Goal: Task Accomplishment & Management: Complete application form

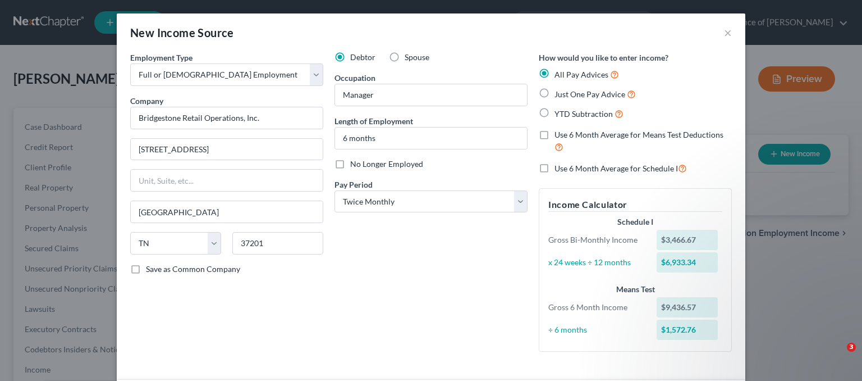
select select "0"
select select "44"
select select "1"
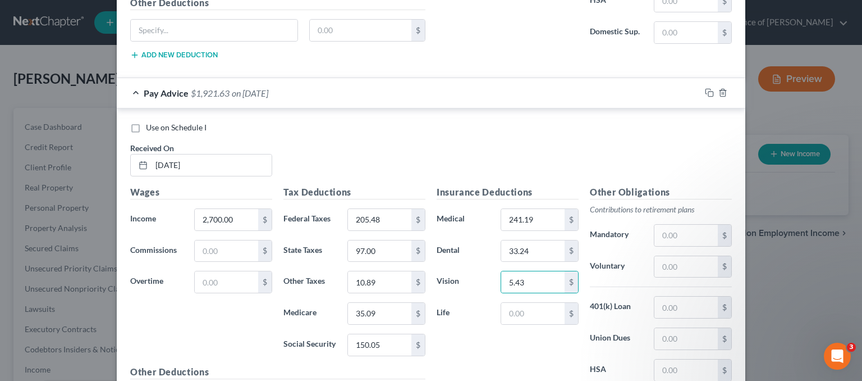
scroll to position [1527, 0]
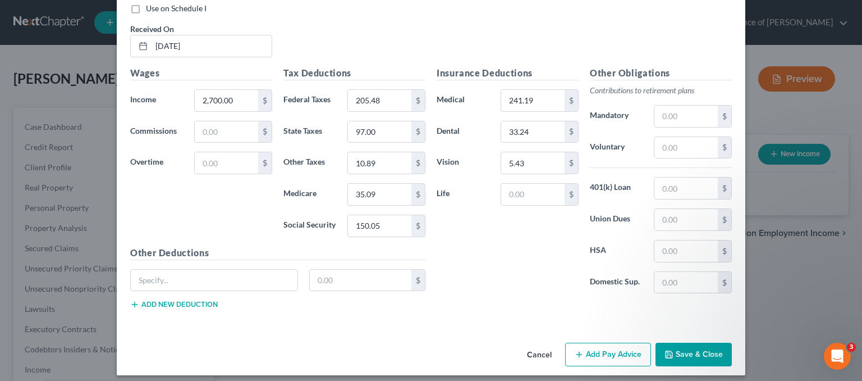
click at [617, 344] on button "Add Pay Advice" at bounding box center [608, 354] width 86 height 24
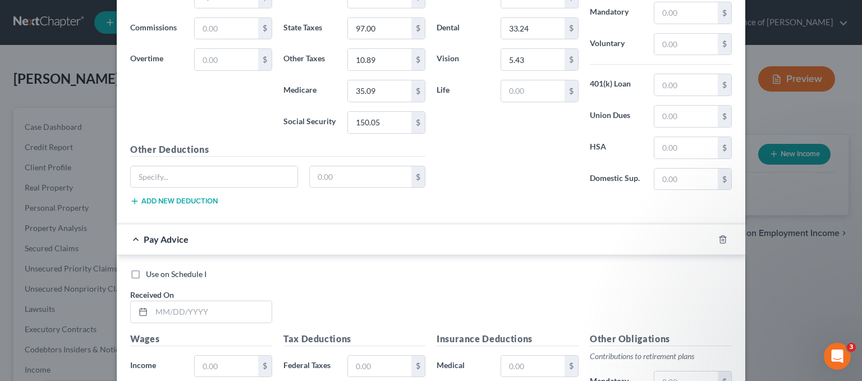
scroll to position [1751, 0]
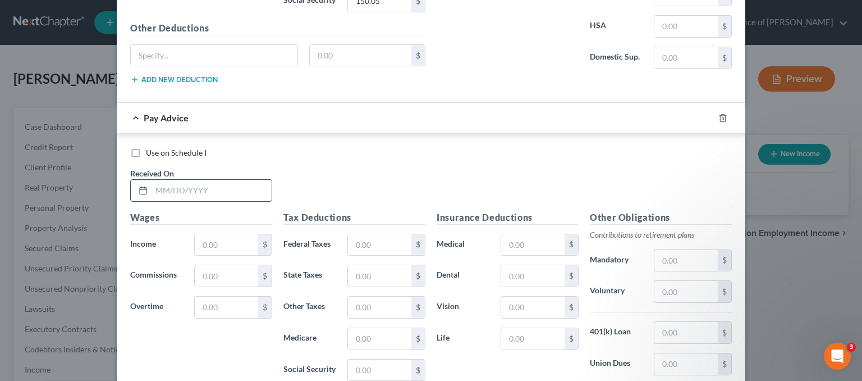
click at [185, 185] on input "text" at bounding box center [212, 190] width 120 height 21
type input "[DATE]"
click at [216, 240] on input "text" at bounding box center [226, 244] width 63 height 21
type input "6,526.00"
click at [348, 239] on input "text" at bounding box center [379, 244] width 63 height 21
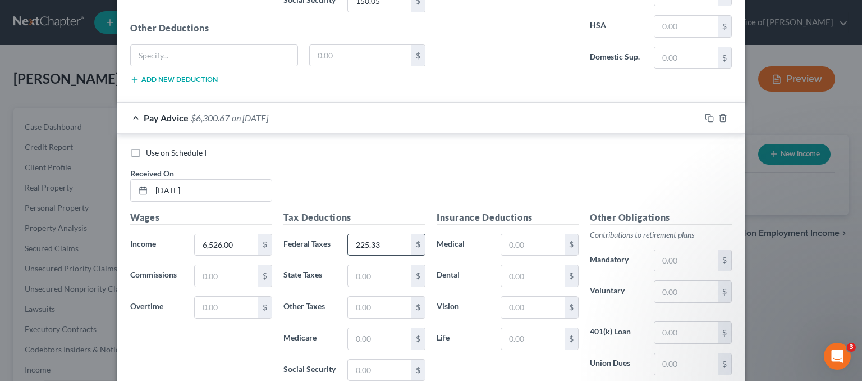
type input "225.33"
type input "117.00"
type input "13.82"
type input "46.05"
type input "196.92"
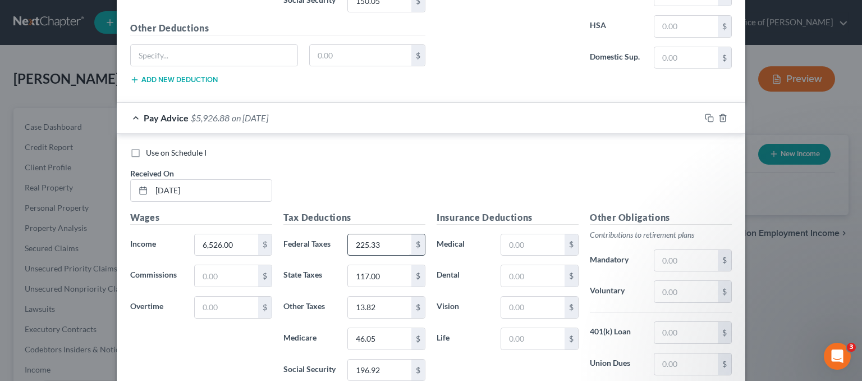
scroll to position [1893, 0]
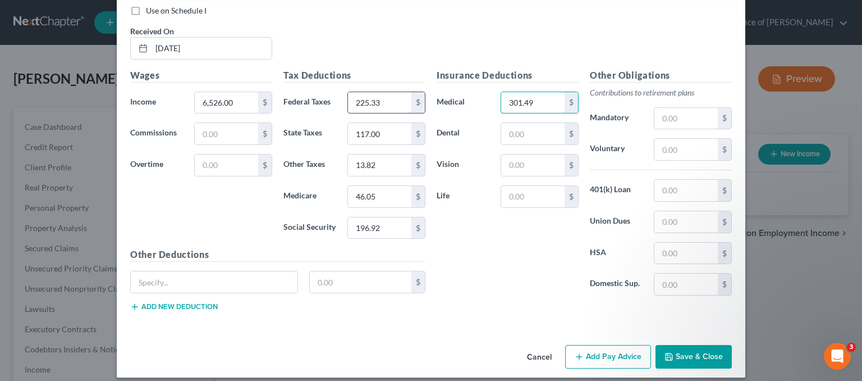
type input "301.49"
type input "41.55"
type input "6.79"
type input "105.78"
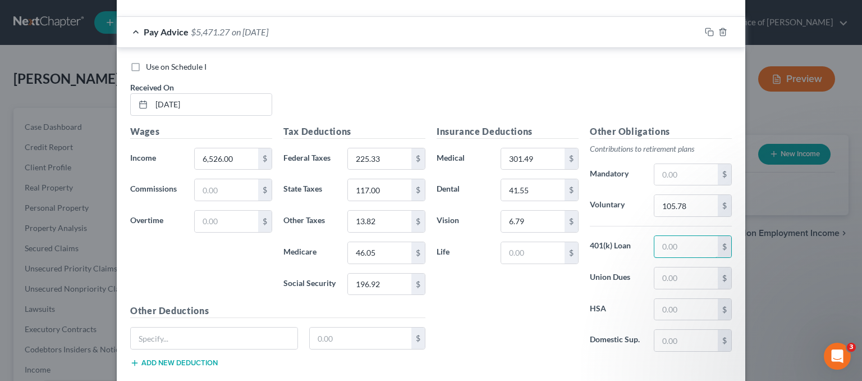
scroll to position [1725, 0]
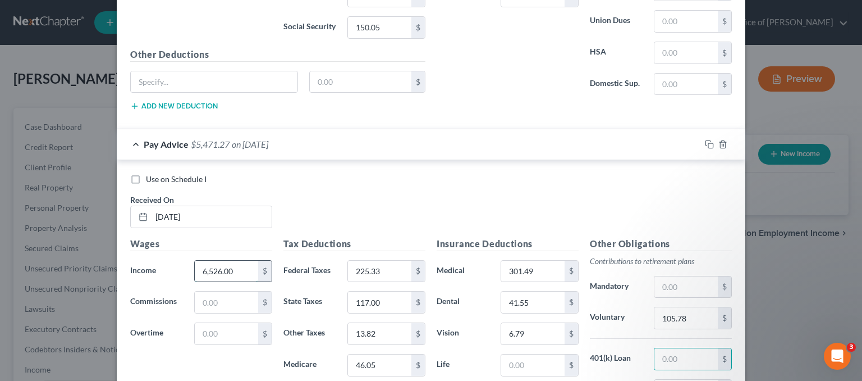
click at [195, 260] on input "6,526.00" at bounding box center [226, 270] width 63 height 21
click at [196, 260] on input "6,526.00" at bounding box center [226, 270] width 63 height 21
type input "3,526.00"
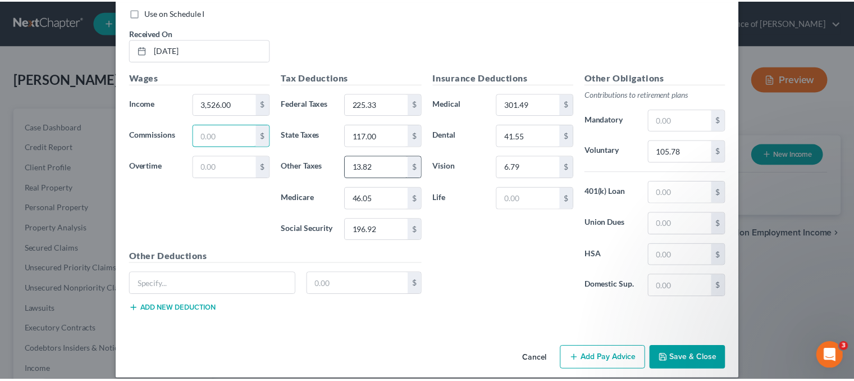
scroll to position [1893, 0]
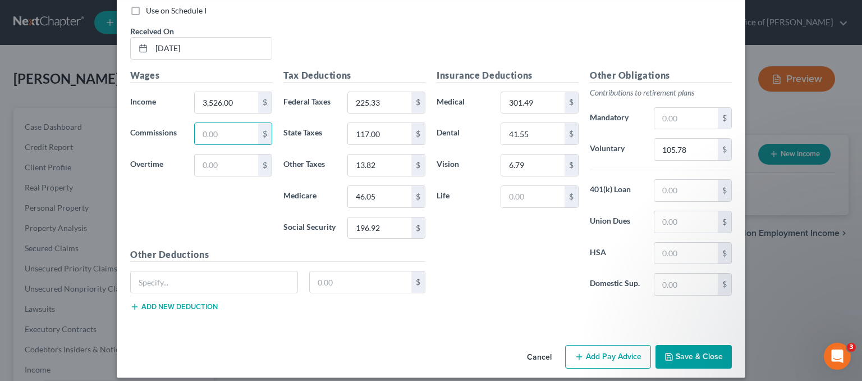
click at [674, 346] on button "Save & Close" at bounding box center [694, 357] width 76 height 24
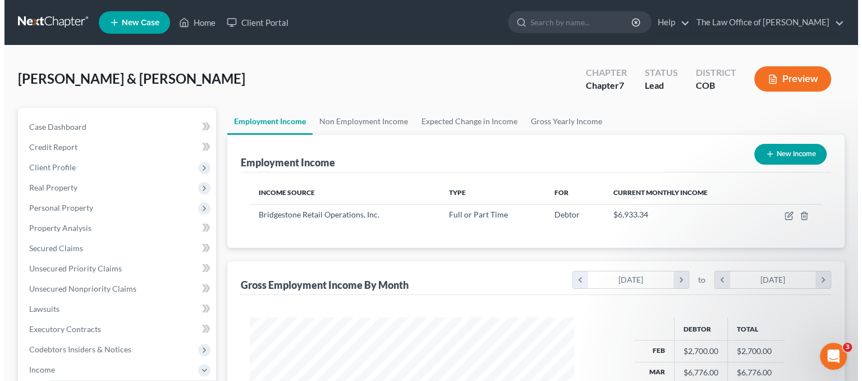
scroll to position [0, 0]
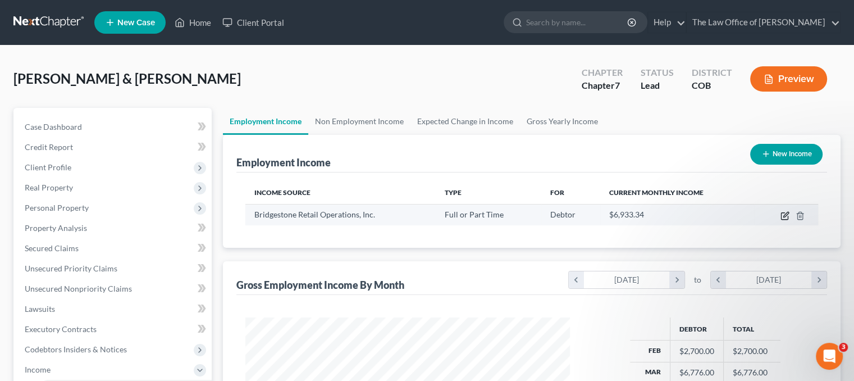
click at [785, 216] on icon "button" at bounding box center [785, 214] width 5 height 5
select select "0"
select select "44"
select select "1"
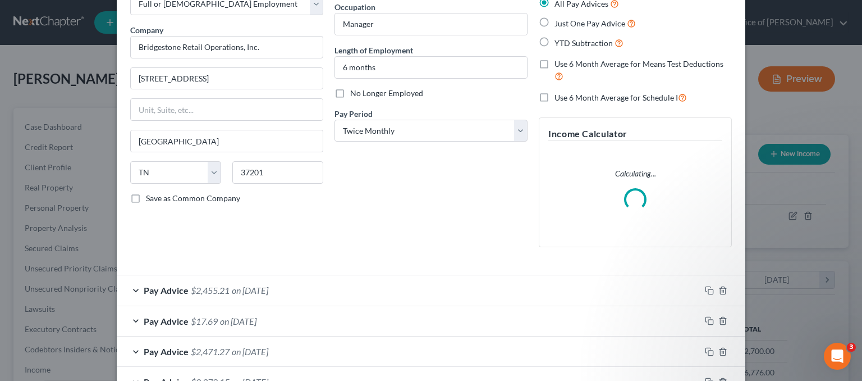
scroll to position [179, 0]
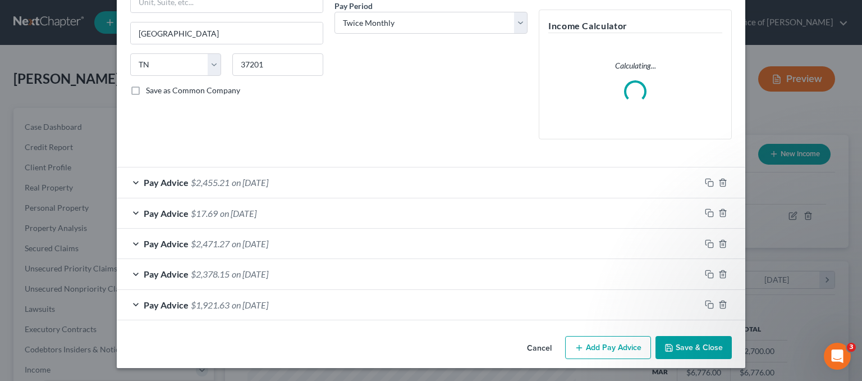
click at [617, 345] on button "Add Pay Advice" at bounding box center [608, 348] width 86 height 24
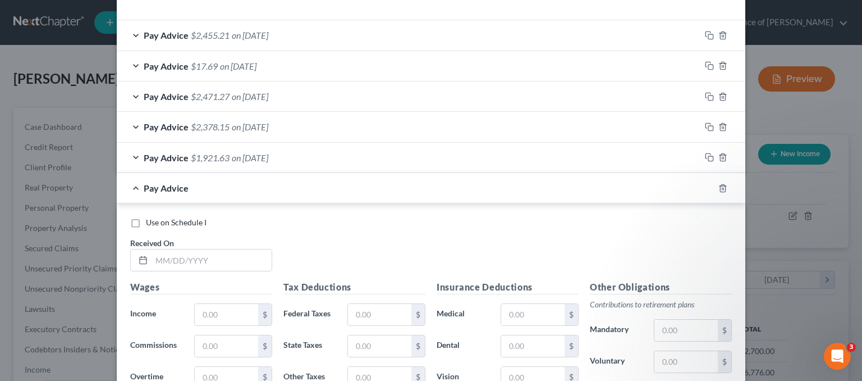
scroll to position [459, 0]
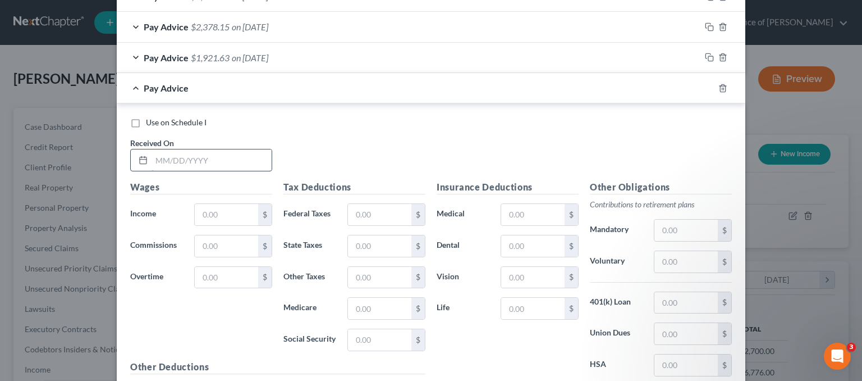
click at [212, 157] on input "text" at bounding box center [212, 159] width 120 height 21
type input "[DATE]"
type input "3,732.00"
type input "267.51"
type input "126.00"
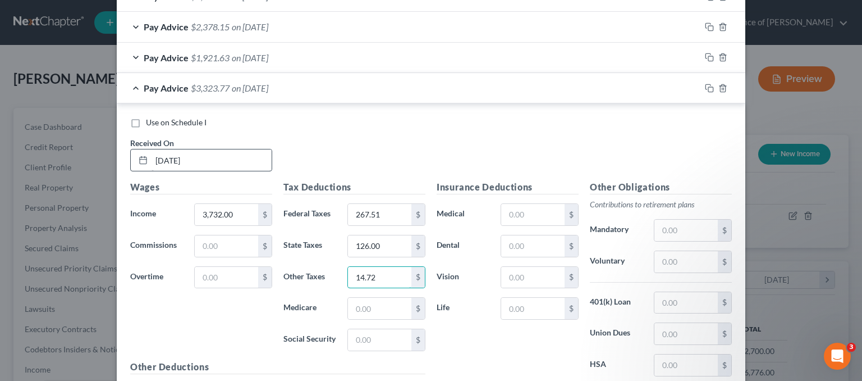
type input "14.72"
type input "49.05"
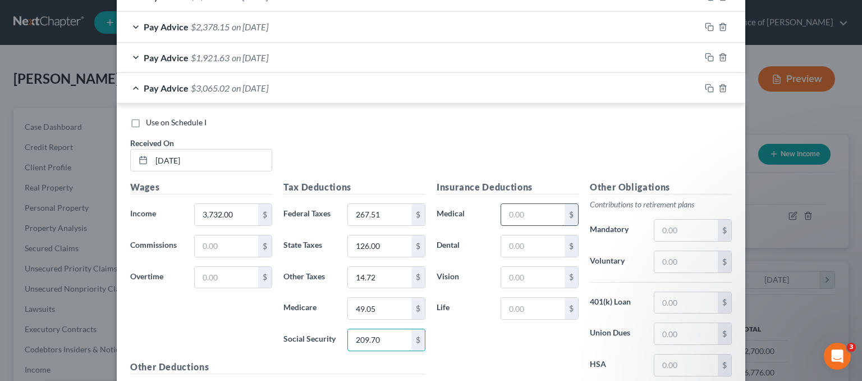
type input "209.70"
click at [525, 214] on input "text" at bounding box center [532, 214] width 63 height 21
type input "301.49"
type input "41.55"
type input "6.79"
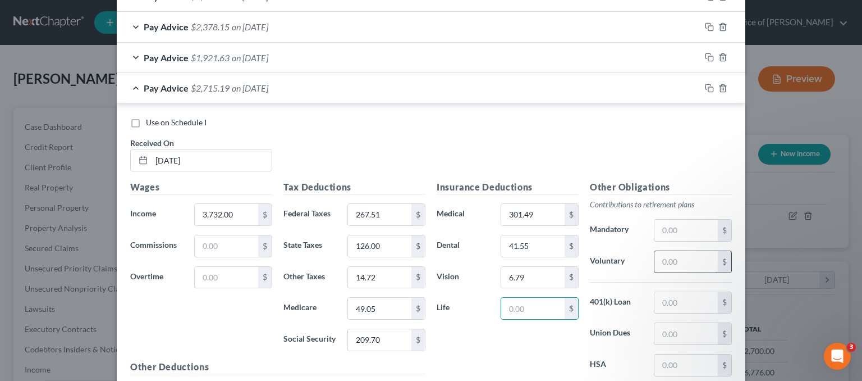
click at [661, 254] on input "text" at bounding box center [686, 261] width 63 height 21
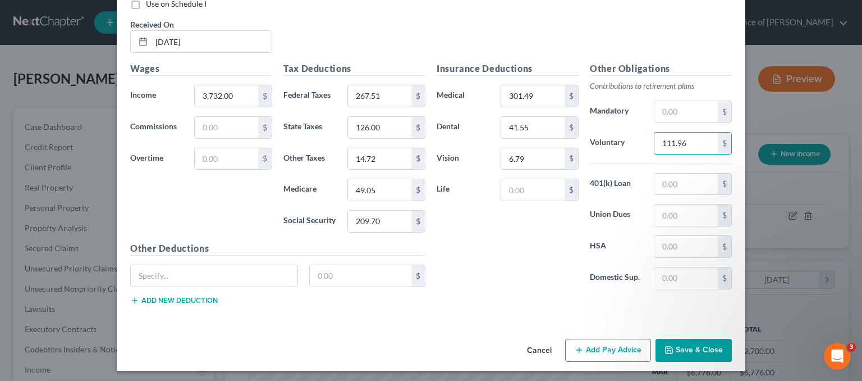
scroll to position [578, 0]
type input "111.96"
click at [626, 340] on button "Add Pay Advice" at bounding box center [608, 350] width 86 height 24
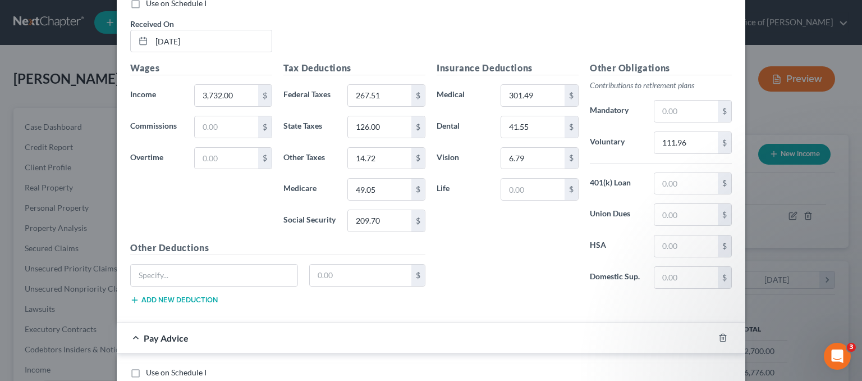
click at [626, 340] on div "Pay Advice" at bounding box center [415, 338] width 597 height 30
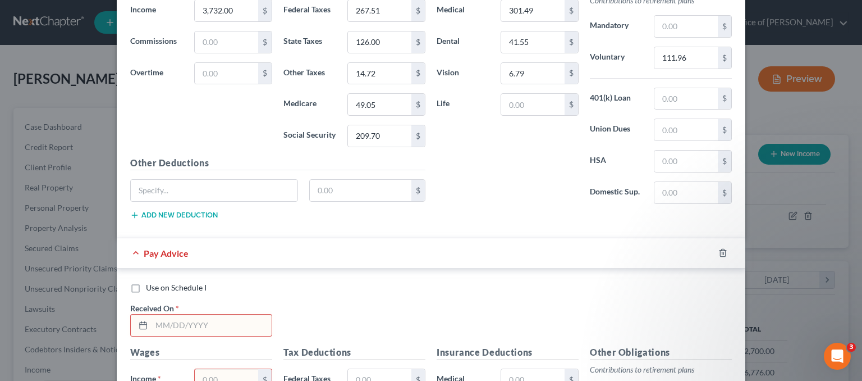
scroll to position [803, 0]
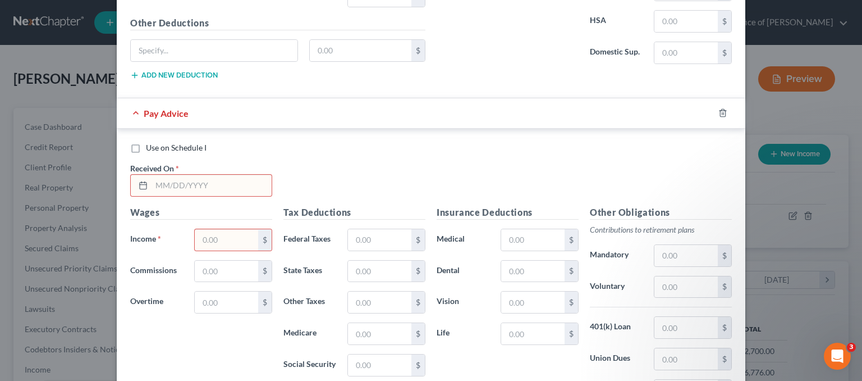
click at [154, 189] on input "text" at bounding box center [212, 185] width 120 height 21
type input "04152025"
click at [140, 175] on div at bounding box center [141, 185] width 21 height 21
click at [145, 181] on div at bounding box center [141, 185] width 21 height 21
click at [200, 180] on input "04152025" at bounding box center [212, 185] width 120 height 21
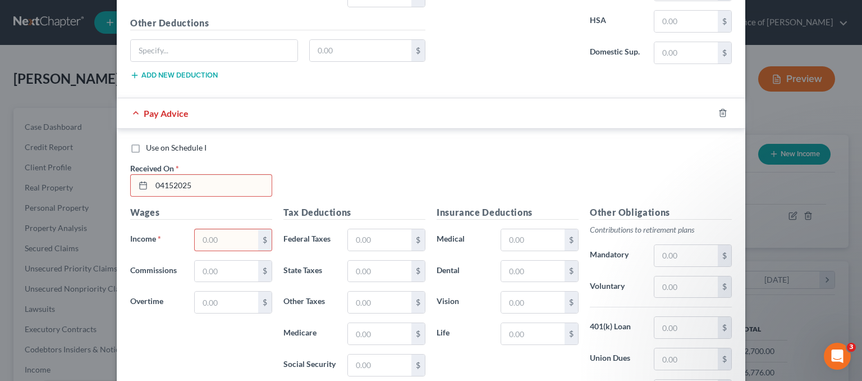
drag, startPoint x: 194, startPoint y: 179, endPoint x: 68, endPoint y: 178, distance: 125.7
click at [68, 178] on div "Edit Income Source × Employment Type * Select Full or [DEMOGRAPHIC_DATA] Employ…" at bounding box center [431, 190] width 862 height 381
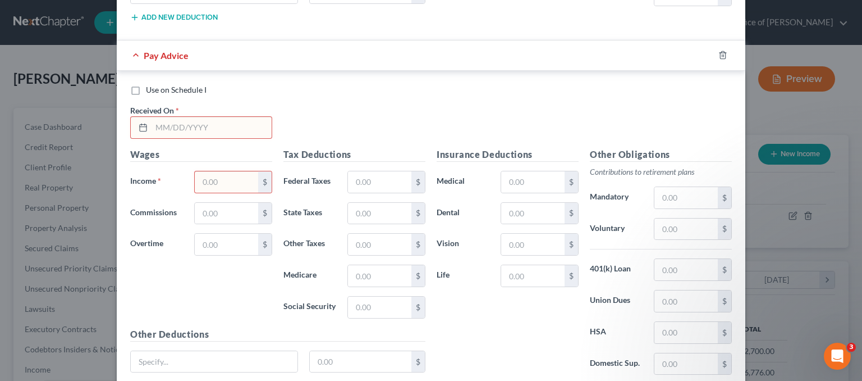
scroll to position [777, 0]
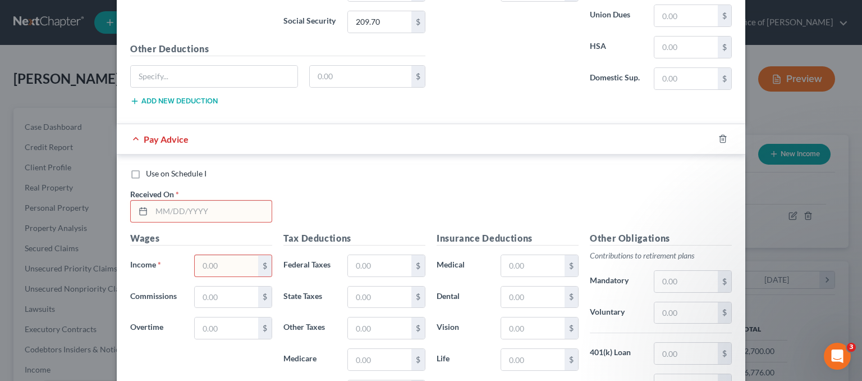
drag, startPoint x: 202, startPoint y: 252, endPoint x: 210, endPoint y: 257, distance: 10.0
click at [202, 255] on input "text" at bounding box center [226, 265] width 63 height 21
click at [153, 212] on input "text" at bounding box center [212, 210] width 120 height 21
type input "04/15/02025"
click at [719, 135] on icon "button" at bounding box center [723, 138] width 9 height 9
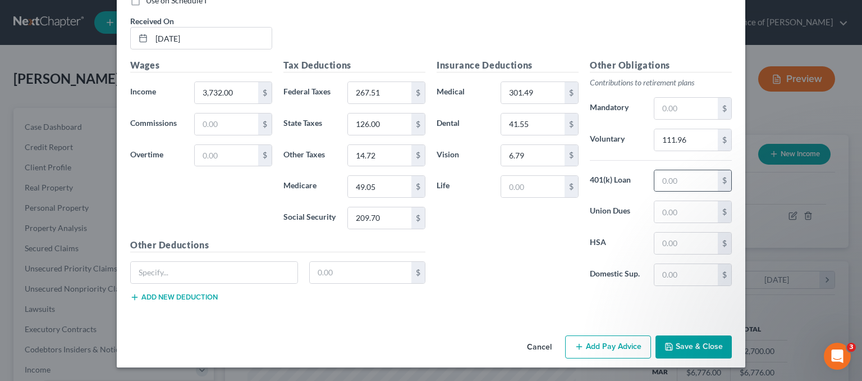
scroll to position [578, 0]
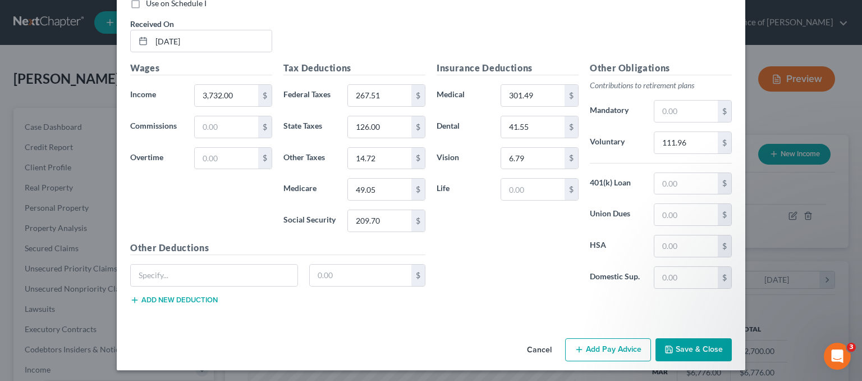
click at [602, 342] on button "Add Pay Advice" at bounding box center [608, 350] width 86 height 24
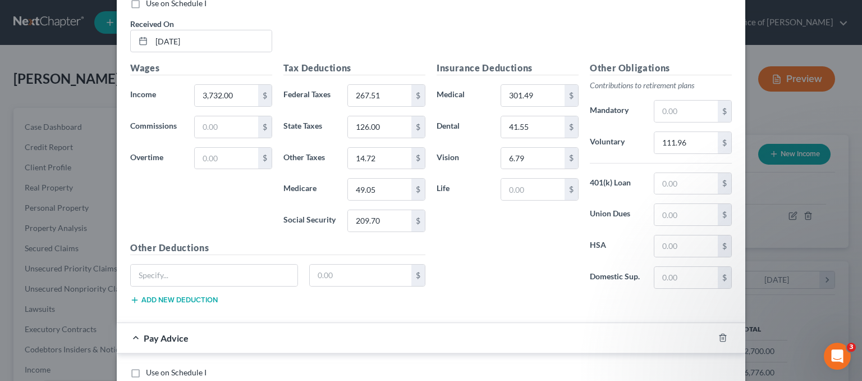
scroll to position [859, 0]
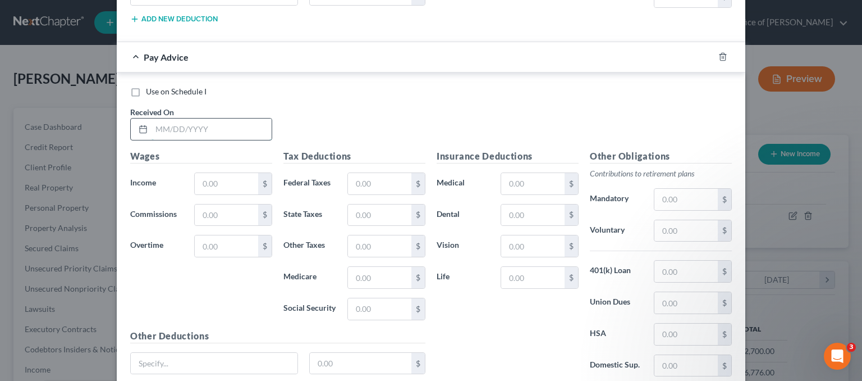
click at [162, 127] on input "text" at bounding box center [212, 128] width 120 height 21
type input "[DATE]"
click at [231, 180] on input "text" at bounding box center [226, 183] width 63 height 21
type input "3,250.00"
click at [351, 179] on input "text" at bounding box center [379, 183] width 63 height 21
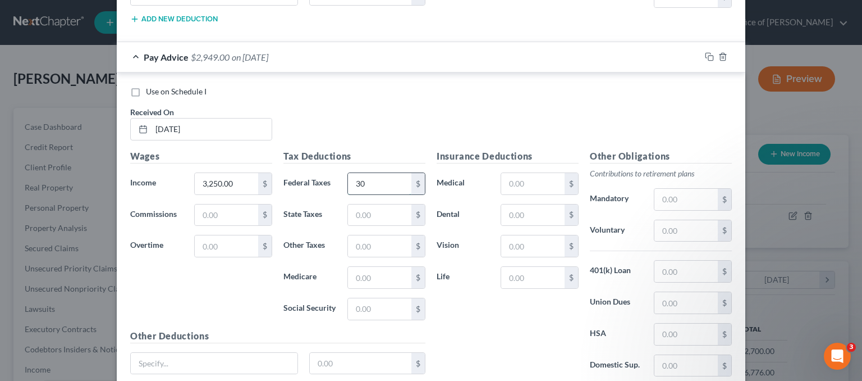
type input "3"
type input "166.40"
click at [387, 208] on input "text" at bounding box center [379, 214] width 63 height 21
type input "105.00"
type input "12.61"
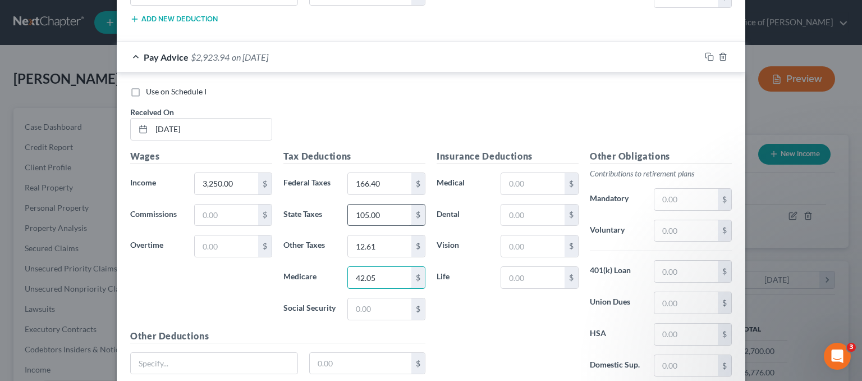
type input "42.05"
type input "179.81"
click at [530, 173] on input "text" at bounding box center [532, 183] width 63 height 21
type input "301.49"
type input "41.55"
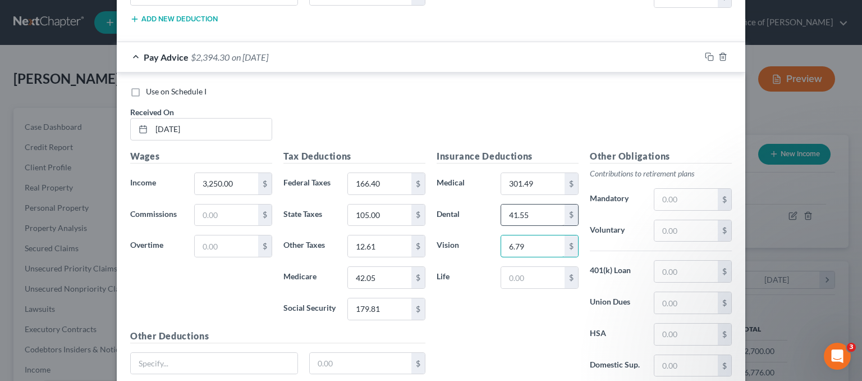
type input "6.79"
click at [655, 220] on input "text" at bounding box center [686, 230] width 63 height 21
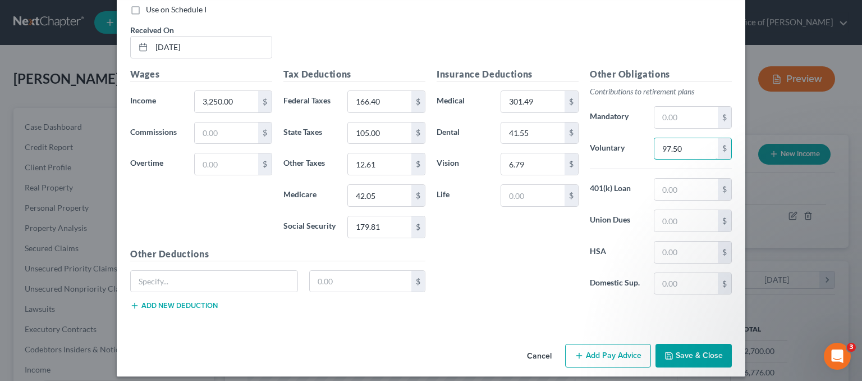
scroll to position [945, 0]
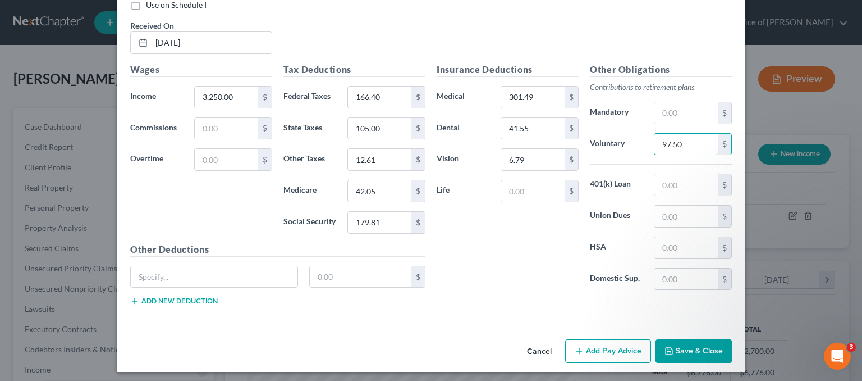
type input "97.50"
click at [591, 344] on button "Add Pay Advice" at bounding box center [608, 351] width 86 height 24
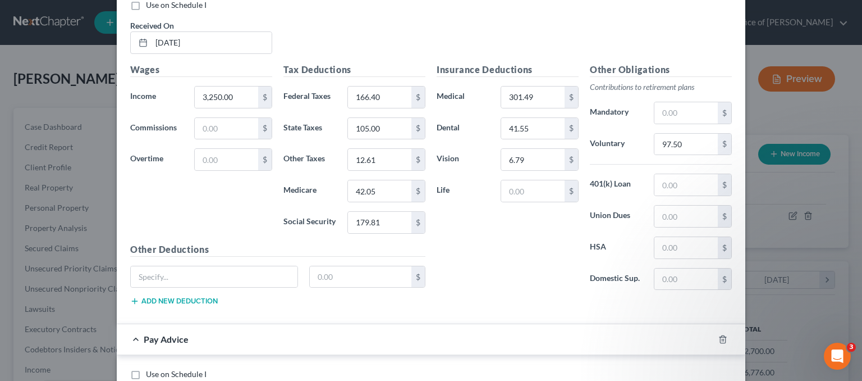
scroll to position [1170, 0]
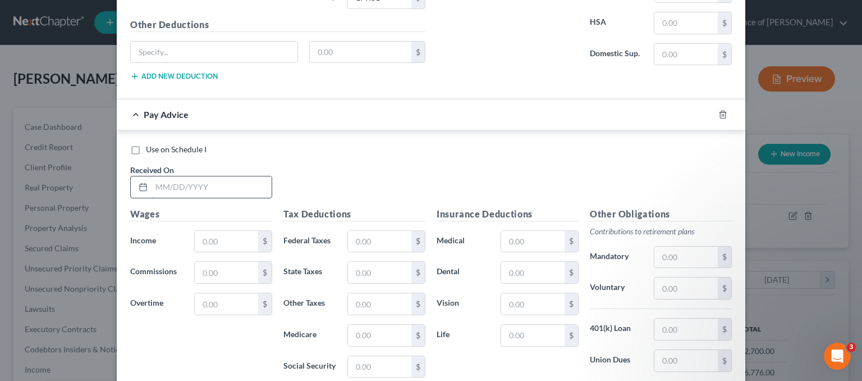
click at [197, 185] on input "text" at bounding box center [212, 186] width 120 height 21
type input "[DATE]"
click at [211, 250] on div "Wages Income * $ Commissions $ Overtime $" at bounding box center [201, 297] width 153 height 180
click at [216, 238] on input "text" at bounding box center [226, 241] width 63 height 21
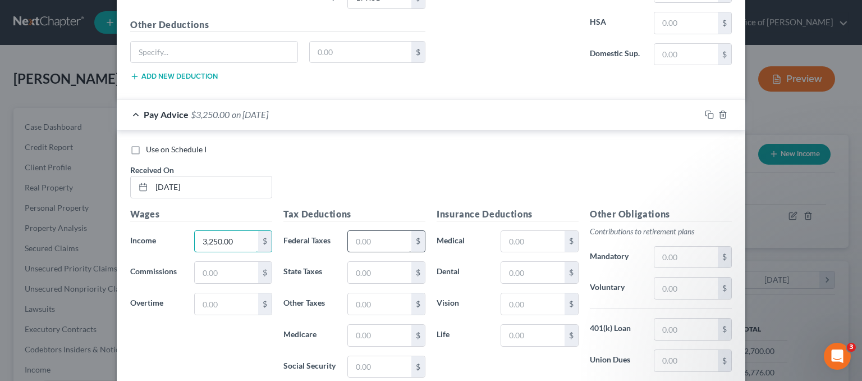
type input "3,250.00"
click at [393, 233] on input "text" at bounding box center [379, 241] width 63 height 21
type input "288.62"
type input "118.00"
type input "13.05"
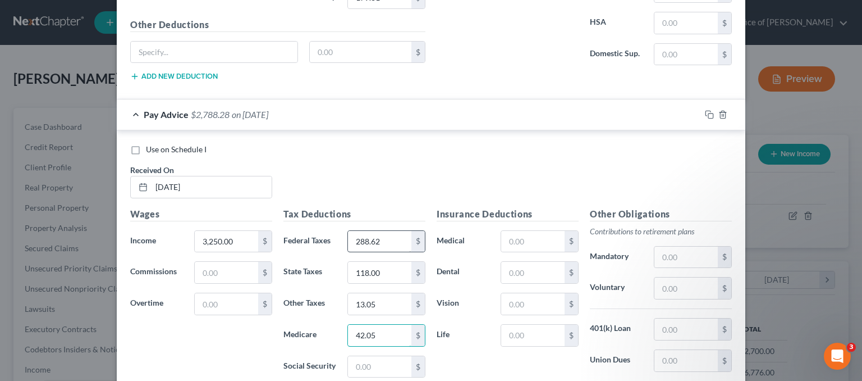
type input "42.05"
type input "288.62"
click at [521, 232] on input "text" at bounding box center [532, 241] width 63 height 21
type input "301.49"
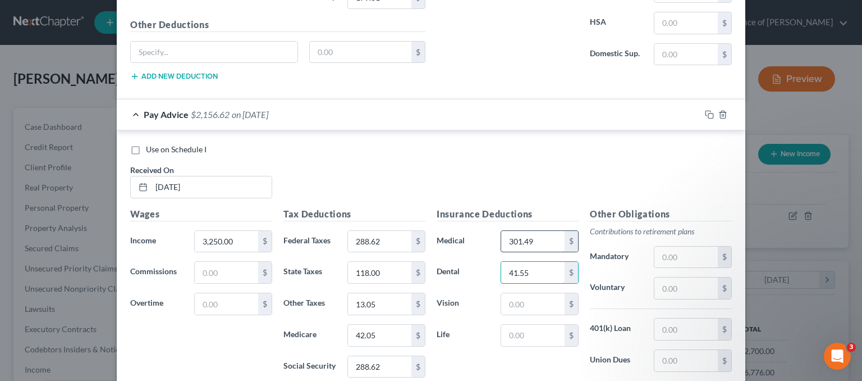
type input "41.55"
type input "6.79"
click at [689, 282] on input "text" at bounding box center [686, 287] width 63 height 21
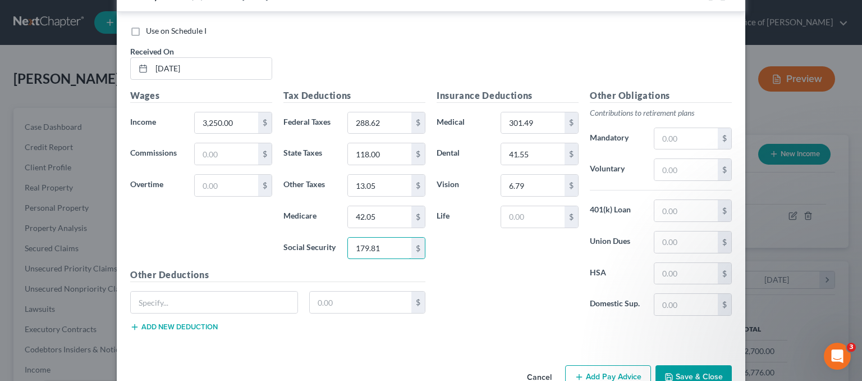
scroll to position [1312, 0]
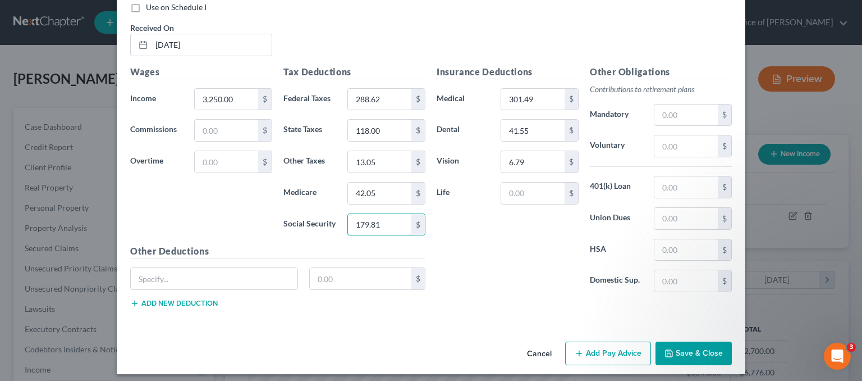
type input "179.81"
click at [585, 345] on button "Add Pay Advice" at bounding box center [608, 353] width 86 height 24
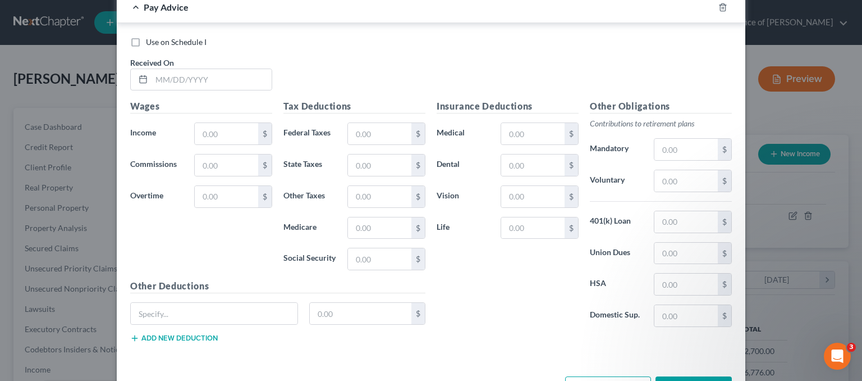
scroll to position [1649, 0]
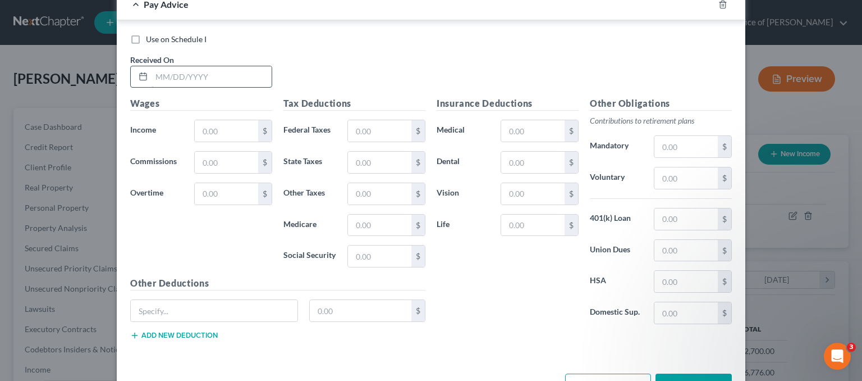
click at [170, 66] on input "text" at bounding box center [212, 76] width 120 height 21
type input "[DATE]"
click at [218, 120] on input "text" at bounding box center [226, 130] width 63 height 21
type input "3,250.00"
click at [362, 120] on input "text" at bounding box center [379, 130] width 63 height 21
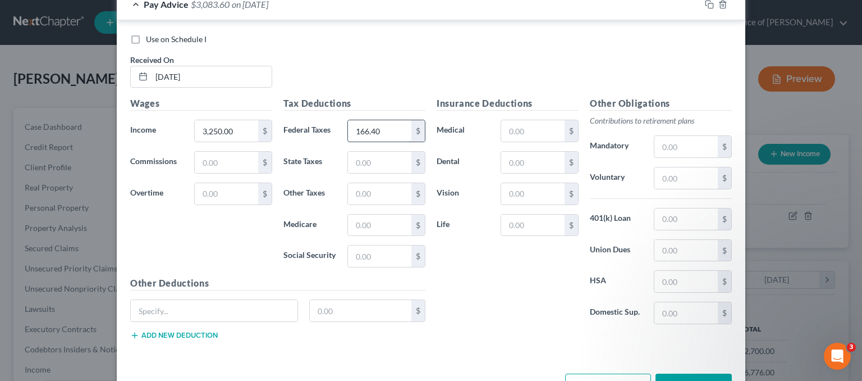
type input "166.40"
type input "0"
type input "105.00"
type input "12.61"
type input "42.05"
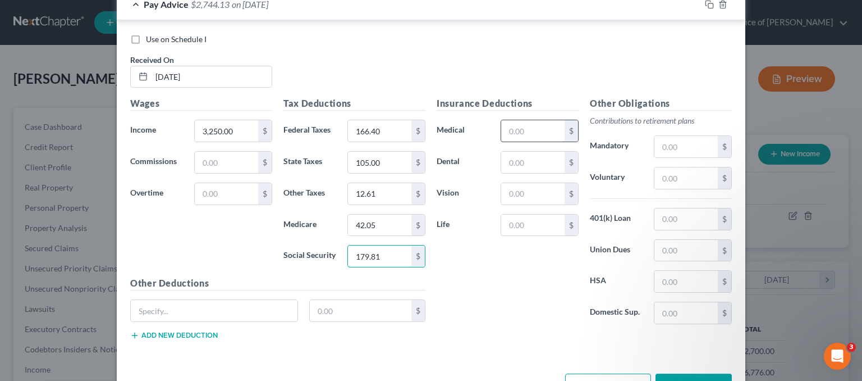
type input "179.81"
drag, startPoint x: 522, startPoint y: 129, endPoint x: 511, endPoint y: 125, distance: 11.7
click at [521, 129] on input "text" at bounding box center [532, 130] width 63 height 21
type input "301.49"
type input "41.55"
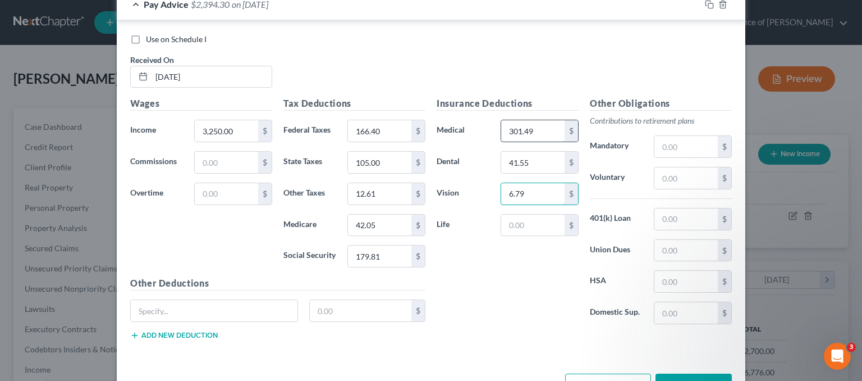
type input "6.79"
click at [687, 172] on input "text" at bounding box center [686, 177] width 63 height 21
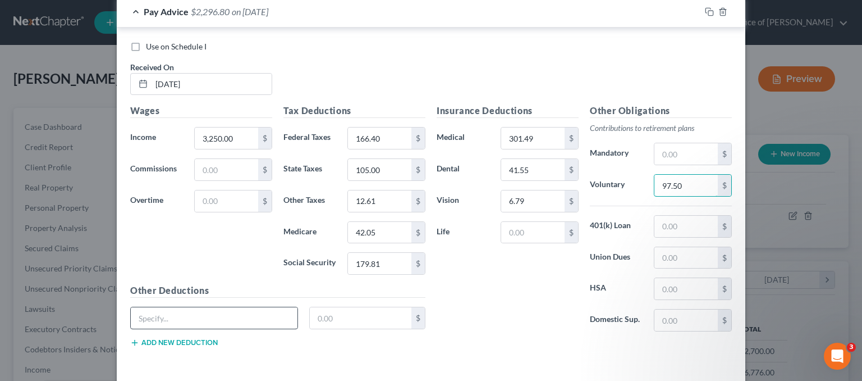
scroll to position [1678, 0]
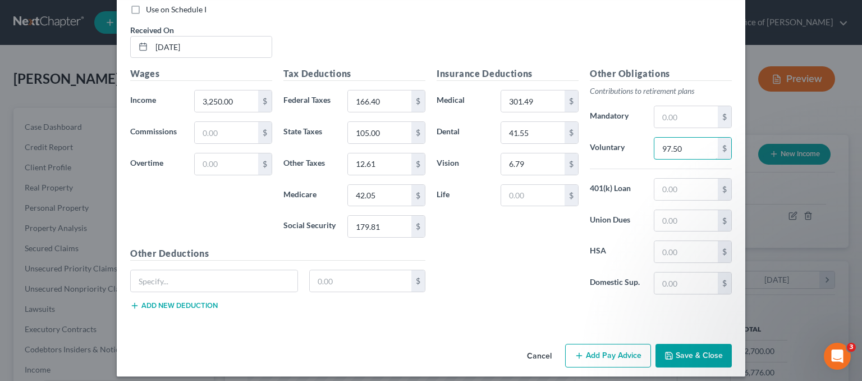
type input "97.50"
click at [593, 348] on button "Add Pay Advice" at bounding box center [608, 356] width 86 height 24
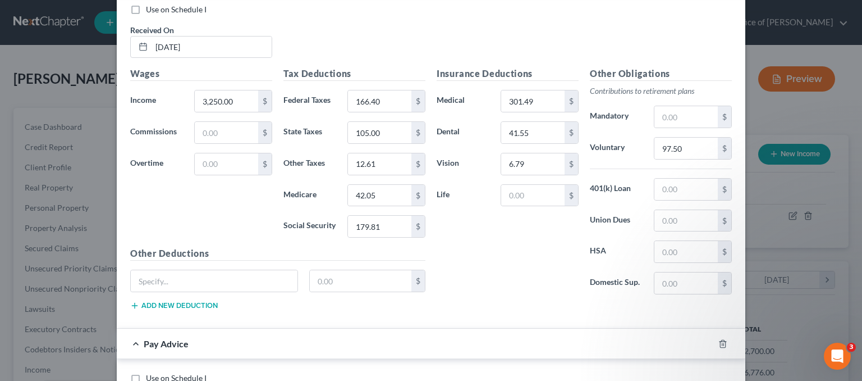
scroll to position [1903, 0]
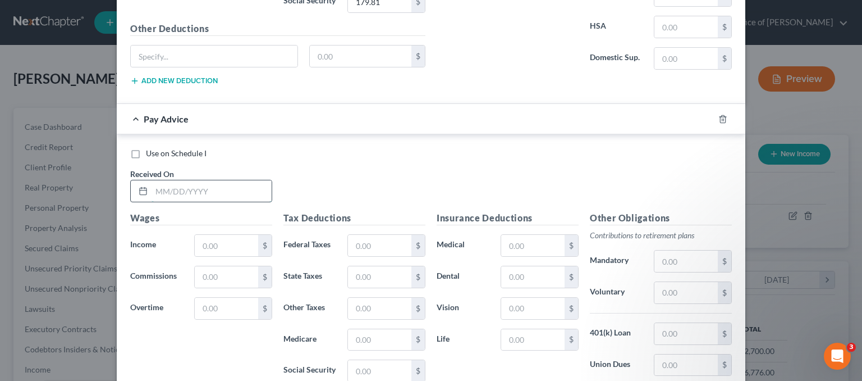
click at [164, 180] on input "text" at bounding box center [212, 190] width 120 height 21
type input "[DATE]"
type input "3,411.00"
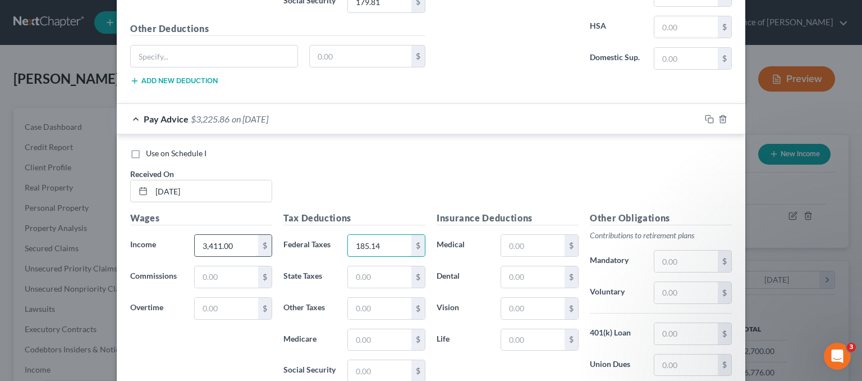
type input "185.14"
type input "112.00"
type input "13.31"
type input "44.38"
type input "189.79"
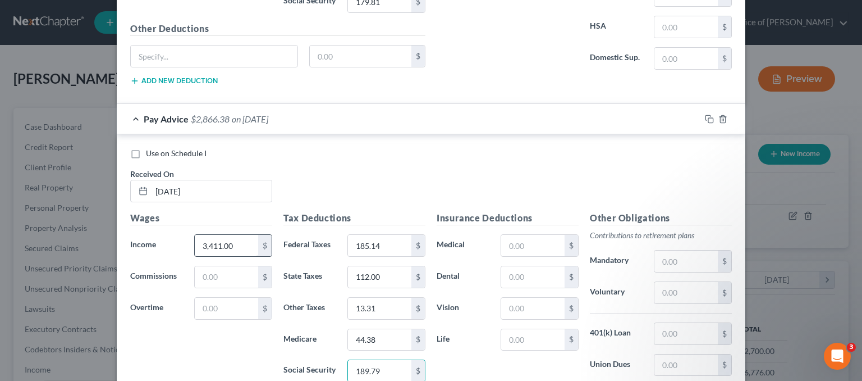
scroll to position [2045, 0]
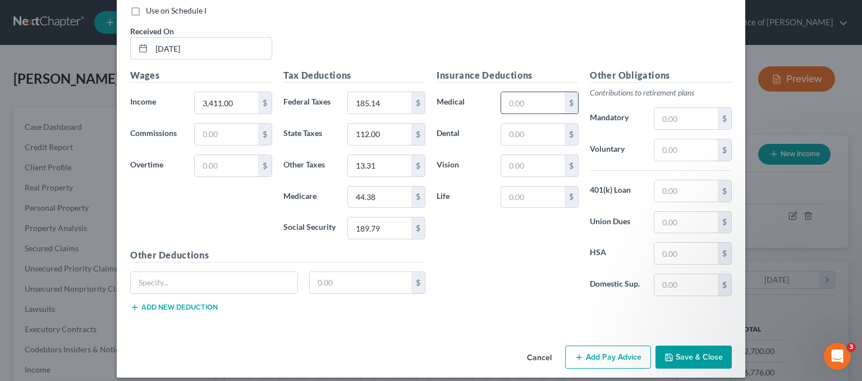
click at [505, 92] on input "text" at bounding box center [532, 102] width 63 height 21
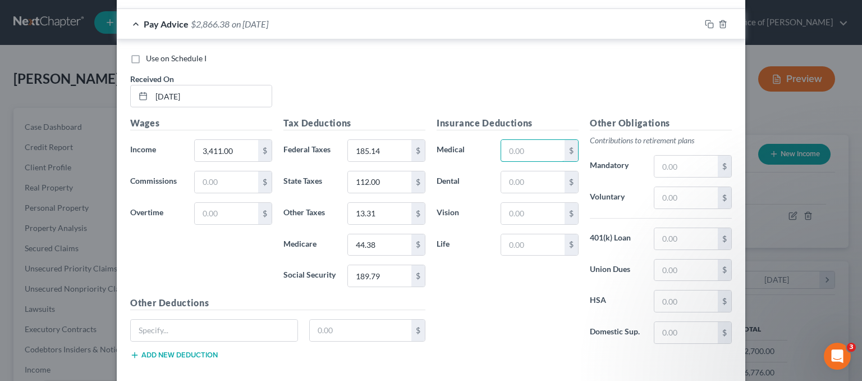
scroll to position [1877, 0]
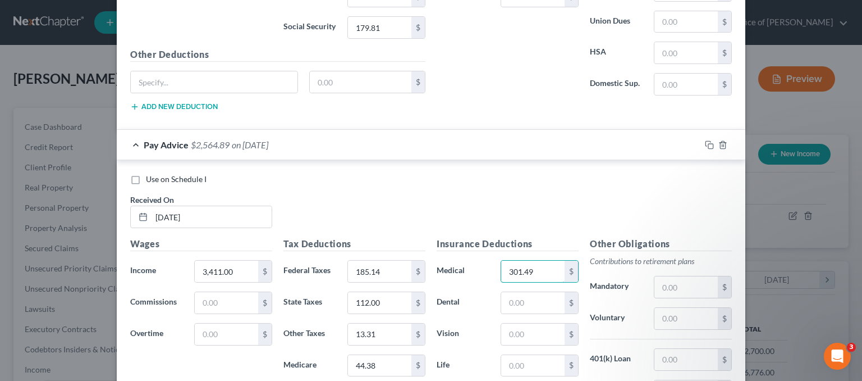
type input "301.49"
type input "41.55"
type input "6.79"
click at [671, 276] on input "text" at bounding box center [686, 286] width 63 height 21
type input "301.49"
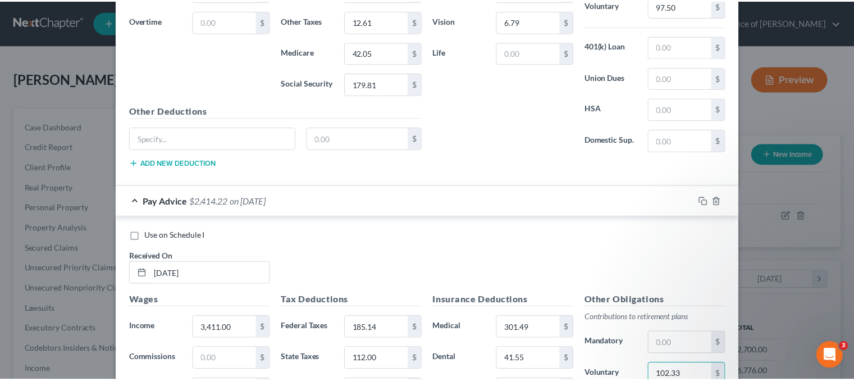
scroll to position [2045, 0]
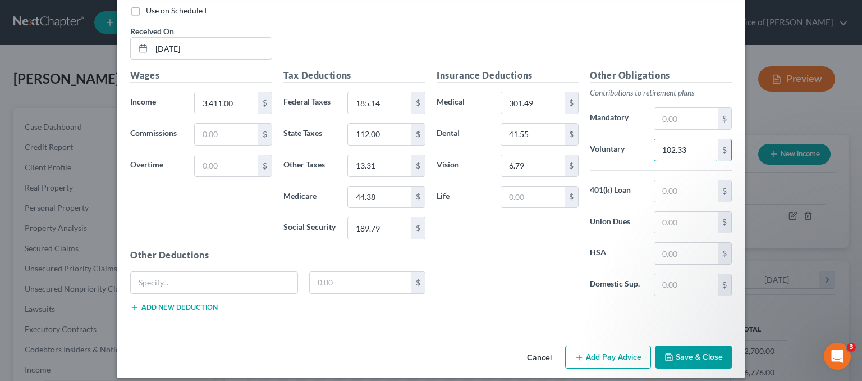
type input "102.33"
click at [711, 345] on button "Save & Close" at bounding box center [694, 357] width 76 height 24
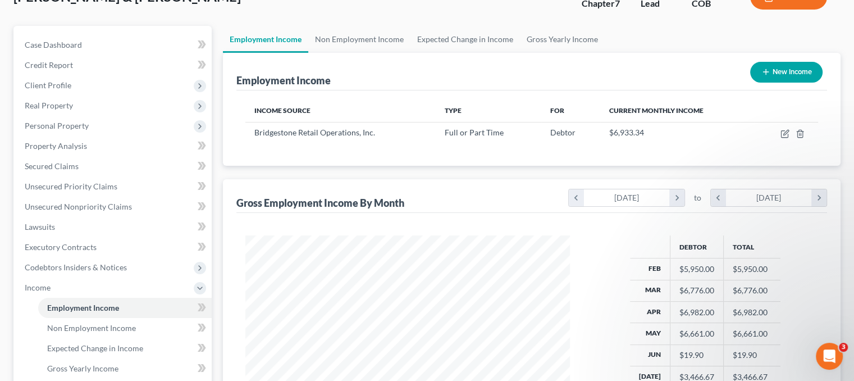
scroll to position [72, 0]
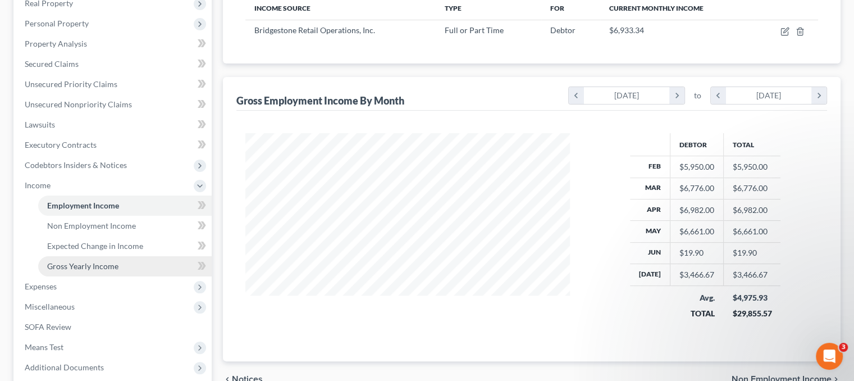
click at [117, 267] on span "Gross Yearly Income" at bounding box center [82, 266] width 71 height 10
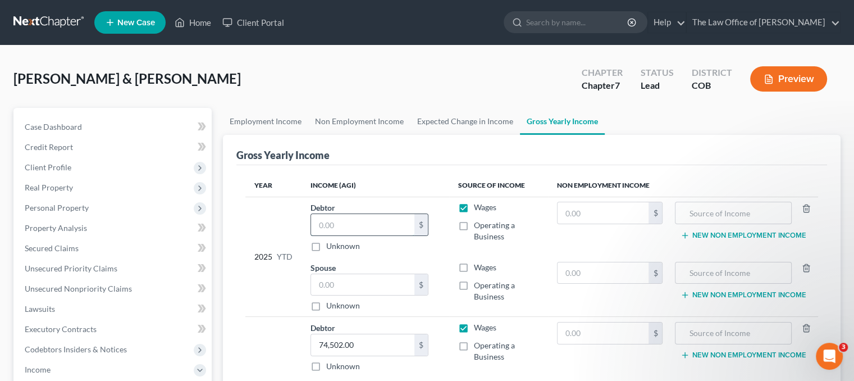
click at [373, 229] on input "text" at bounding box center [362, 224] width 103 height 21
click at [534, 257] on td "Wages Operating a Business" at bounding box center [498, 287] width 99 height 60
click at [346, 225] on input "text" at bounding box center [362, 224] width 103 height 21
type input "37,729.21"
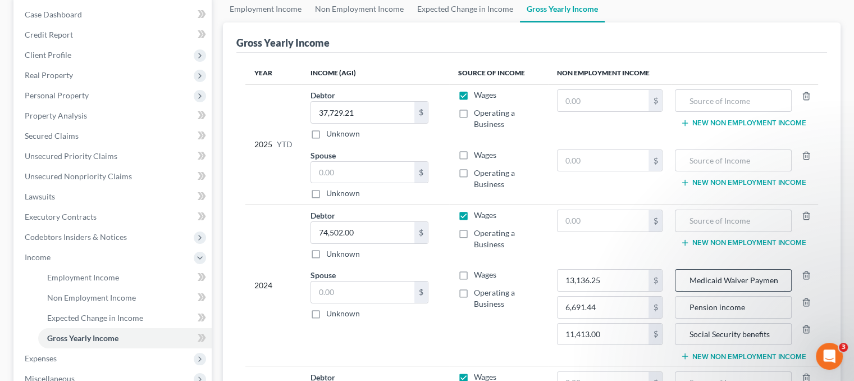
scroll to position [0, 6]
drag, startPoint x: 685, startPoint y: 277, endPoint x: 790, endPoint y: 274, distance: 105.6
click at [790, 274] on div "Medicaid Waiver Payments" at bounding box center [733, 280] width 116 height 22
click at [722, 99] on input "text" at bounding box center [733, 100] width 104 height 21
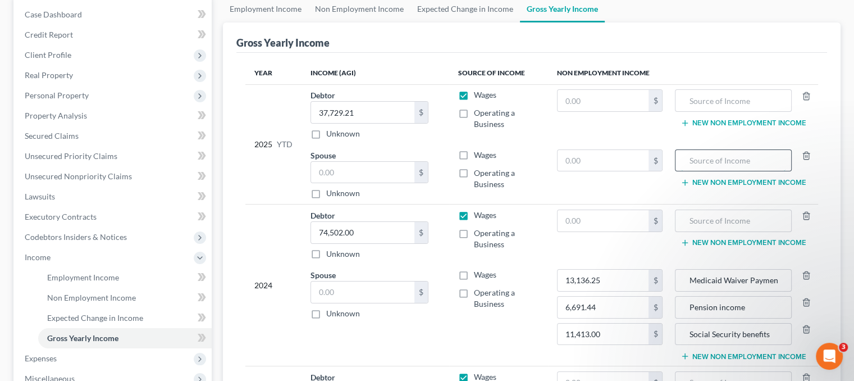
click at [711, 155] on input "text" at bounding box center [733, 160] width 104 height 21
paste input "Medicaid Waiver Payments"
click at [631, 156] on input "text" at bounding box center [602, 160] width 91 height 21
click at [696, 162] on input "Medicaid Waiver PaymentsMedicaid Waiver Payments" at bounding box center [733, 160] width 104 height 21
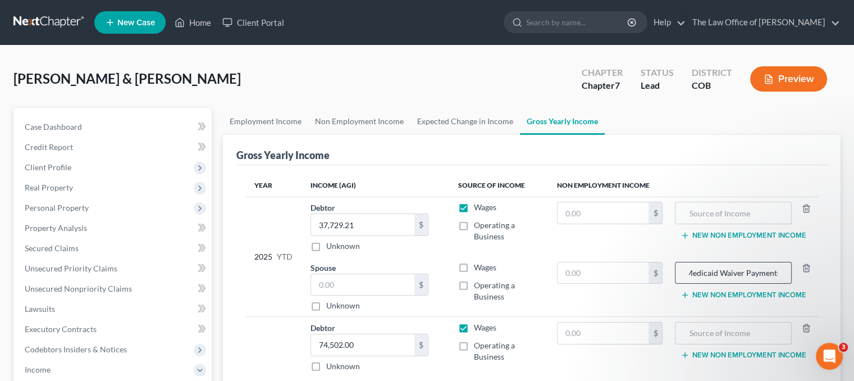
click at [784, 273] on input "Medicaid Waiver PaymentsMedicaid Waiver Payments" at bounding box center [733, 272] width 104 height 21
type input "Medicaid Waiver Payments"
drag, startPoint x: 555, startPoint y: 272, endPoint x: 574, endPoint y: 266, distance: 20.1
click at [556, 272] on td "$" at bounding box center [609, 287] width 123 height 60
click at [575, 266] on input "text" at bounding box center [602, 272] width 91 height 21
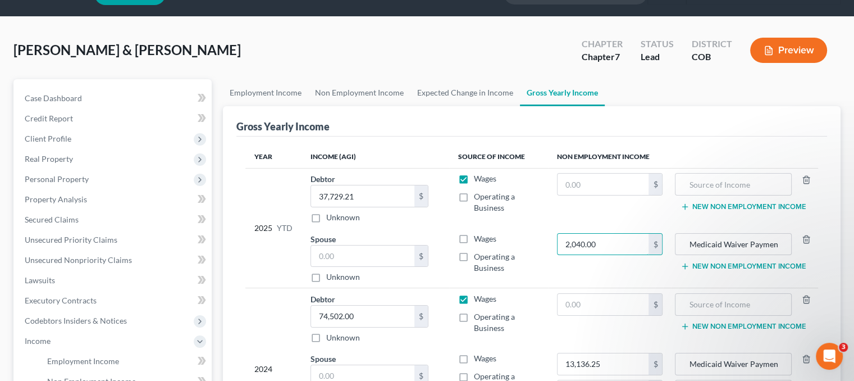
scroll to position [56, 0]
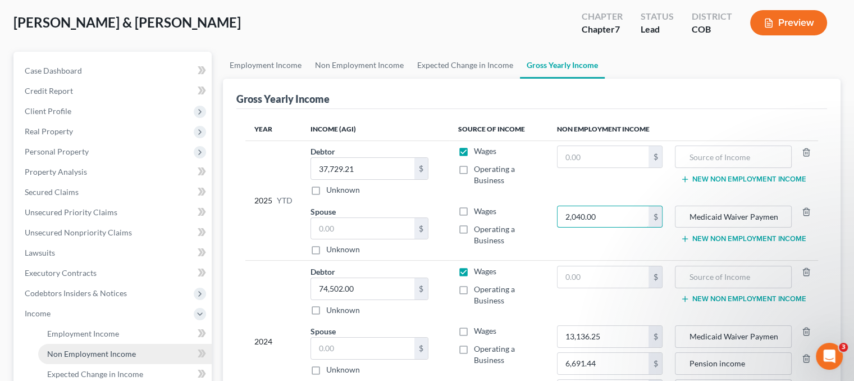
type input "2,040.00"
click at [118, 356] on span "Non Employment Income" at bounding box center [91, 354] width 89 height 10
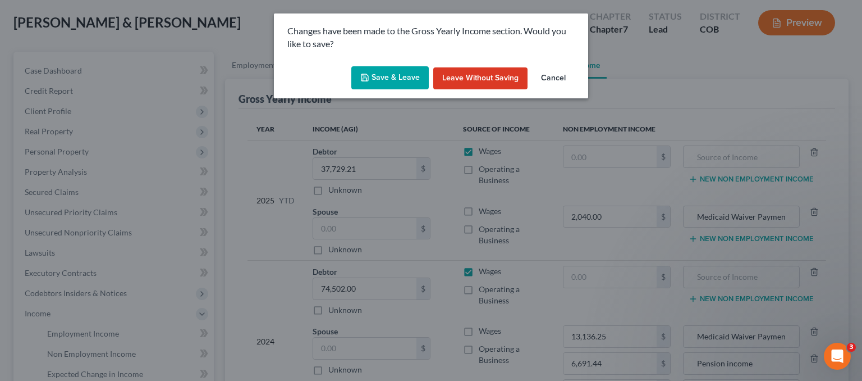
drag, startPoint x: 391, startPoint y: 70, endPoint x: 334, endPoint y: 198, distance: 140.5
click at [391, 69] on button "Save & Leave" at bounding box center [389, 78] width 77 height 24
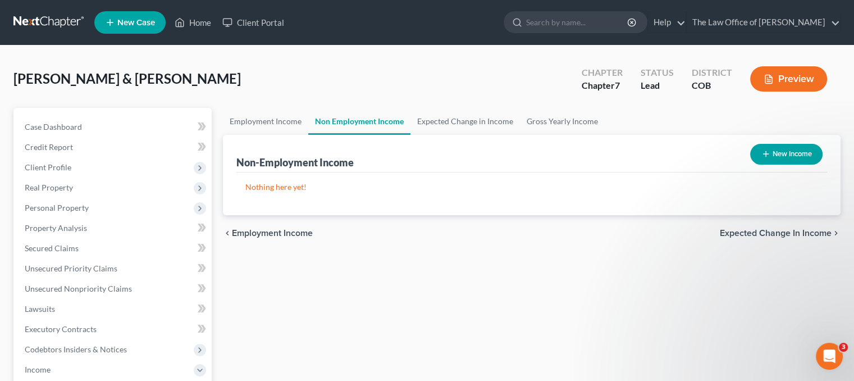
click at [799, 152] on button "New Income" at bounding box center [786, 154] width 72 height 21
select select "0"
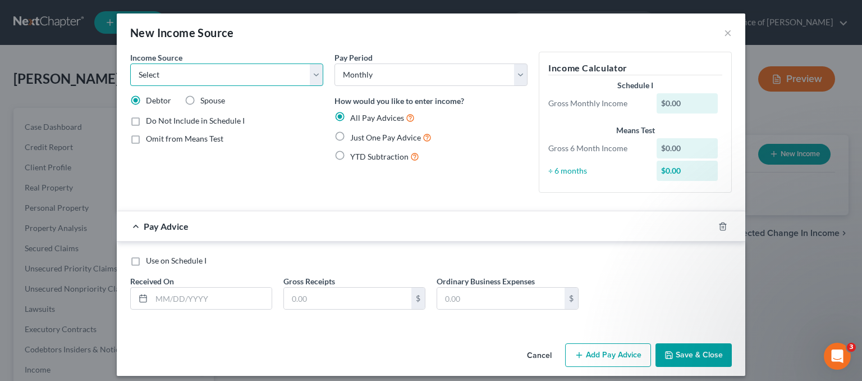
click at [312, 75] on select "Select Unemployment Disability (from employer) Pension Retirement Social Securi…" at bounding box center [226, 74] width 193 height 22
click at [534, 351] on button "Cancel" at bounding box center [539, 355] width 43 height 22
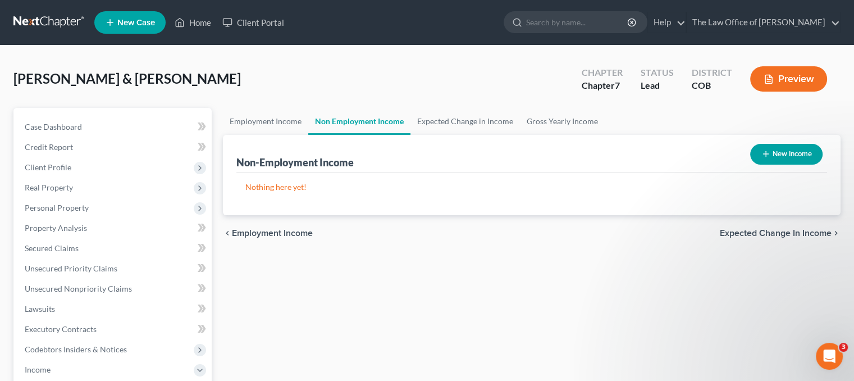
click at [757, 155] on button "New Income" at bounding box center [786, 154] width 72 height 21
select select "0"
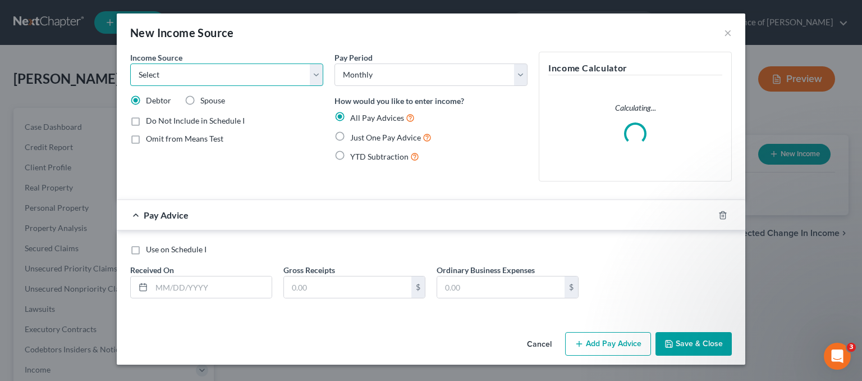
click at [310, 72] on select "Select Unemployment Disability (from employer) Pension Retirement Social Securi…" at bounding box center [226, 74] width 193 height 22
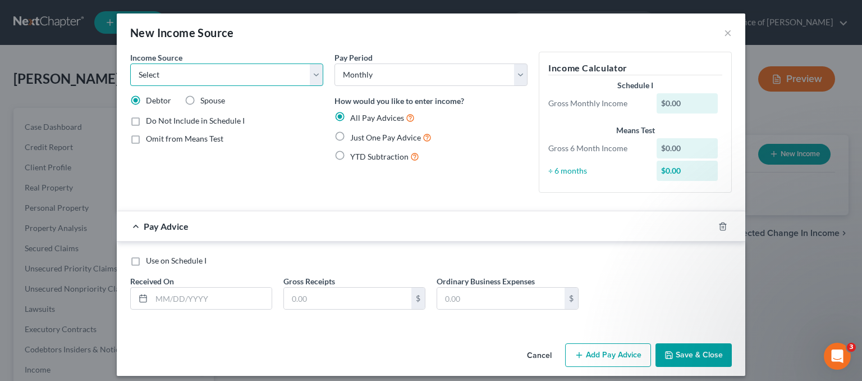
select select "13"
click at [130, 63] on select "Select Unemployment Disability (from employer) Pension Retirement Social Securi…" at bounding box center [226, 74] width 193 height 22
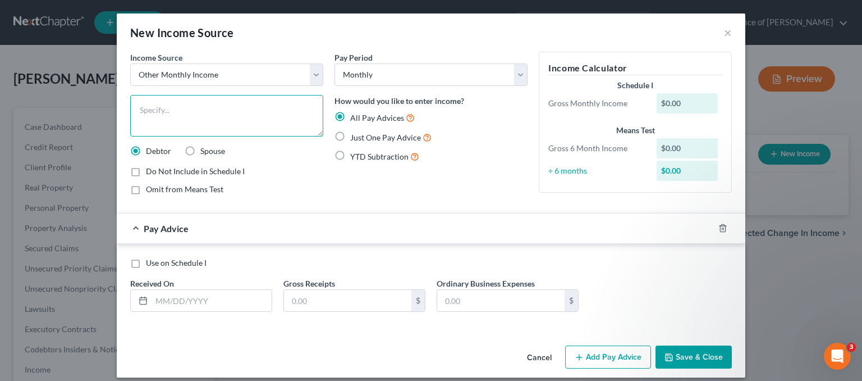
click at [241, 121] on textarea at bounding box center [226, 116] width 193 height 42
paste textarea "Medicaid Waiver Payments"
type textarea "Medicaid Waiver Payments"
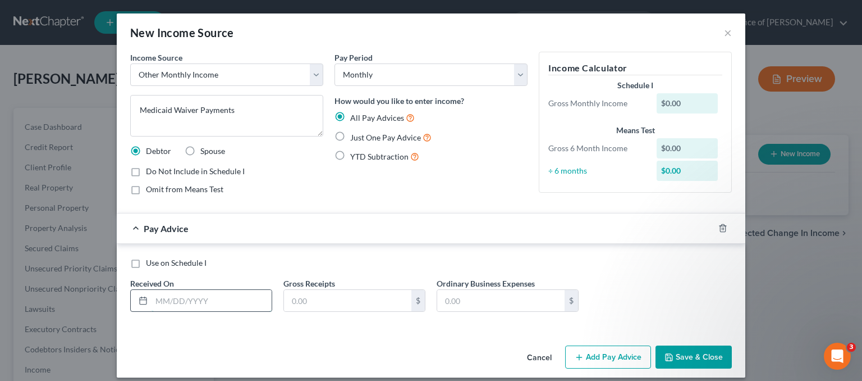
click at [184, 300] on input "text" at bounding box center [212, 300] width 120 height 21
type input "[DATE]"
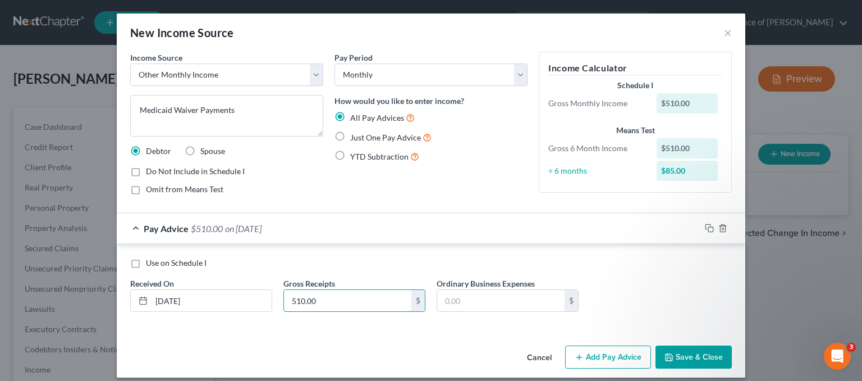
type input "510.00"
click at [146, 170] on label "Do Not Include in Schedule I" at bounding box center [195, 171] width 99 height 11
click at [150, 170] on input "Do Not Include in Schedule I" at bounding box center [153, 169] width 7 height 7
checkbox input "true"
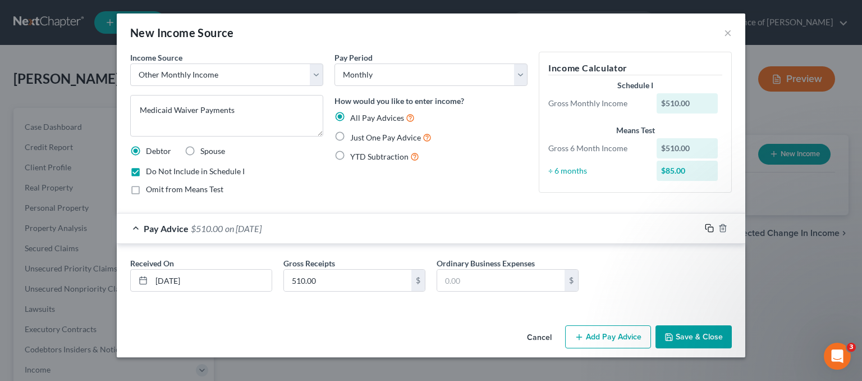
click at [707, 226] on icon "button" at bounding box center [709, 227] width 9 height 9
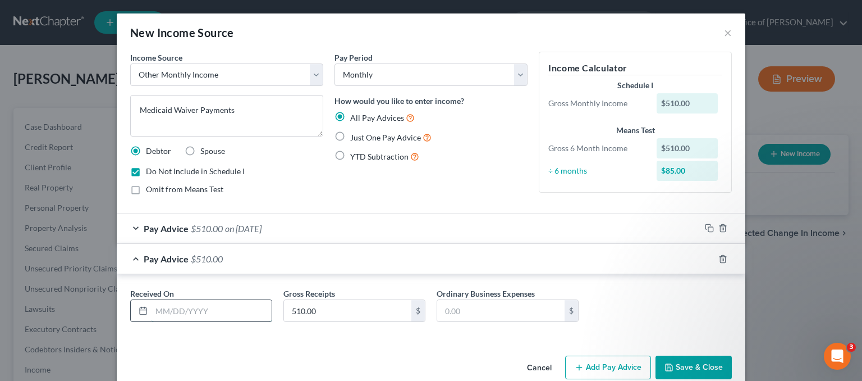
click at [163, 306] on input "text" at bounding box center [212, 310] width 120 height 21
type input "[DATE]"
click at [687, 360] on button "Save & Close" at bounding box center [694, 367] width 76 height 24
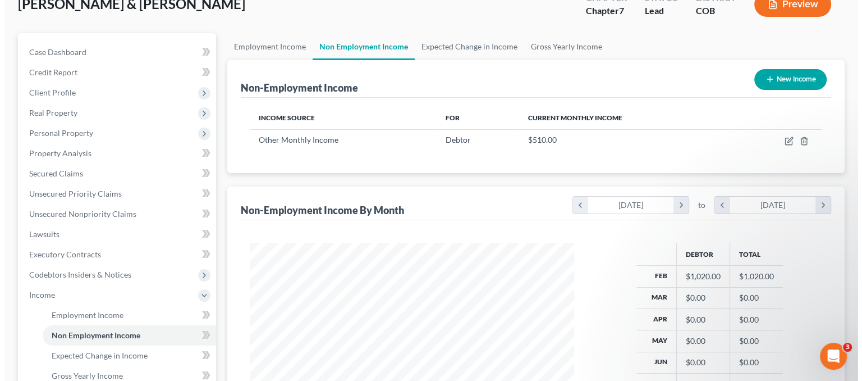
scroll to position [72, 0]
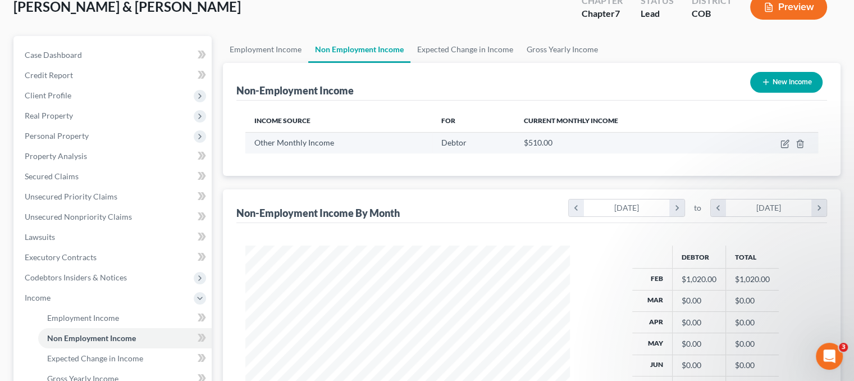
click at [779, 141] on td at bounding box center [773, 142] width 89 height 21
click at [784, 141] on icon "button" at bounding box center [784, 143] width 9 height 9
select select "13"
select select "0"
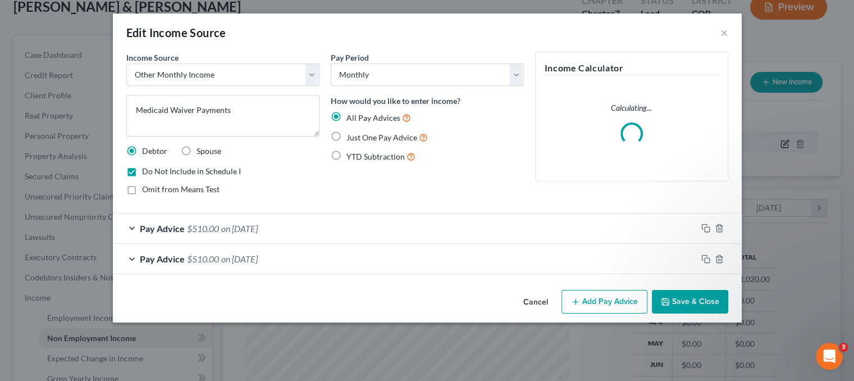
scroll to position [200, 350]
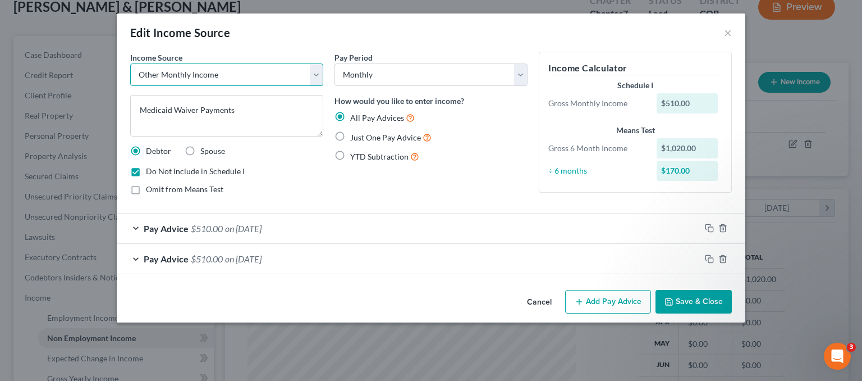
drag, startPoint x: 307, startPoint y: 84, endPoint x: 310, endPoint y: 77, distance: 7.3
click at [308, 81] on select "Select Unemployment Disability (from employer) Pension Retirement Social Securi…" at bounding box center [226, 74] width 193 height 22
click at [548, 300] on button "Cancel" at bounding box center [539, 302] width 43 height 22
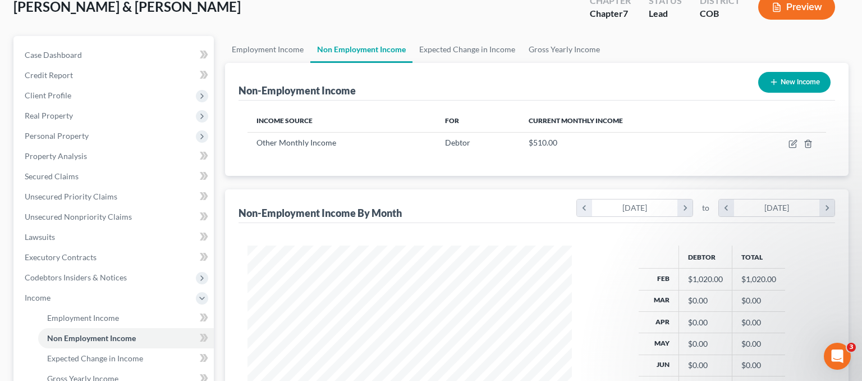
scroll to position [561129, 560982]
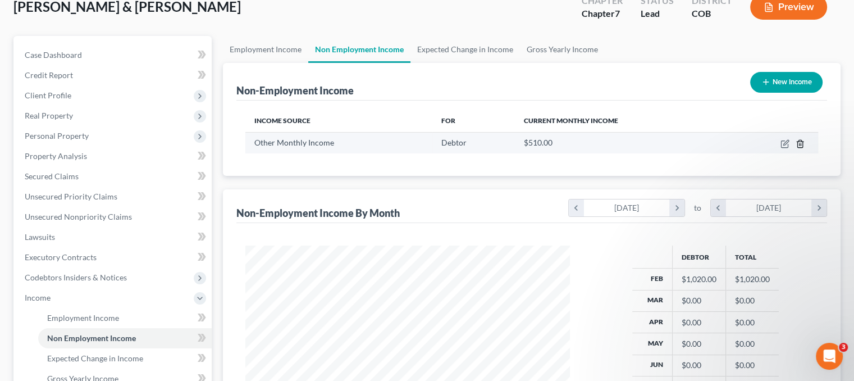
click at [799, 141] on polyline "button" at bounding box center [800, 141] width 7 height 0
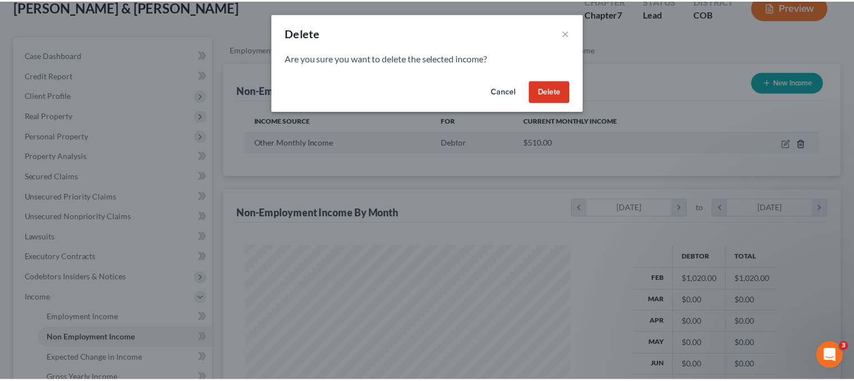
scroll to position [200, 350]
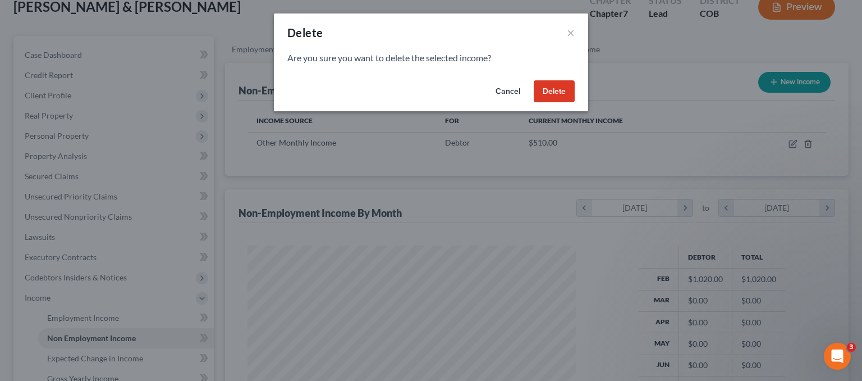
click at [547, 93] on button "Delete" at bounding box center [554, 91] width 41 height 22
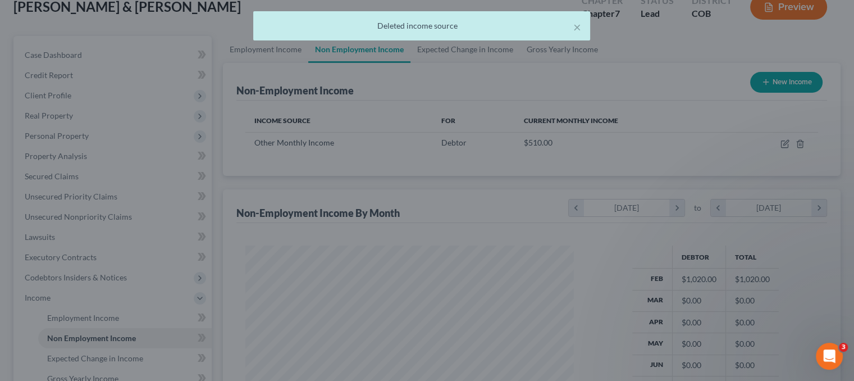
scroll to position [0, 0]
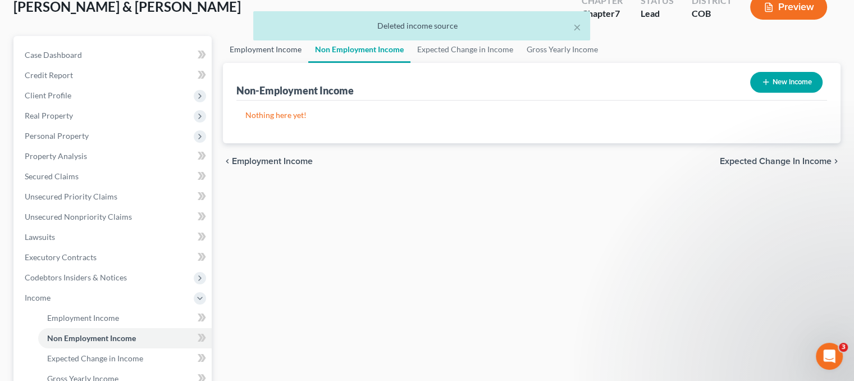
click at [281, 48] on link "Employment Income" at bounding box center [265, 49] width 85 height 27
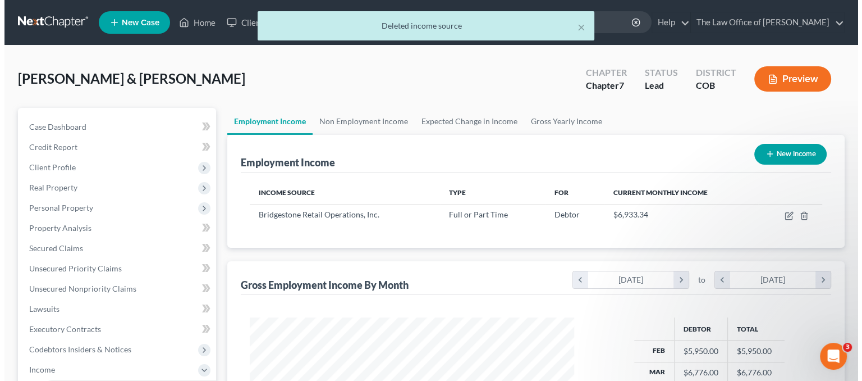
scroll to position [200, 346]
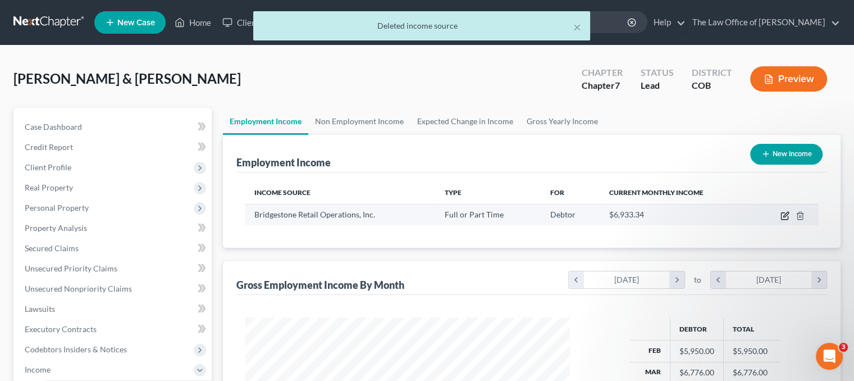
click at [784, 214] on icon "button" at bounding box center [785, 214] width 5 height 5
select select "0"
select select "44"
select select "1"
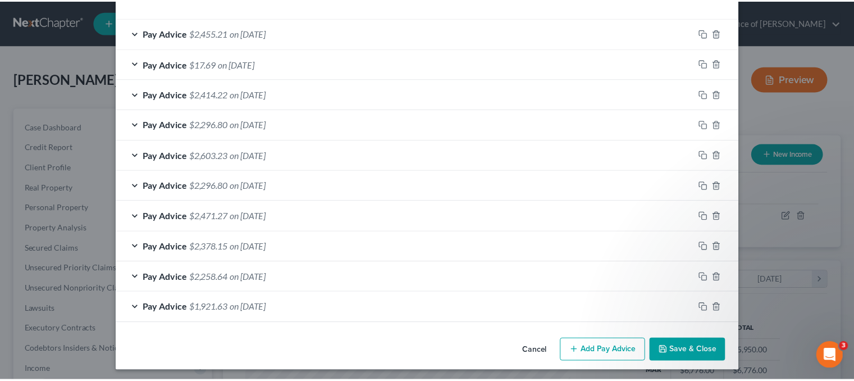
scroll to position [364, 0]
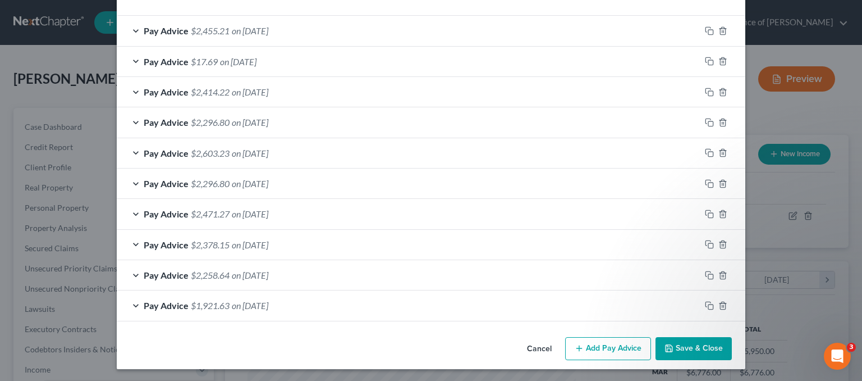
click at [689, 350] on button "Save & Close" at bounding box center [694, 349] width 76 height 24
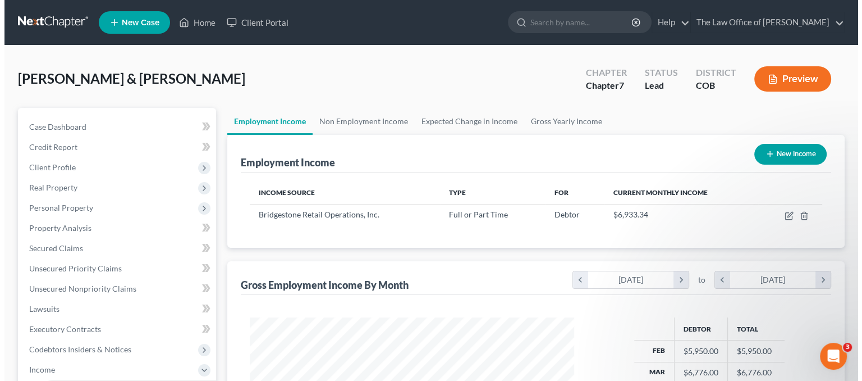
scroll to position [561129, 560982]
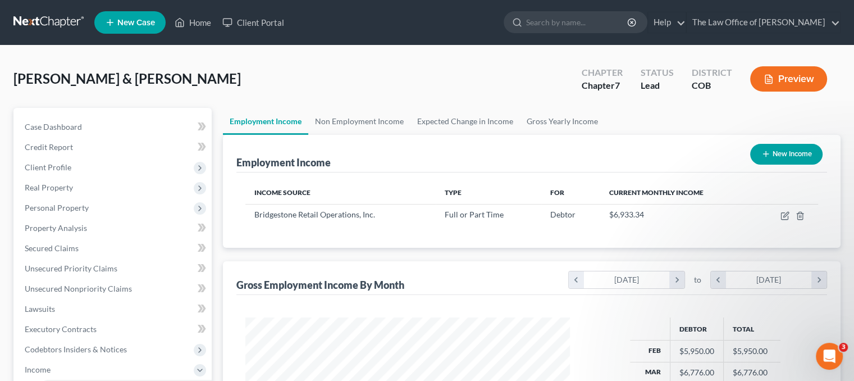
click at [803, 149] on button "New Income" at bounding box center [786, 154] width 72 height 21
select select "0"
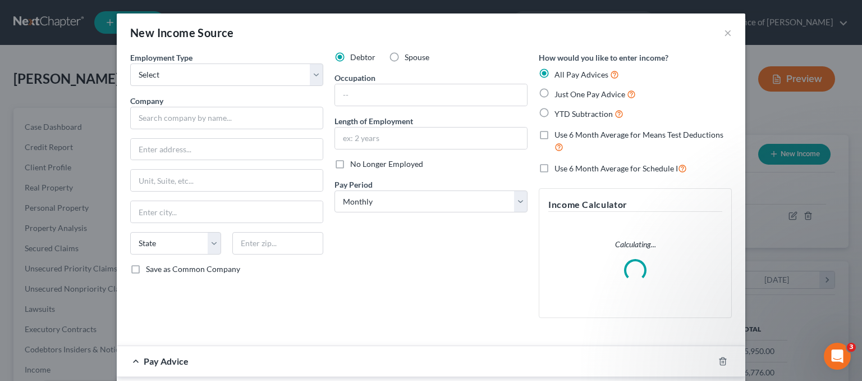
scroll to position [200, 350]
click at [405, 57] on label "Spouse" at bounding box center [417, 57] width 25 height 11
click at [409, 57] on input "Spouse" at bounding box center [412, 55] width 7 height 7
radio input "true"
click at [366, 161] on span "No Longer Employed" at bounding box center [386, 164] width 73 height 10
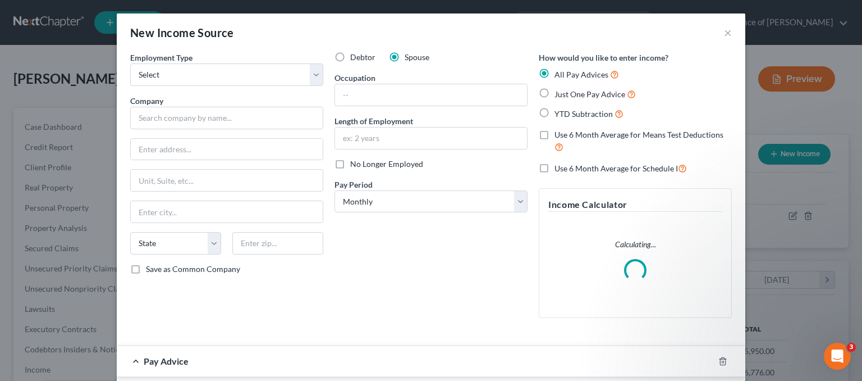
click at [362, 161] on input "No Longer Employed" at bounding box center [358, 161] width 7 height 7
checkbox input "true"
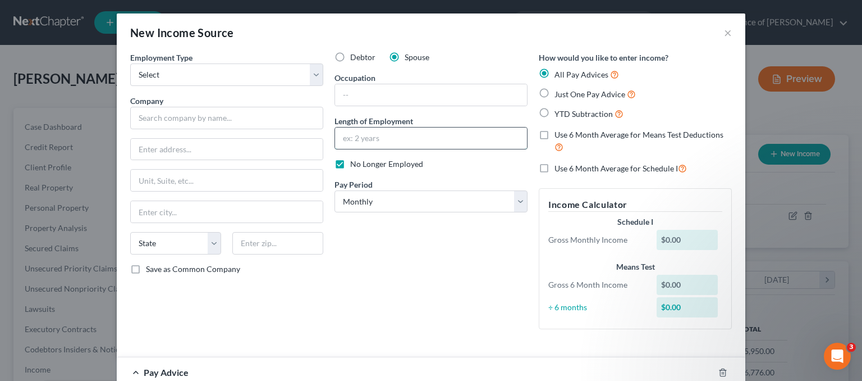
click at [366, 136] on input "text" at bounding box center [431, 137] width 192 height 21
click at [149, 116] on input "text" at bounding box center [226, 118] width 193 height 22
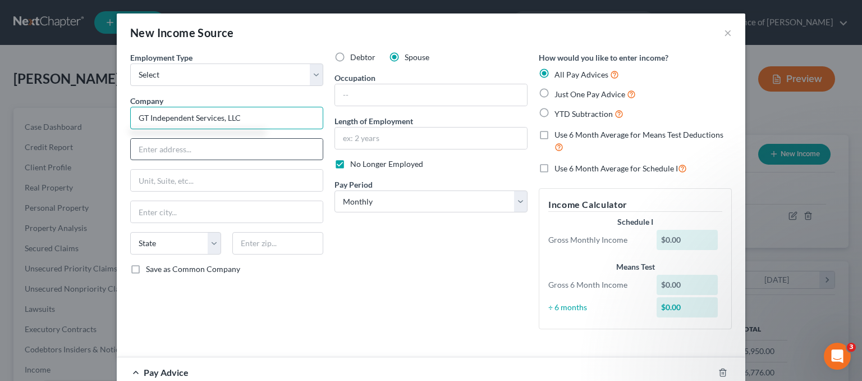
type input "GT Independent Services, LLC"
type input "[STREET_ADDRESS][PERSON_NAME]"
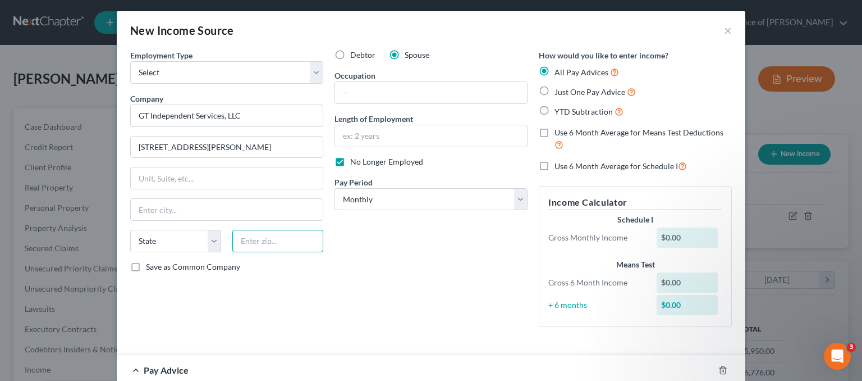
scroll to position [0, 0]
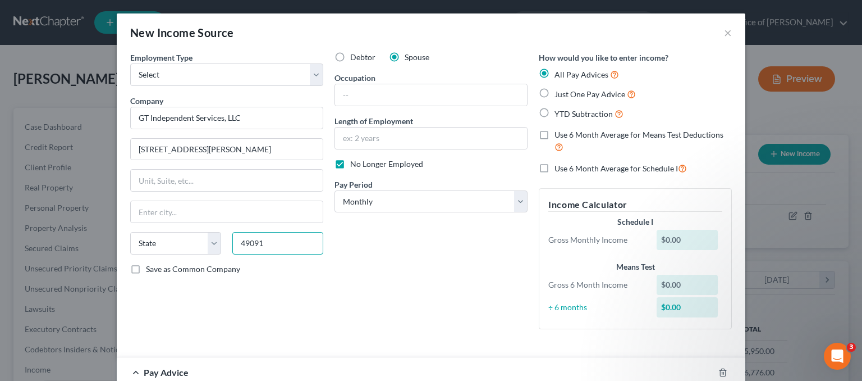
type input "49091"
type input "Sturgis"
select select "23"
click at [350, 91] on input "text" at bounding box center [431, 94] width 192 height 21
type input "Caretaker"
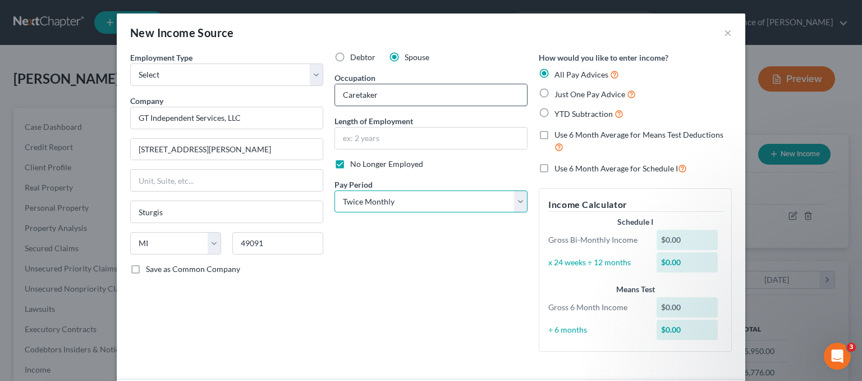
select select "2"
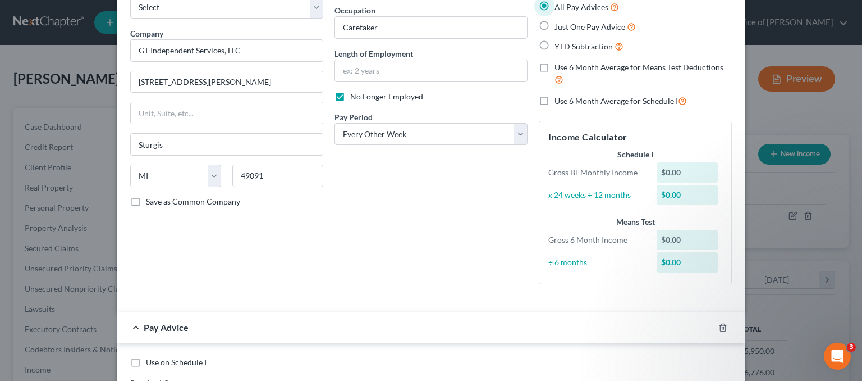
scroll to position [225, 0]
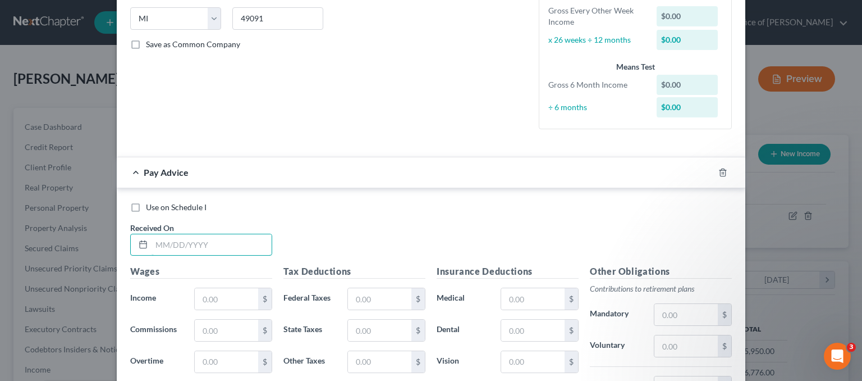
drag, startPoint x: 165, startPoint y: 248, endPoint x: 219, endPoint y: 263, distance: 56.7
click at [165, 248] on input "text" at bounding box center [212, 244] width 120 height 21
type input "0"
type input "[DATE]"
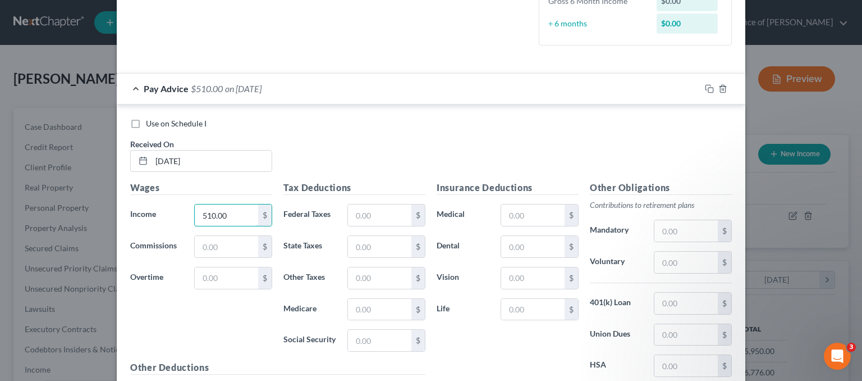
scroll to position [429, 0]
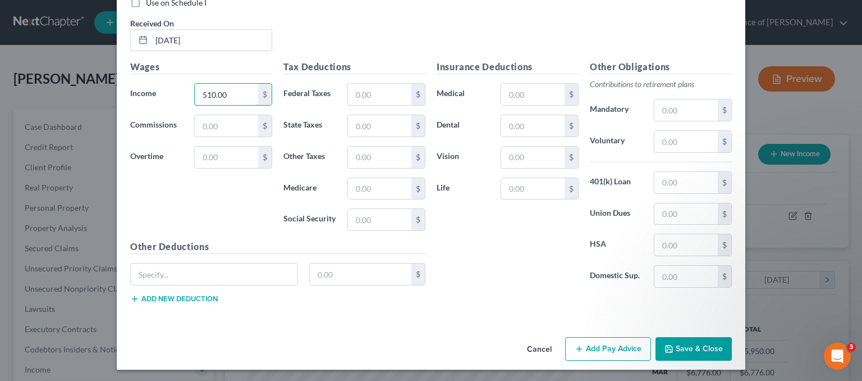
type input "510.00"
click at [629, 344] on button "Add Pay Advice" at bounding box center [608, 349] width 86 height 24
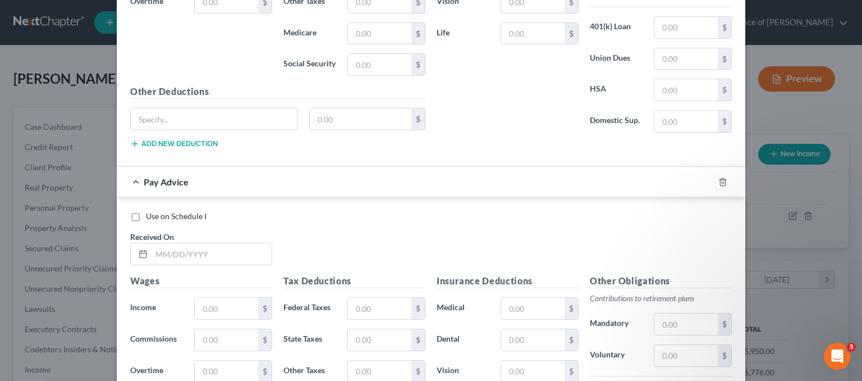
scroll to position [710, 0]
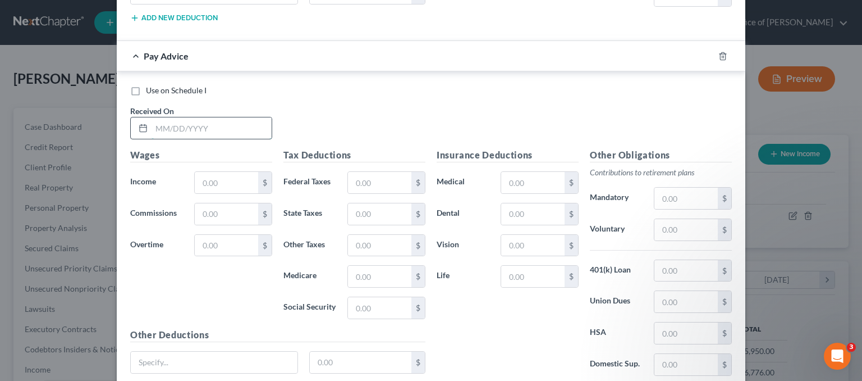
click at [160, 118] on input "text" at bounding box center [212, 127] width 120 height 21
type input "[DATE]"
click at [223, 179] on input "text" at bounding box center [226, 182] width 63 height 21
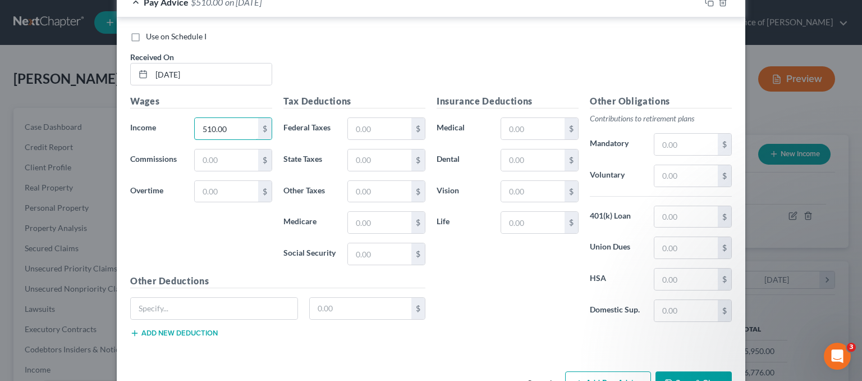
scroll to position [795, 0]
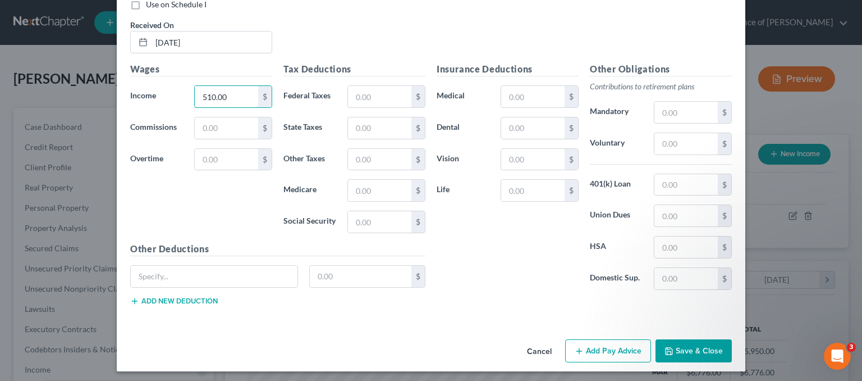
type input "510.00"
click at [709, 340] on button "Save & Close" at bounding box center [694, 351] width 76 height 24
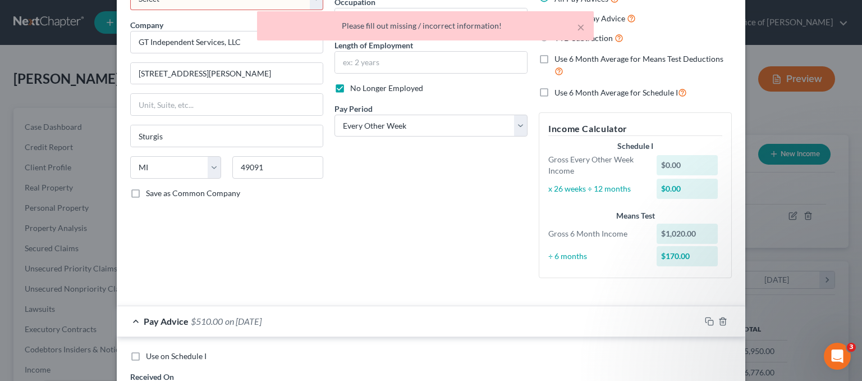
scroll to position [0, 0]
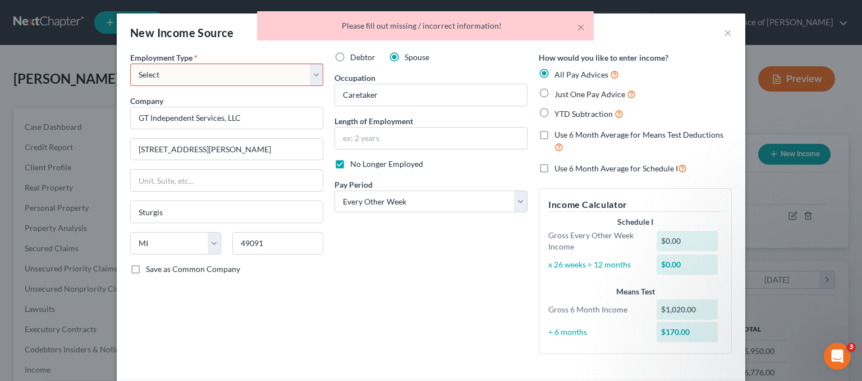
click at [185, 83] on select "Select Full or [DEMOGRAPHIC_DATA] Employment Self Employment" at bounding box center [226, 74] width 193 height 22
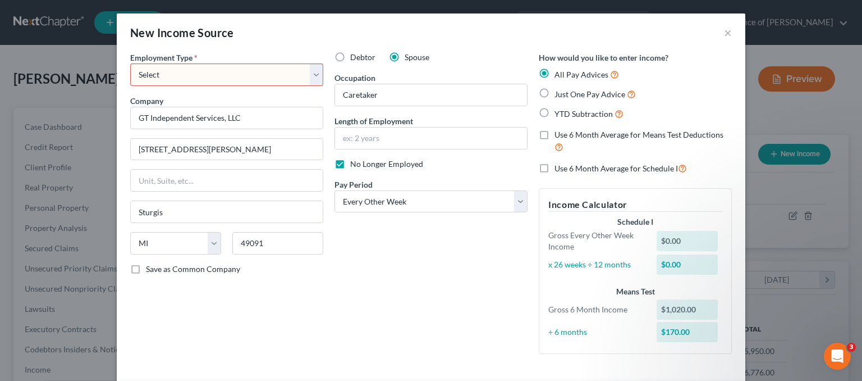
click at [183, 72] on select "Select Full or [DEMOGRAPHIC_DATA] Employment Self Employment" at bounding box center [226, 74] width 193 height 22
select select "0"
click at [130, 63] on select "Select Full or [DEMOGRAPHIC_DATA] Employment Self Employment" at bounding box center [226, 74] width 193 height 22
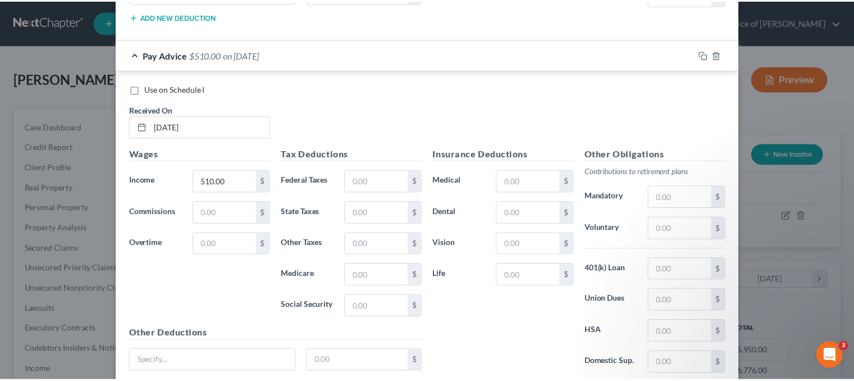
scroll to position [795, 0]
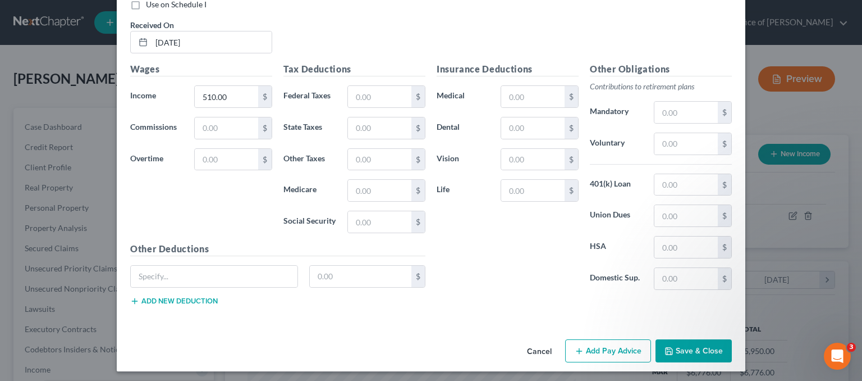
click at [671, 344] on button "Save & Close" at bounding box center [694, 351] width 76 height 24
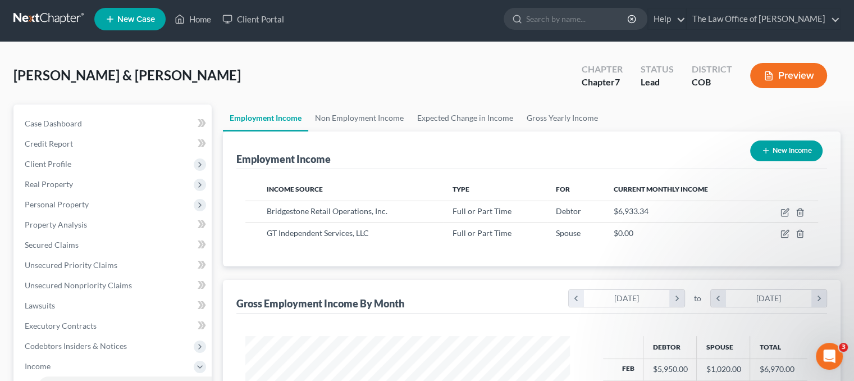
scroll to position [0, 0]
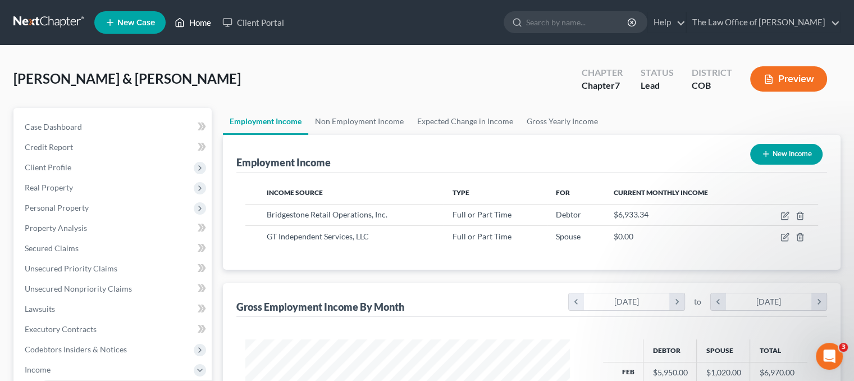
drag, startPoint x: 198, startPoint y: 26, endPoint x: 232, endPoint y: 102, distance: 83.9
click at [198, 25] on link "Home" at bounding box center [193, 22] width 48 height 20
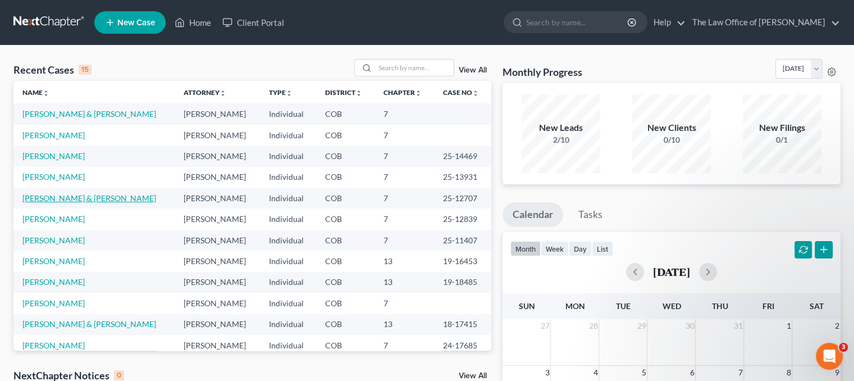
click at [70, 195] on link "[PERSON_NAME] & [PERSON_NAME]" at bounding box center [89, 198] width 134 height 10
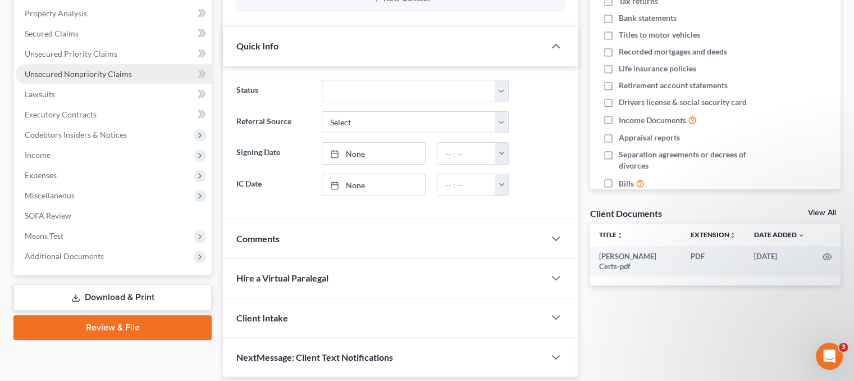
scroll to position [195, 0]
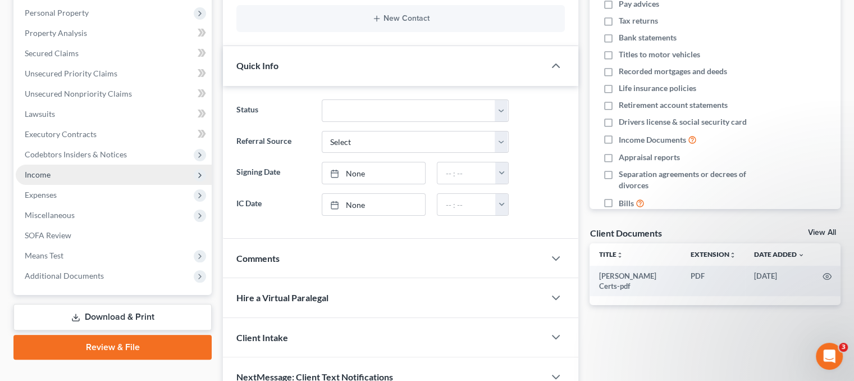
drag, startPoint x: 88, startPoint y: 165, endPoint x: 100, endPoint y: 175, distance: 15.6
click at [88, 165] on span "Income" at bounding box center [114, 174] width 196 height 20
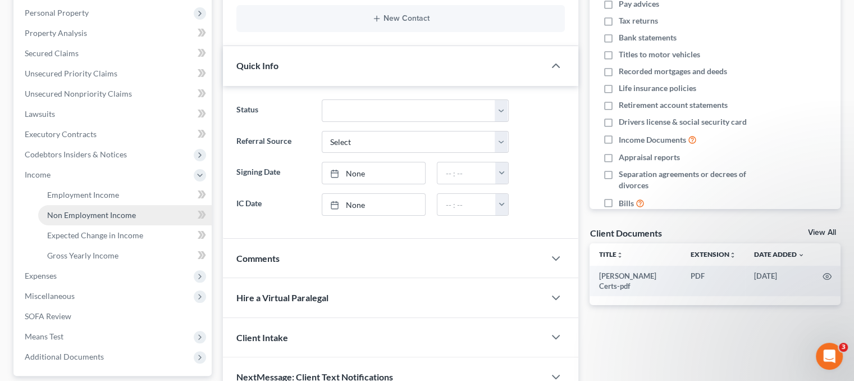
click at [127, 215] on span "Non Employment Income" at bounding box center [91, 215] width 89 height 10
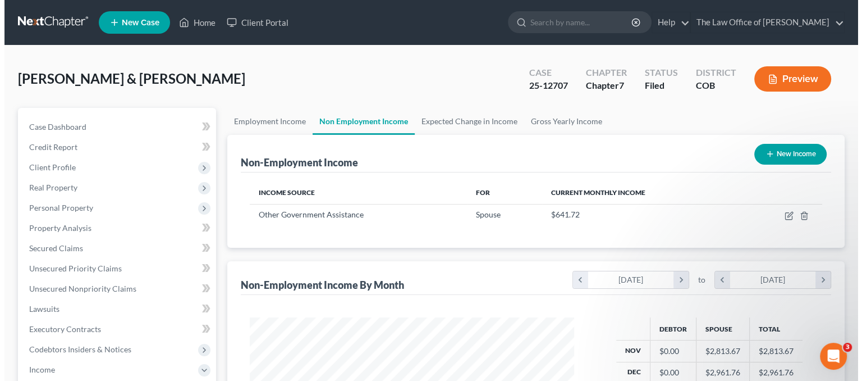
scroll to position [200, 346]
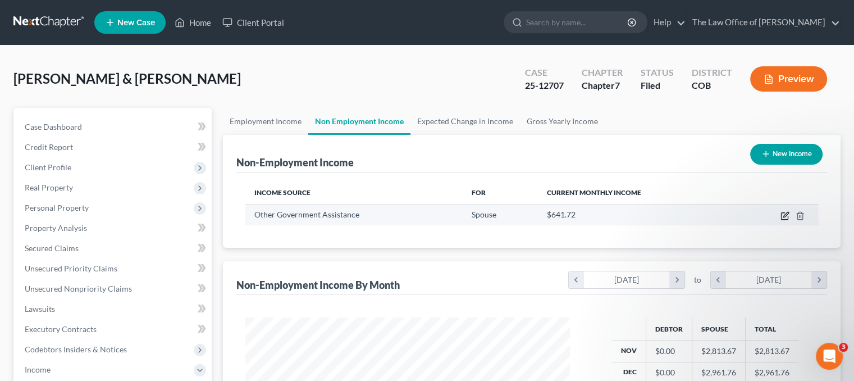
click at [784, 214] on icon "button" at bounding box center [784, 215] width 9 height 9
select select "5"
select select "3"
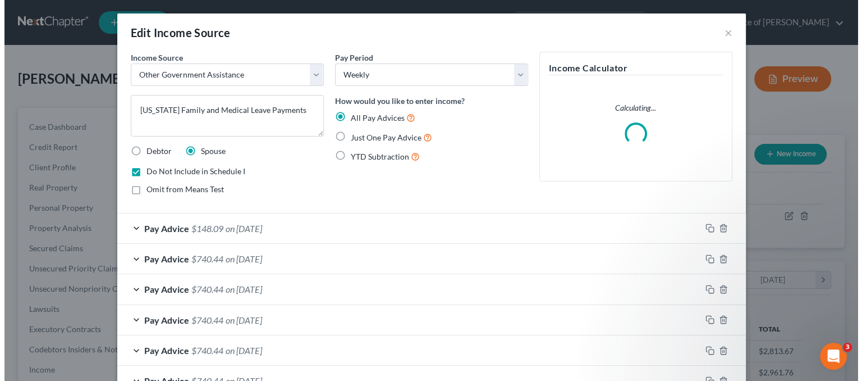
scroll to position [200, 350]
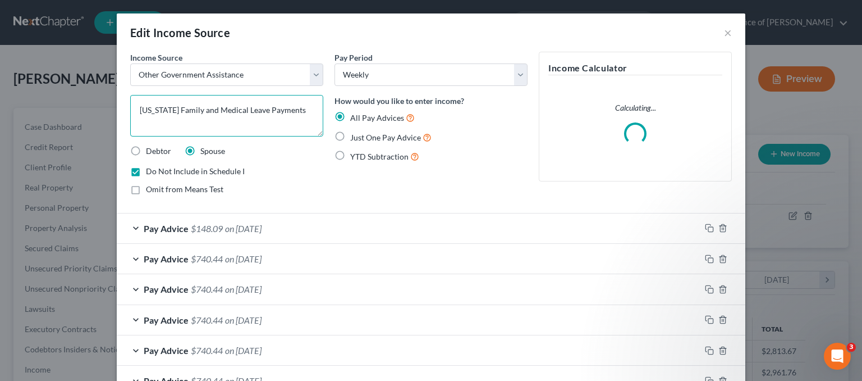
drag, startPoint x: 305, startPoint y: 105, endPoint x: 98, endPoint y: 98, distance: 207.8
click at [98, 98] on div "Edit Income Source × Income Source * Select Unemployment Disability (from emplo…" at bounding box center [431, 190] width 862 height 381
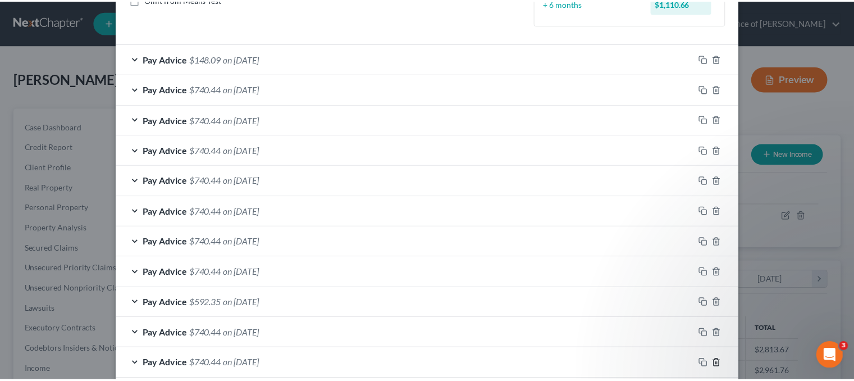
scroll to position [278, 0]
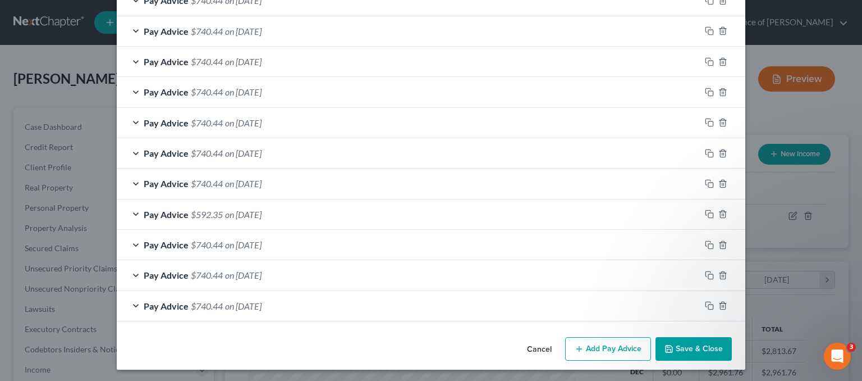
click at [705, 345] on button "Save & Close" at bounding box center [694, 349] width 76 height 24
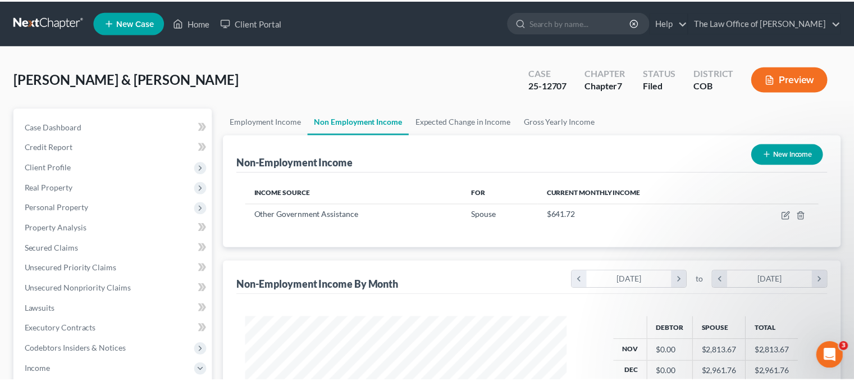
scroll to position [561129, 560982]
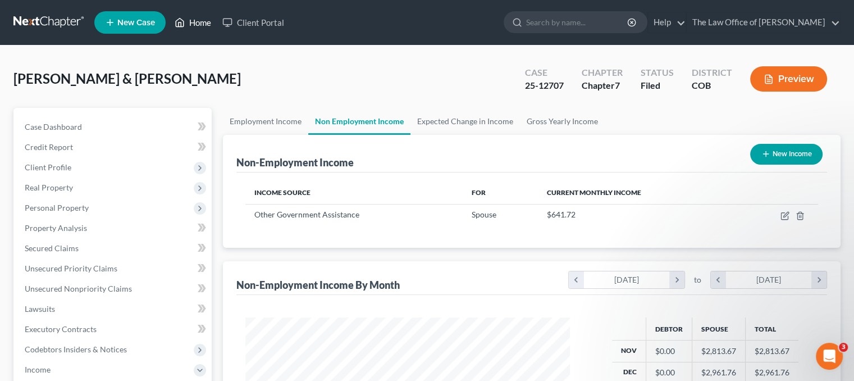
click at [194, 21] on link "Home" at bounding box center [193, 22] width 48 height 20
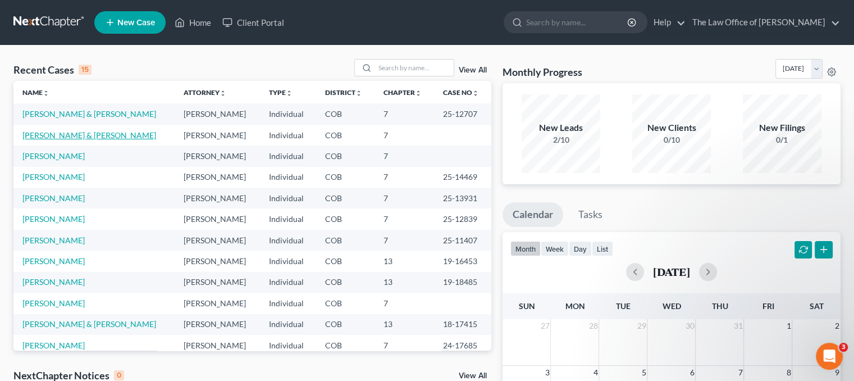
click at [63, 135] on link "[PERSON_NAME] & [PERSON_NAME]" at bounding box center [89, 135] width 134 height 10
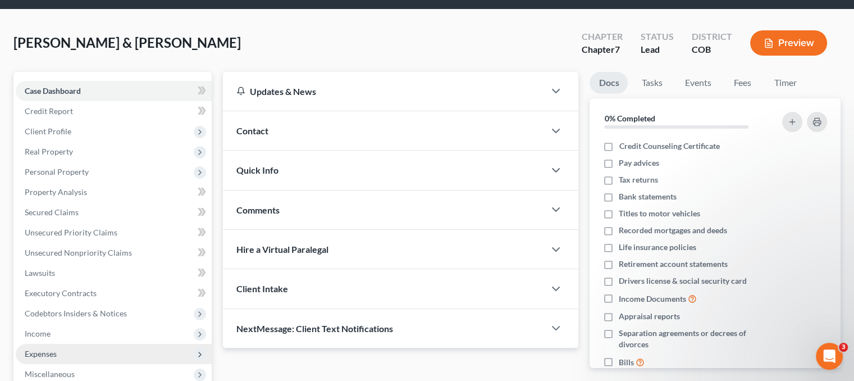
scroll to position [56, 0]
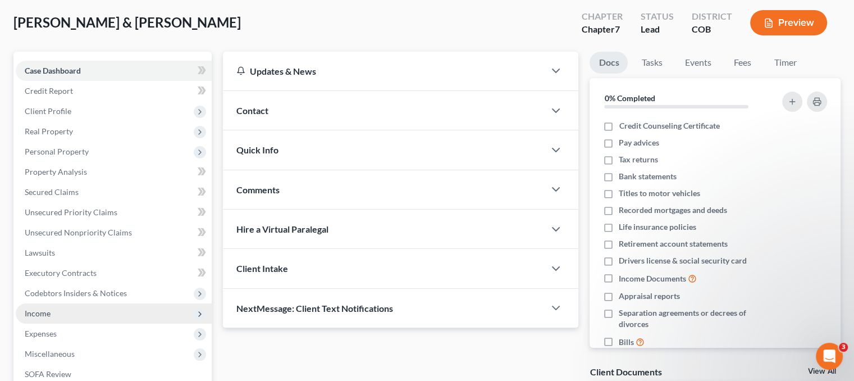
click at [55, 310] on span "Income" at bounding box center [114, 313] width 196 height 20
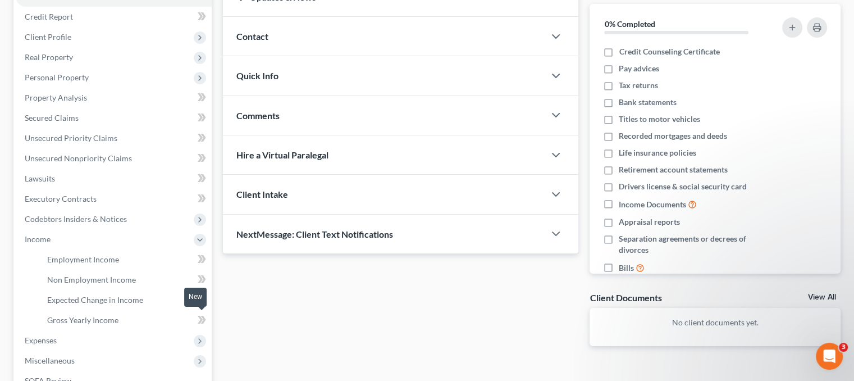
scroll to position [168, 0]
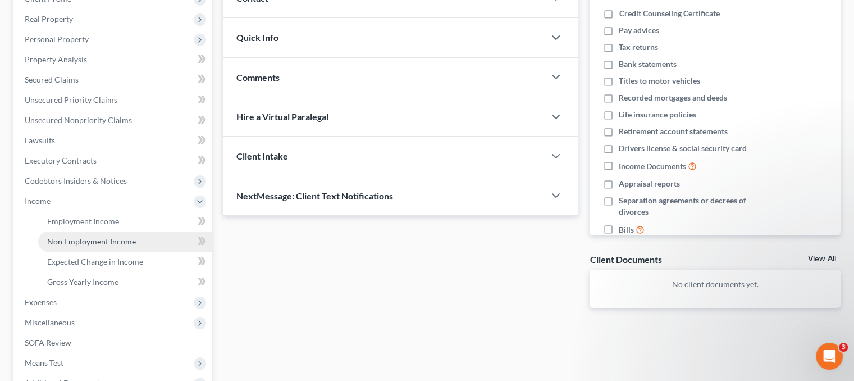
click at [129, 237] on span "Non Employment Income" at bounding box center [91, 241] width 89 height 10
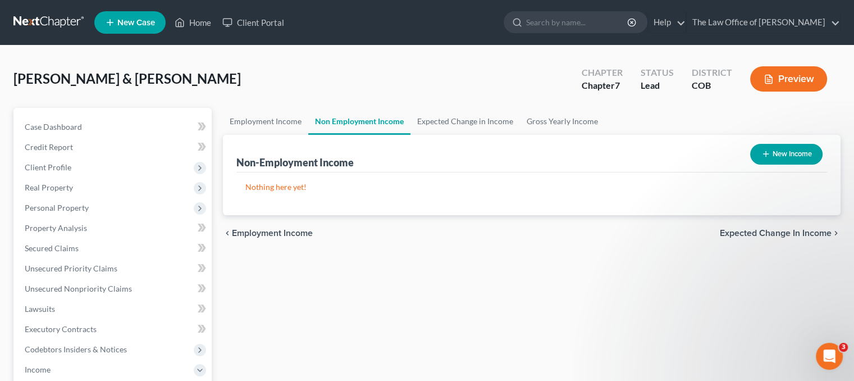
click at [784, 146] on button "New Income" at bounding box center [786, 154] width 72 height 21
select select "0"
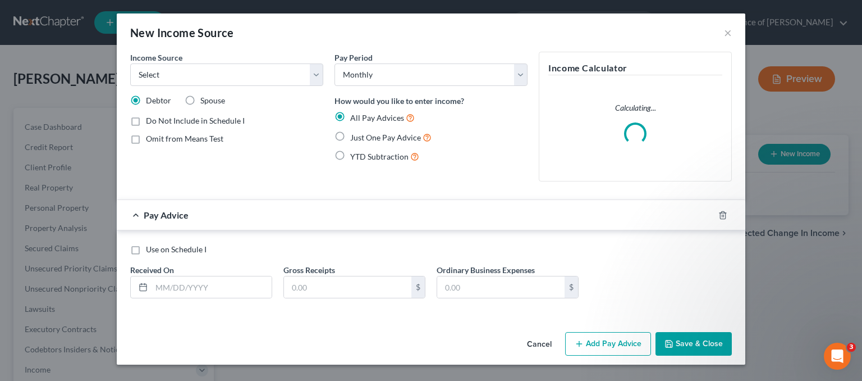
click at [208, 102] on span "Spouse" at bounding box center [212, 100] width 25 height 10
click at [208, 102] on input "Spouse" at bounding box center [208, 98] width 7 height 7
radio input "true"
drag, startPoint x: 240, startPoint y: 74, endPoint x: 234, endPoint y: 84, distance: 12.6
click at [240, 73] on select "Select Unemployment Disability (from employer) Pension Retirement Social Securi…" at bounding box center [226, 74] width 193 height 22
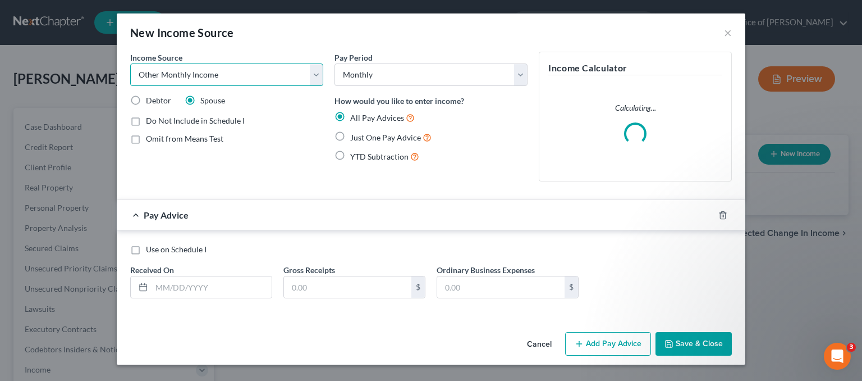
click at [130, 63] on select "Select Unemployment Disability (from employer) Pension Retirement Social Securi…" at bounding box center [226, 74] width 193 height 22
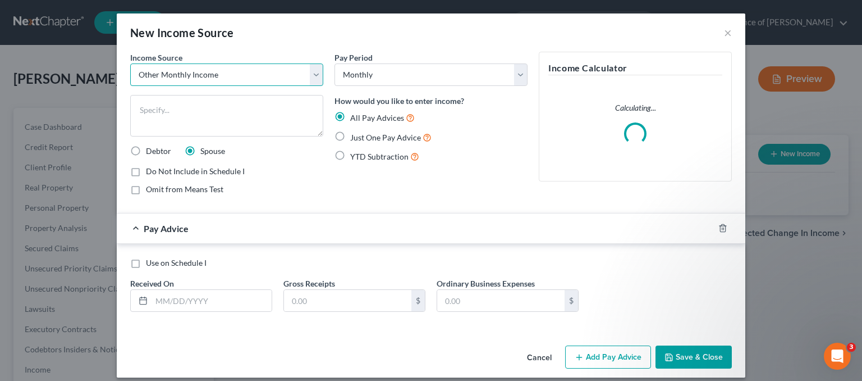
click at [277, 84] on select "Select Unemployment Disability (from employer) Pension Retirement Social Securi…" at bounding box center [226, 74] width 193 height 22
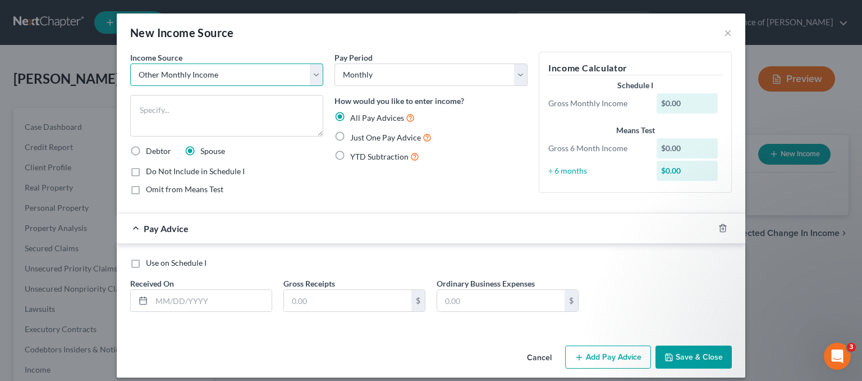
select select "5"
click at [130, 63] on select "Select Unemployment Disability (from employer) Pension Retirement Social Securi…" at bounding box center [226, 74] width 193 height 22
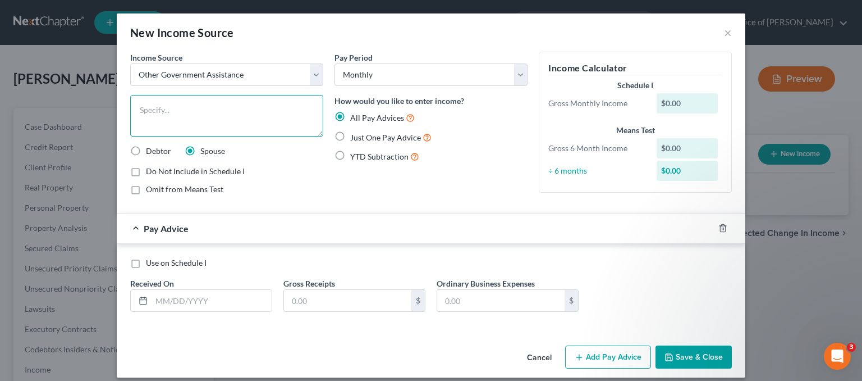
click at [196, 111] on textarea at bounding box center [226, 116] width 193 height 42
paste textarea "[US_STATE] Family and Medical Leave Payments"
type textarea "[US_STATE] Family and Medical Leave Payments"
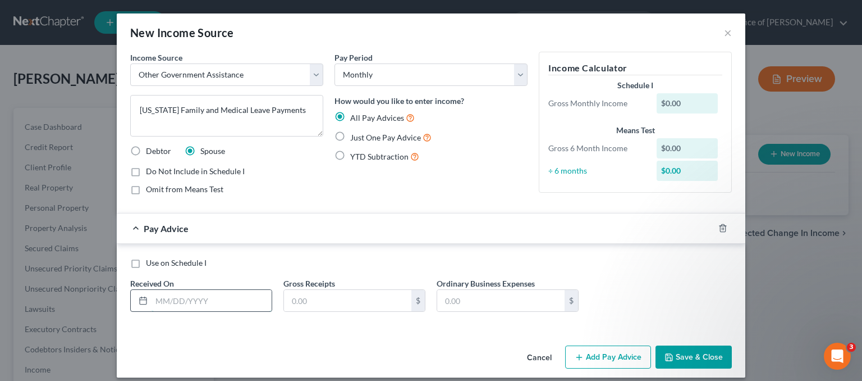
drag, startPoint x: 186, startPoint y: 300, endPoint x: 203, endPoint y: 290, distance: 19.6
click at [186, 300] on input "text" at bounding box center [212, 300] width 120 height 21
type input "[DATE]"
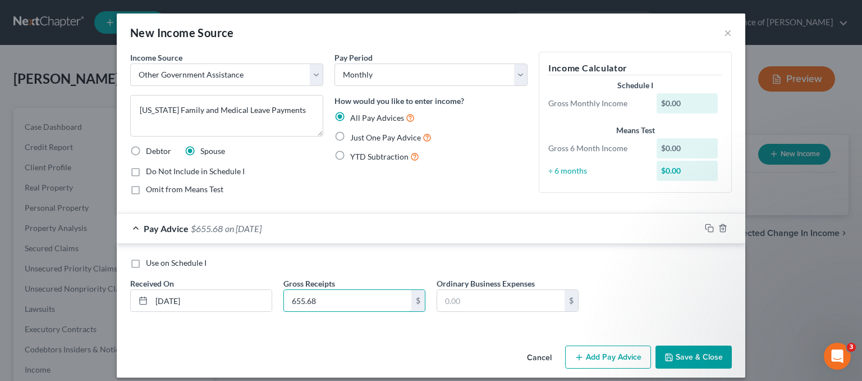
type input "655.68"
click at [618, 358] on button "Add Pay Advice" at bounding box center [608, 357] width 86 height 24
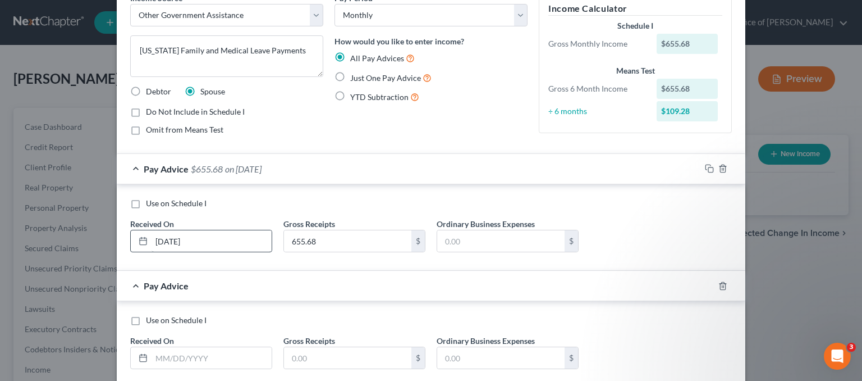
scroll to position [126, 0]
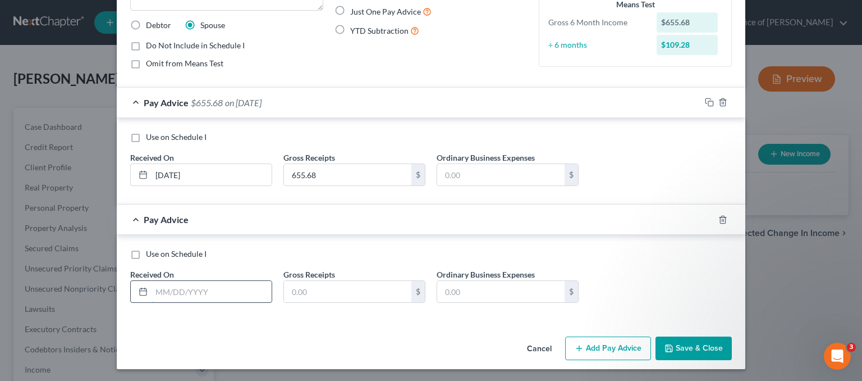
click at [192, 283] on input "text" at bounding box center [212, 291] width 120 height 21
type input "[DATE]"
click at [321, 286] on input "text" at bounding box center [347, 291] width 127 height 21
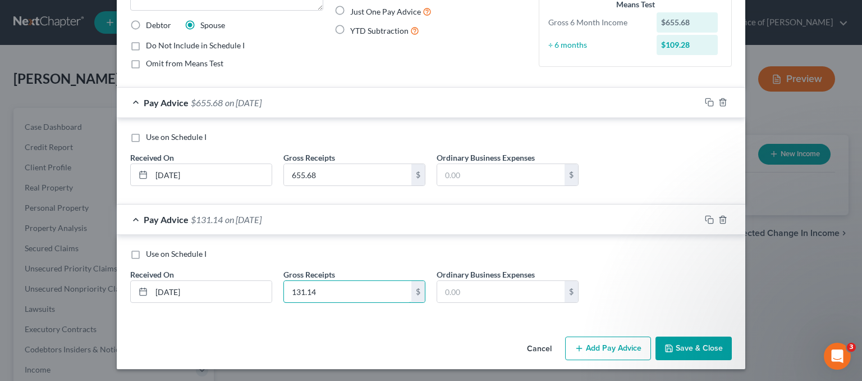
type input "131.14"
click at [598, 349] on button "Add Pay Advice" at bounding box center [608, 348] width 86 height 24
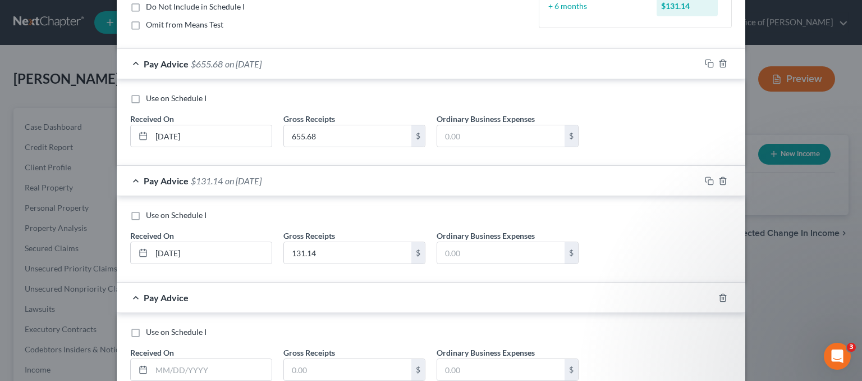
scroll to position [238, 0]
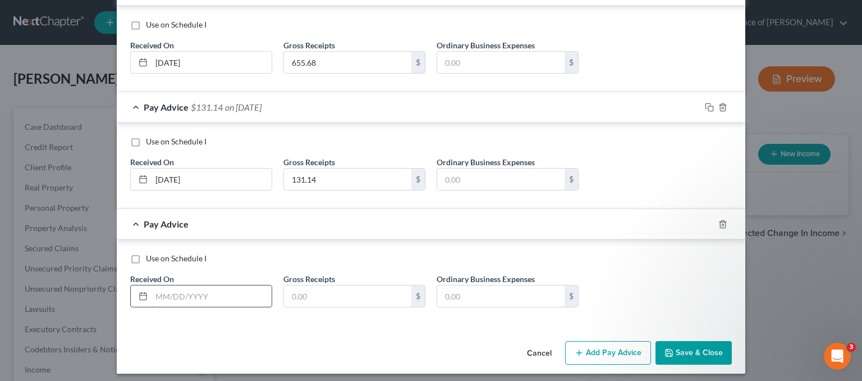
click at [175, 298] on input "text" at bounding box center [212, 295] width 120 height 21
type input "[DATE]"
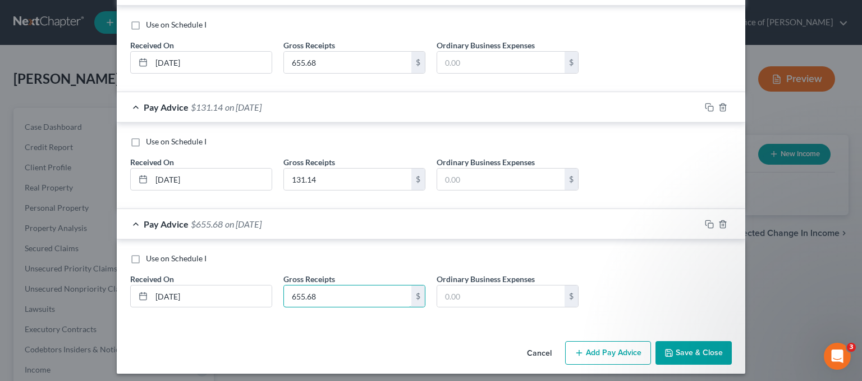
type input "655.68"
click at [705, 220] on icon "button" at bounding box center [709, 223] width 9 height 9
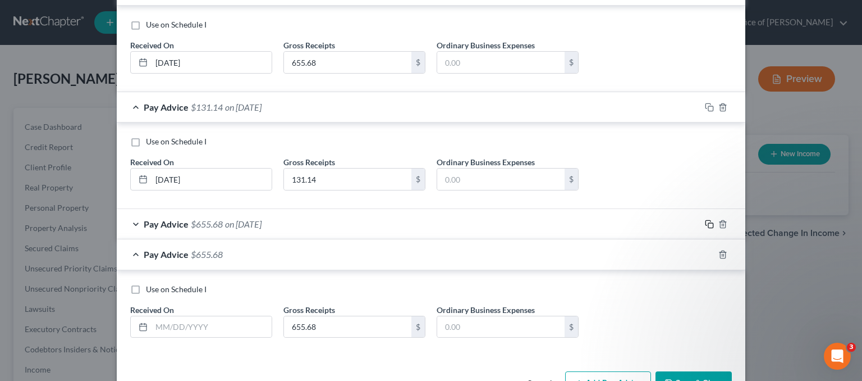
click at [705, 220] on icon "button" at bounding box center [709, 223] width 9 height 9
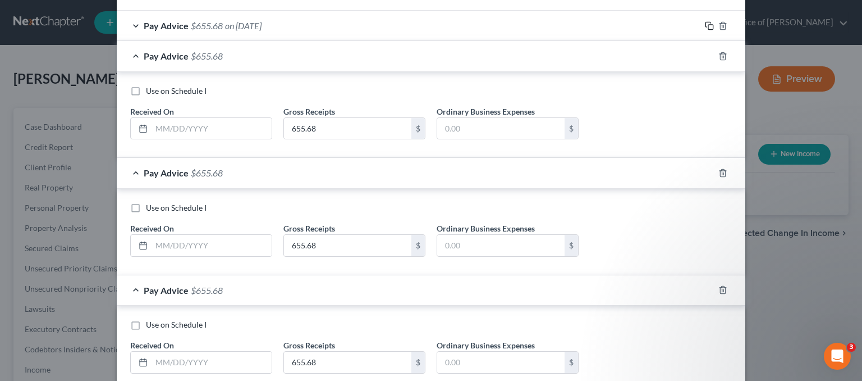
scroll to position [406, 0]
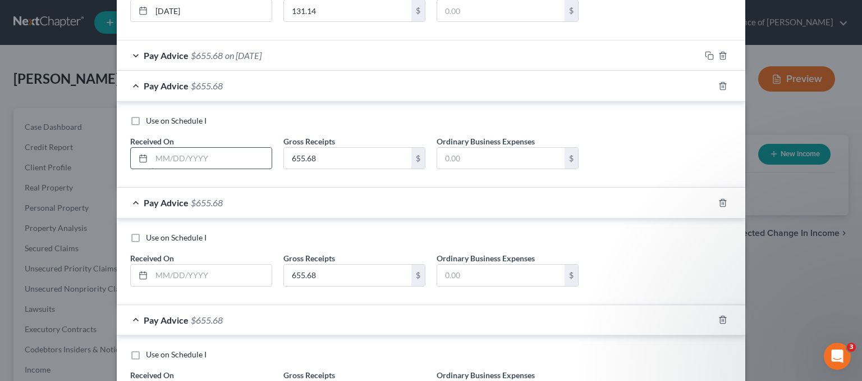
click at [169, 152] on input "text" at bounding box center [212, 158] width 120 height 21
type input "[DATE]"
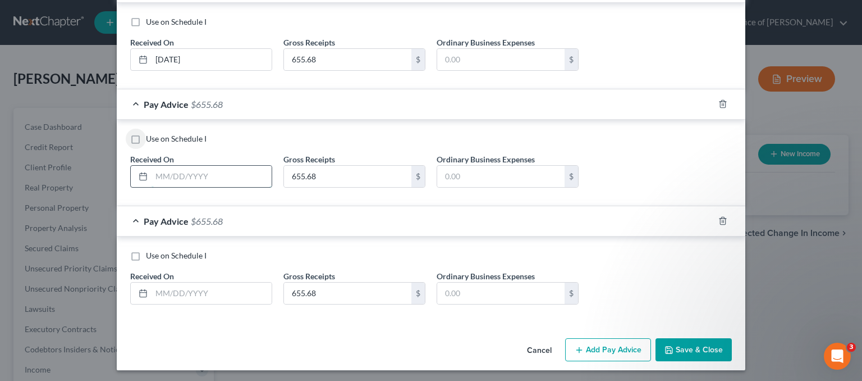
click at [196, 171] on input "text" at bounding box center [212, 176] width 120 height 21
type input "[DATE]"
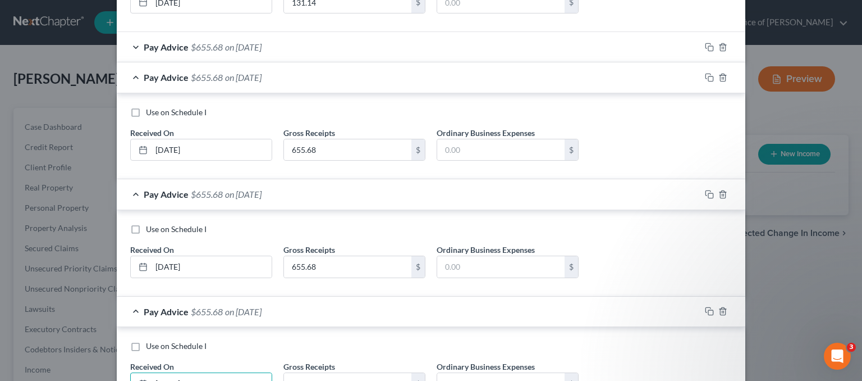
scroll to position [397, 0]
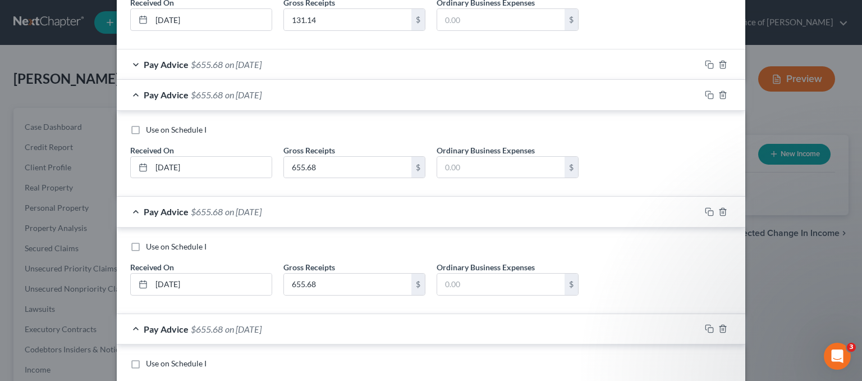
click at [234, 59] on span "on [DATE]" at bounding box center [243, 64] width 36 height 11
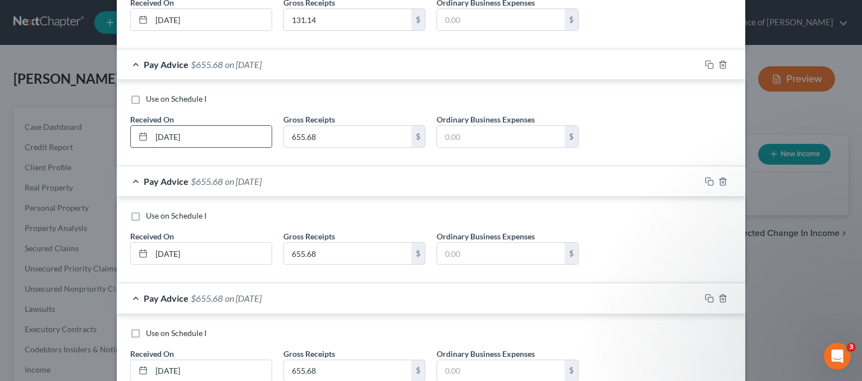
drag, startPoint x: 158, startPoint y: 136, endPoint x: 178, endPoint y: 140, distance: 20.6
click at [159, 136] on input "[DATE]" at bounding box center [212, 136] width 120 height 21
type input "[DATE]"
click at [164, 249] on input "[DATE]" at bounding box center [212, 252] width 120 height 21
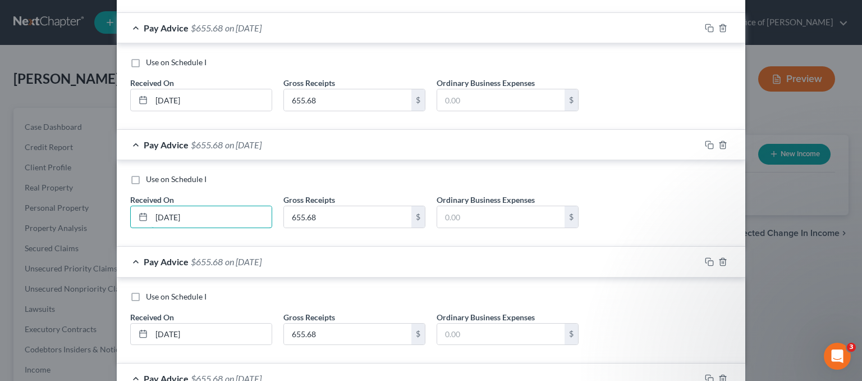
scroll to position [454, 0]
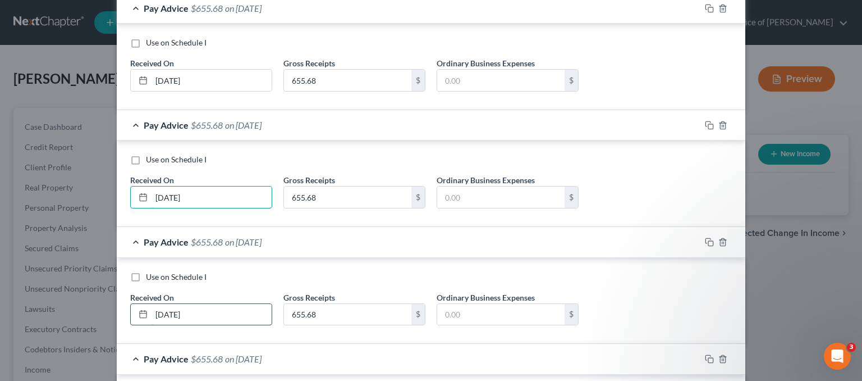
type input "[DATE]"
click at [168, 312] on input "[DATE]" at bounding box center [212, 314] width 120 height 21
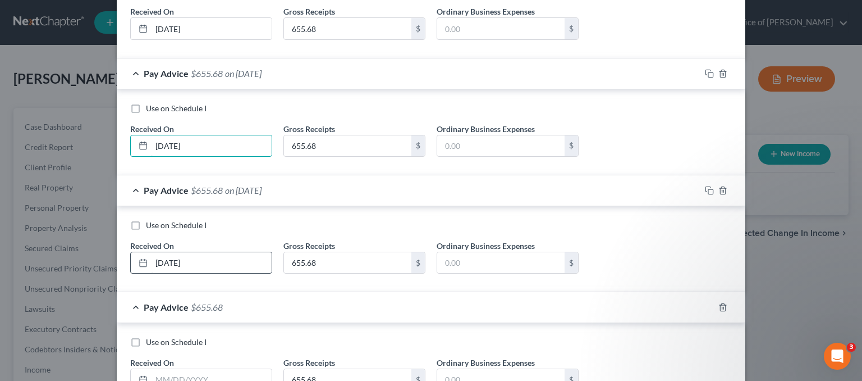
type input "[DATE]"
click at [162, 261] on input "[DATE]" at bounding box center [212, 262] width 120 height 21
type input "[DATE]"
click at [157, 369] on input "text" at bounding box center [212, 379] width 120 height 21
type input "[DATE]"
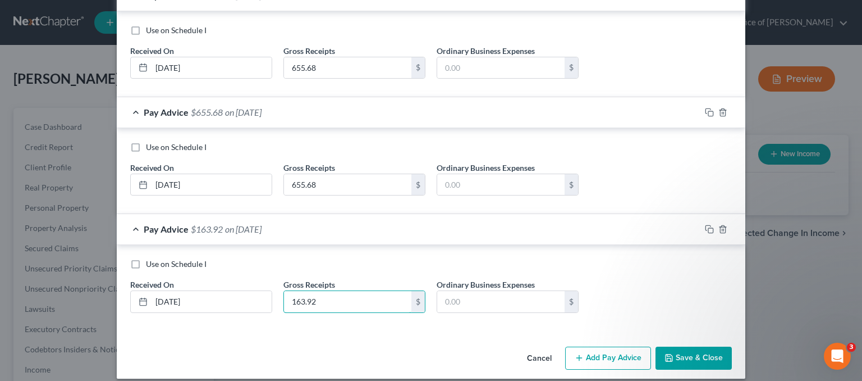
scroll to position [708, 0]
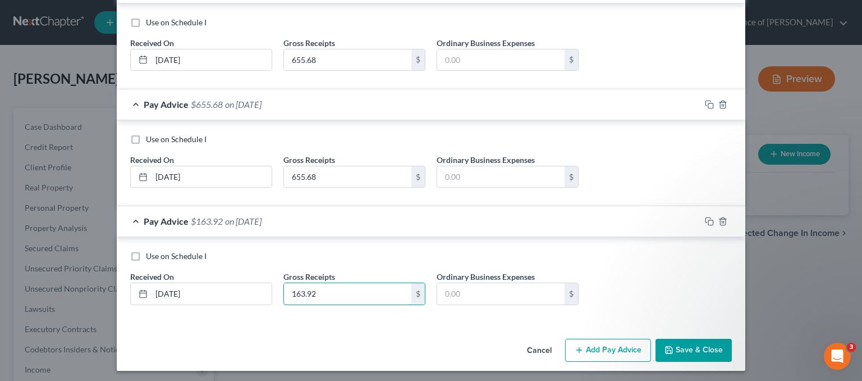
type input "163.92"
click at [698, 355] on button "Save & Close" at bounding box center [694, 350] width 76 height 24
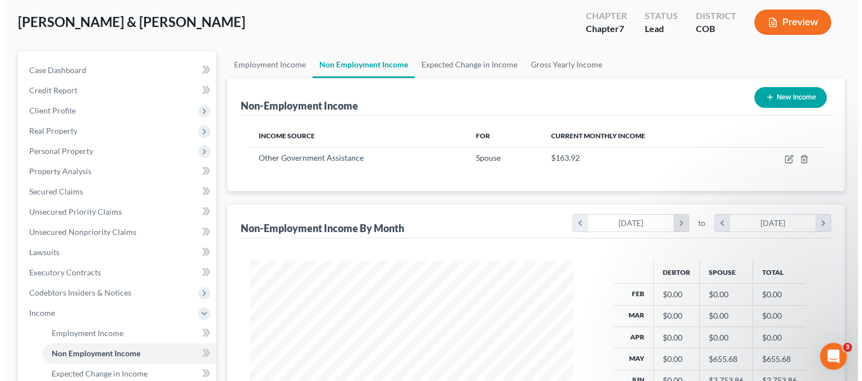
scroll to position [56, 0]
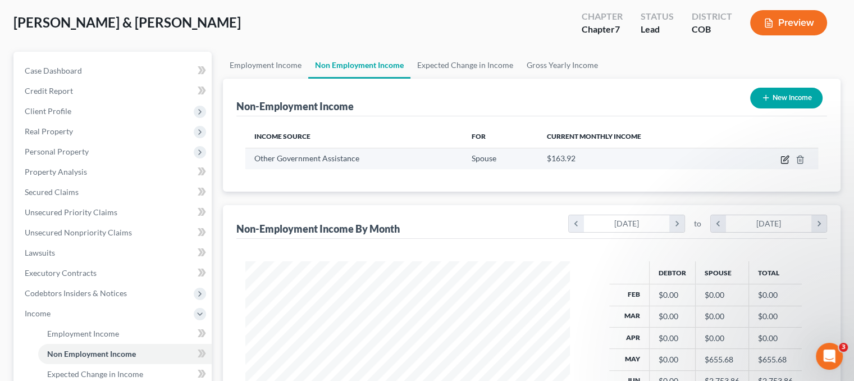
click at [783, 157] on icon "button" at bounding box center [784, 159] width 9 height 9
select select "5"
select select "0"
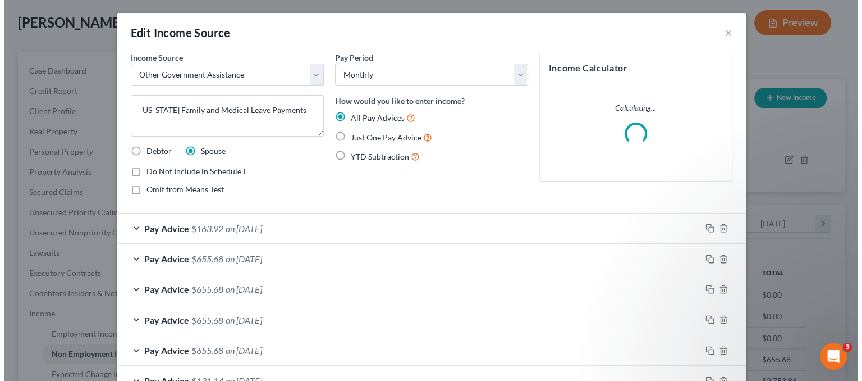
scroll to position [200, 350]
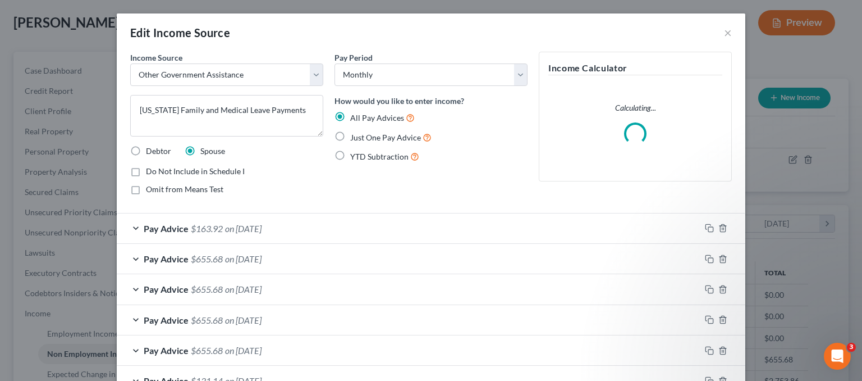
click at [170, 166] on span "Do Not Include in Schedule I" at bounding box center [195, 171] width 99 height 10
click at [158, 166] on input "Do Not Include in Schedule I" at bounding box center [153, 169] width 7 height 7
checkbox input "true"
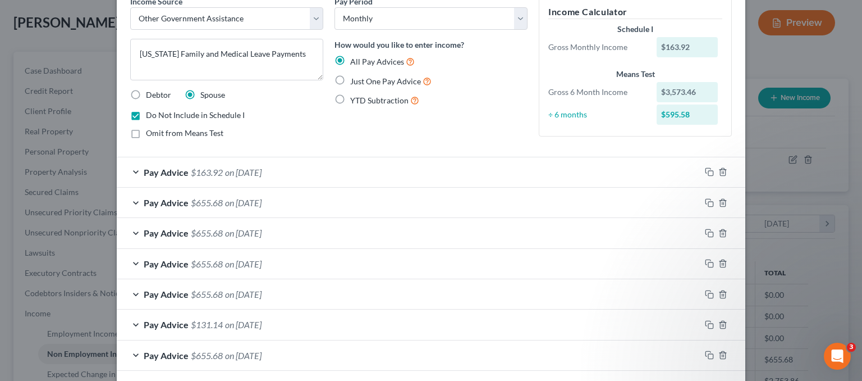
scroll to position [0, 0]
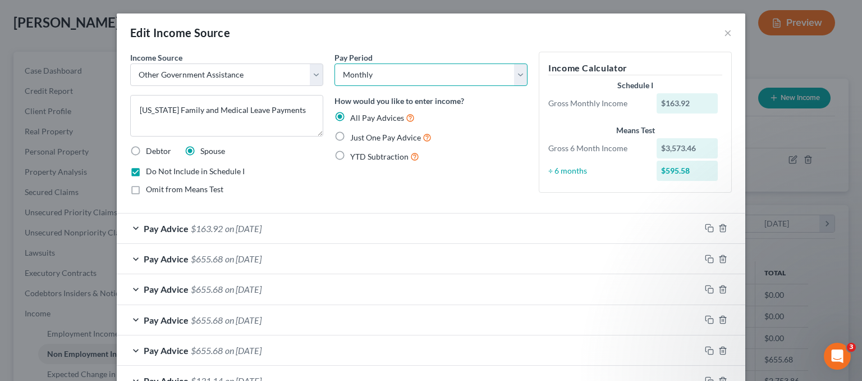
click at [382, 71] on select "Select Monthly Twice Monthly Every Other Week Weekly" at bounding box center [431, 74] width 193 height 22
select select "3"
click at [335, 63] on select "Select Monthly Twice Monthly Every Other Week Weekly" at bounding box center [431, 74] width 193 height 22
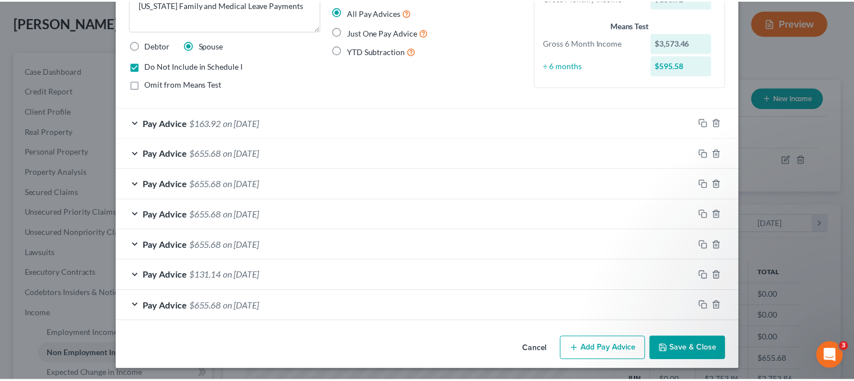
scroll to position [106, 0]
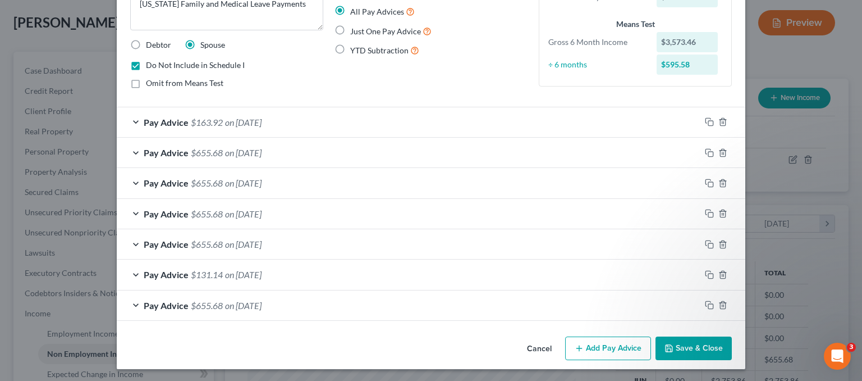
click at [709, 343] on button "Save & Close" at bounding box center [694, 348] width 76 height 24
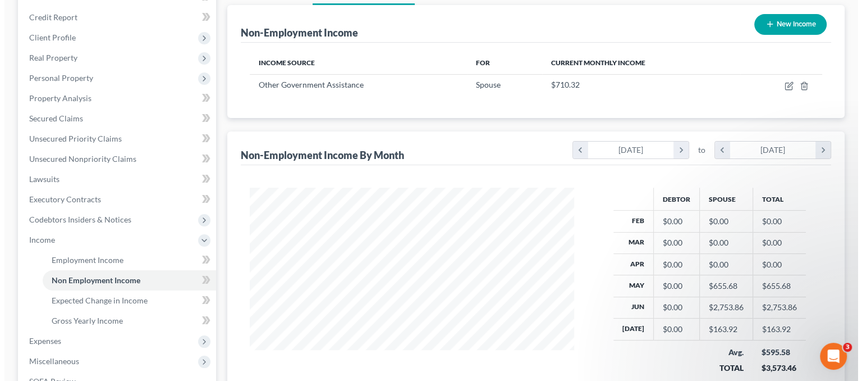
scroll to position [128, 0]
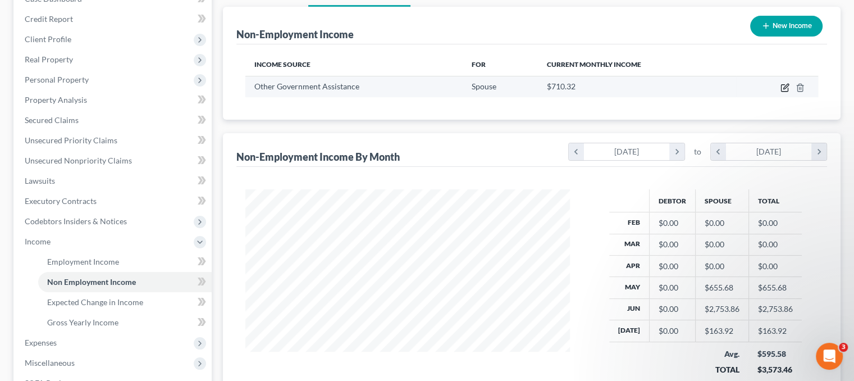
click at [785, 85] on icon "button" at bounding box center [785, 86] width 5 height 5
select select "5"
select select "3"
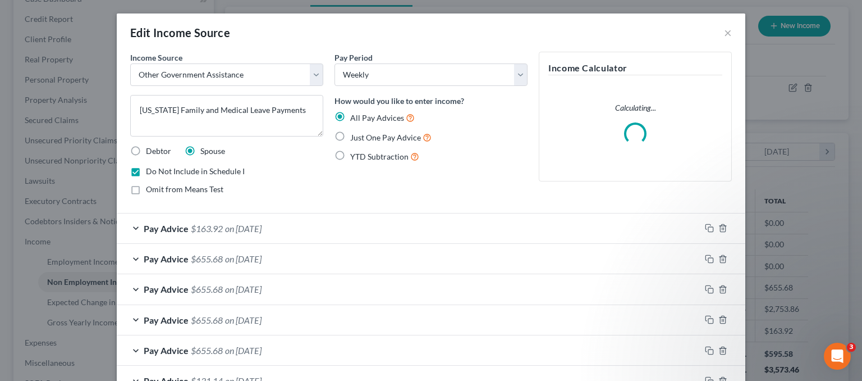
scroll to position [200, 350]
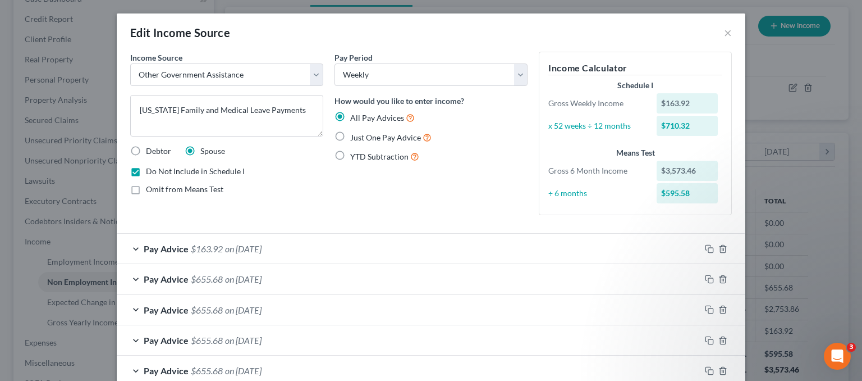
click at [146, 153] on label "Debtor" at bounding box center [158, 150] width 25 height 11
click at [150, 153] on input "Debtor" at bounding box center [153, 148] width 7 height 7
radio input "true"
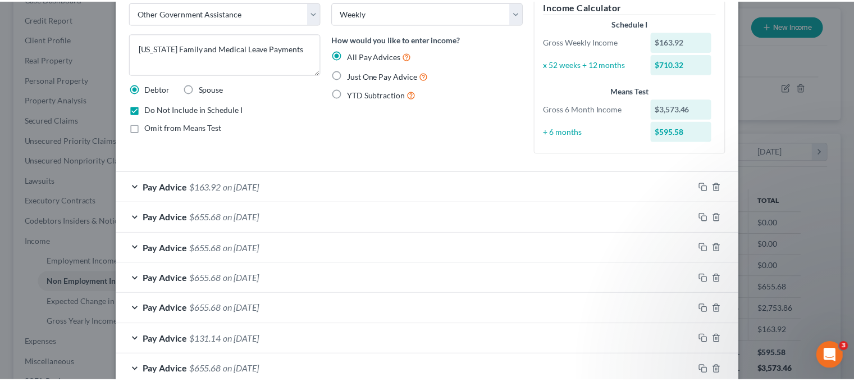
scroll to position [127, 0]
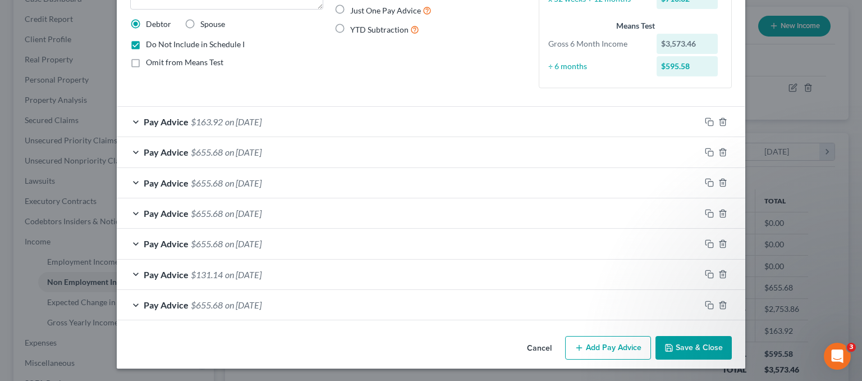
click at [688, 353] on button "Save & Close" at bounding box center [694, 348] width 76 height 24
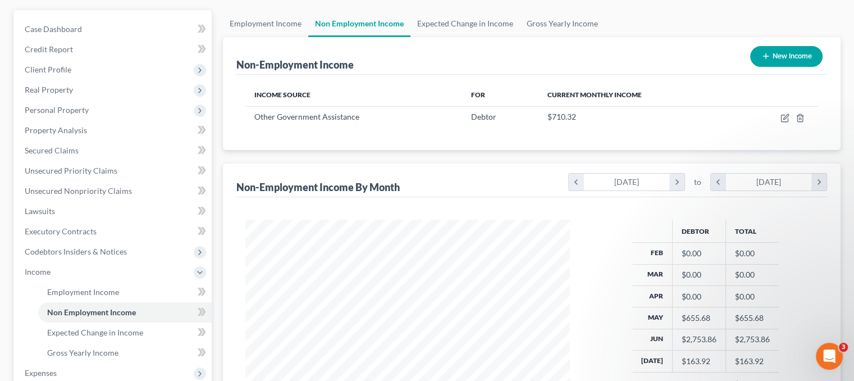
scroll to position [0, 0]
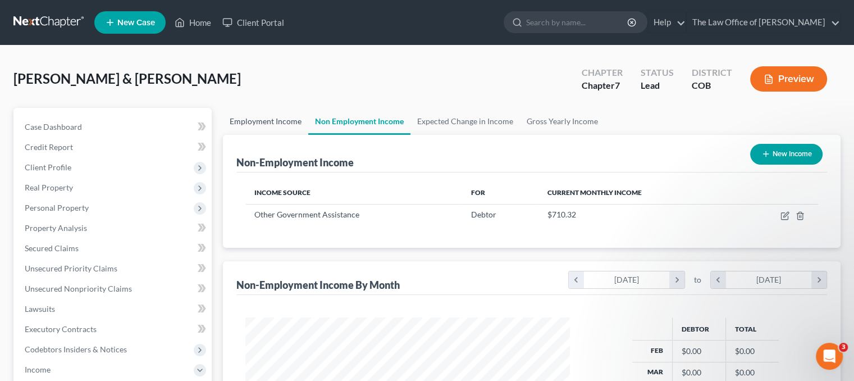
click at [270, 111] on link "Employment Income" at bounding box center [265, 121] width 85 height 27
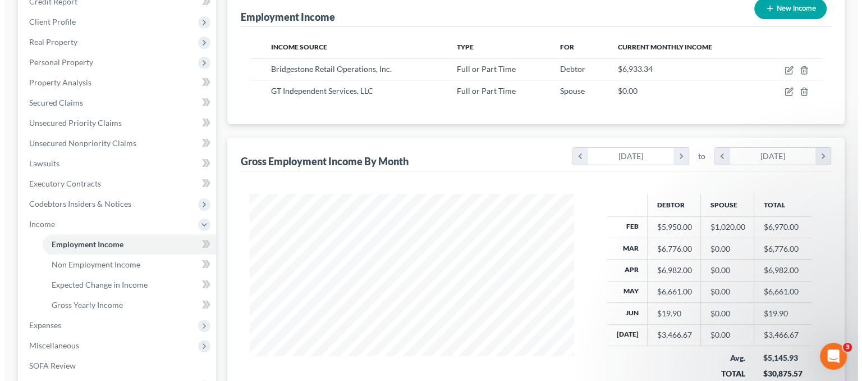
scroll to position [72, 0]
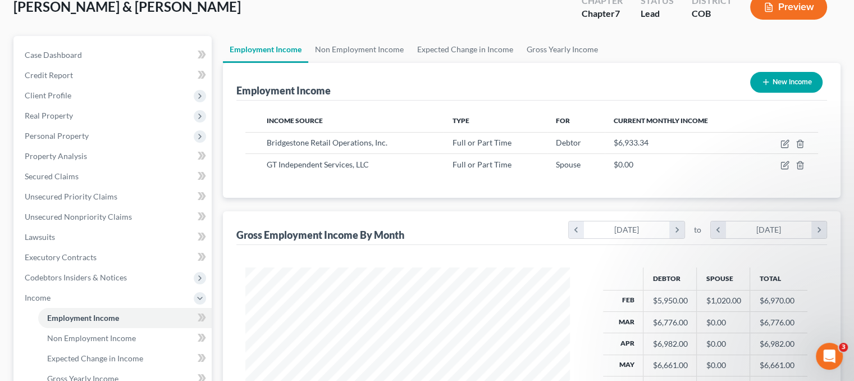
click at [782, 79] on button "New Income" at bounding box center [786, 82] width 72 height 21
select select "0"
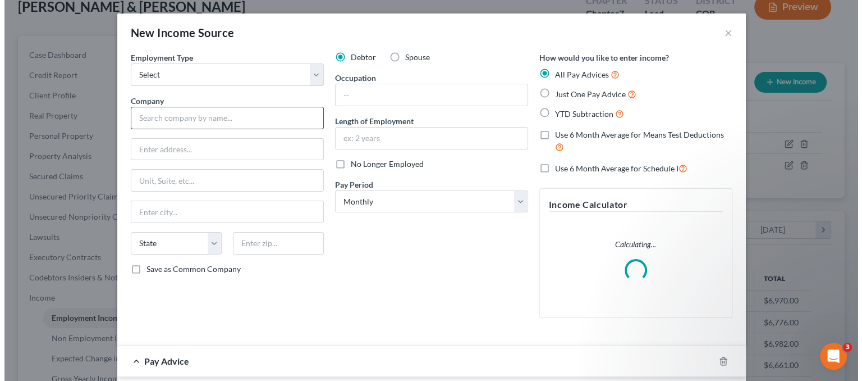
scroll to position [200, 350]
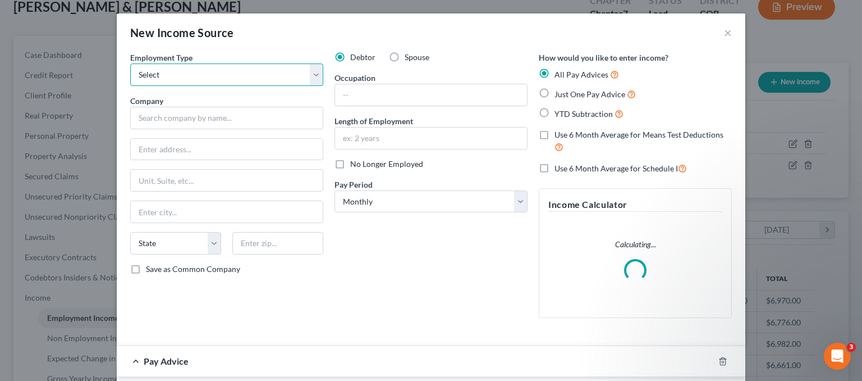
click at [305, 70] on select "Select Full or [DEMOGRAPHIC_DATA] Employment Self Employment" at bounding box center [226, 74] width 193 height 22
drag, startPoint x: 305, startPoint y: 70, endPoint x: 476, endPoint y: 16, distance: 179.1
click at [305, 70] on select "Select Full or [DEMOGRAPHIC_DATA] Employment Self Employment" at bounding box center [226, 74] width 193 height 22
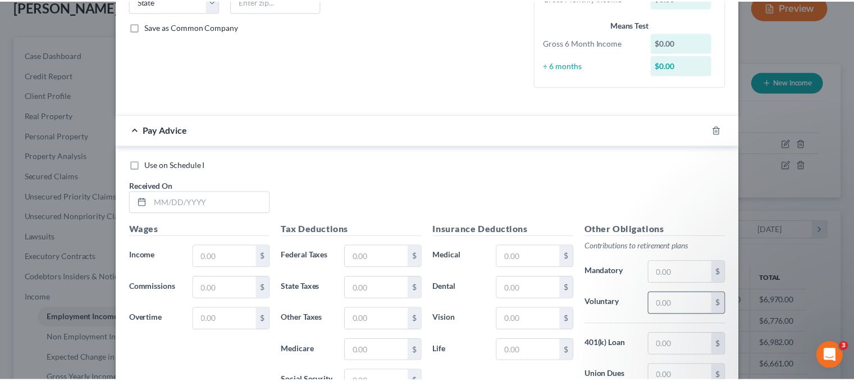
scroll to position [393, 0]
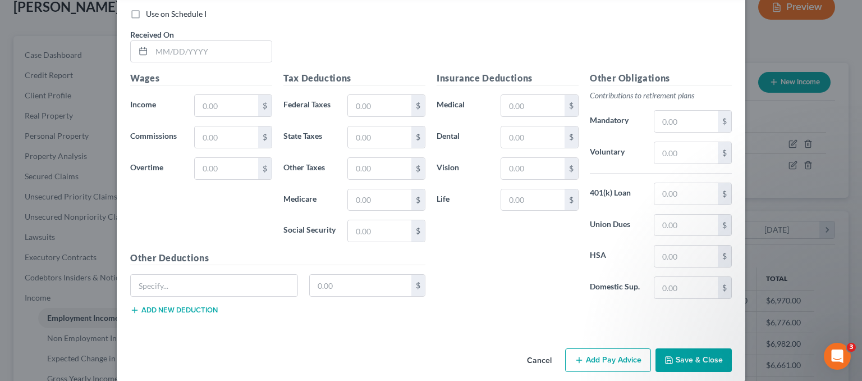
click at [539, 360] on button "Cancel" at bounding box center [539, 360] width 43 height 22
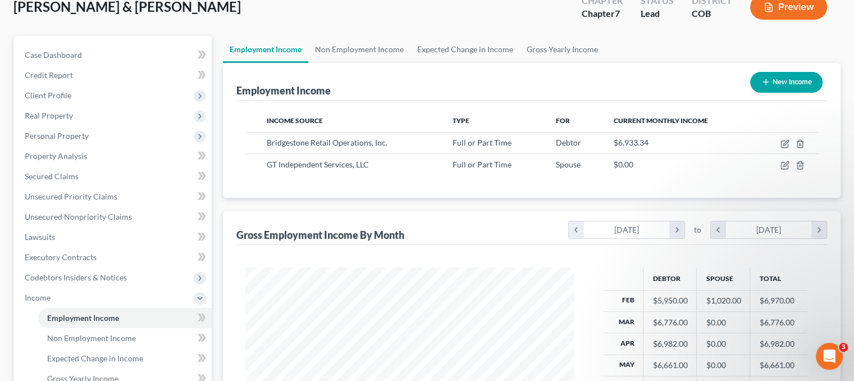
scroll to position [561129, 560982]
click at [344, 53] on link "Non Employment Income" at bounding box center [359, 49] width 102 height 27
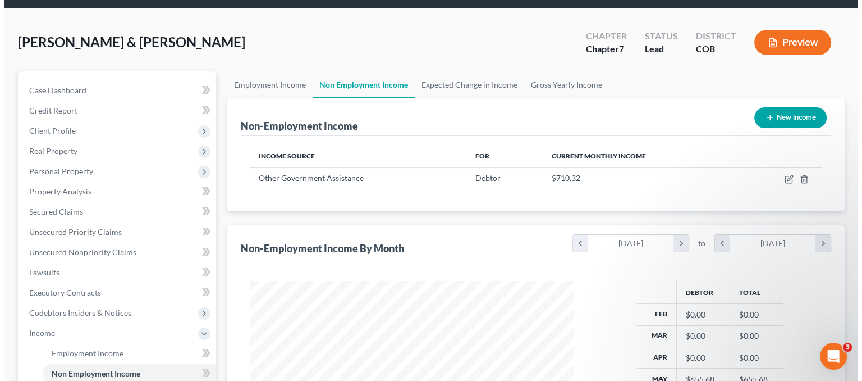
scroll to position [56, 0]
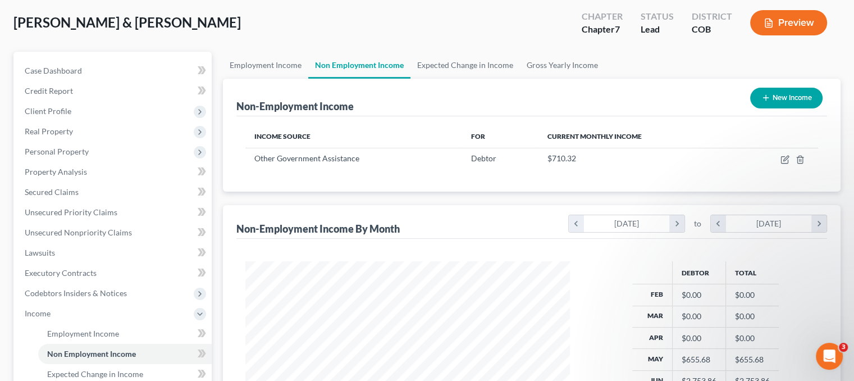
click at [794, 93] on button "New Income" at bounding box center [786, 98] width 72 height 21
select select "0"
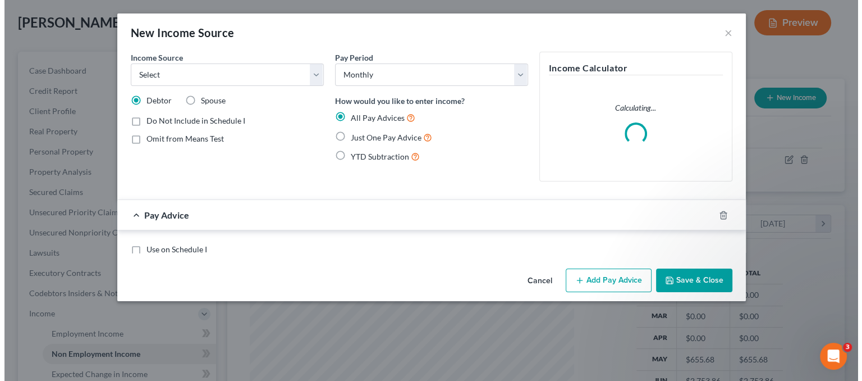
scroll to position [200, 350]
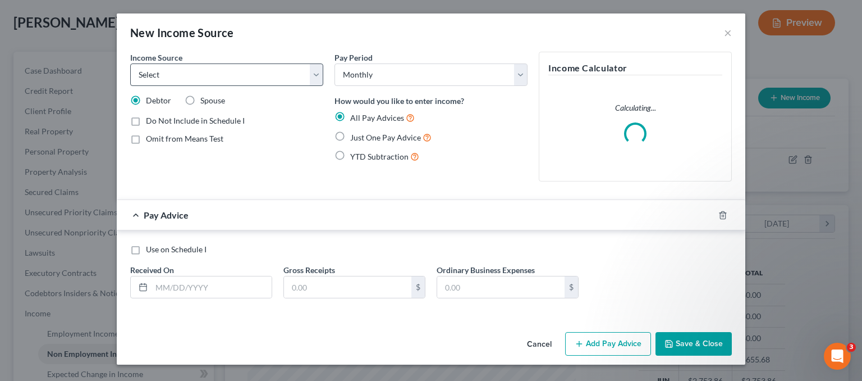
drag, startPoint x: 211, startPoint y: 105, endPoint x: 218, endPoint y: 81, distance: 24.7
click at [211, 104] on label "Spouse" at bounding box center [212, 100] width 25 height 11
click at [211, 102] on input "Spouse" at bounding box center [208, 98] width 7 height 7
radio input "true"
click at [222, 72] on select "Select Unemployment Disability (from employer) Pension Retirement Social Securi…" at bounding box center [226, 74] width 193 height 22
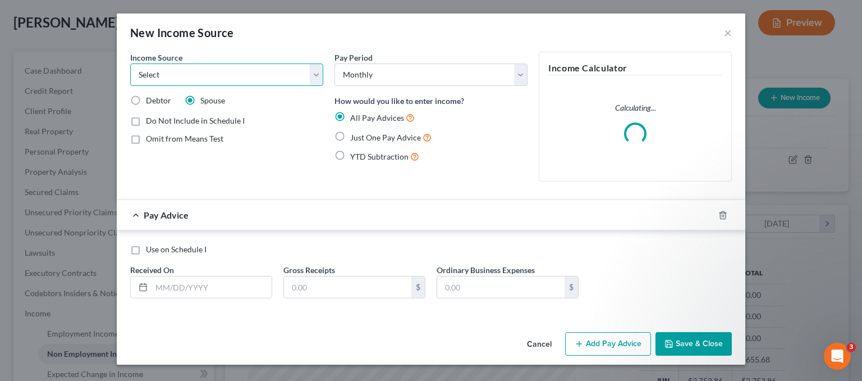
select select "2"
click at [130, 63] on select "Select Unemployment Disability (from employer) Pension Retirement Social Securi…" at bounding box center [226, 74] width 193 height 22
click at [191, 289] on input "text" at bounding box center [212, 286] width 120 height 21
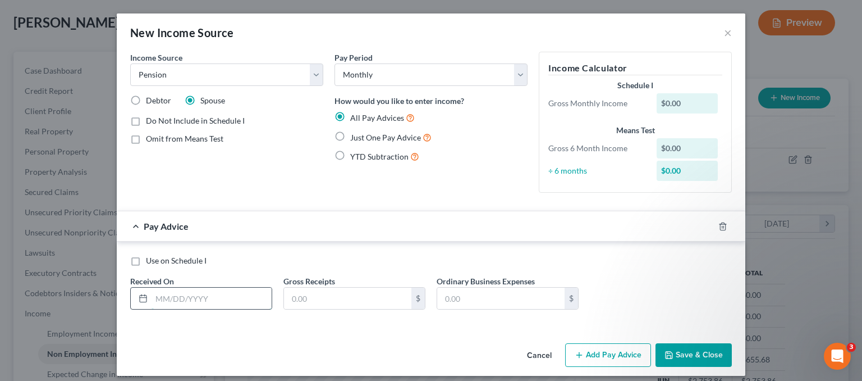
click at [176, 295] on input "text" at bounding box center [212, 297] width 120 height 21
type input "[DATE]"
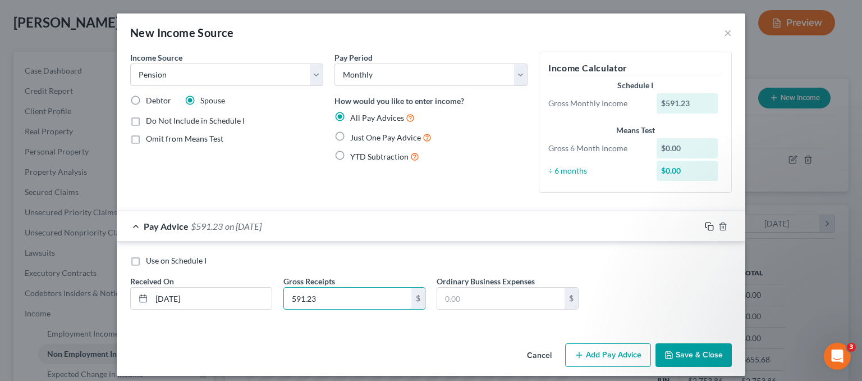
type input "591.23"
click at [708, 226] on rect "button" at bounding box center [710, 227] width 5 height 5
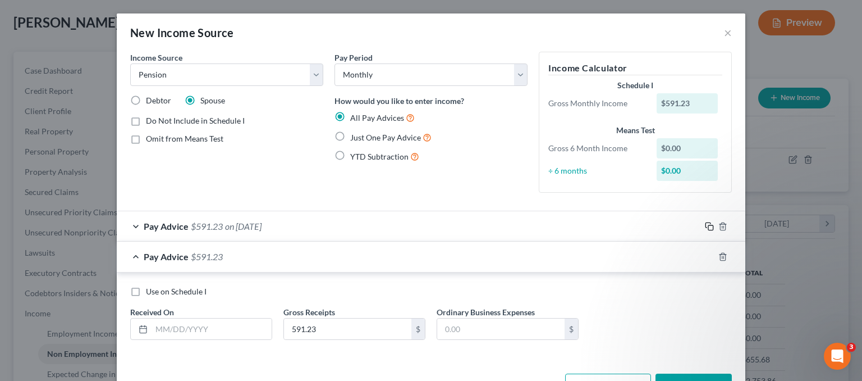
click at [708, 226] on rect "button" at bounding box center [710, 227] width 5 height 5
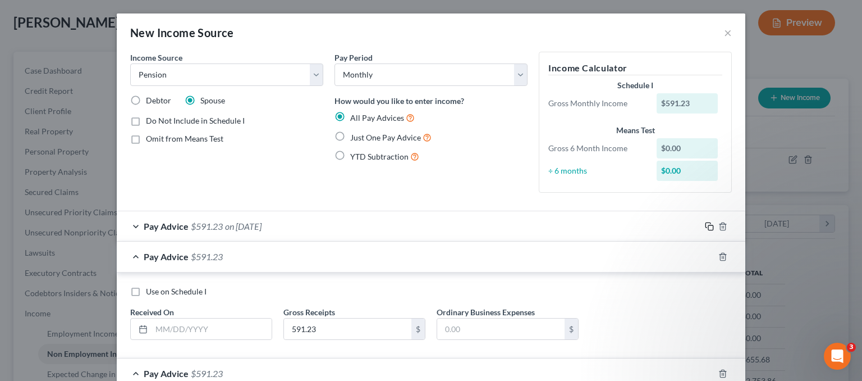
click at [708, 226] on rect "button" at bounding box center [710, 227] width 5 height 5
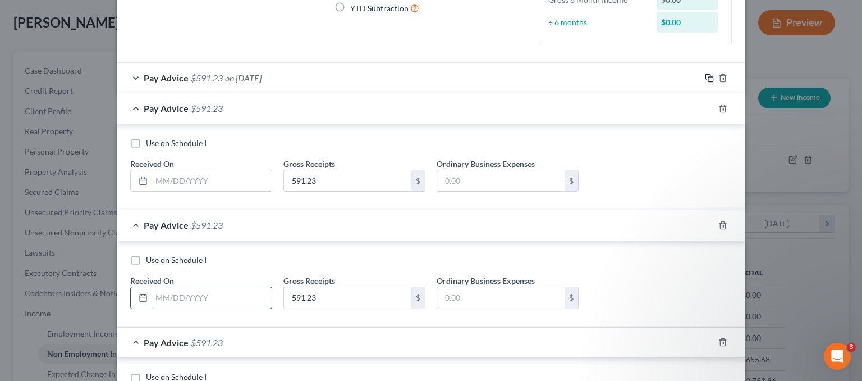
scroll to position [112, 0]
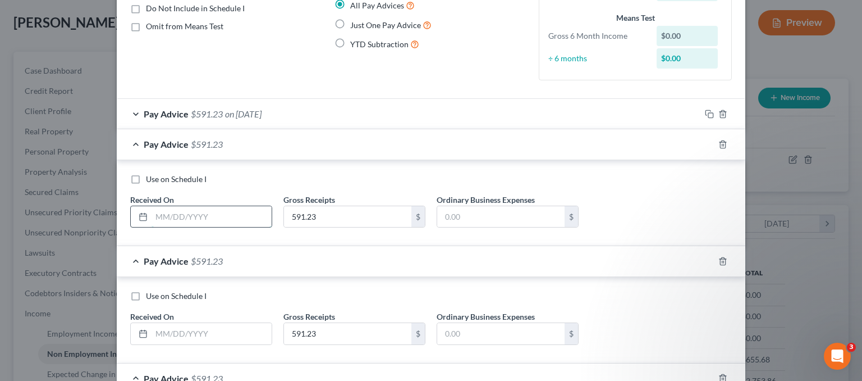
click at [176, 220] on input "text" at bounding box center [212, 216] width 120 height 21
type input "[DATE]"
click at [192, 333] on input "text" at bounding box center [212, 333] width 120 height 21
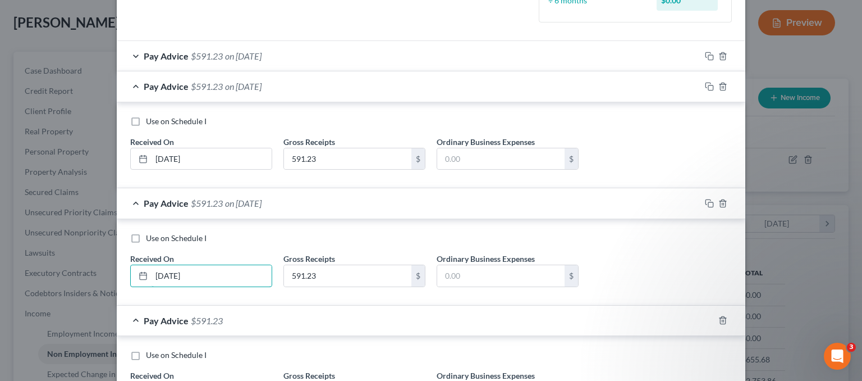
scroll to position [393, 0]
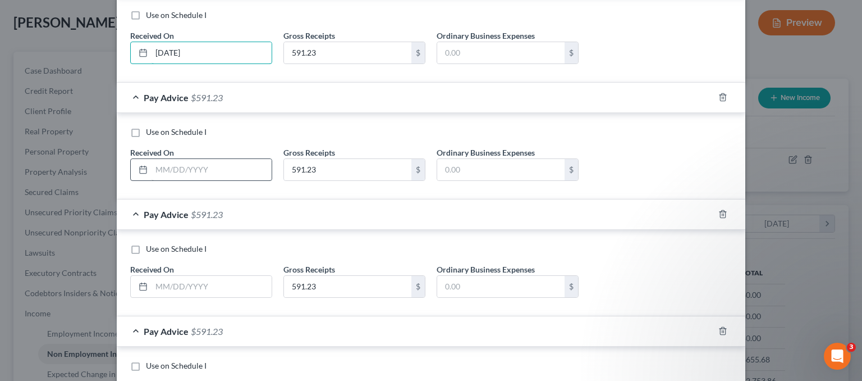
type input "[DATE]"
click at [166, 169] on input "text" at bounding box center [212, 169] width 120 height 21
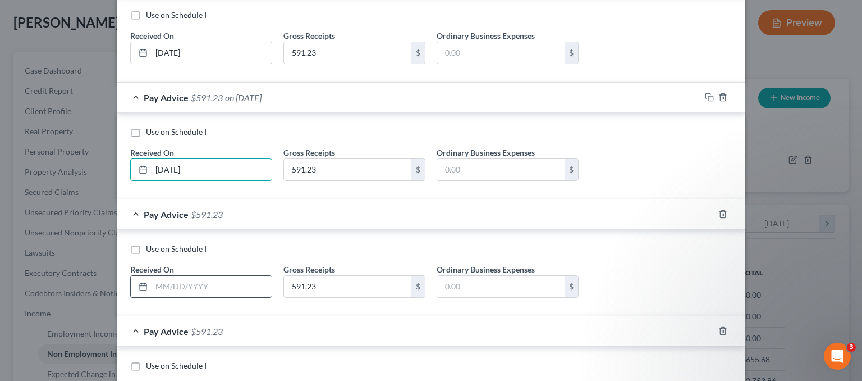
type input "[DATE]"
click at [186, 277] on input "text" at bounding box center [212, 286] width 120 height 21
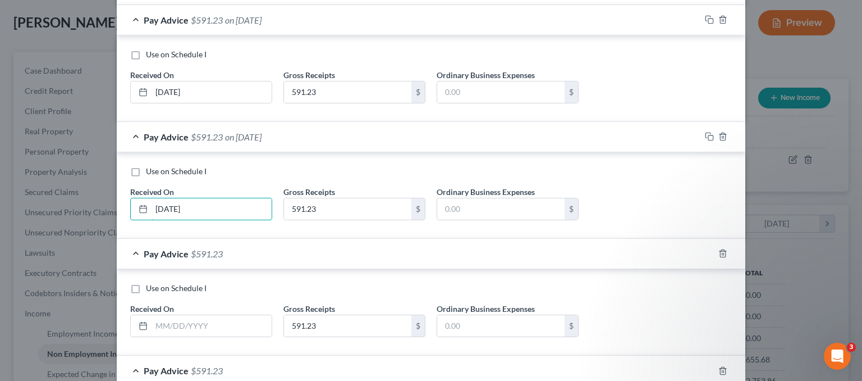
scroll to position [561, 0]
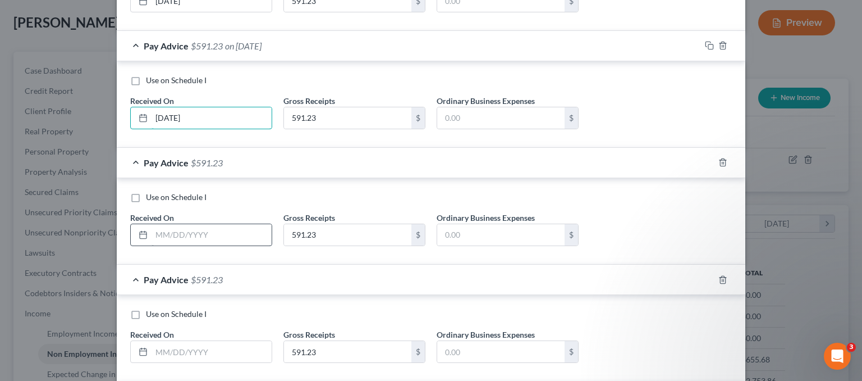
type input "[DATE]"
click at [176, 234] on input "text" at bounding box center [212, 234] width 120 height 21
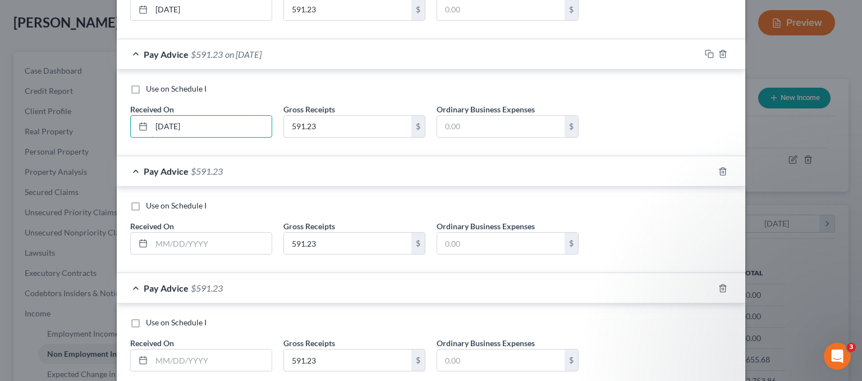
scroll to position [674, 0]
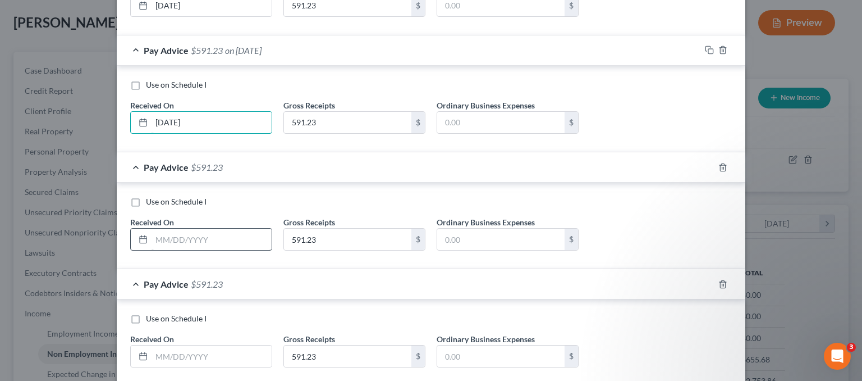
type input "[DATE]"
click at [161, 236] on input "text" at bounding box center [212, 238] width 120 height 21
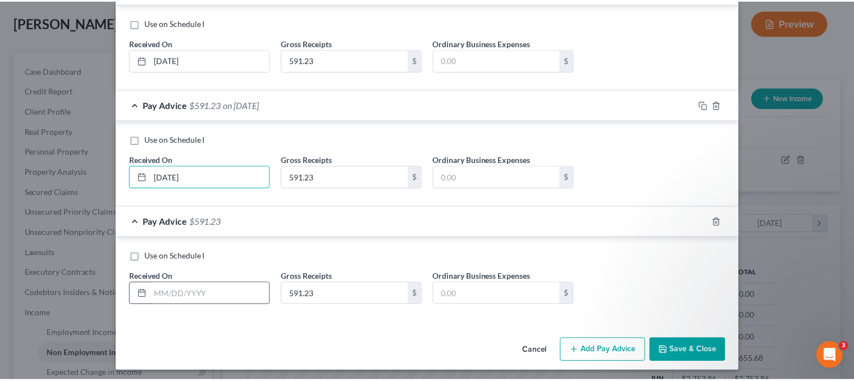
scroll to position [736, 0]
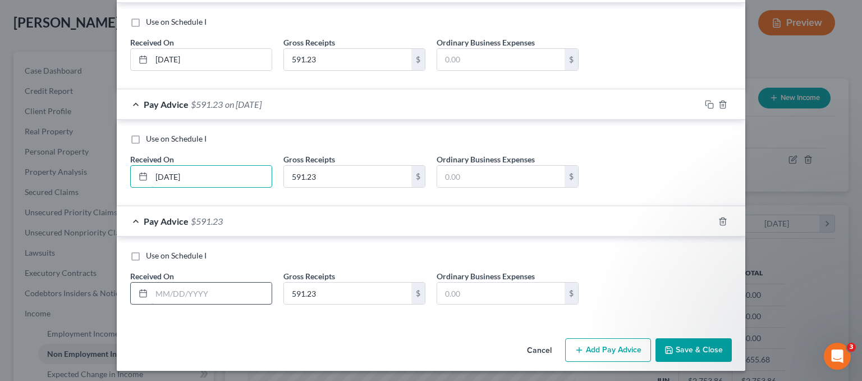
type input "[DATE]"
click at [172, 283] on input "text" at bounding box center [212, 292] width 120 height 21
type input "[DATE]"
click at [683, 338] on button "Save & Close" at bounding box center [694, 350] width 76 height 24
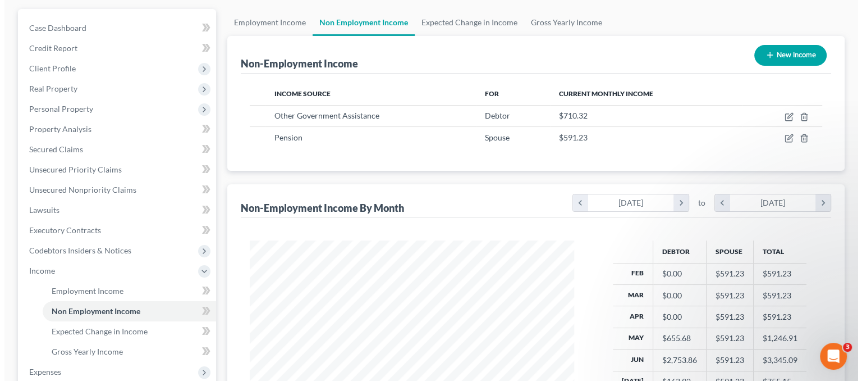
scroll to position [0, 0]
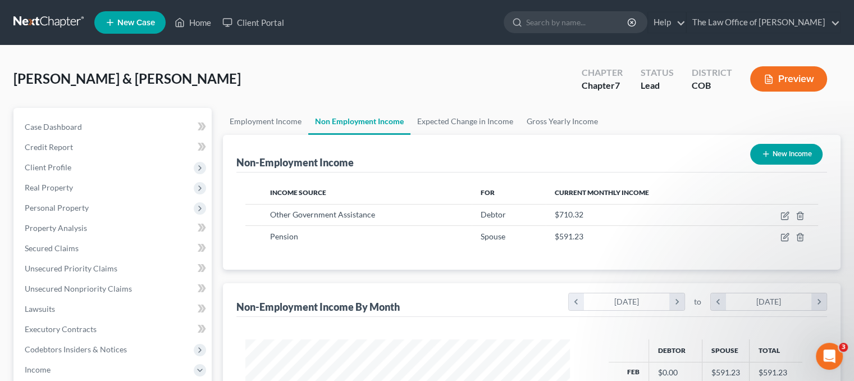
click at [784, 145] on button "New Income" at bounding box center [786, 154] width 72 height 21
select select "0"
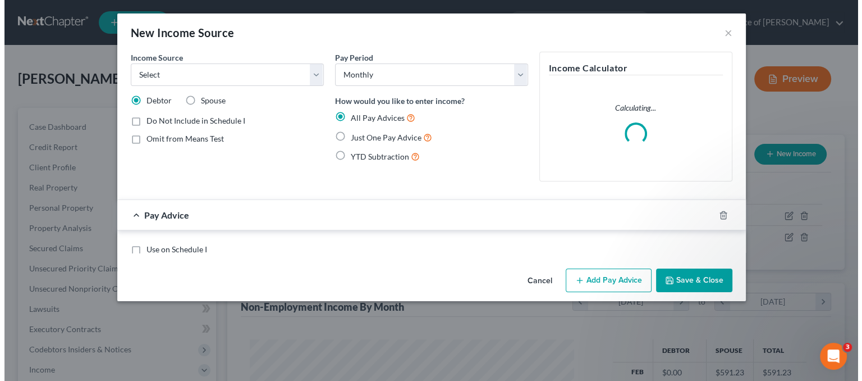
scroll to position [200, 350]
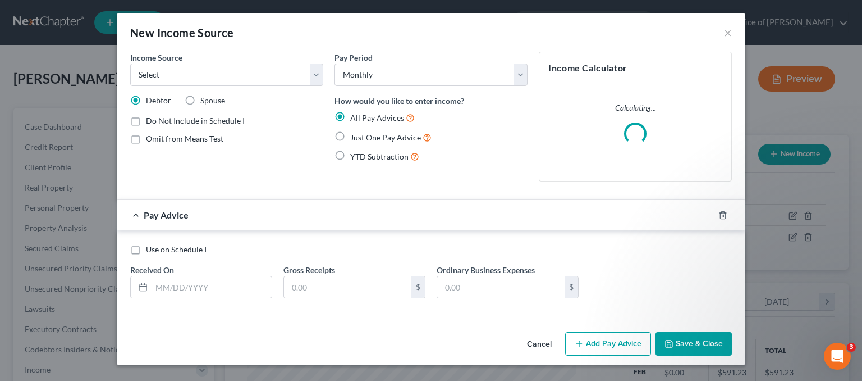
click at [215, 100] on span "Spouse" at bounding box center [212, 100] width 25 height 10
click at [212, 100] on input "Spouse" at bounding box center [208, 98] width 7 height 7
radio input "true"
drag, startPoint x: 317, startPoint y: 68, endPoint x: 312, endPoint y: 77, distance: 9.5
click at [317, 68] on select "Select Unemployment Disability (from employer) Pension Retirement Social Securi…" at bounding box center [226, 74] width 193 height 22
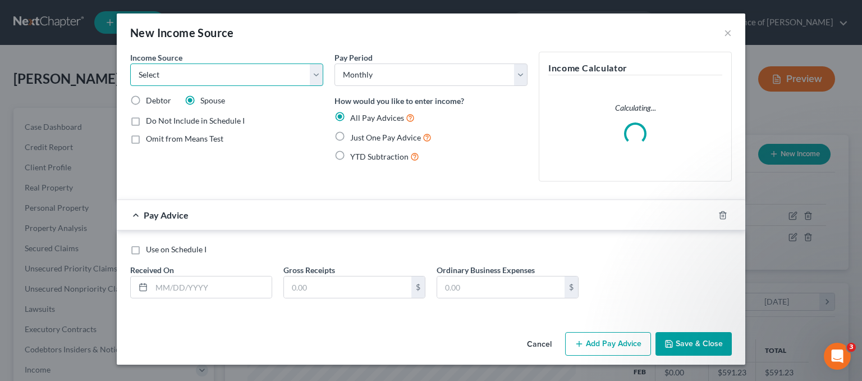
select select "4"
click at [130, 63] on select "Select Unemployment Disability (from employer) Pension Retirement Social Securi…" at bounding box center [226, 74] width 193 height 22
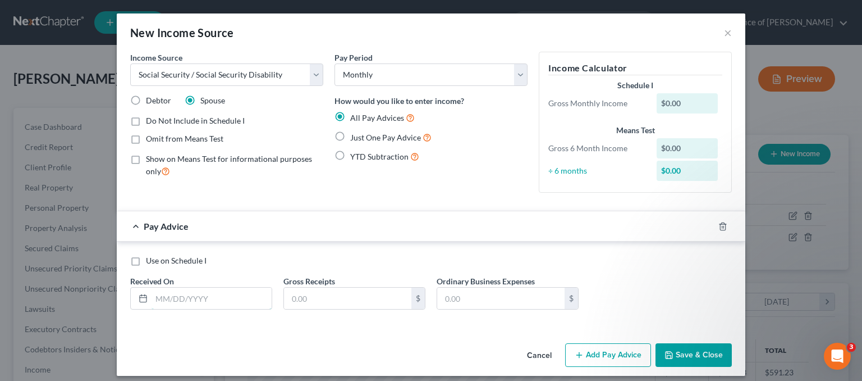
drag, startPoint x: 218, startPoint y: 296, endPoint x: 189, endPoint y: 262, distance: 45.0
click at [218, 295] on input "text" at bounding box center [212, 297] width 120 height 21
type input "[DATE]"
type input "975.00"
click at [705, 225] on icon "button" at bounding box center [709, 226] width 9 height 9
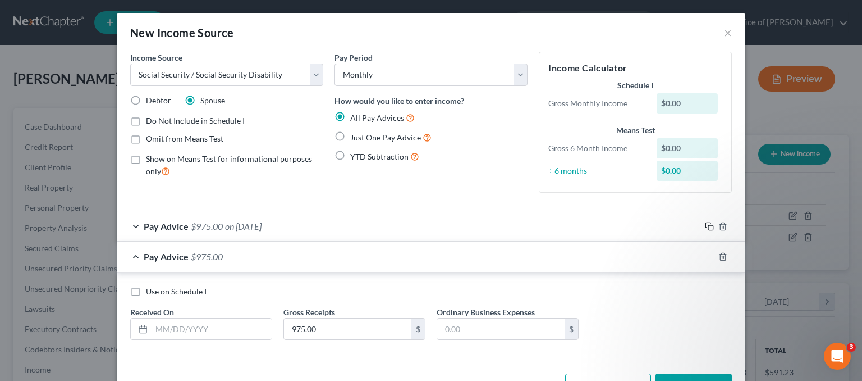
click at [705, 225] on icon "button" at bounding box center [709, 226] width 9 height 9
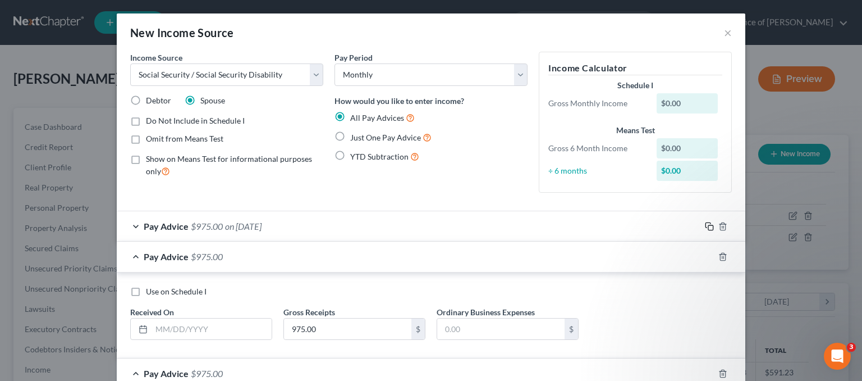
click at [705, 225] on icon "button" at bounding box center [709, 226] width 9 height 9
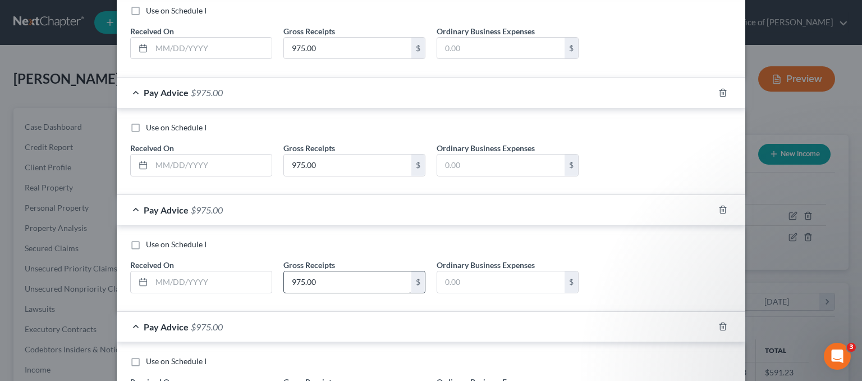
scroll to position [168, 0]
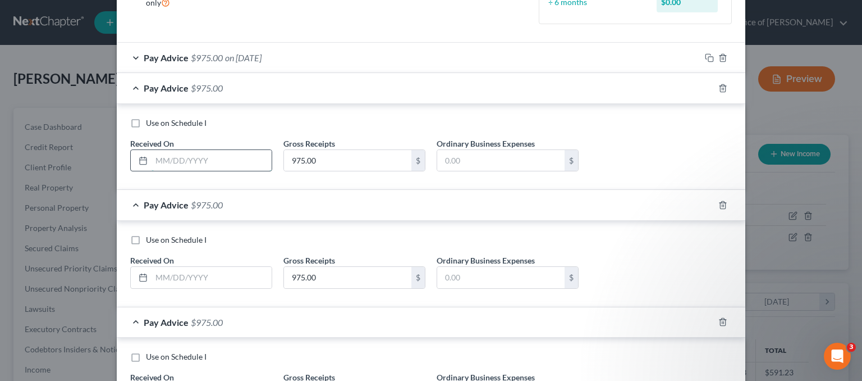
click at [183, 157] on input "text" at bounding box center [212, 160] width 120 height 21
type input "[DATE]"
click at [164, 272] on input "text" at bounding box center [212, 277] width 120 height 21
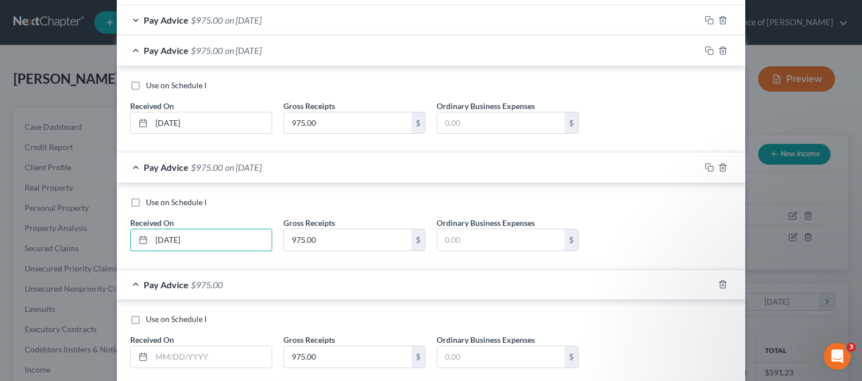
scroll to position [281, 0]
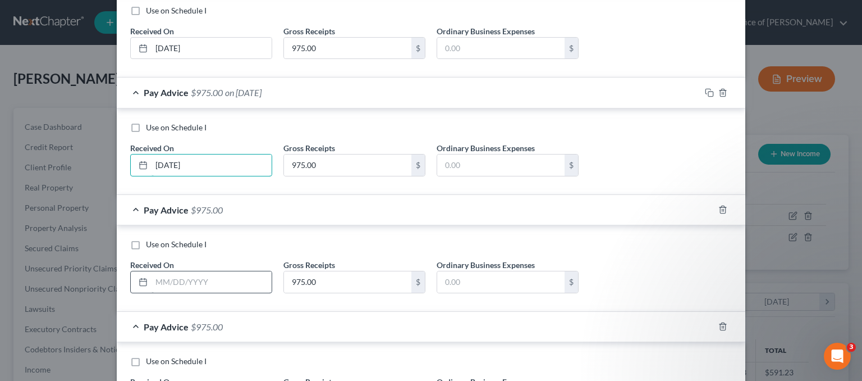
type input "[DATE]"
click at [175, 286] on input "text" at bounding box center [212, 281] width 120 height 21
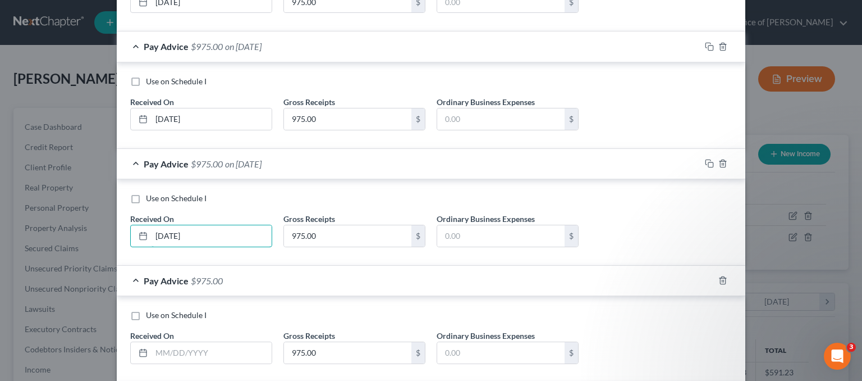
scroll to position [393, 0]
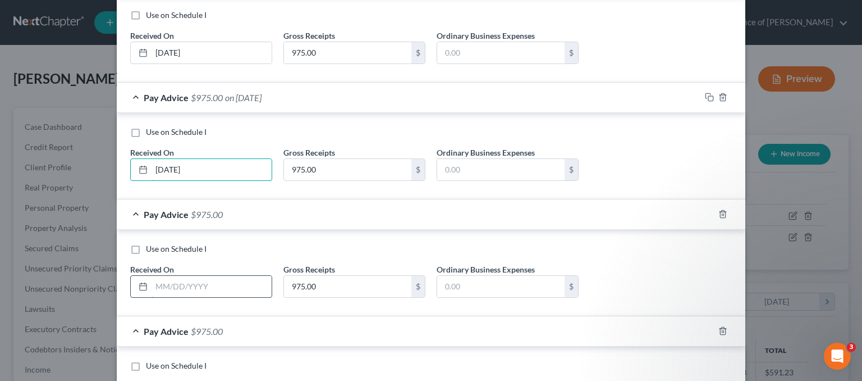
type input "[DATE]"
click at [179, 290] on input "text" at bounding box center [212, 286] width 120 height 21
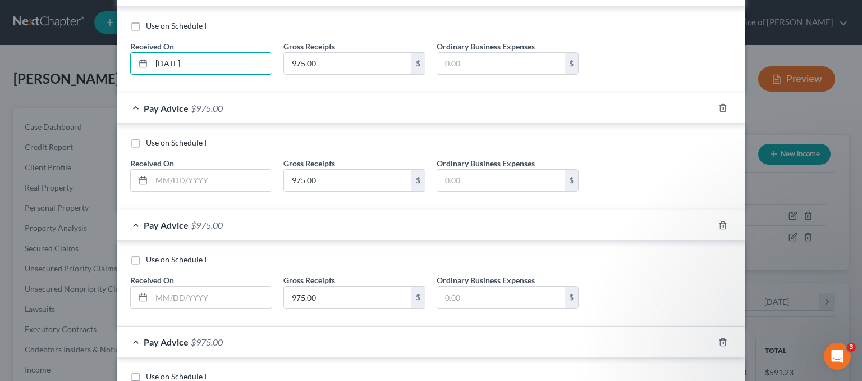
scroll to position [617, 0]
type input "[DATE]"
click at [180, 175] on input "text" at bounding box center [212, 178] width 120 height 21
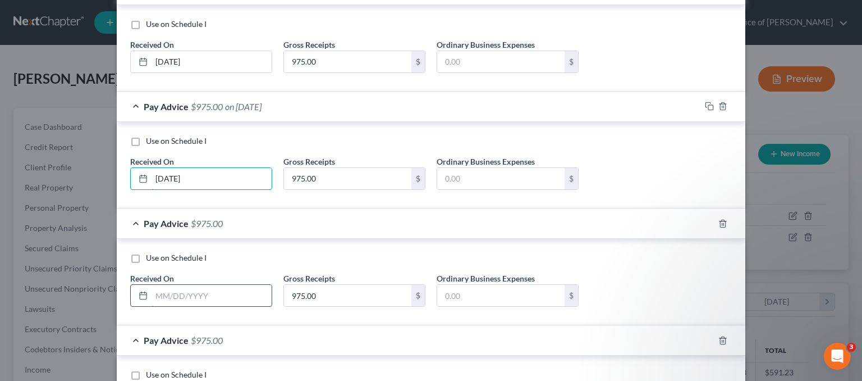
type input "[DATE]"
click at [186, 285] on input "text" at bounding box center [212, 295] width 120 height 21
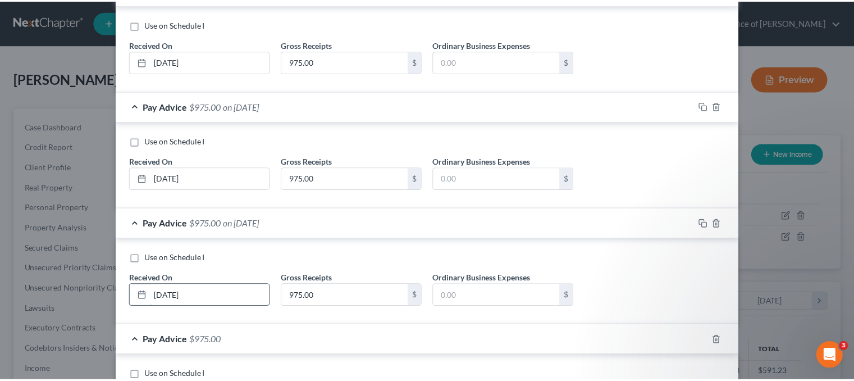
scroll to position [730, 0]
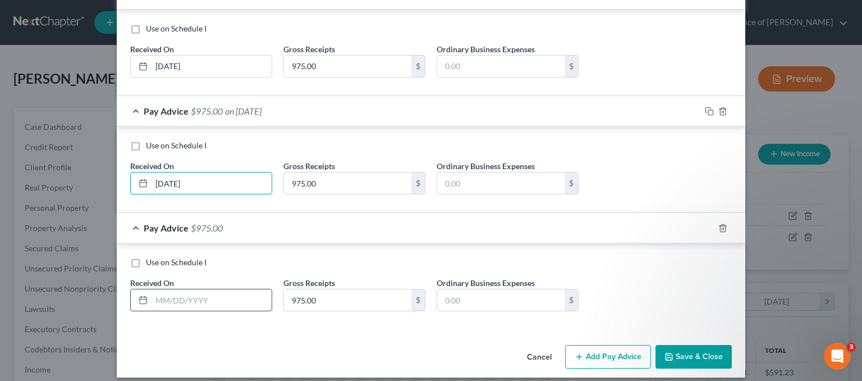
type input "[DATE]"
click at [185, 294] on input "text" at bounding box center [212, 299] width 120 height 21
type input "[DATE]"
click at [704, 349] on button "Save & Close" at bounding box center [694, 357] width 76 height 24
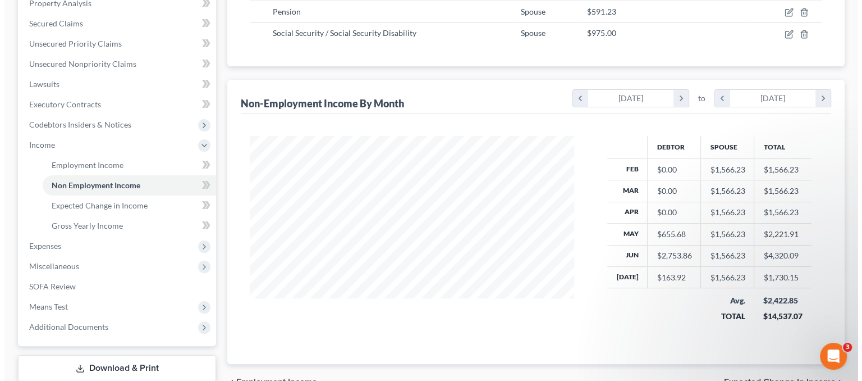
scroll to position [56, 0]
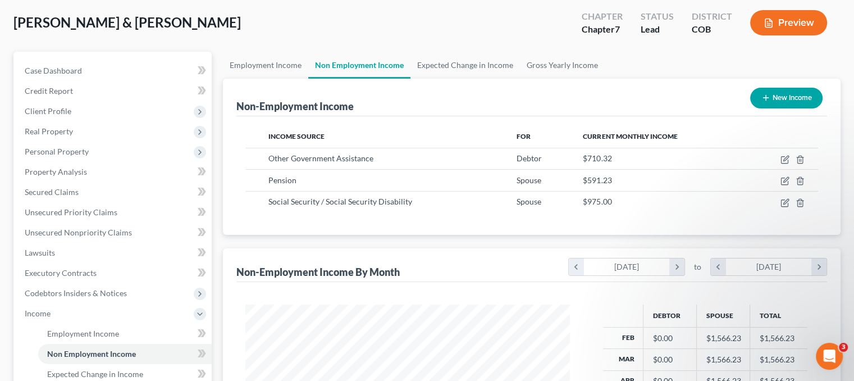
click at [785, 97] on button "New Income" at bounding box center [786, 98] width 72 height 21
select select "0"
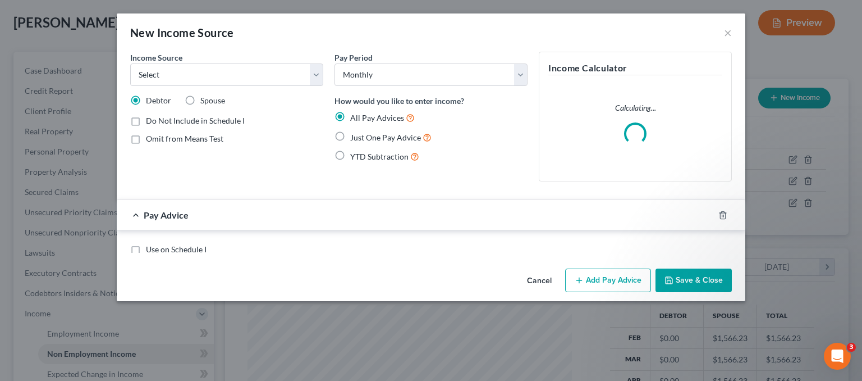
scroll to position [200, 350]
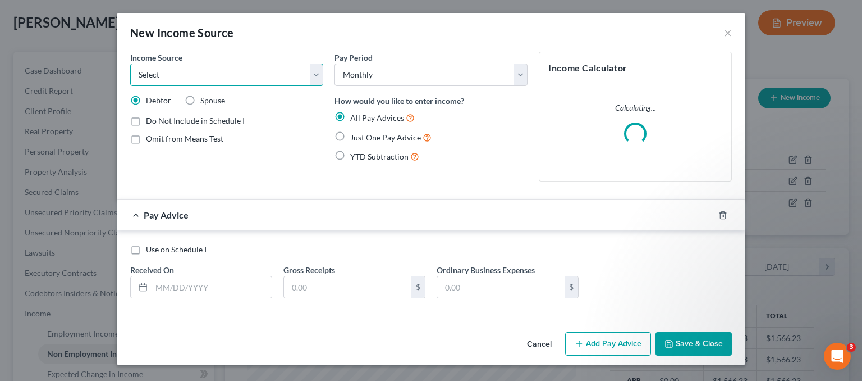
drag, startPoint x: 240, startPoint y: 68, endPoint x: 245, endPoint y: 76, distance: 8.6
click at [241, 68] on select "Select Unemployment Disability (from employer) Pension Retirement Social Securi…" at bounding box center [226, 74] width 193 height 22
select select "8"
click at [130, 63] on select "Select Unemployment Disability (from employer) Pension Retirement Social Securi…" at bounding box center [226, 74] width 193 height 22
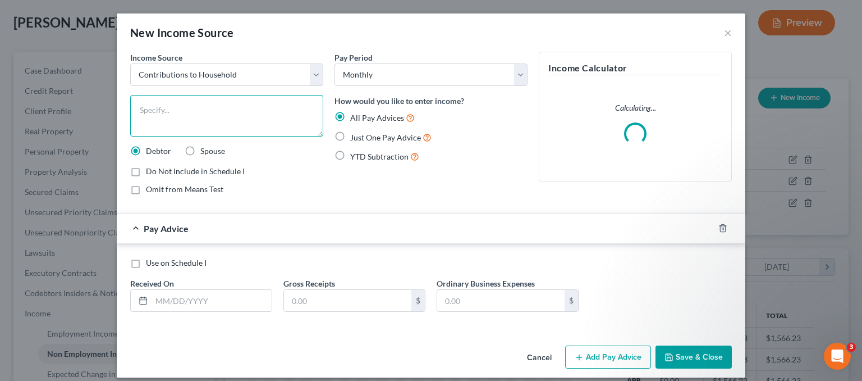
click at [200, 117] on textarea at bounding box center [226, 116] width 193 height 42
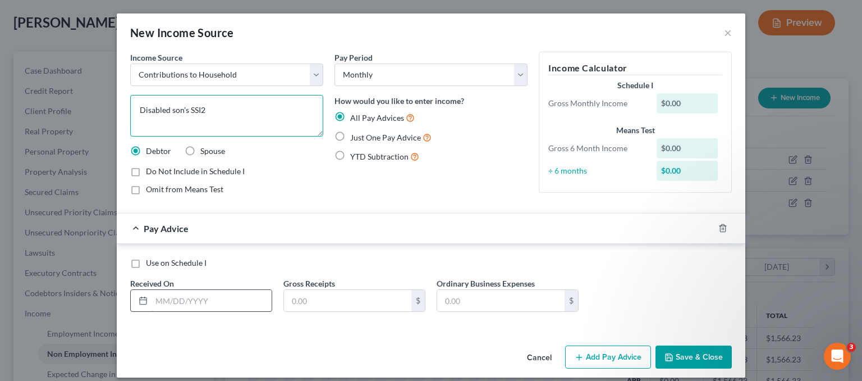
type textarea "Disabled son's SSI"
click at [210, 297] on input "text" at bounding box center [212, 300] width 120 height 21
type input "[DATE]"
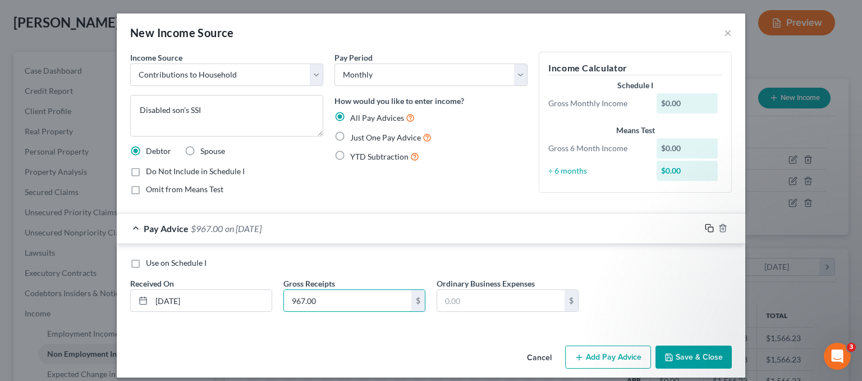
type input "967.00"
click at [710, 227] on div at bounding box center [723, 228] width 45 height 18
click at [706, 228] on icon "button" at bounding box center [709, 227] width 9 height 9
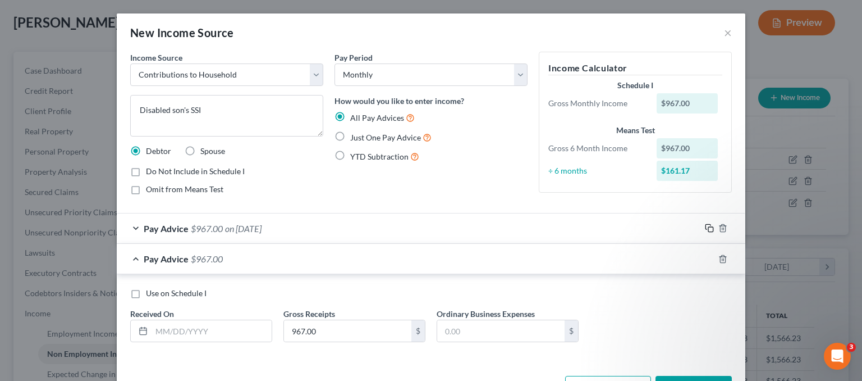
click at [706, 228] on icon "button" at bounding box center [709, 227] width 9 height 9
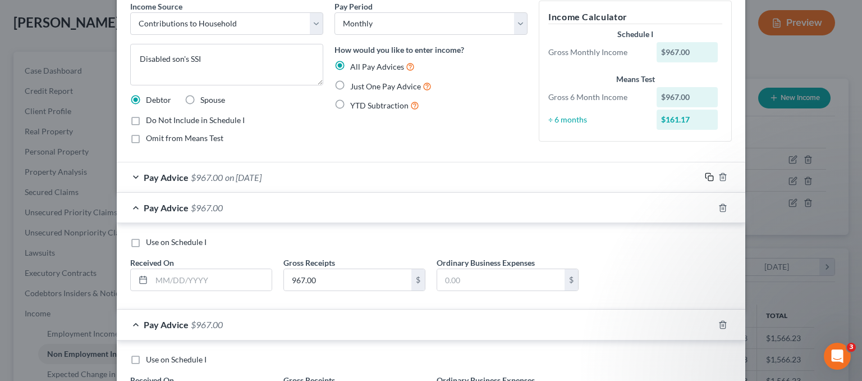
scroll to position [112, 0]
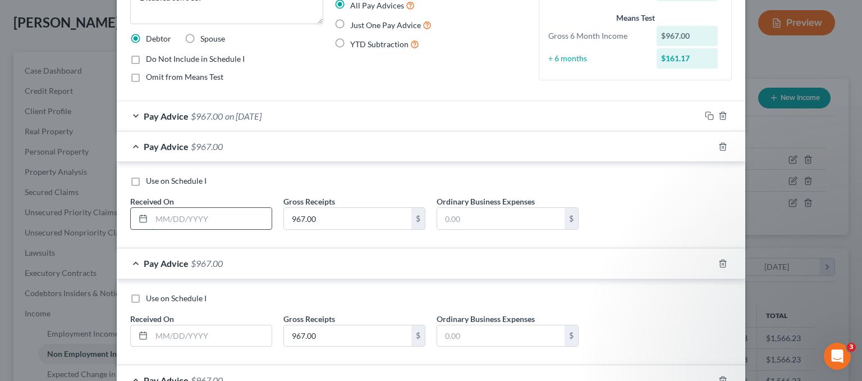
click at [164, 223] on input "text" at bounding box center [212, 218] width 120 height 21
type input "[DATE]"
click at [164, 330] on input "text" at bounding box center [212, 335] width 120 height 21
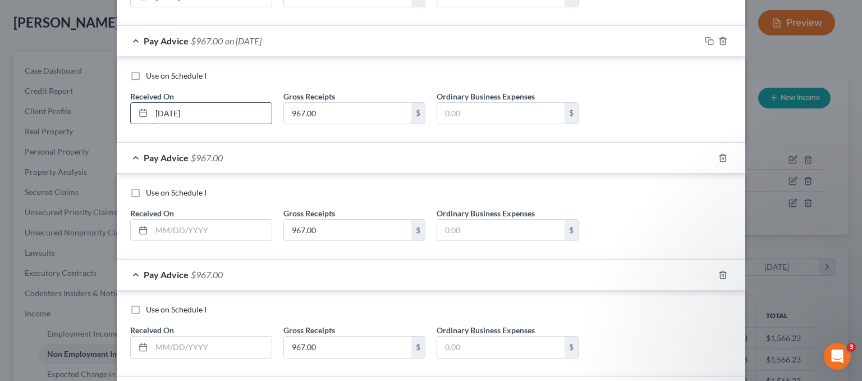
scroll to position [337, 0]
type input "[DATE]"
click at [167, 228] on input "text" at bounding box center [212, 227] width 120 height 21
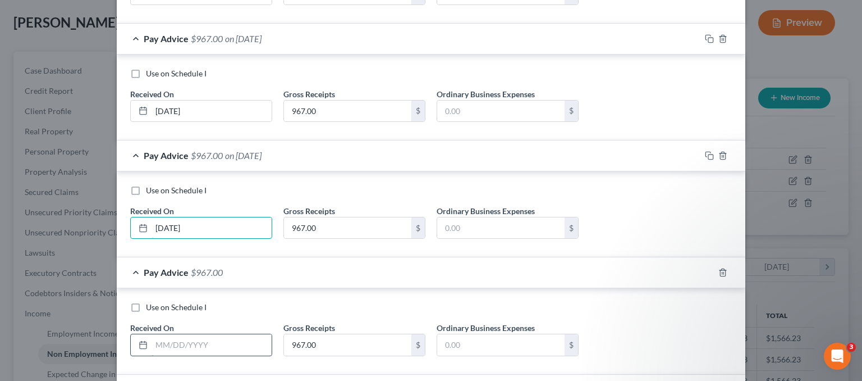
type input "[DATE]"
click at [168, 337] on input "text" at bounding box center [212, 344] width 120 height 21
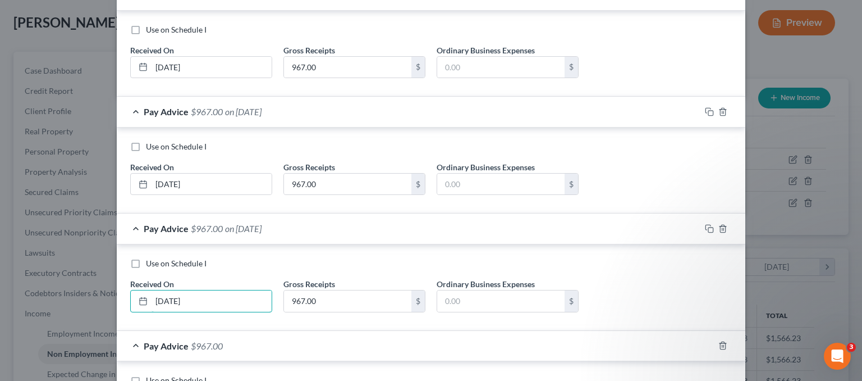
scroll to position [449, 0]
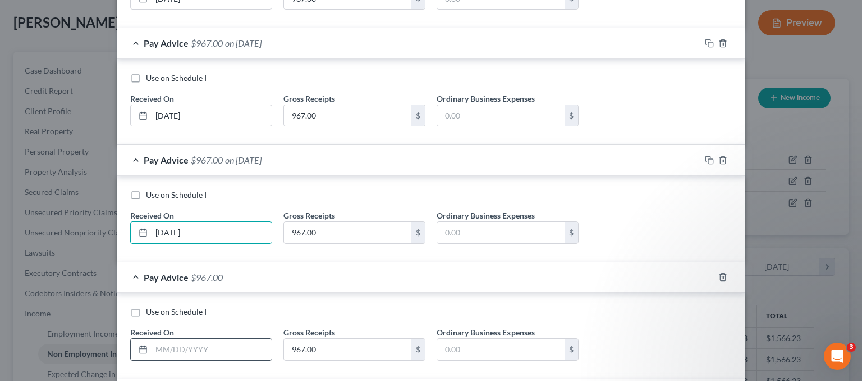
type input "[DATE]"
click at [176, 349] on input "text" at bounding box center [212, 348] width 120 height 21
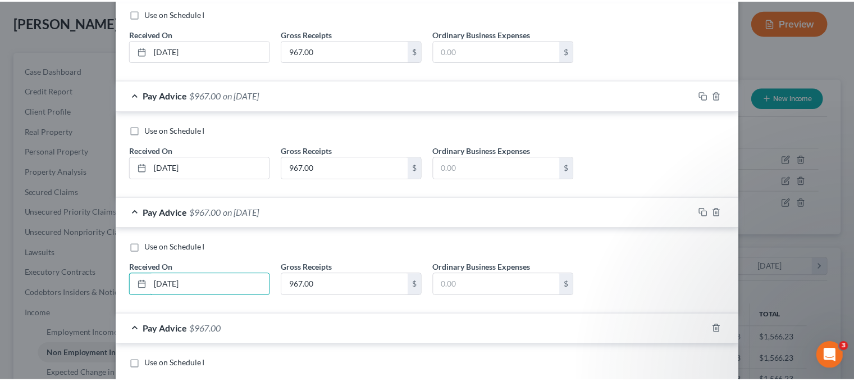
scroll to position [622, 0]
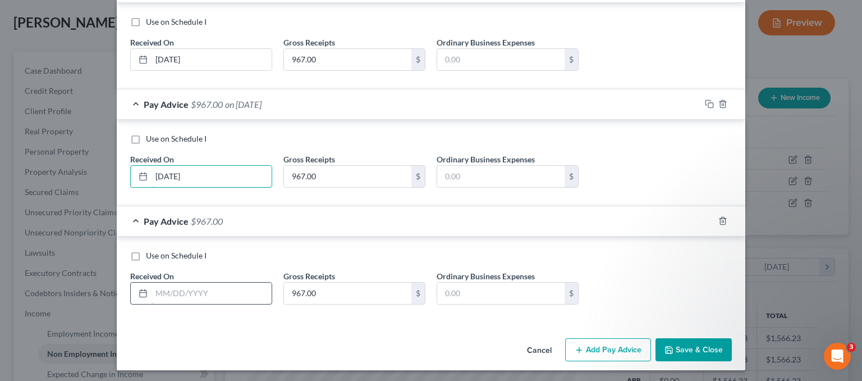
type input "[DATE]"
click at [156, 288] on input "text" at bounding box center [212, 292] width 120 height 21
type input "[DATE]"
click at [707, 346] on button "Save & Close" at bounding box center [694, 350] width 76 height 24
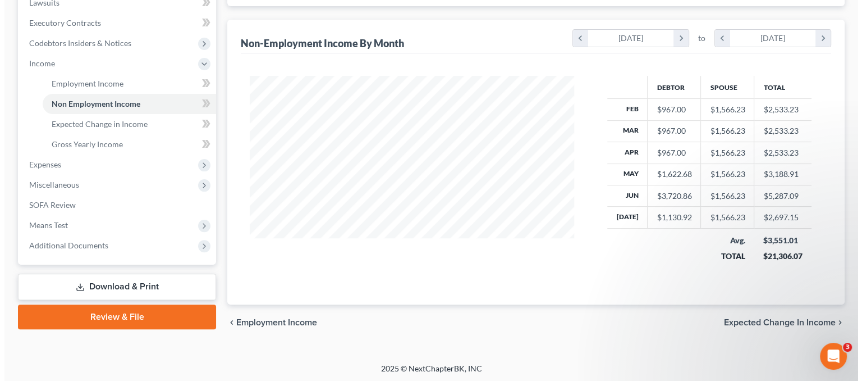
scroll to position [138, 0]
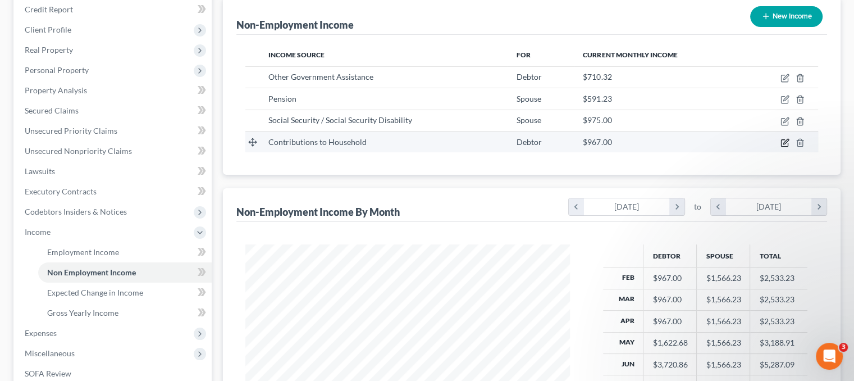
click at [786, 141] on icon "button" at bounding box center [785, 141] width 5 height 5
select select "8"
select select "0"
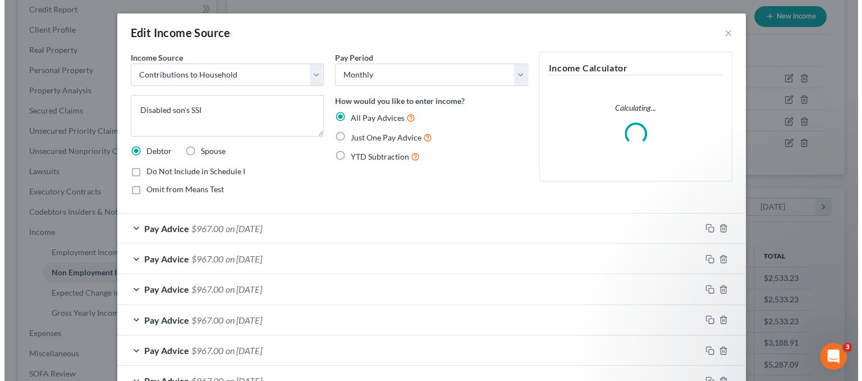
scroll to position [200, 350]
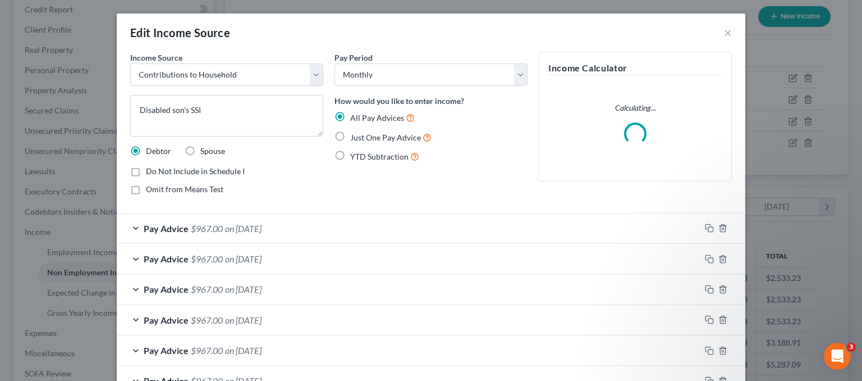
click at [203, 152] on span "Spouse" at bounding box center [212, 151] width 25 height 10
click at [205, 152] on input "Spouse" at bounding box center [208, 148] width 7 height 7
radio input "true"
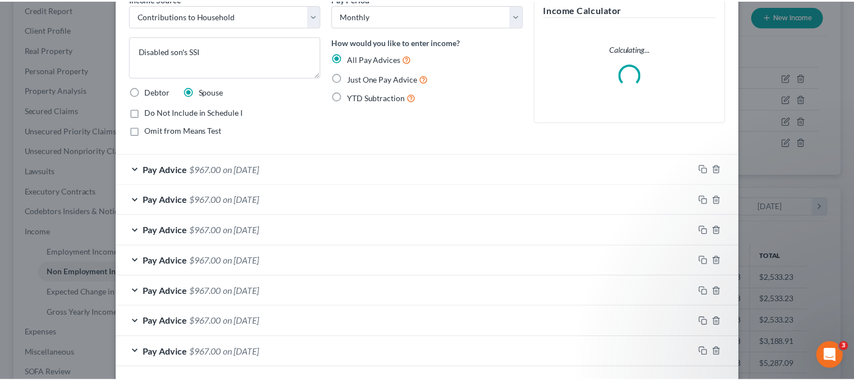
scroll to position [106, 0]
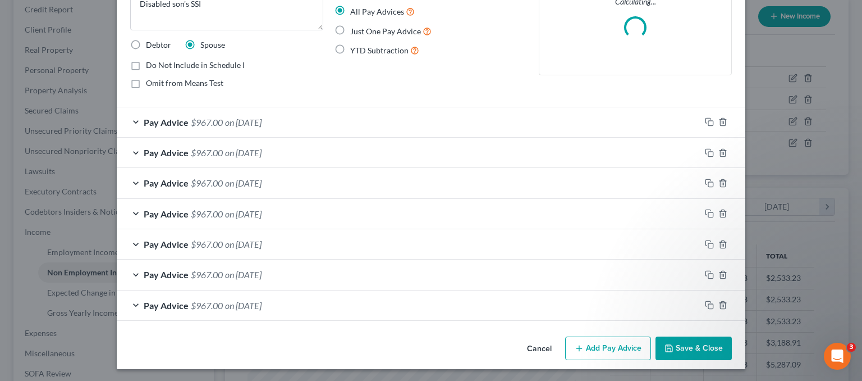
click at [680, 346] on button "Save & Close" at bounding box center [694, 348] width 76 height 24
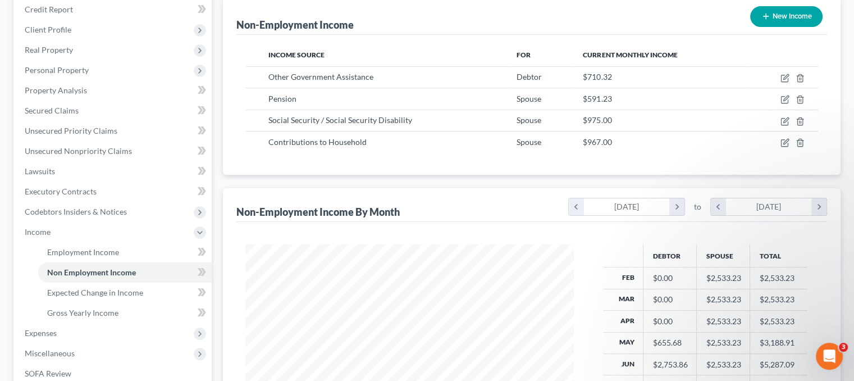
scroll to position [561129, 560982]
click at [103, 251] on span "Employment Income" at bounding box center [83, 252] width 72 height 10
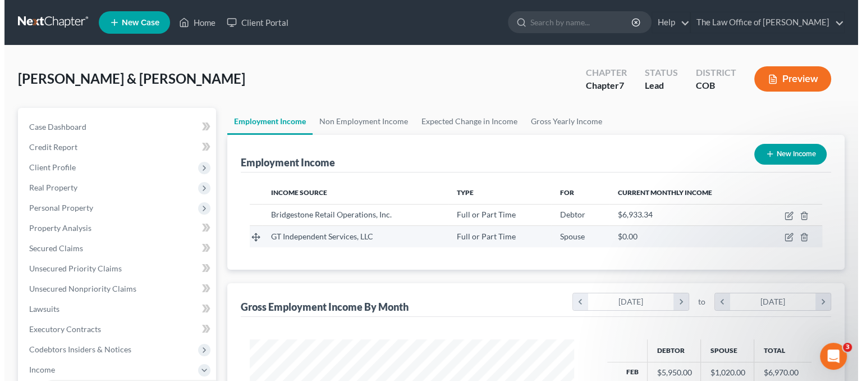
scroll to position [200, 346]
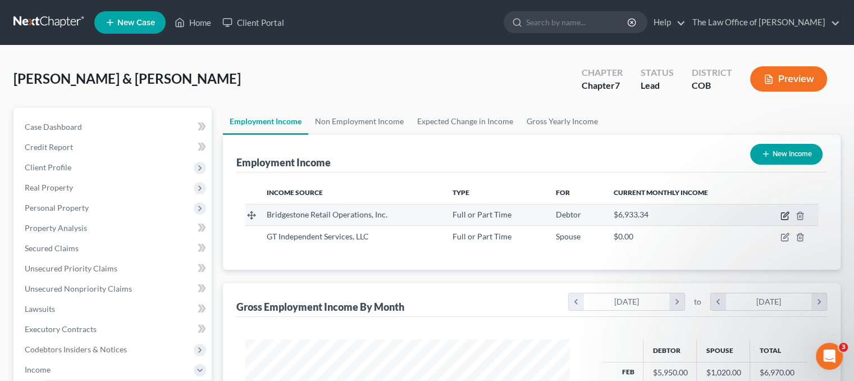
click at [786, 212] on icon "button" at bounding box center [785, 214] width 5 height 5
select select "0"
select select "44"
select select "1"
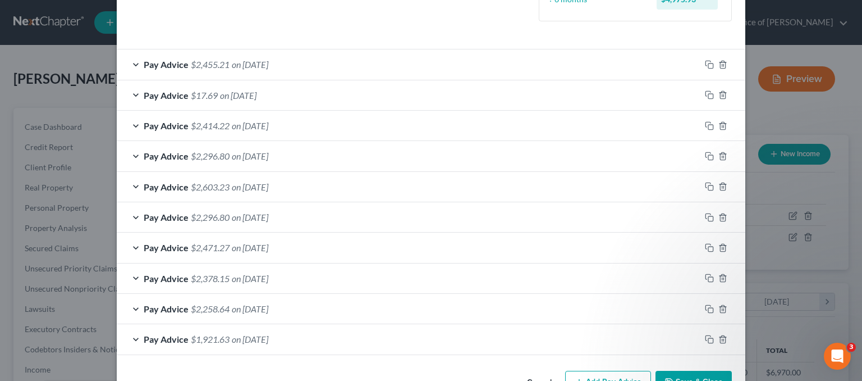
scroll to position [364, 0]
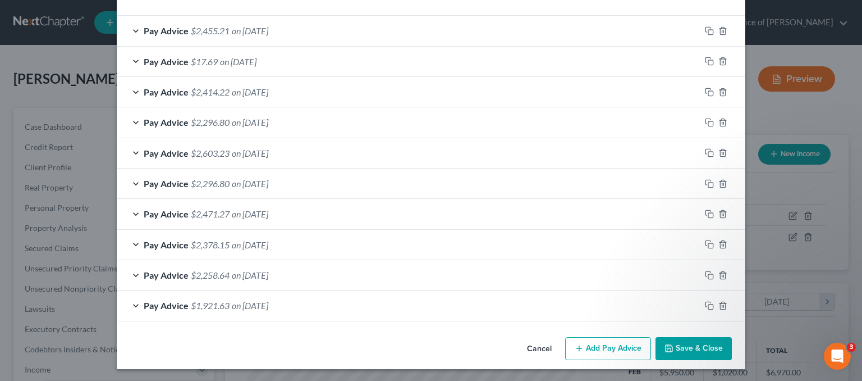
click at [657, 40] on div "Pay Advice $2,455.21 on [DATE]" at bounding box center [409, 31] width 584 height 30
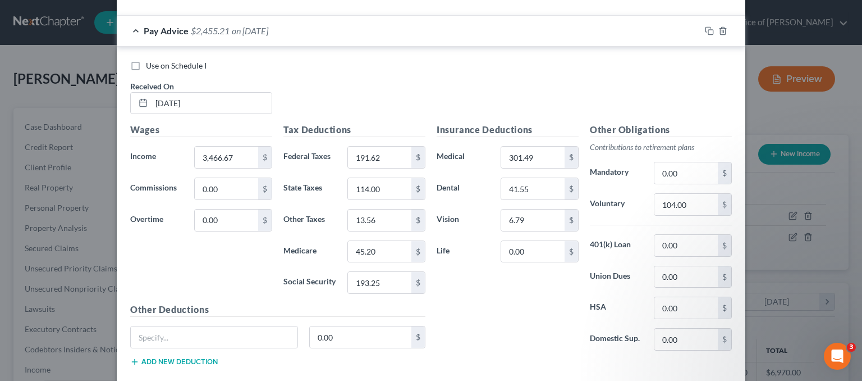
click at [129, 26] on div "Pay Advice $2,455.21 on [DATE]" at bounding box center [409, 31] width 584 height 30
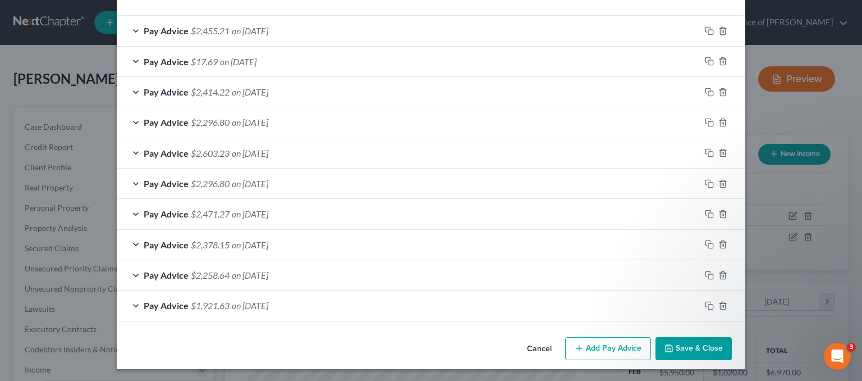
click at [191, 88] on span "$2,414.22" at bounding box center [210, 91] width 39 height 11
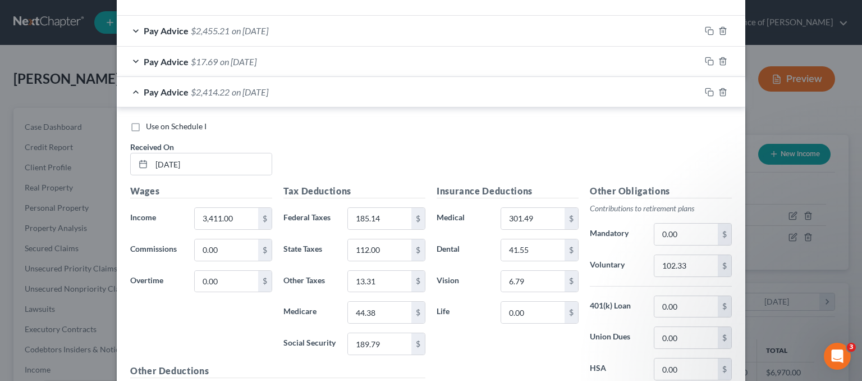
click at [144, 89] on span "Pay Advice" at bounding box center [166, 91] width 45 height 11
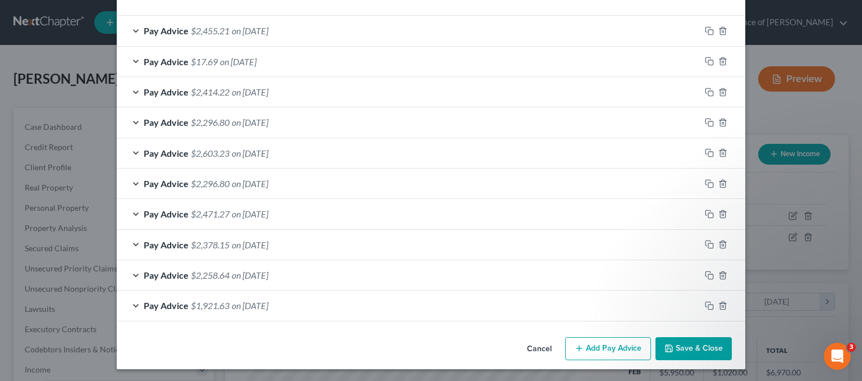
click at [207, 153] on span "$2,603.23" at bounding box center [210, 153] width 39 height 11
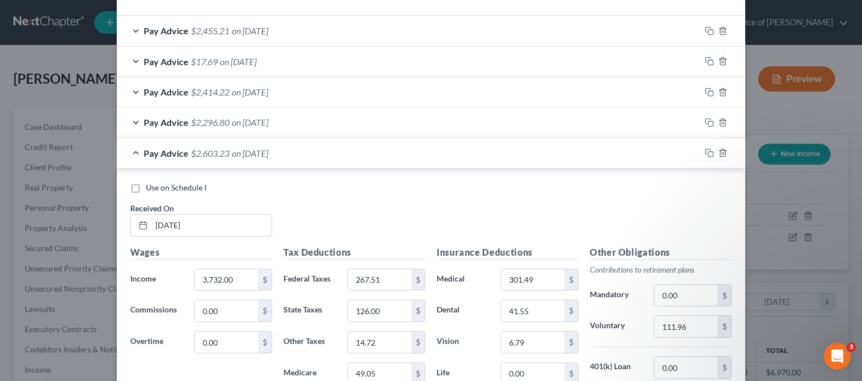
click at [204, 150] on span "$2,603.23" at bounding box center [210, 153] width 39 height 11
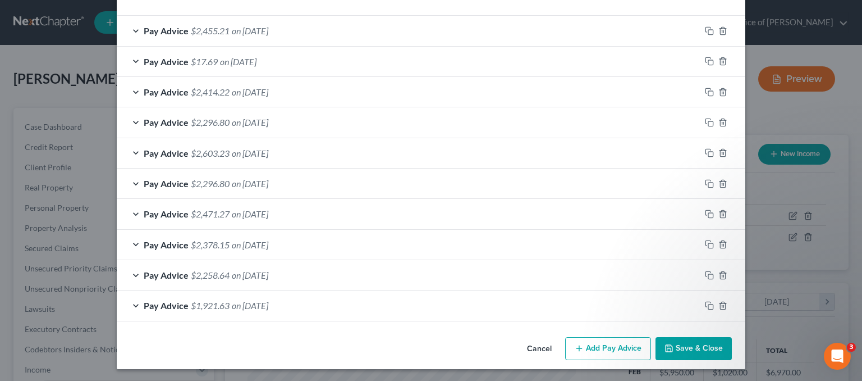
click at [210, 180] on span "$2,296.80" at bounding box center [210, 183] width 39 height 11
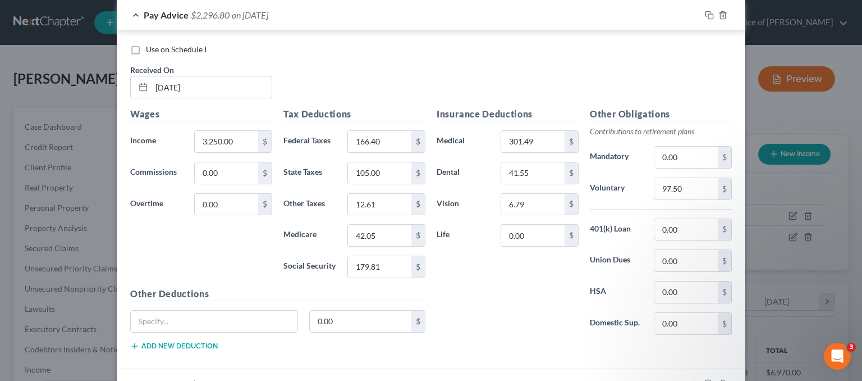
scroll to position [420, 0]
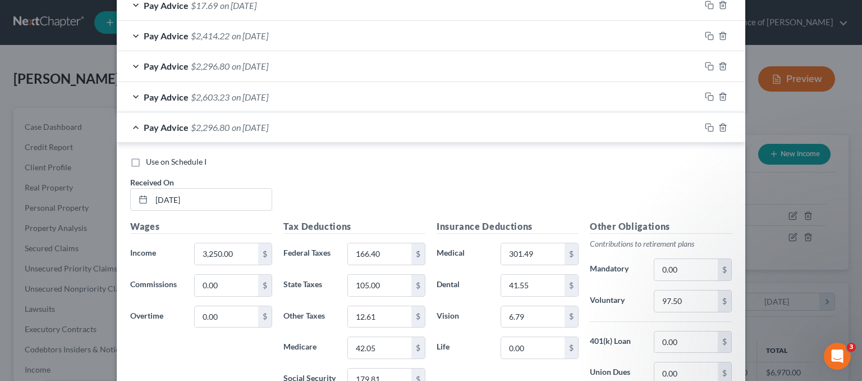
click at [146, 156] on label "Use on Schedule I" at bounding box center [176, 161] width 61 height 11
click at [150, 156] on input "Use on Schedule I" at bounding box center [153, 159] width 7 height 7
checkbox input "true"
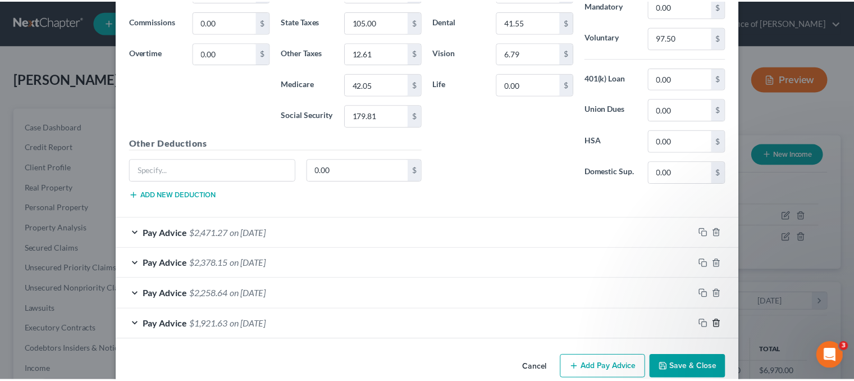
scroll to position [701, 0]
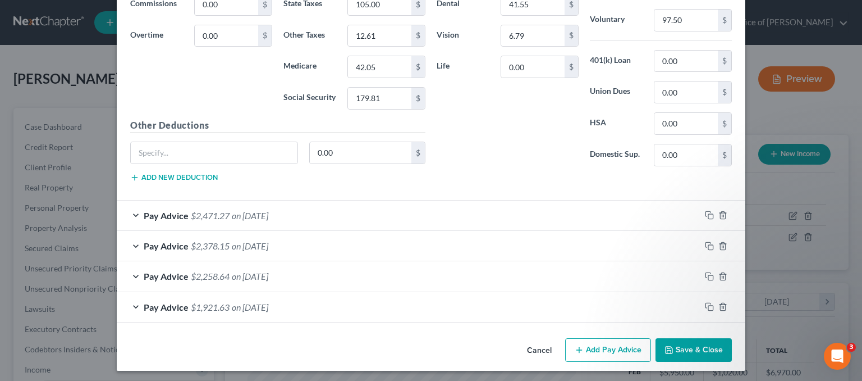
click at [682, 353] on button "Save & Close" at bounding box center [694, 350] width 76 height 24
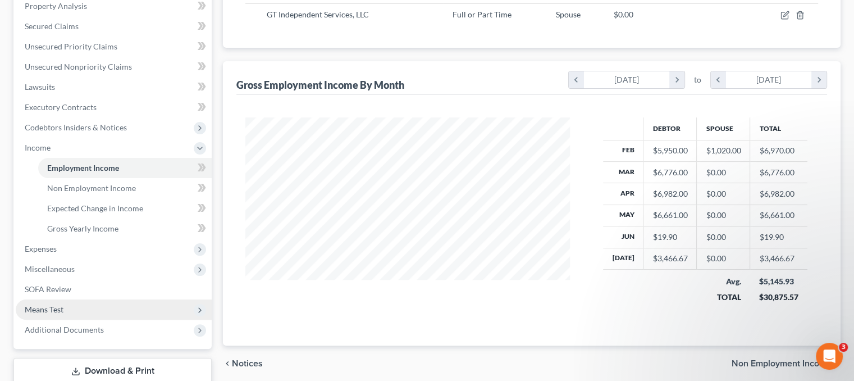
scroll to position [225, 0]
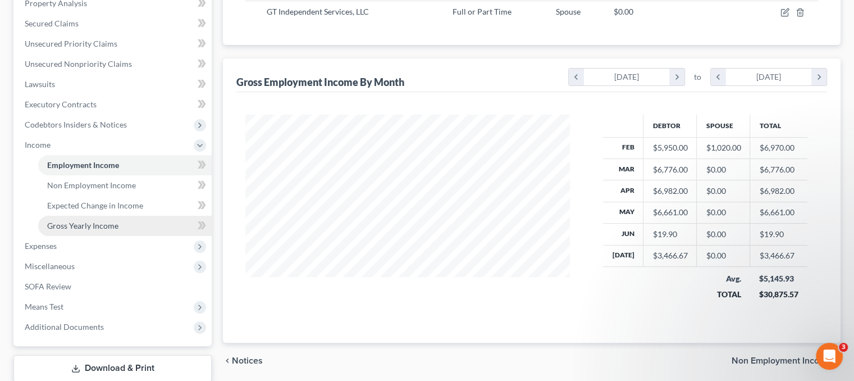
click at [95, 218] on link "Gross Yearly Income" at bounding box center [124, 226] width 173 height 20
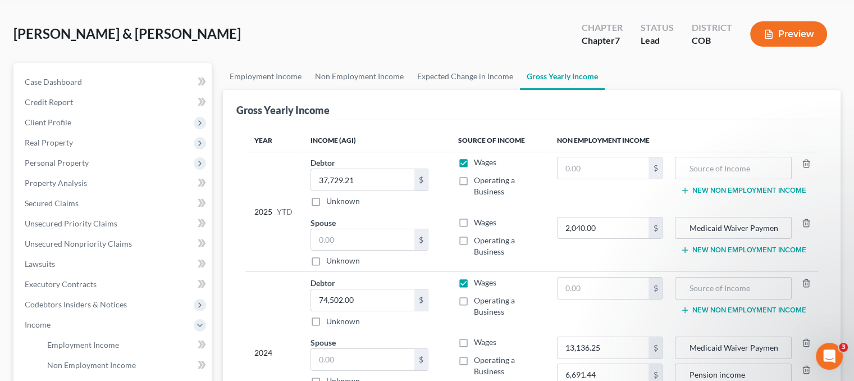
scroll to position [112, 0]
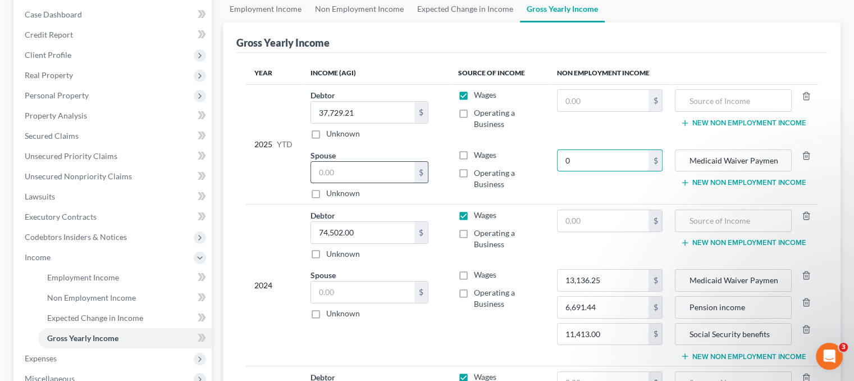
type input "0"
click at [369, 171] on input "text" at bounding box center [362, 172] width 103 height 21
paste input "2,040.00"
type input "2,040.00"
click at [780, 153] on input "Medicaid Waiver Payments" at bounding box center [733, 160] width 104 height 21
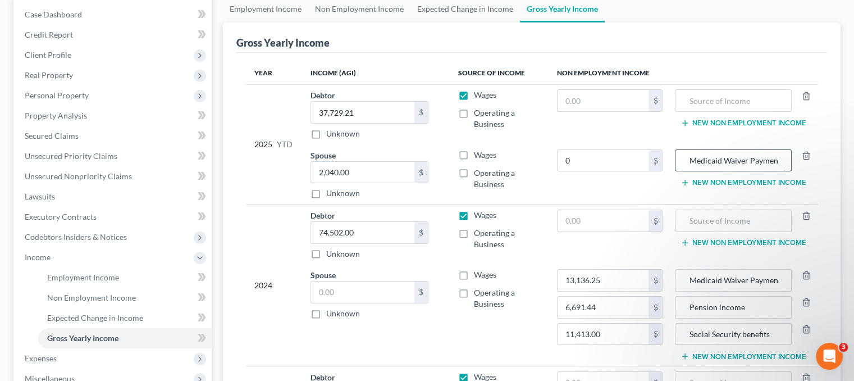
click at [780, 160] on input "Medicaid Waiver Payments" at bounding box center [733, 160] width 104 height 21
drag, startPoint x: 689, startPoint y: 158, endPoint x: 862, endPoint y: 154, distance: 172.9
click at [854, 154] on html "Home New Case Client Portal The Law Office of [PERSON_NAME] [PERSON_NAME][EMAIL…" at bounding box center [427, 258] width 854 height 740
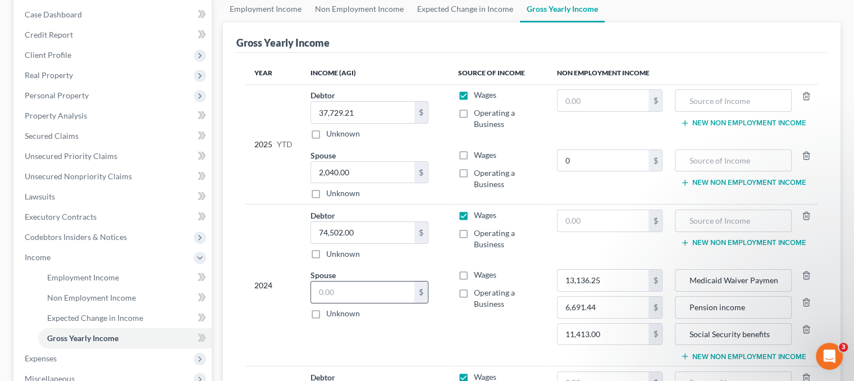
click at [328, 291] on input "text" at bounding box center [362, 291] width 103 height 21
type input "13,136.25"
click at [809, 273] on icon "button" at bounding box center [806, 275] width 9 height 9
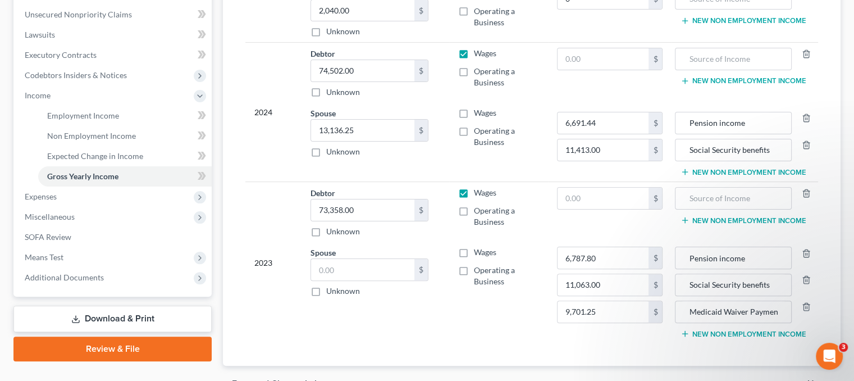
scroll to position [281, 0]
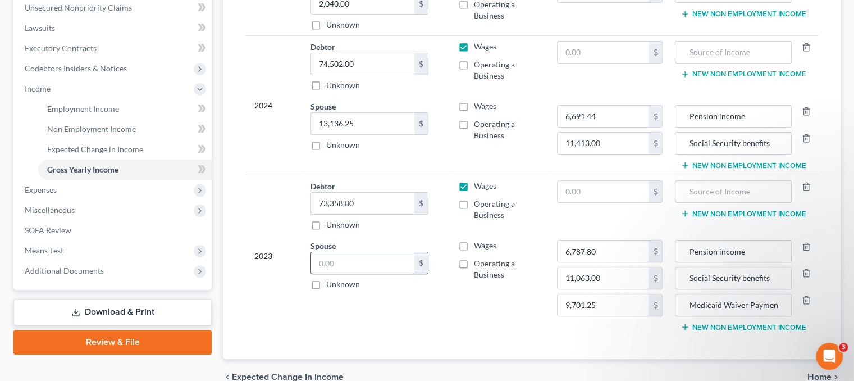
click at [375, 263] on input "text" at bounding box center [362, 262] width 103 height 21
type input "9,701.25"
click at [474, 243] on label "Wages" at bounding box center [485, 245] width 22 height 11
click at [478, 243] on input "Wages" at bounding box center [481, 243] width 7 height 7
checkbox input "true"
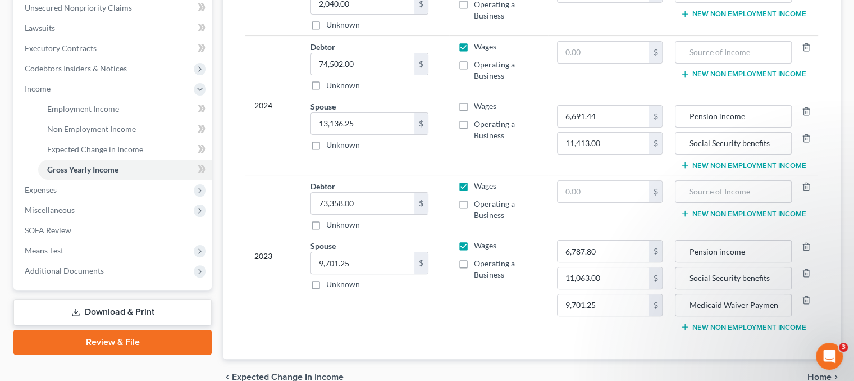
click at [474, 103] on label "Wages" at bounding box center [485, 105] width 22 height 11
click at [478, 103] on input "Wages" at bounding box center [481, 103] width 7 height 7
checkbox input "true"
click at [807, 296] on icon "button" at bounding box center [806, 299] width 9 height 9
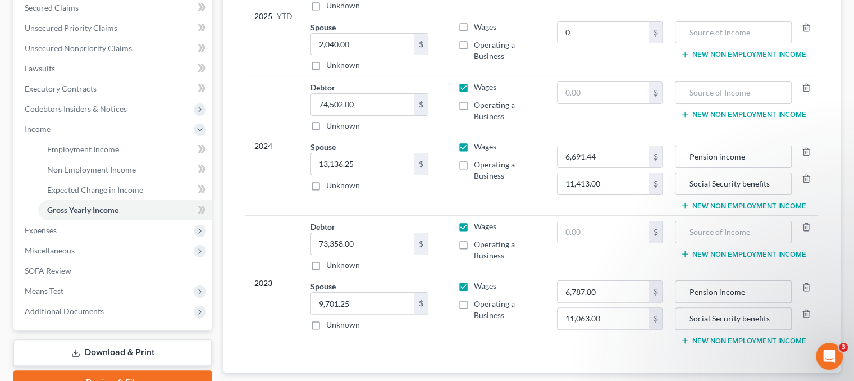
scroll to position [168, 0]
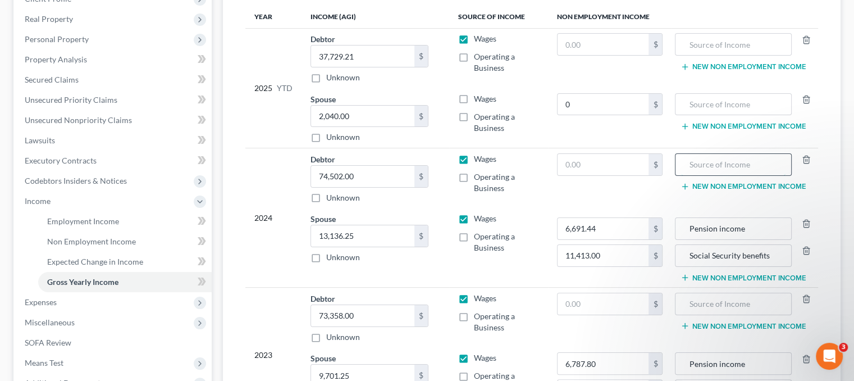
click at [728, 164] on input "text" at bounding box center [733, 164] width 104 height 21
paste input "2,040.00"
type input "2"
click at [705, 94] on input "text" at bounding box center [733, 104] width 104 height 21
drag, startPoint x: 721, startPoint y: 97, endPoint x: 667, endPoint y: 102, distance: 54.2
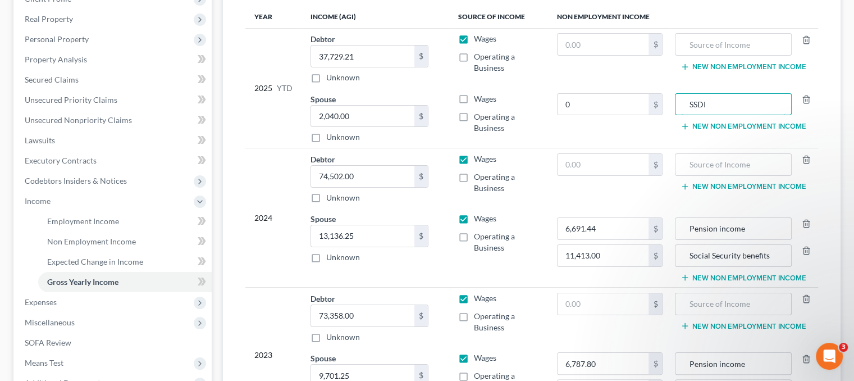
click at [667, 102] on tr "Spouse 2,040.00 $ Unknown Balance Undetermined 2,040.00 $ Unknown Wages Operati…" at bounding box center [531, 118] width 573 height 60
drag, startPoint x: 774, startPoint y: 258, endPoint x: 647, endPoint y: 264, distance: 127.6
click at [647, 264] on tr "Spouse 13,136.25 $ Unknown Balance Undetermined 13,136.25 $ Unknown Wages Opera…" at bounding box center [531, 247] width 573 height 79
click at [724, 98] on input "Spco" at bounding box center [733, 104] width 104 height 21
drag, startPoint x: 717, startPoint y: 102, endPoint x: 647, endPoint y: 104, distance: 70.7
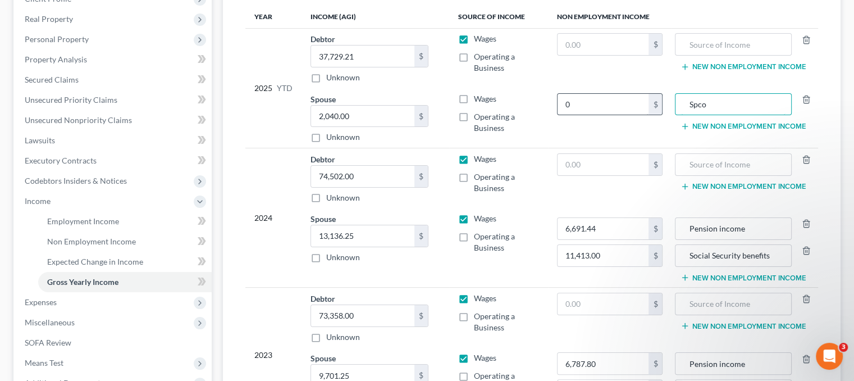
click at [647, 104] on tr "Spouse 2,040.00 $ Unknown Balance Undetermined 2,040.00 $ Unknown Wages Operati…" at bounding box center [531, 118] width 573 height 60
paste input "ocial Security benefits"
type input "Social Security benefits"
click at [588, 99] on input "0" at bounding box center [602, 104] width 91 height 21
type input "7,800.00"
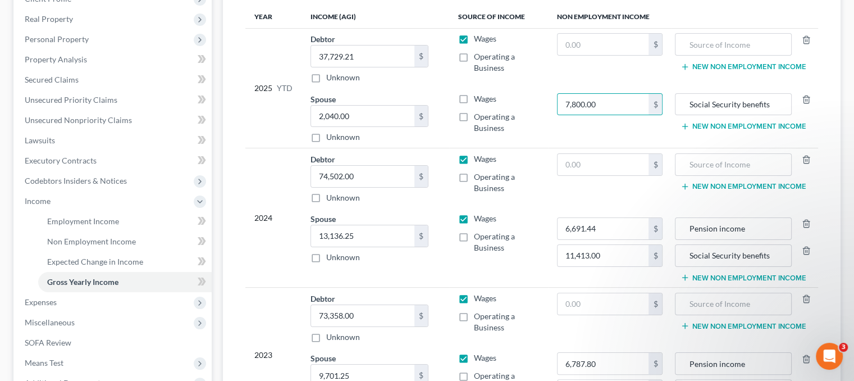
click at [753, 129] on button "New Non Employment Income" at bounding box center [742, 126] width 125 height 9
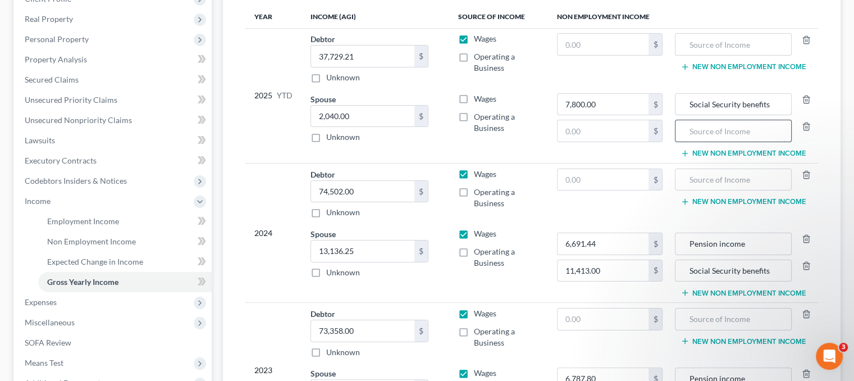
click at [732, 130] on input "text" at bounding box center [733, 130] width 104 height 21
type input "Pension Income"
click at [606, 121] on input "text" at bounding box center [602, 130] width 91 height 21
type input "4,729.84"
click at [596, 47] on input "text" at bounding box center [602, 44] width 91 height 21
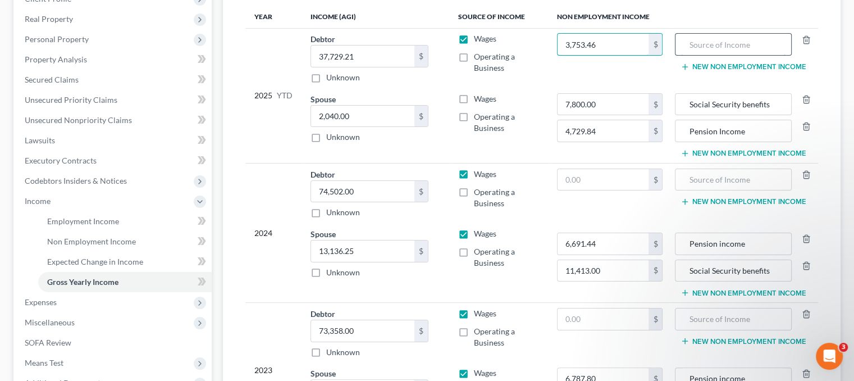
type input "3,753.46"
click at [706, 42] on input "text" at bounding box center [733, 44] width 104 height 21
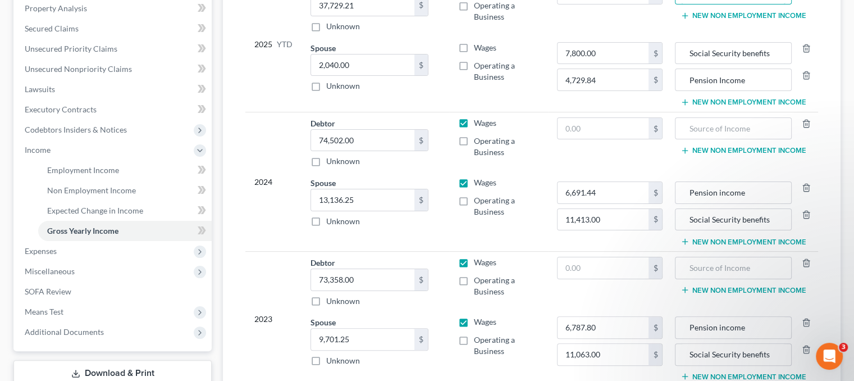
scroll to position [323, 0]
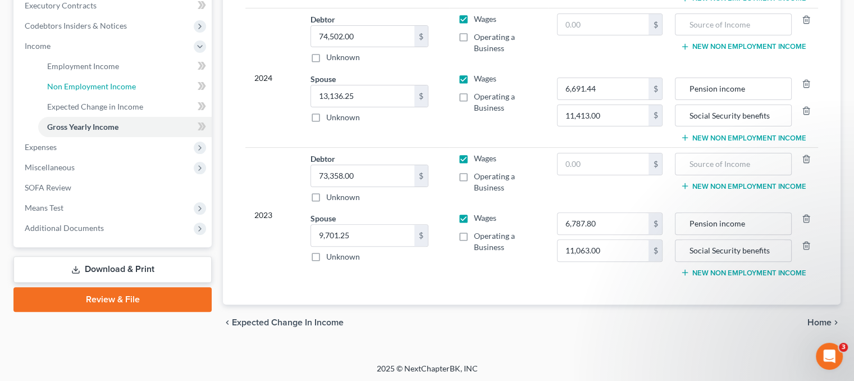
drag, startPoint x: 90, startPoint y: 83, endPoint x: 412, endPoint y: 114, distance: 323.1
click at [90, 83] on span "Non Employment Income" at bounding box center [91, 86] width 89 height 10
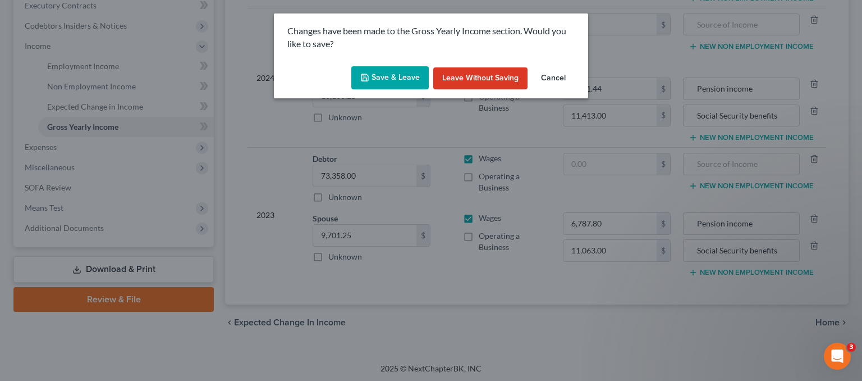
click at [391, 75] on button "Save & Leave" at bounding box center [389, 78] width 77 height 24
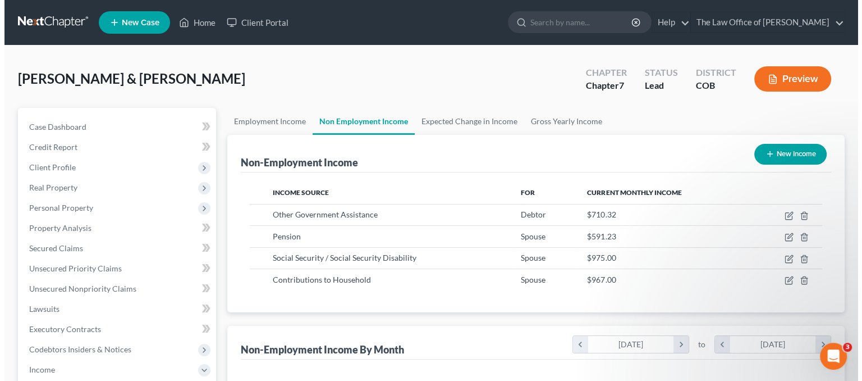
scroll to position [200, 346]
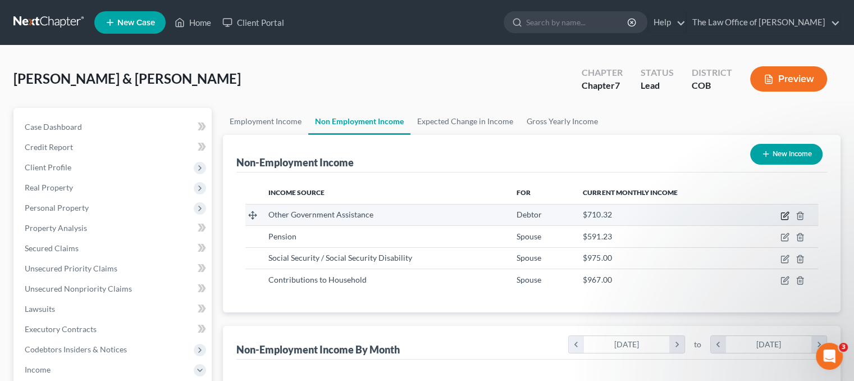
click at [787, 216] on icon "button" at bounding box center [784, 215] width 9 height 9
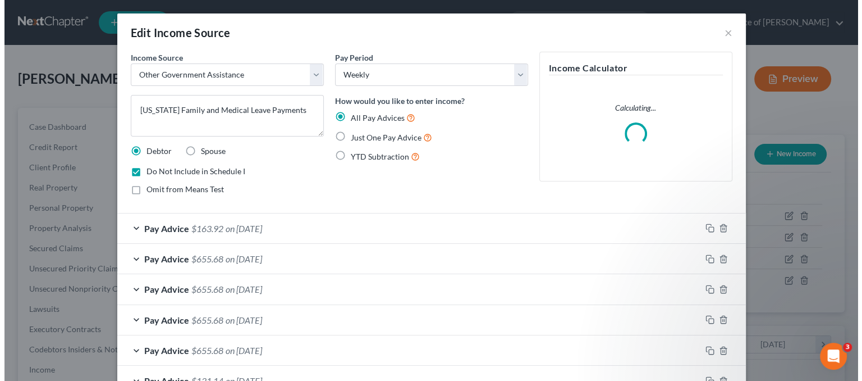
scroll to position [200, 350]
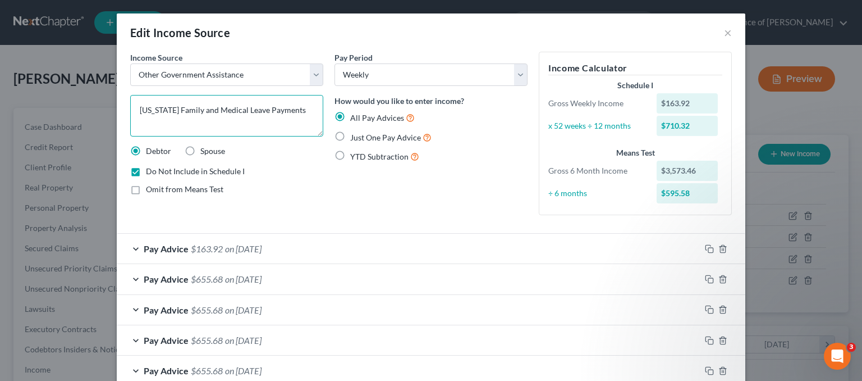
drag, startPoint x: 254, startPoint y: 108, endPoint x: 130, endPoint y: 111, distance: 123.5
click at [130, 111] on textarea "[US_STATE] Family and Medical Leave Payments" at bounding box center [226, 116] width 193 height 42
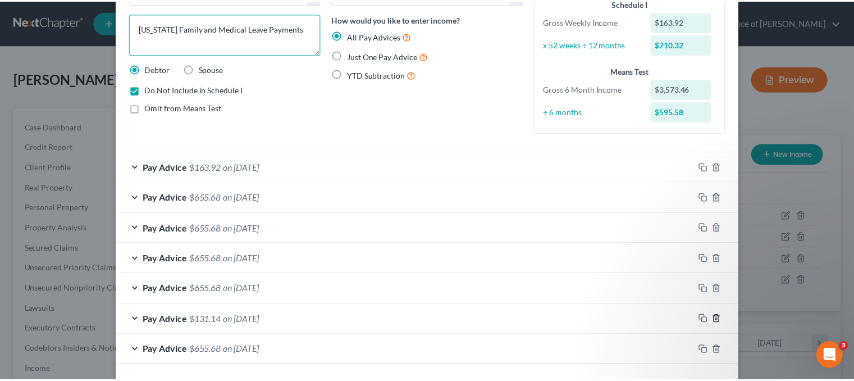
scroll to position [127, 0]
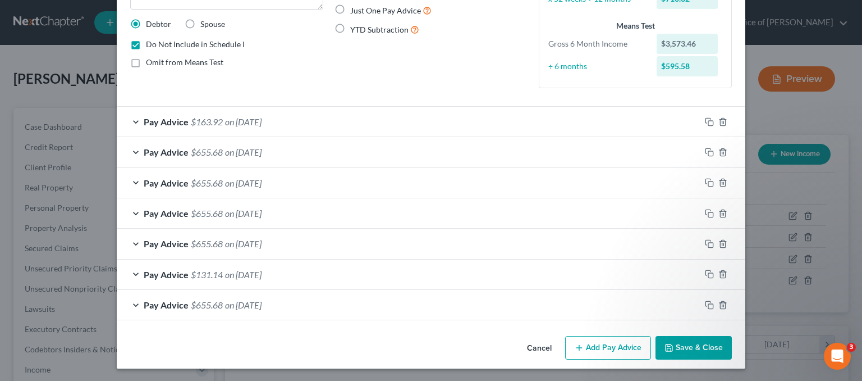
click at [703, 346] on button "Save & Close" at bounding box center [694, 348] width 76 height 24
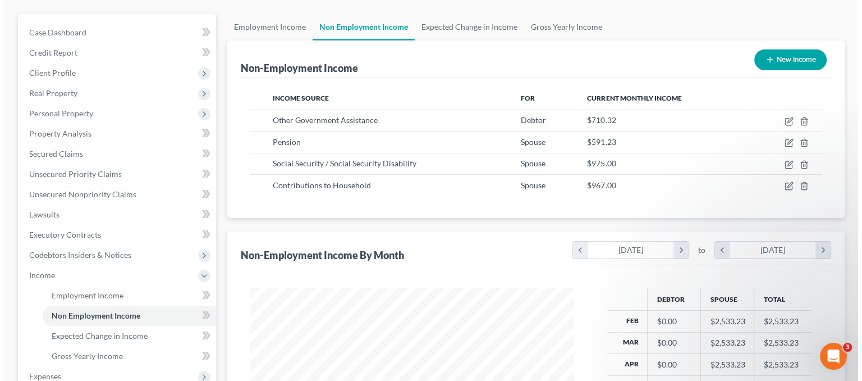
scroll to position [225, 0]
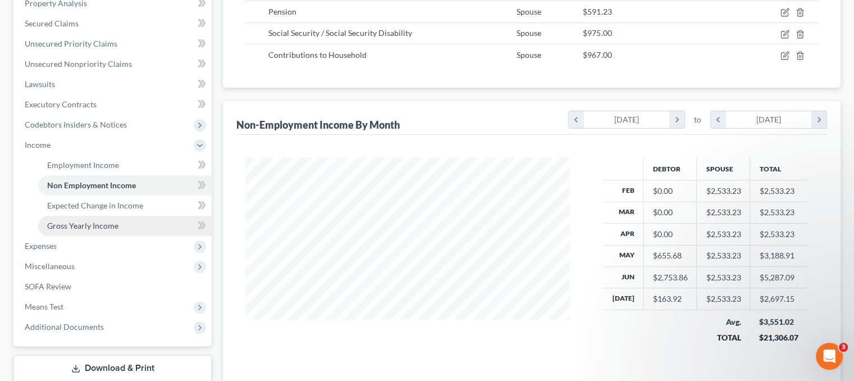
click at [106, 223] on span "Gross Yearly Income" at bounding box center [82, 226] width 71 height 10
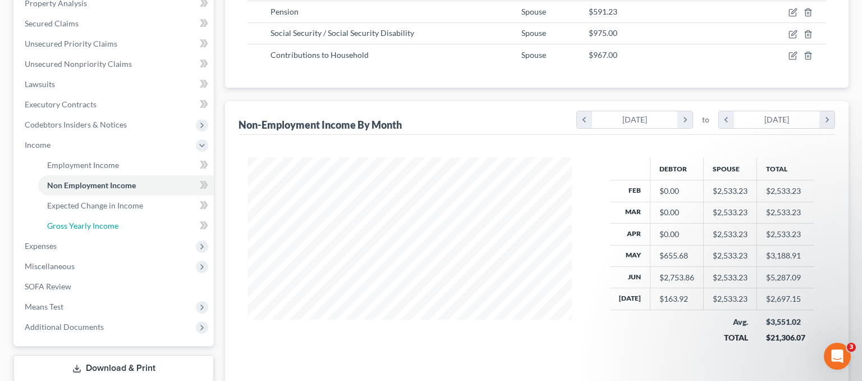
scroll to position [200, 350]
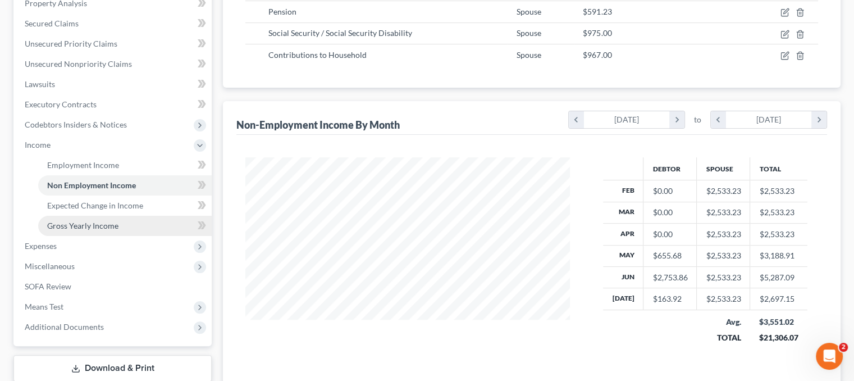
click at [79, 227] on span "Gross Yearly Income" at bounding box center [82, 226] width 71 height 10
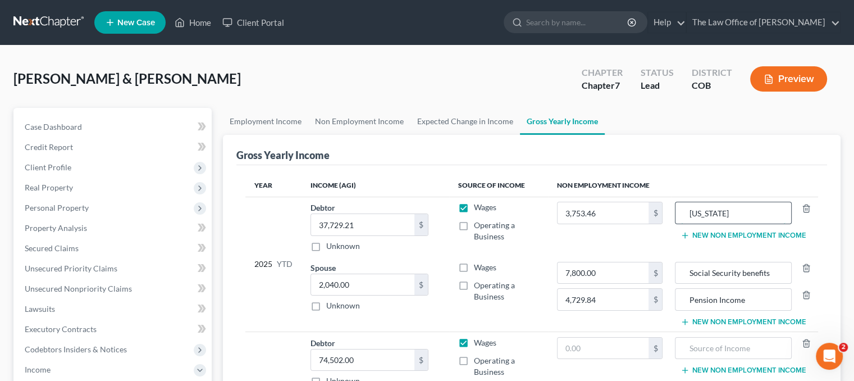
click at [709, 208] on input "[US_STATE]" at bounding box center [733, 212] width 104 height 21
paste input "Family and Medical Leav"
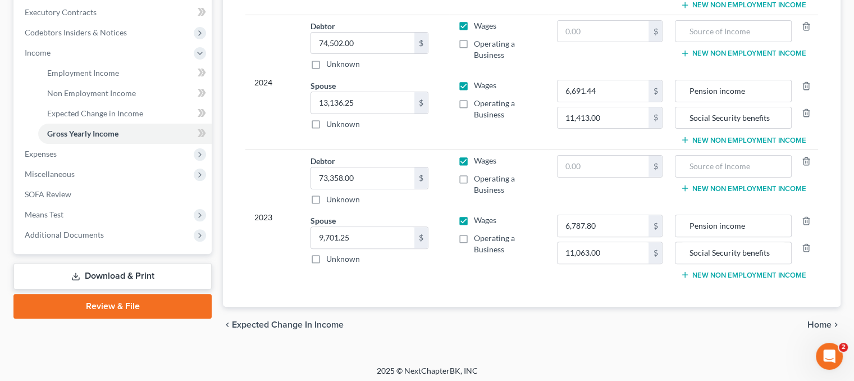
scroll to position [319, 0]
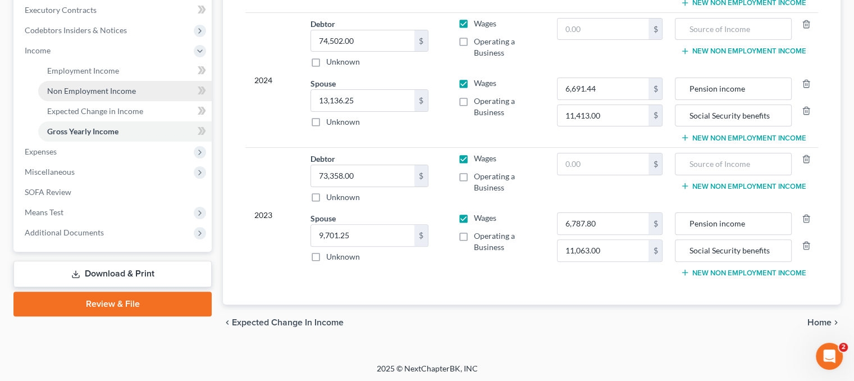
type input "Colorado Family and Medical Leave"
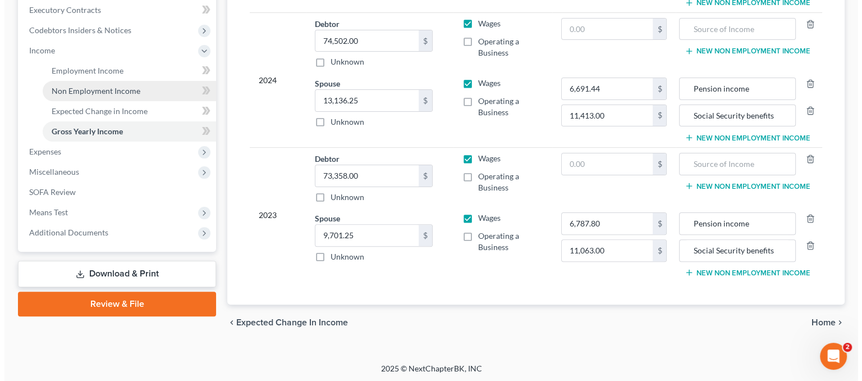
scroll to position [0, 0]
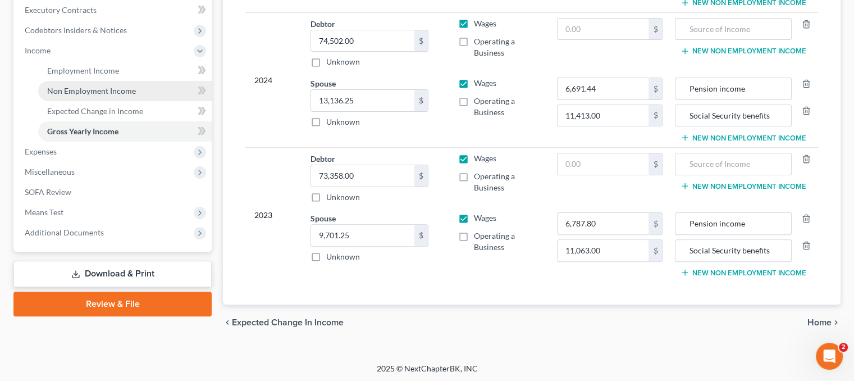
click at [85, 93] on span "Non Employment Income" at bounding box center [91, 91] width 89 height 10
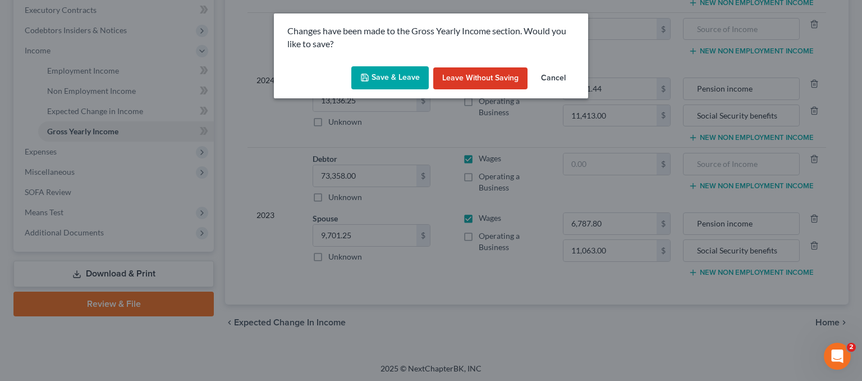
click at [373, 77] on button "Save & Leave" at bounding box center [389, 78] width 77 height 24
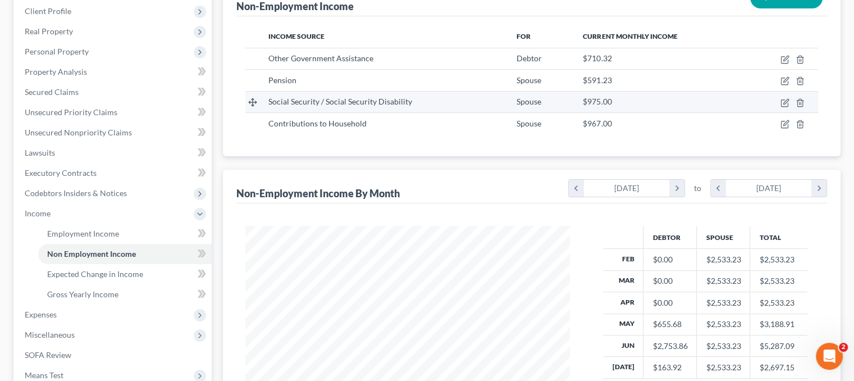
scroll to position [168, 0]
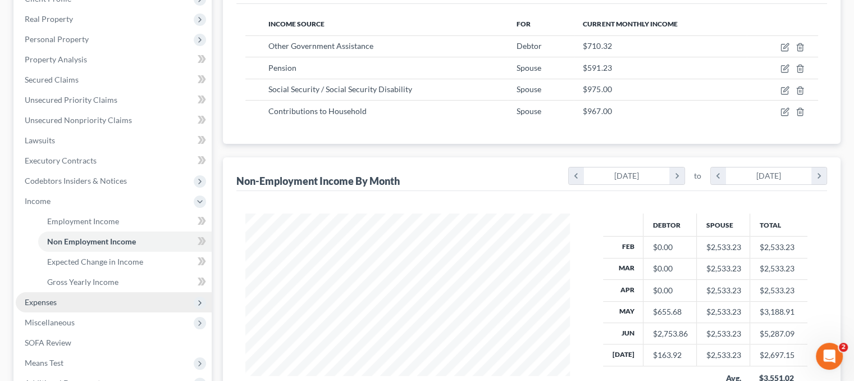
click at [75, 303] on span "Expenses" at bounding box center [114, 302] width 196 height 20
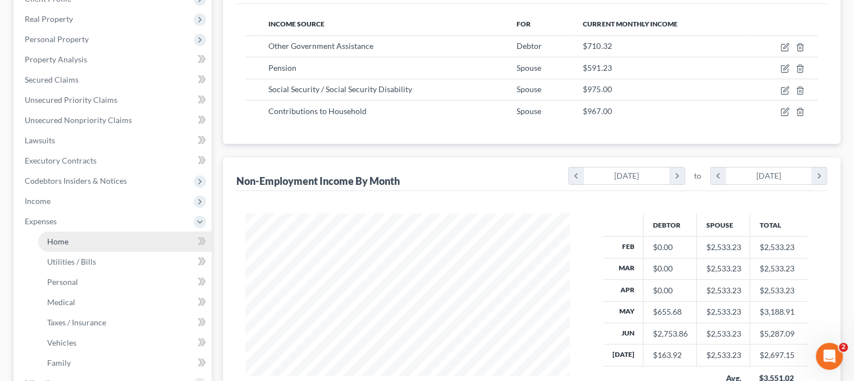
click at [77, 240] on link "Home" at bounding box center [124, 241] width 173 height 20
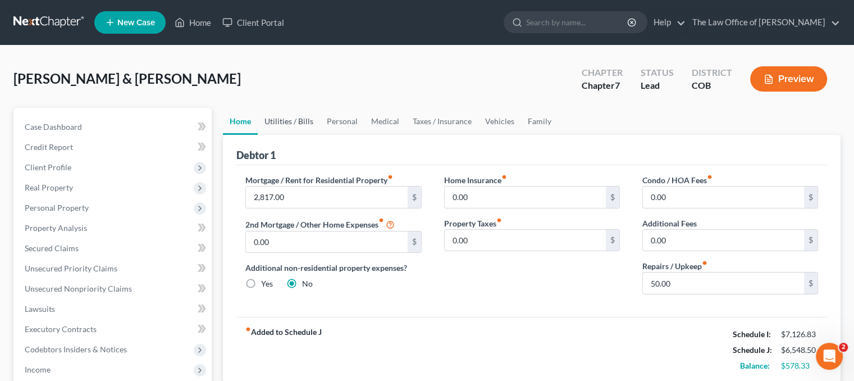
click at [292, 118] on link "Utilities / Bills" at bounding box center [289, 121] width 62 height 27
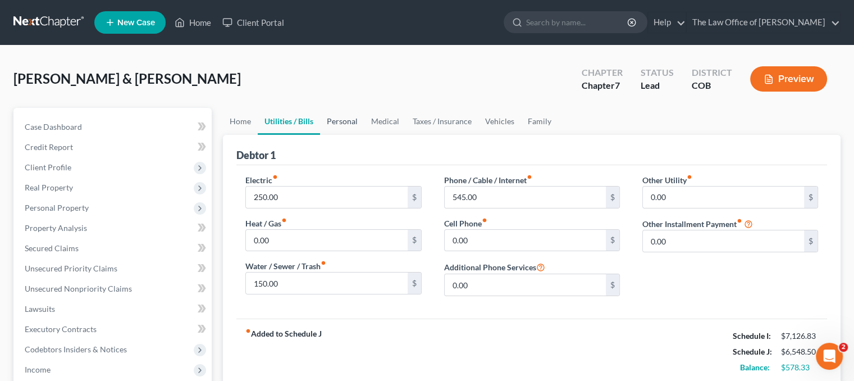
click at [358, 120] on link "Personal" at bounding box center [342, 121] width 44 height 27
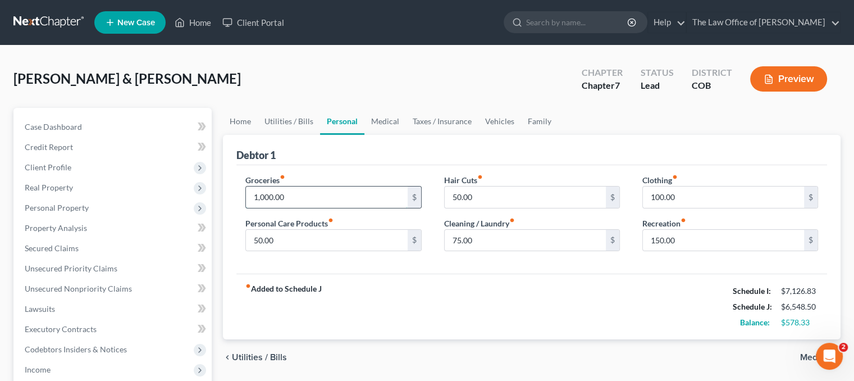
click at [264, 195] on input "1,000.00" at bounding box center [326, 196] width 161 height 21
click at [264, 196] on input "1,000.00" at bounding box center [326, 196] width 161 height 21
type input "100.00"
click at [394, 118] on link "Medical" at bounding box center [385, 121] width 42 height 27
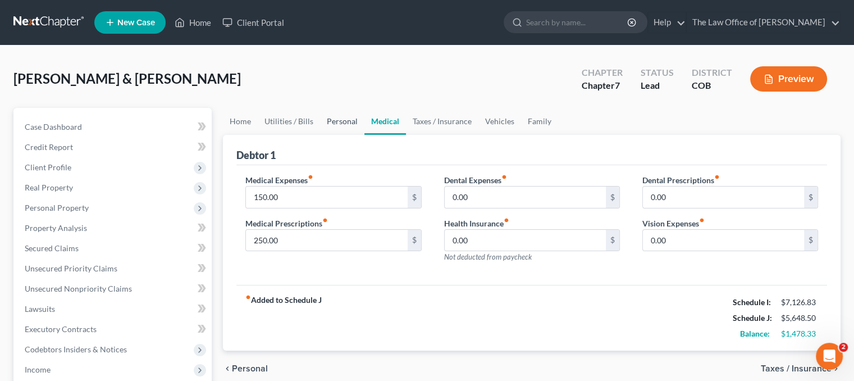
click at [331, 125] on link "Personal" at bounding box center [342, 121] width 44 height 27
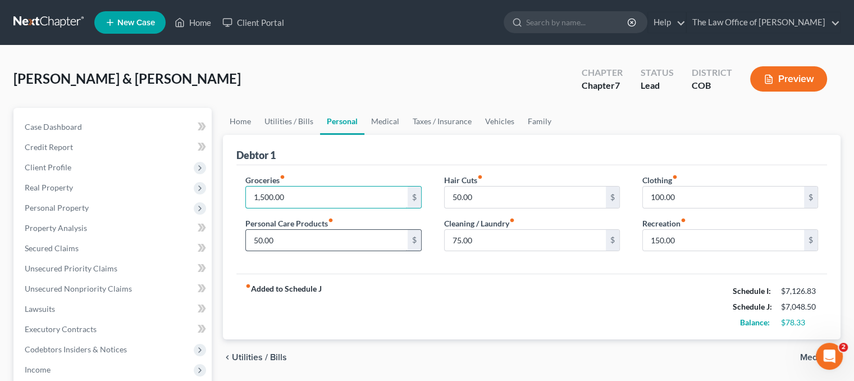
type input "1,500.00"
click at [339, 244] on input "50.00" at bounding box center [326, 240] width 161 height 21
click at [391, 125] on link "Medical" at bounding box center [385, 121] width 42 height 27
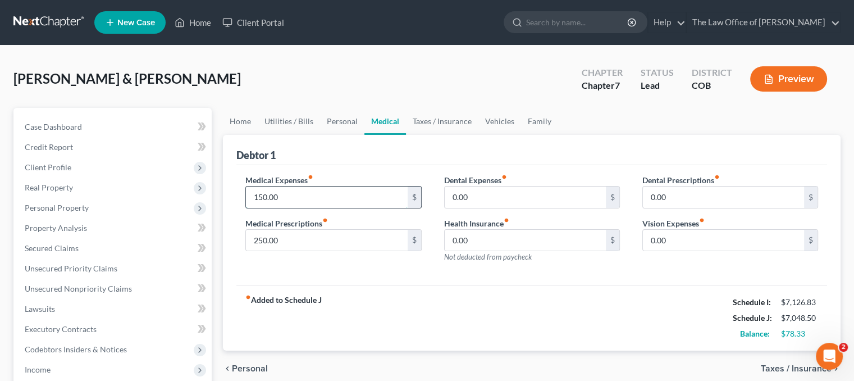
click at [253, 194] on input "150.00" at bounding box center [326, 196] width 161 height 21
type input "300.00"
click at [326, 236] on input "250.00" at bounding box center [326, 240] width 161 height 21
drag, startPoint x: 418, startPoint y: 123, endPoint x: 425, endPoint y: 125, distance: 7.9
click at [418, 123] on link "Taxes / Insurance" at bounding box center [442, 121] width 72 height 27
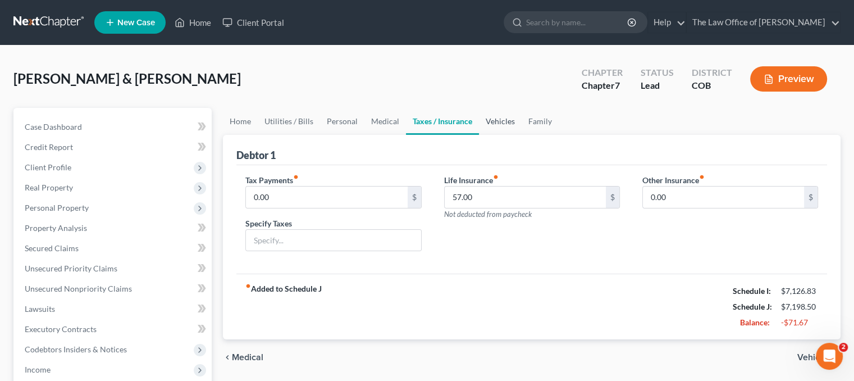
click at [504, 120] on link "Vehicles" at bounding box center [500, 121] width 43 height 27
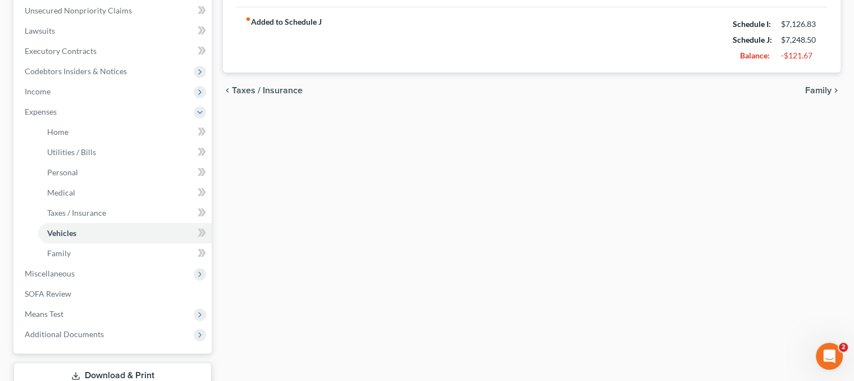
scroll to position [189, 0]
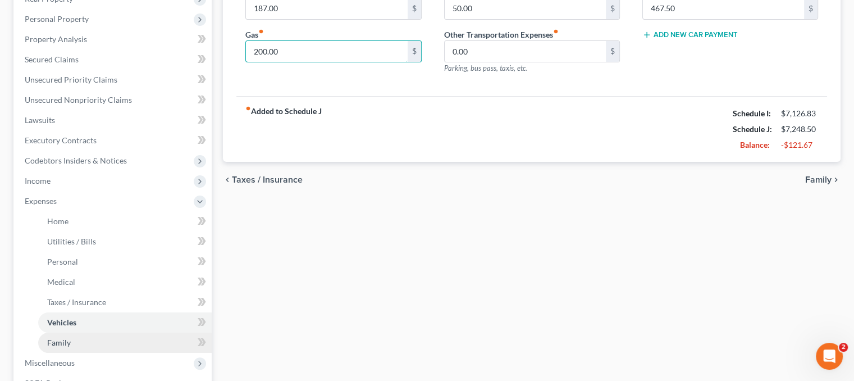
type input "200.00"
click at [108, 346] on link "Family" at bounding box center [124, 342] width 173 height 20
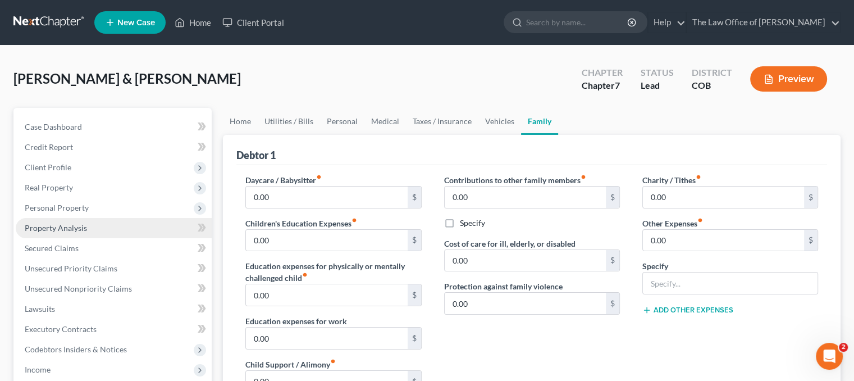
click at [65, 222] on link "Property Analysis" at bounding box center [114, 228] width 196 height 20
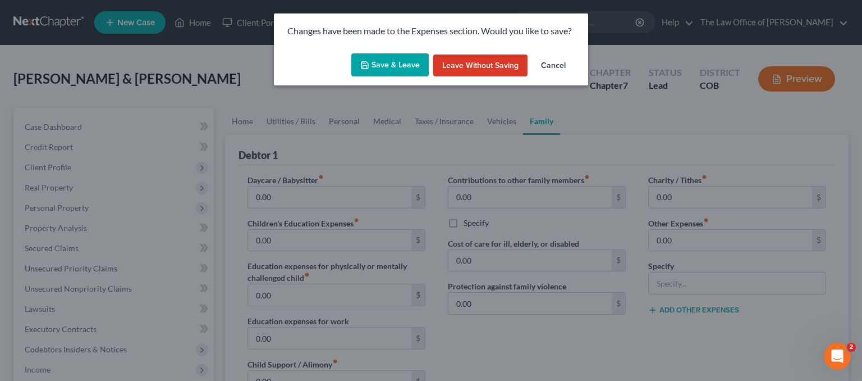
click at [358, 68] on button "Save & Leave" at bounding box center [389, 65] width 77 height 24
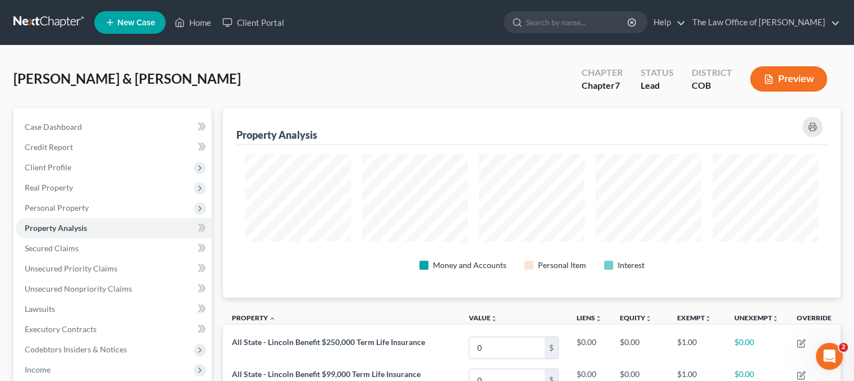
scroll to position [190, 617]
click at [76, 164] on span "Client Profile" at bounding box center [114, 167] width 196 height 20
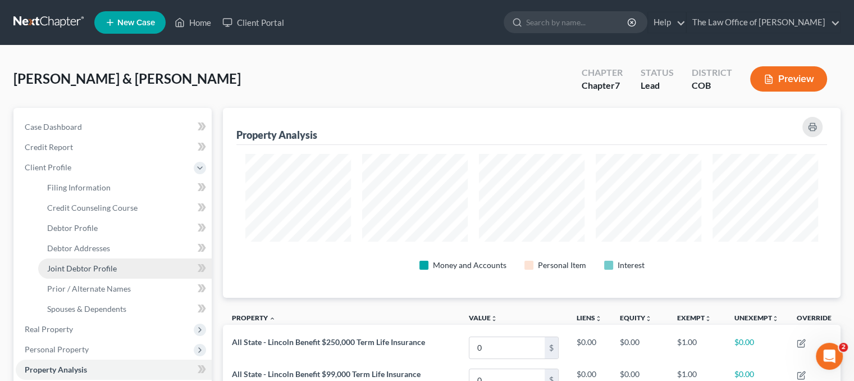
click at [107, 269] on span "Joint Debtor Profile" at bounding box center [82, 268] width 70 height 10
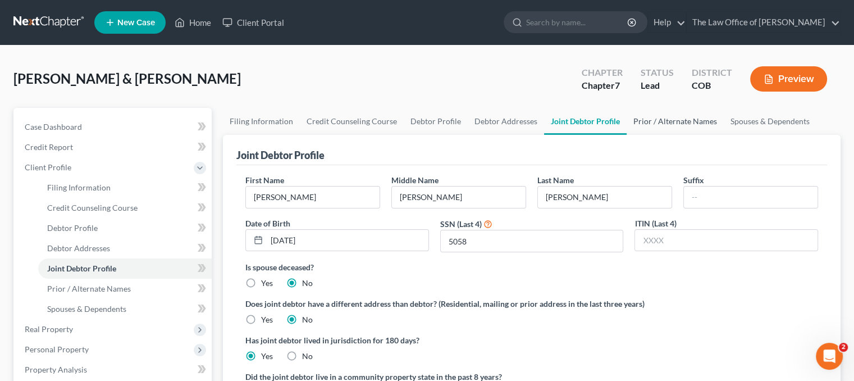
click at [649, 121] on link "Prior / Alternate Names" at bounding box center [674, 121] width 97 height 27
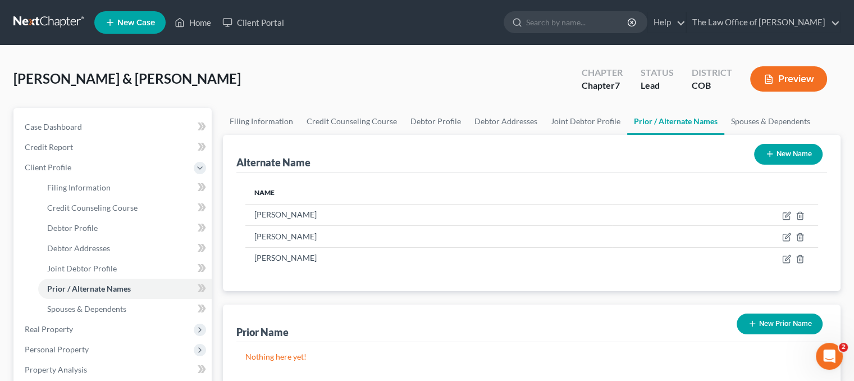
scroll to position [56, 0]
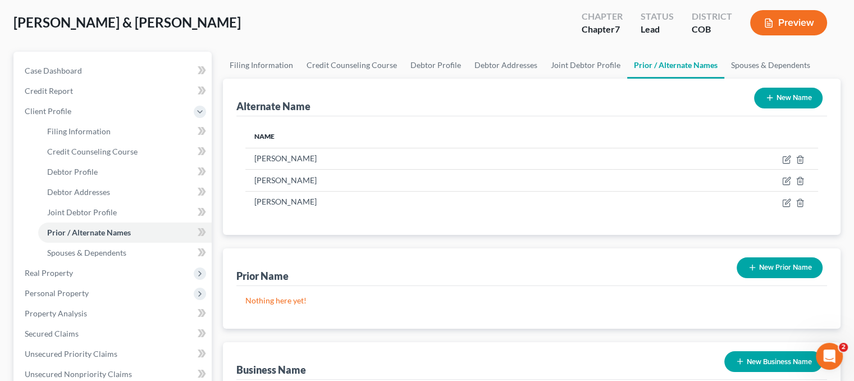
click at [784, 84] on div "New Name" at bounding box center [787, 98] width 77 height 30
click at [786, 93] on button "New Name" at bounding box center [788, 98] width 68 height 21
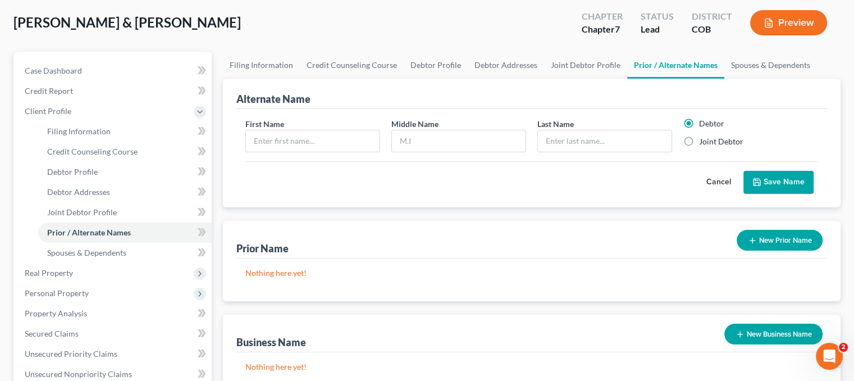
click at [699, 140] on label "Joint Debtor" at bounding box center [721, 141] width 44 height 11
click at [703, 140] on input "Joint Debtor" at bounding box center [706, 139] width 7 height 7
radio input "true"
radio input "false"
click at [275, 138] on input "text" at bounding box center [313, 140] width 134 height 21
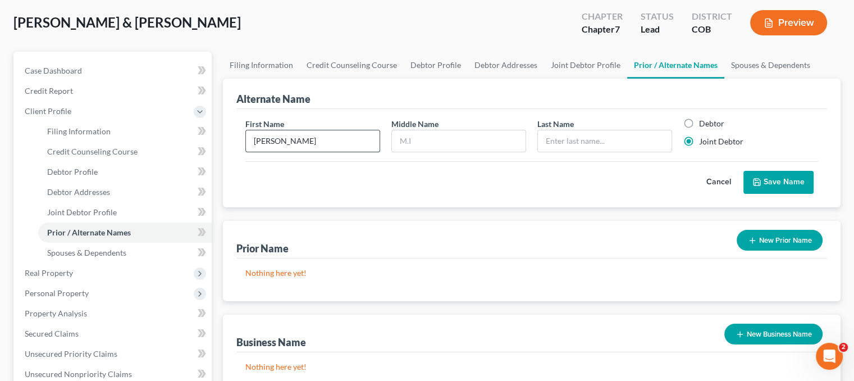
type input "Lisa"
type input "M"
type input "Taylor"
click at [762, 179] on button "Save Name" at bounding box center [778, 183] width 70 height 24
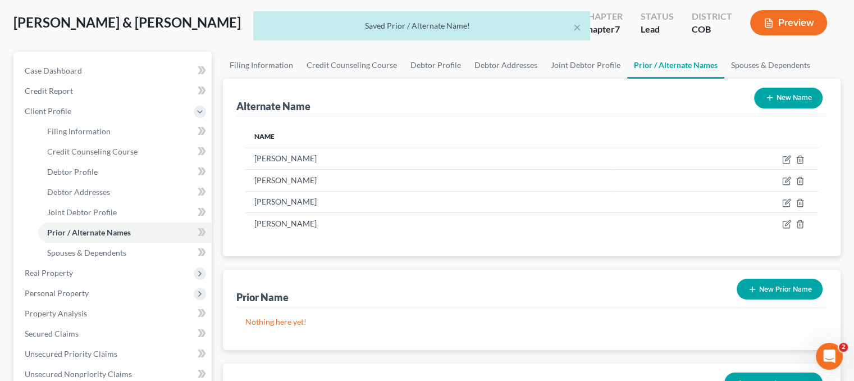
click at [775, 98] on button "New Name" at bounding box center [788, 98] width 68 height 21
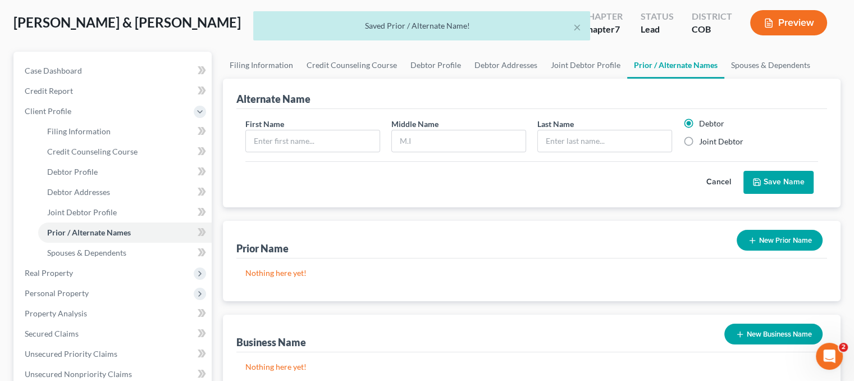
click at [718, 140] on label "Joint Debtor" at bounding box center [721, 141] width 44 height 11
click at [711, 140] on input "Joint Debtor" at bounding box center [706, 139] width 7 height 7
radio input "true"
radio input "false"
click at [270, 138] on input "text" at bounding box center [313, 140] width 134 height 21
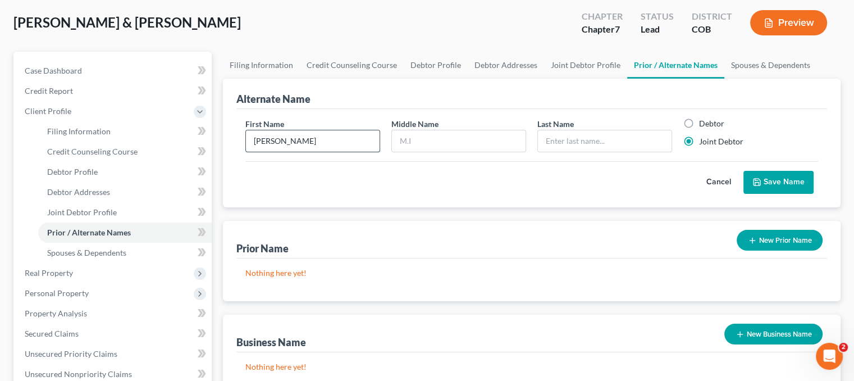
type input "Lisa"
type input "Taylor"
click at [768, 175] on button "Save Name" at bounding box center [778, 183] width 70 height 24
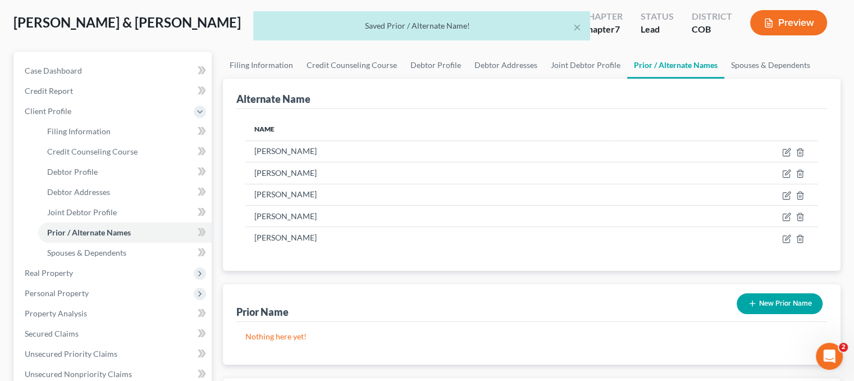
click at [797, 300] on button "New Prior Name" at bounding box center [779, 303] width 86 height 21
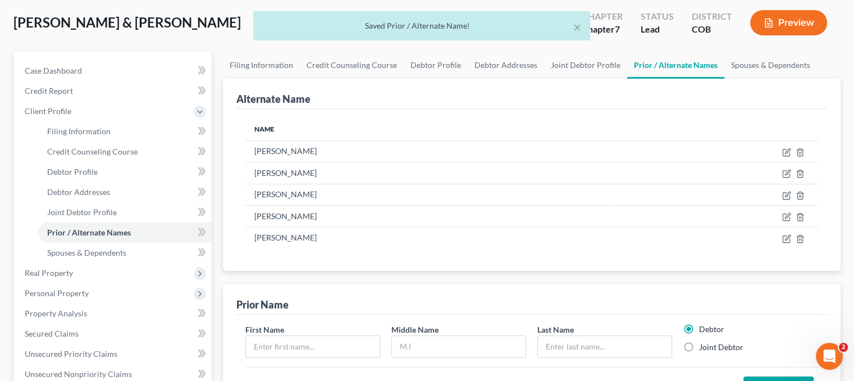
click at [707, 346] on label "Joint Debtor" at bounding box center [721, 346] width 44 height 11
click at [707, 346] on input "Joint Debtor" at bounding box center [706, 344] width 7 height 7
radio input "true"
radio input "false"
click at [296, 340] on input "text" at bounding box center [313, 346] width 134 height 21
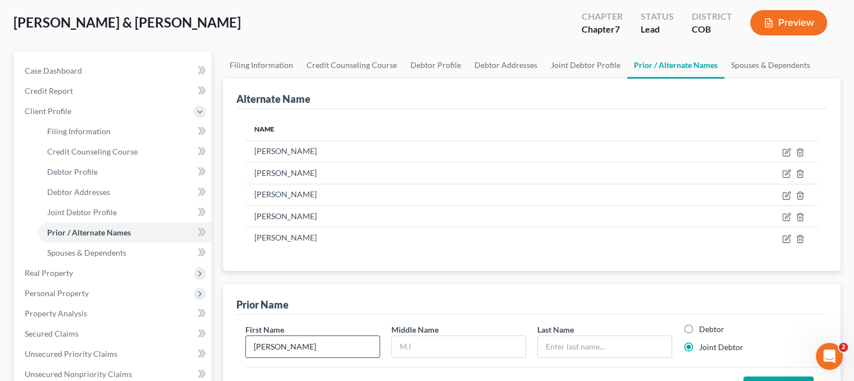
type input "Lisa"
type input "A"
type input "Marie"
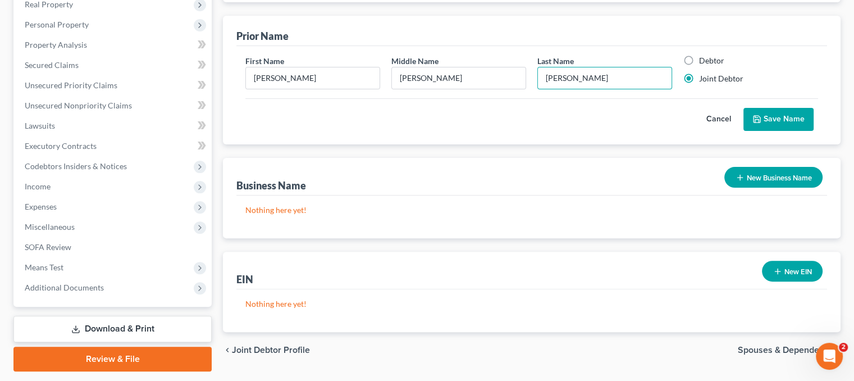
scroll to position [337, 0]
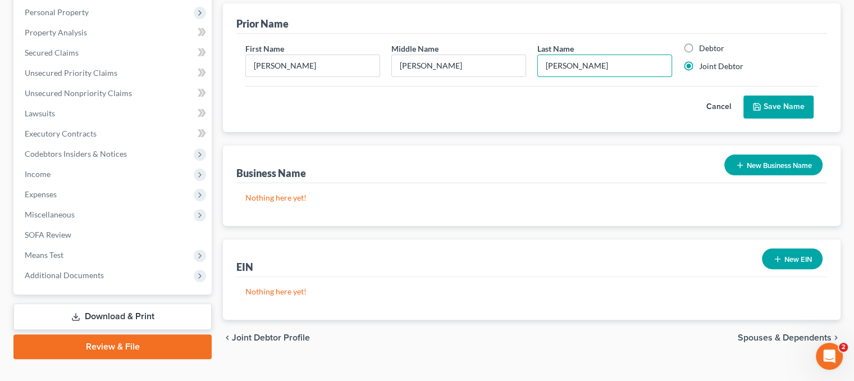
type input "Bryant"
click at [768, 99] on button "Save Name" at bounding box center [778, 107] width 70 height 24
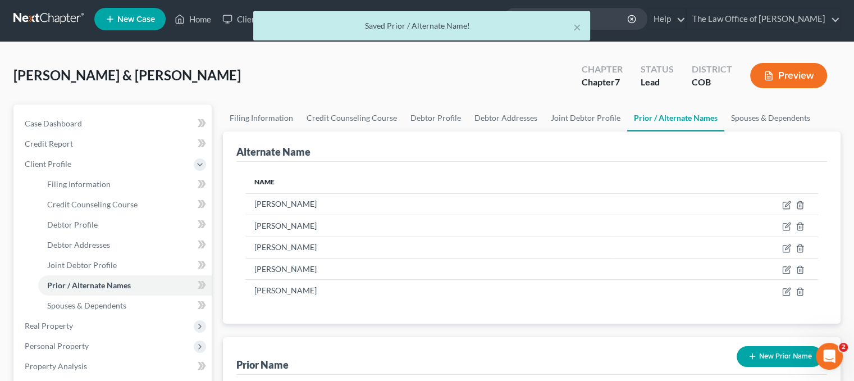
scroll to position [0, 0]
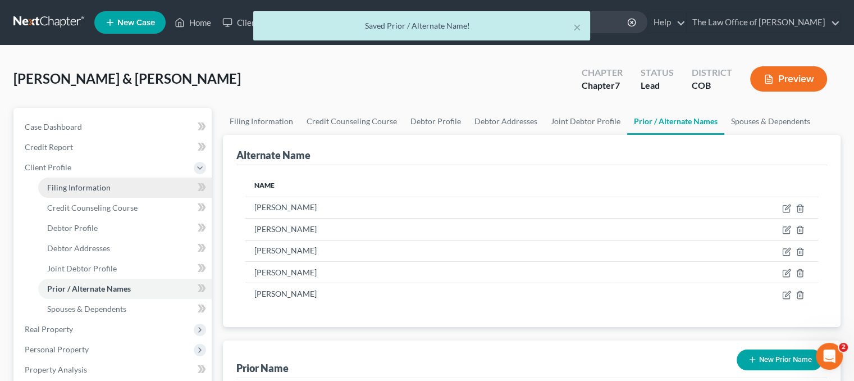
click at [75, 189] on span "Filing Information" at bounding box center [78, 187] width 63 height 10
select select "1"
select select "0"
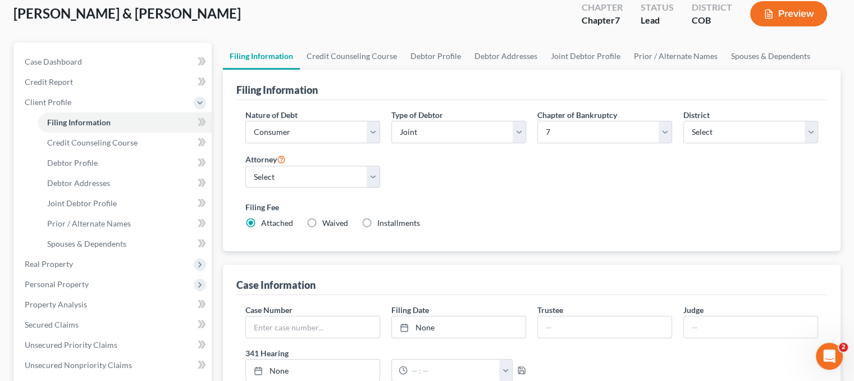
scroll to position [168, 0]
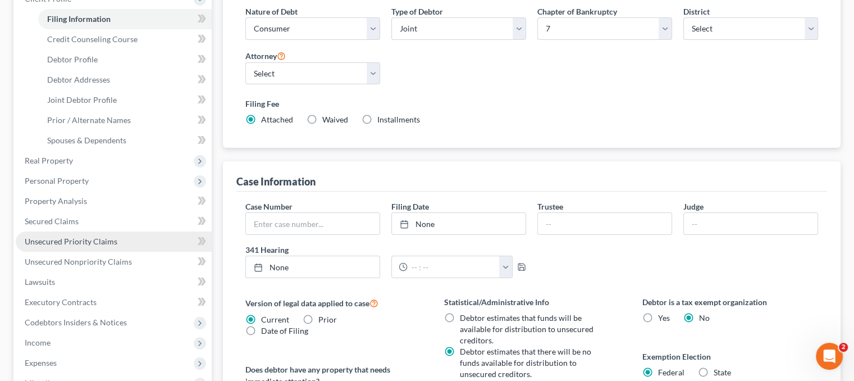
click at [66, 239] on span "Unsecured Priority Claims" at bounding box center [71, 241] width 93 height 10
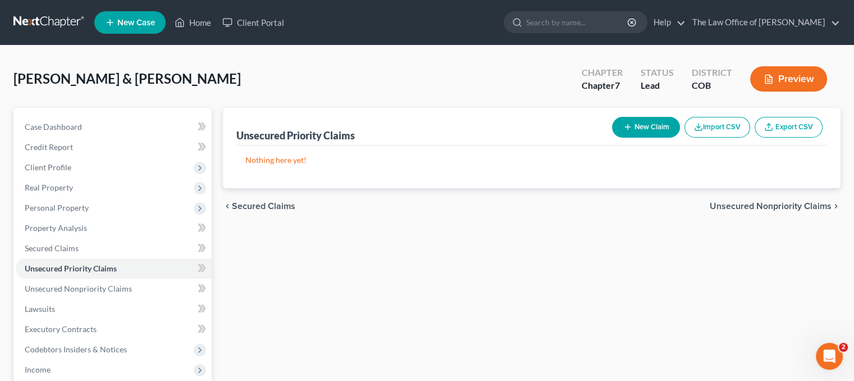
click at [651, 118] on button "New Claim" at bounding box center [646, 127] width 68 height 21
select select "2"
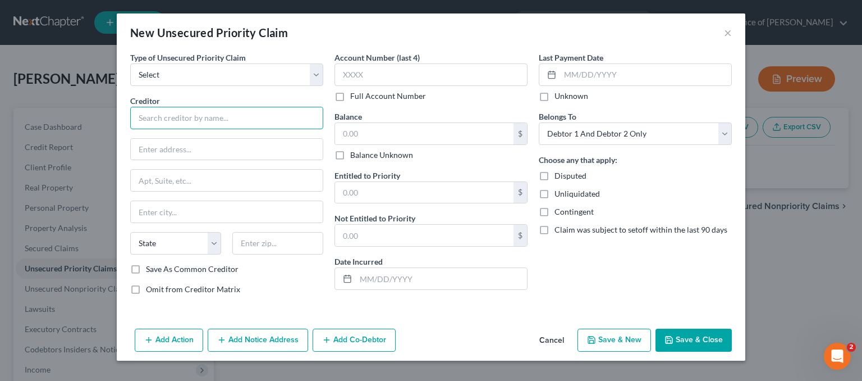
click at [155, 125] on input "text" at bounding box center [226, 118] width 193 height 22
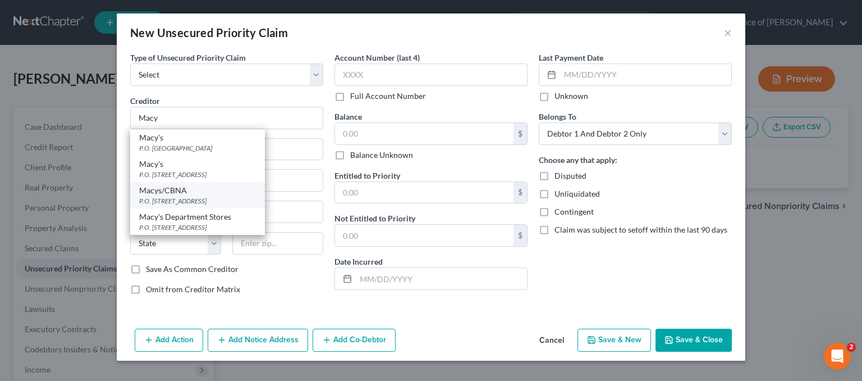
click at [170, 189] on div "Macys/CBNA" at bounding box center [197, 190] width 117 height 11
type input "Macys/CBNA"
type input "P.O. Box 6789"
type input "Sioux Falls"
select select "43"
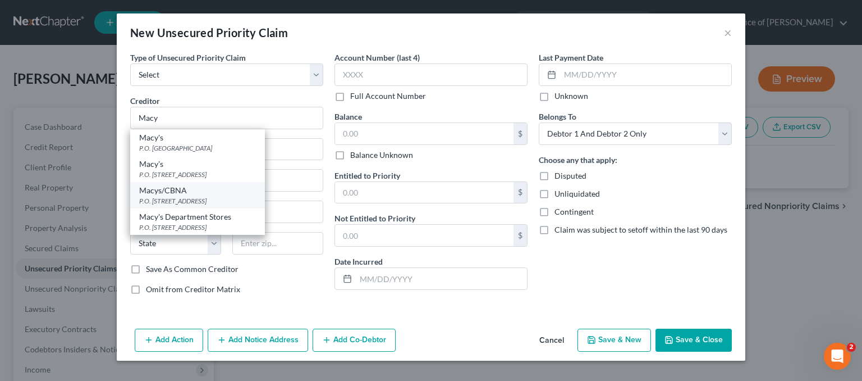
type input "57117"
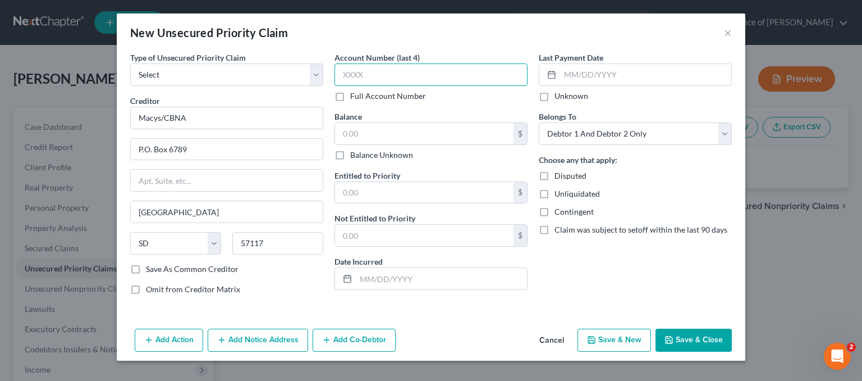
click at [380, 71] on input "text" at bounding box center [431, 74] width 193 height 22
type input "7832"
click at [283, 337] on button "Add Notice Address" at bounding box center [258, 340] width 100 height 24
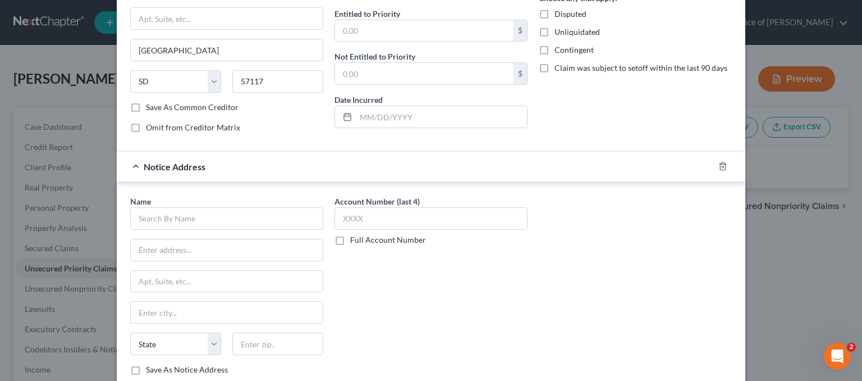
scroll to position [168, 0]
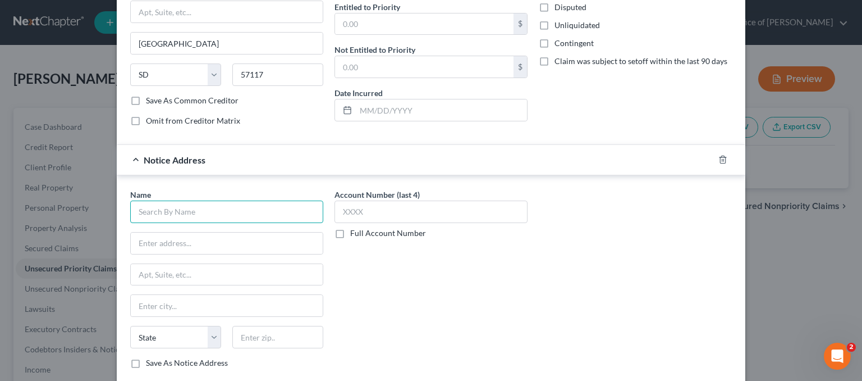
click at [152, 212] on input "text" at bounding box center [226, 211] width 193 height 22
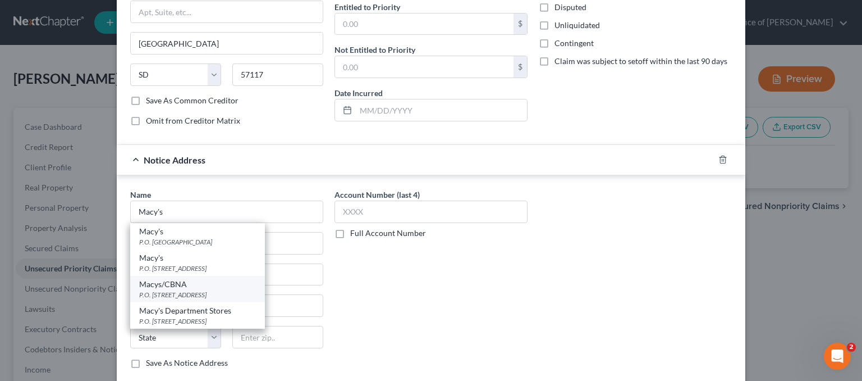
click at [200, 282] on div "Macys/CBNA" at bounding box center [197, 283] width 117 height 11
type input "Macys/CBNA"
type input "P.O. Box 6789"
type input "Sioux Falls"
select select "43"
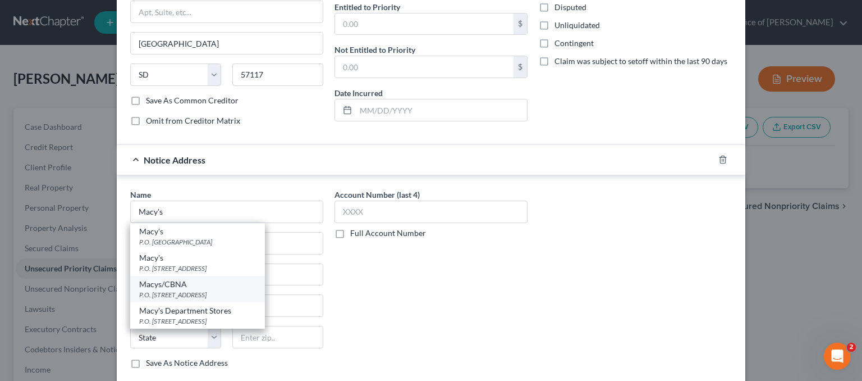
type input "57117"
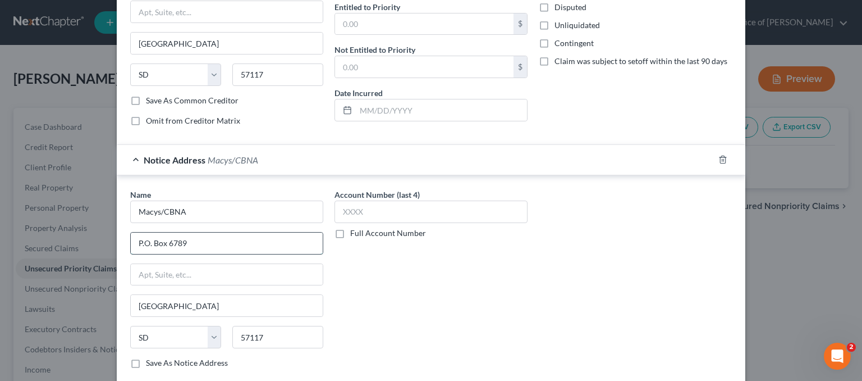
click at [202, 239] on input "P.O. Box 6789" at bounding box center [227, 242] width 192 height 21
type input "P.O. Box 6786"
drag, startPoint x: 203, startPoint y: 239, endPoint x: 99, endPoint y: 243, distance: 104.5
click at [99, 243] on div "New Unsecured Priority Claim × Type of Unsecured Priority Claim * Select Taxes …" at bounding box center [431, 190] width 862 height 381
click at [205, 267] on input "text" at bounding box center [227, 274] width 192 height 21
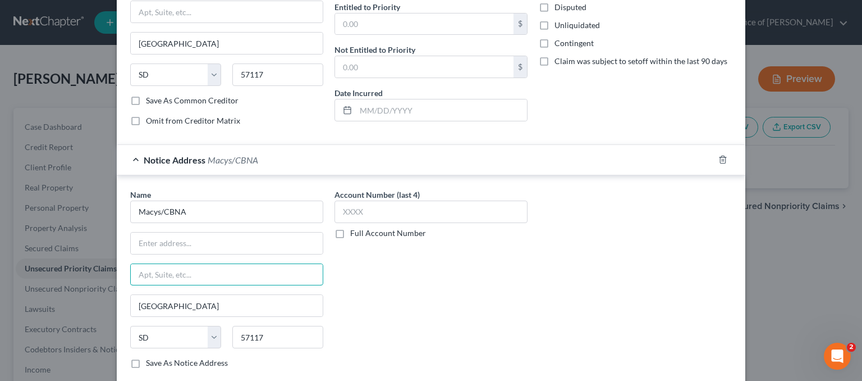
paste input "P.O. Box 6786"
type input "P.O. Box 6786"
click at [148, 236] on input "text" at bounding box center [227, 242] width 192 height 21
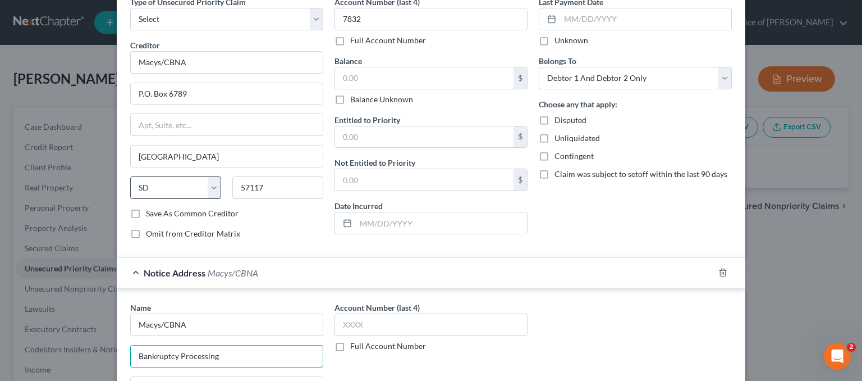
scroll to position [0, 0]
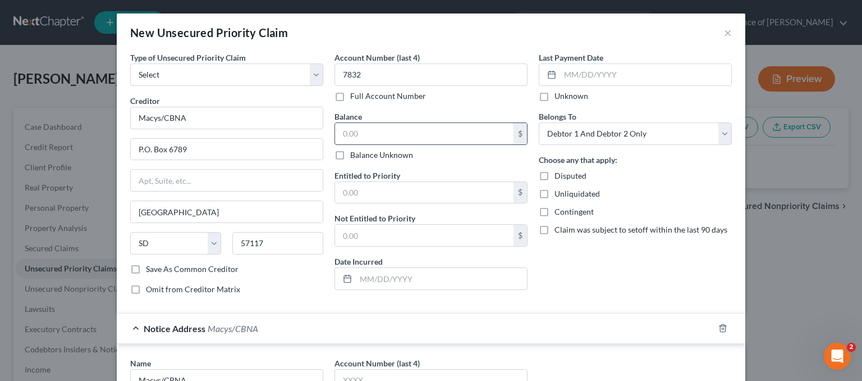
type input "Bankruptcy Processing"
click at [360, 133] on input "text" at bounding box center [424, 133] width 179 height 21
type input "110.79"
click at [603, 124] on select "Select Debtor 1 Only Debtor 2 Only Debtor 1 And Debtor 2 Only At Least One Of T…" at bounding box center [635, 133] width 193 height 22
select select "1"
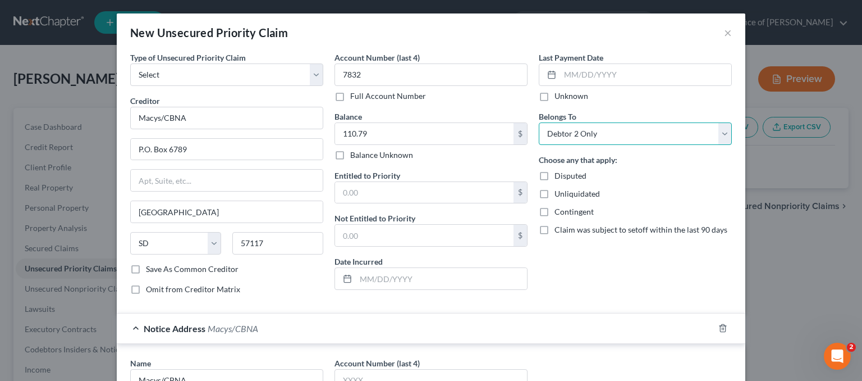
click at [539, 122] on select "Select Debtor 1 Only Debtor 2 Only Debtor 1 And Debtor 2 Only At Least One Of T…" at bounding box center [635, 133] width 193 height 22
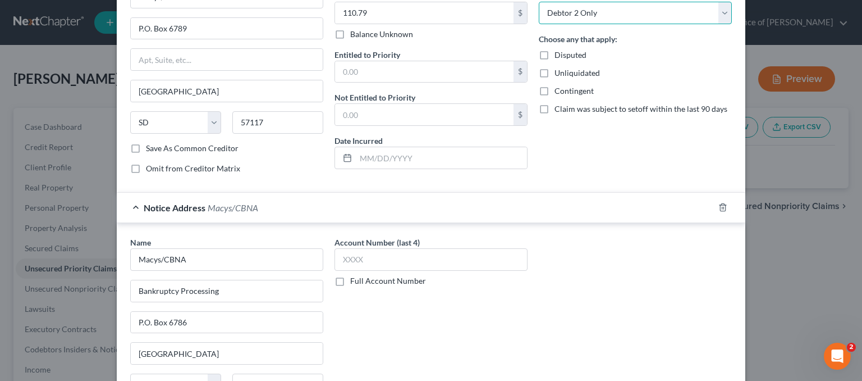
scroll to position [233, 0]
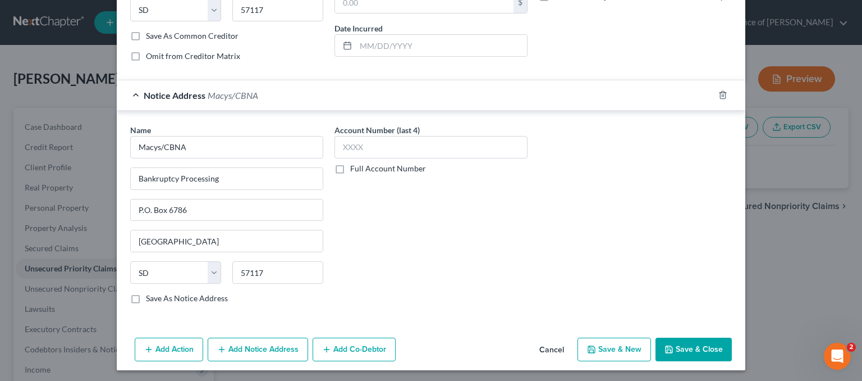
click at [680, 339] on button "Save & Close" at bounding box center [694, 349] width 76 height 24
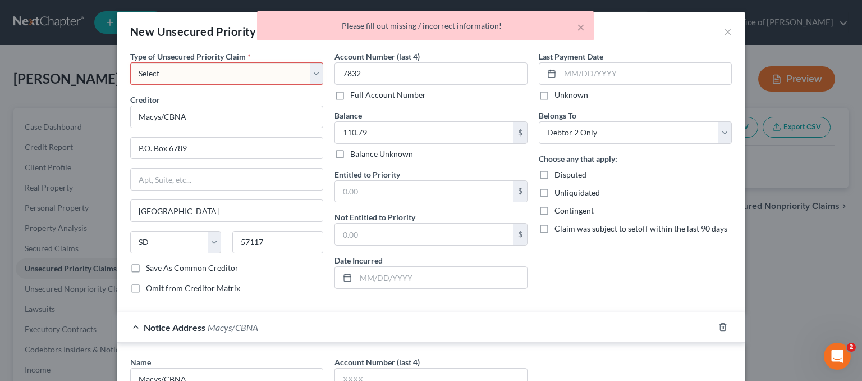
scroll to position [0, 0]
click at [142, 72] on select "Select Taxes & Other Government Units Domestic Support Obligations Extensions o…" at bounding box center [226, 74] width 193 height 22
select select "0"
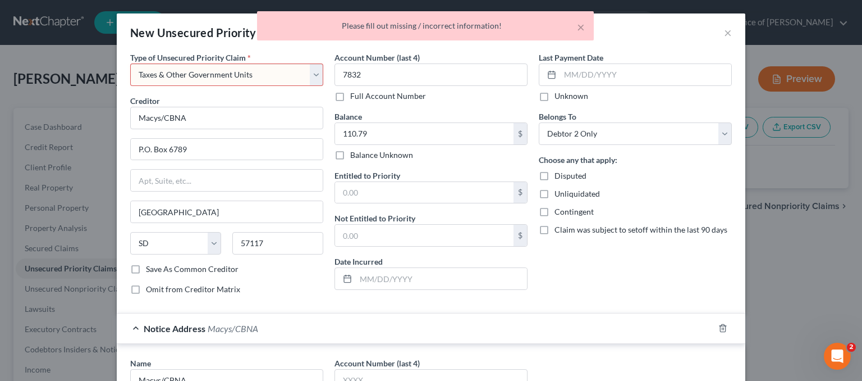
click at [130, 63] on select "Select Taxes & Other Government Units Domestic Support Obligations Extensions o…" at bounding box center [226, 74] width 193 height 22
select select "43"
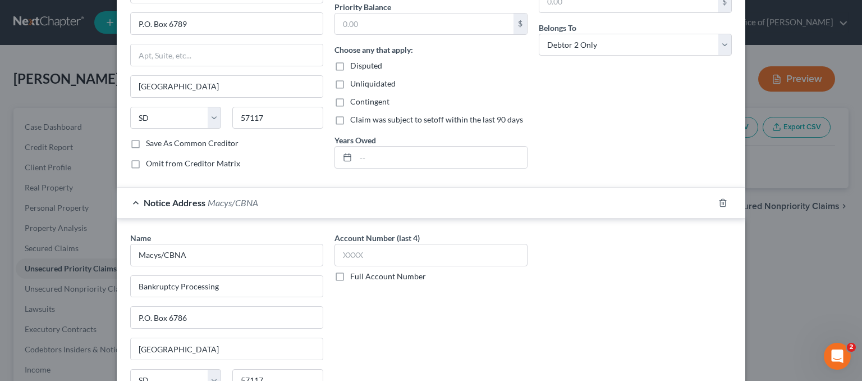
scroll to position [276, 0]
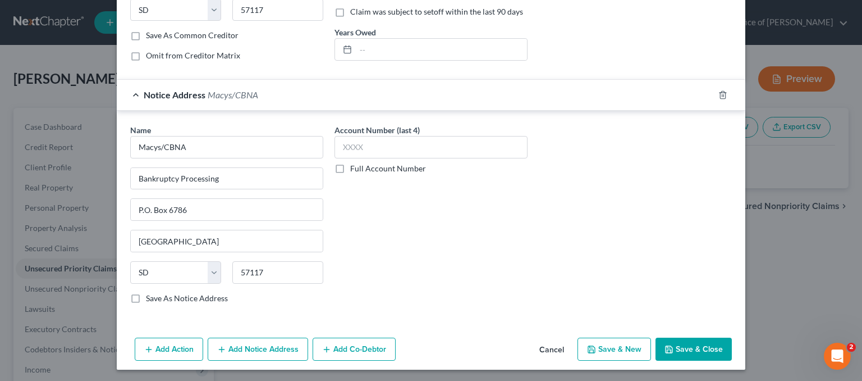
click at [682, 343] on button "Save & Close" at bounding box center [694, 349] width 76 height 24
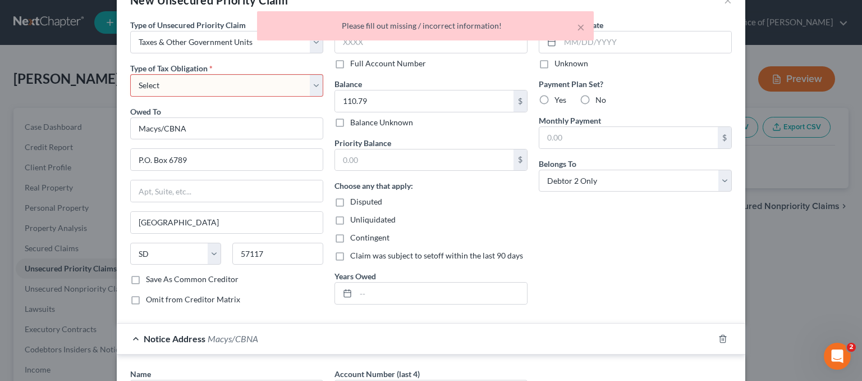
scroll to position [0, 0]
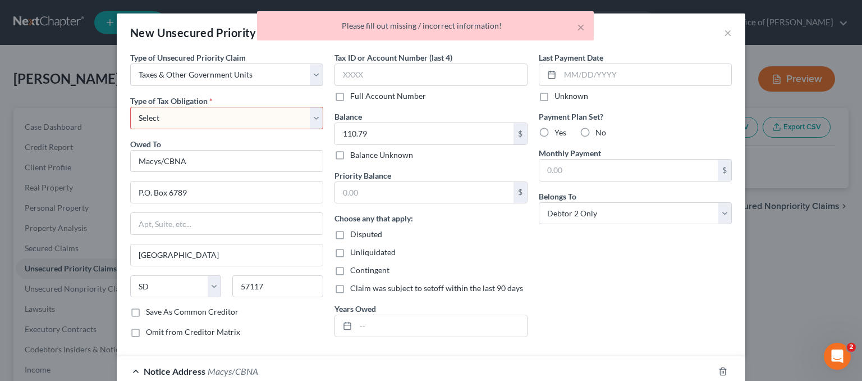
click at [211, 125] on select "Select Federal City State Franchise Tax Board Other" at bounding box center [226, 118] width 193 height 22
select select "0"
click at [130, 107] on select "Select Federal City State Franchise Tax Board Other" at bounding box center [226, 118] width 193 height 22
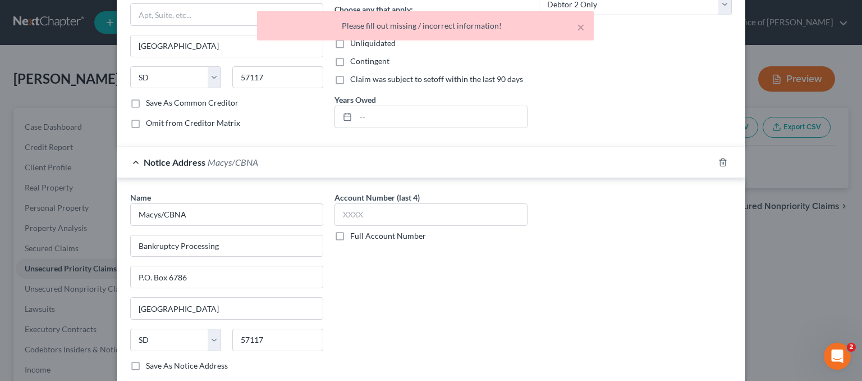
scroll to position [276, 0]
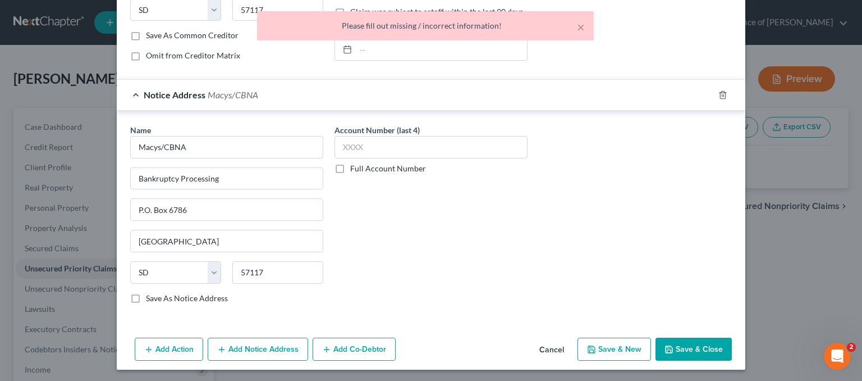
click at [698, 349] on button "Save & Close" at bounding box center [694, 349] width 76 height 24
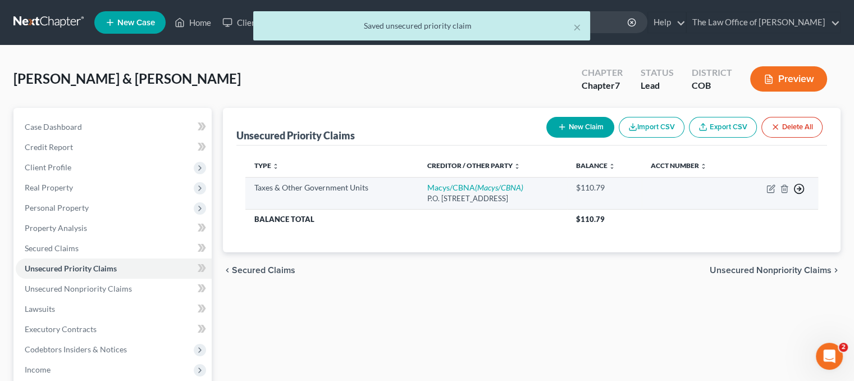
click at [797, 186] on icon "button" at bounding box center [798, 188] width 11 height 11
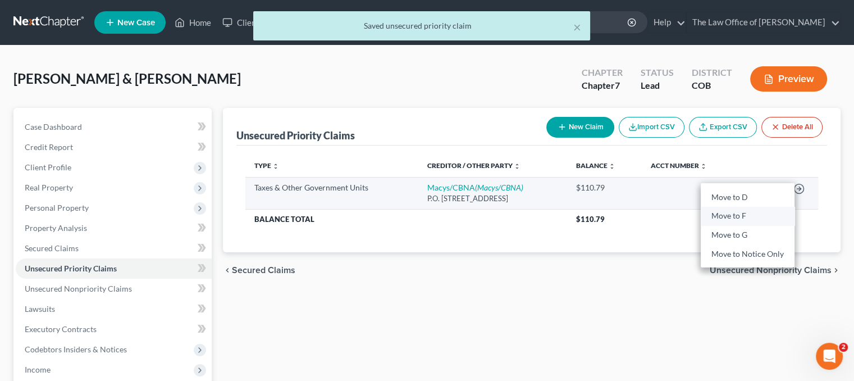
click at [725, 216] on link "Move to F" at bounding box center [748, 216] width 94 height 19
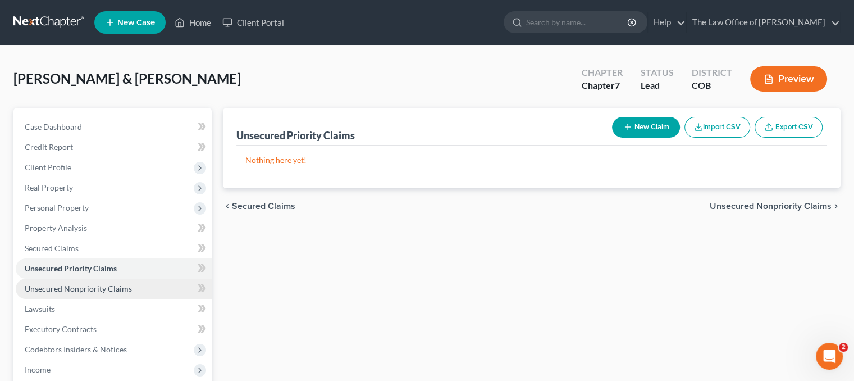
click at [76, 287] on span "Unsecured Nonpriority Claims" at bounding box center [78, 288] width 107 height 10
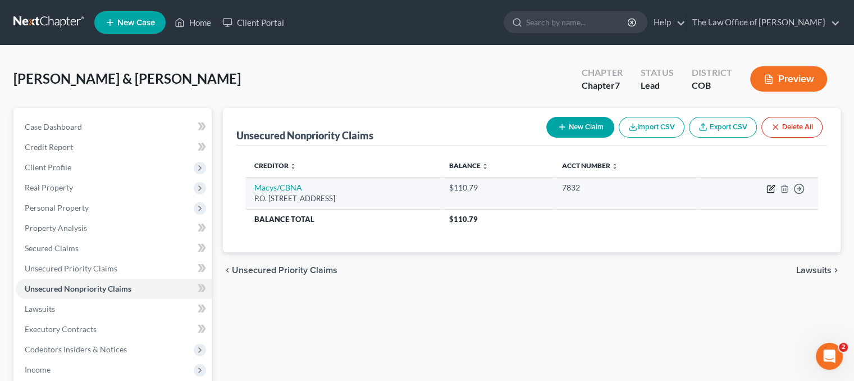
click at [768, 188] on icon "button" at bounding box center [770, 188] width 9 height 9
select select "43"
select select "1"
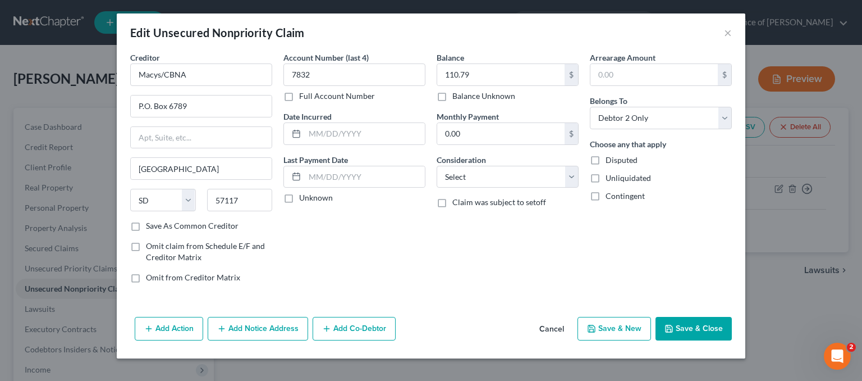
click at [249, 326] on button "Add Notice Address" at bounding box center [258, 329] width 100 height 24
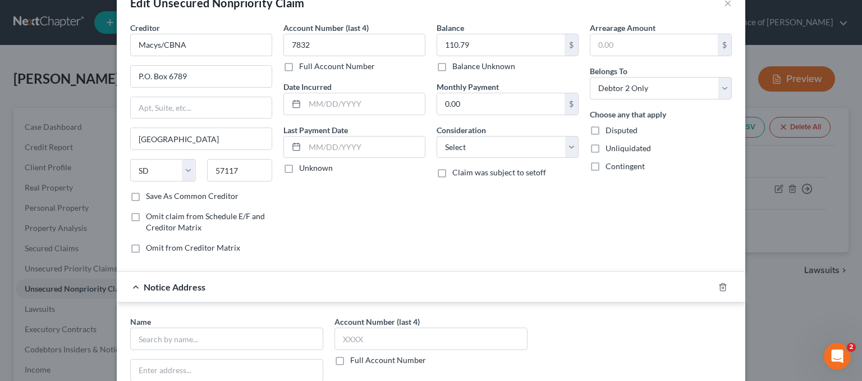
scroll to position [56, 0]
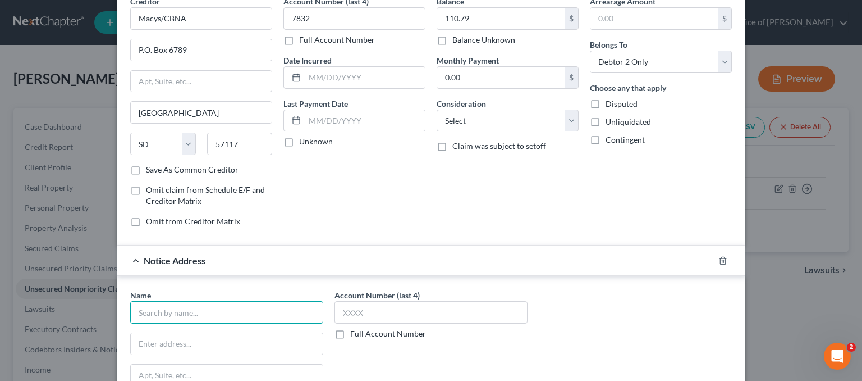
click at [179, 313] on input "text" at bounding box center [226, 312] width 193 height 22
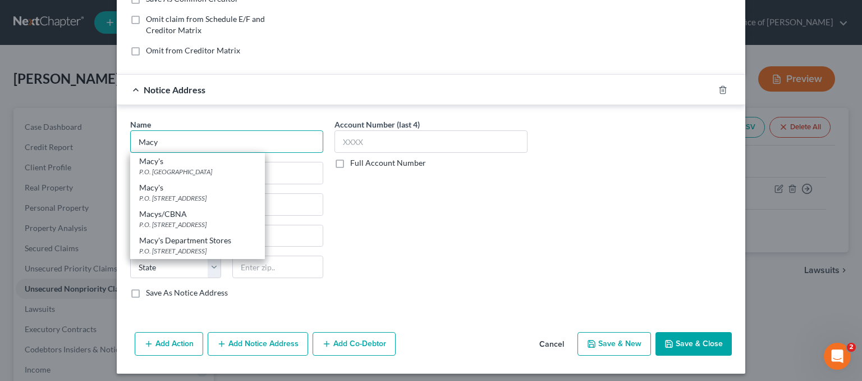
scroll to position [231, 0]
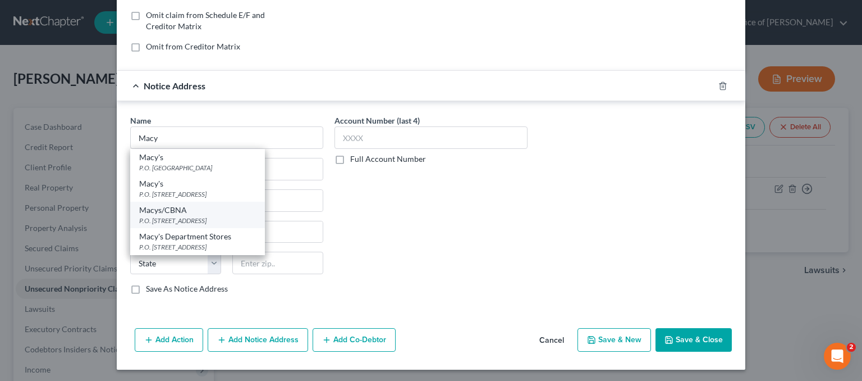
click at [205, 204] on div "Macys/CBNA" at bounding box center [197, 209] width 117 height 11
type input "Macys/CBNA"
type input "P.O. Box 6789"
type input "Sioux Falls"
select select "43"
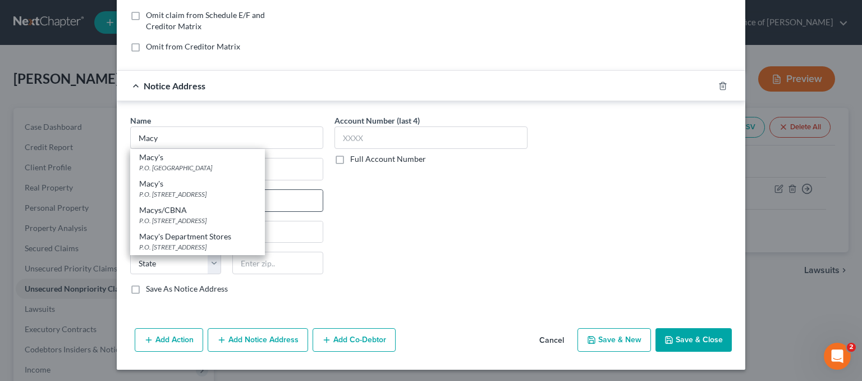
type input "57117"
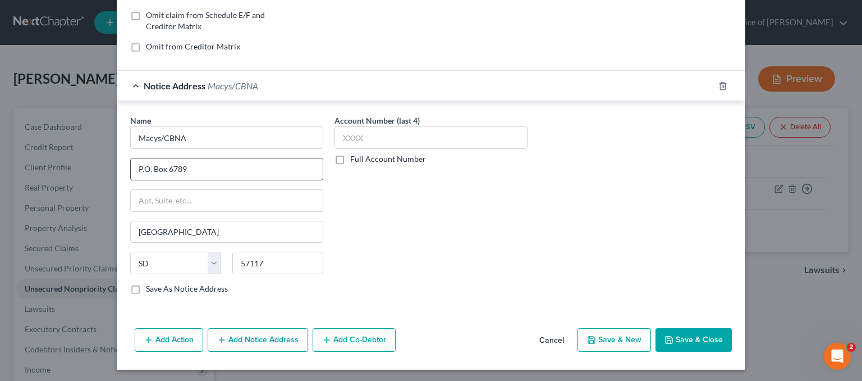
click at [186, 163] on input "P.O. Box 6789" at bounding box center [227, 168] width 192 height 21
type input "P.O. Box 6786"
paste input "P.O. Box 6786"
type input "P.O. Box 6786"
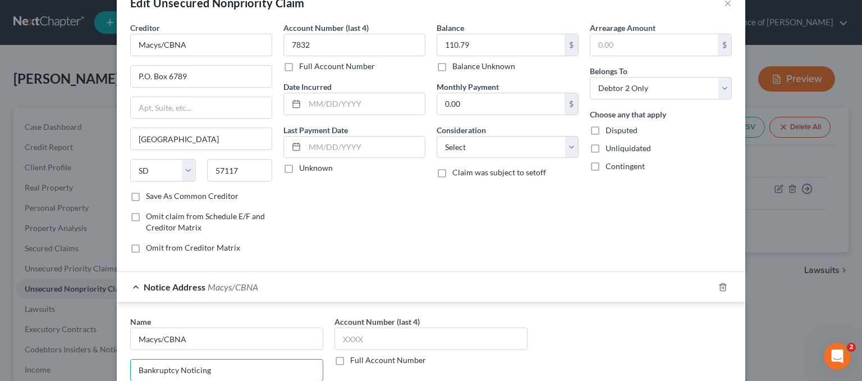
scroll to position [0, 0]
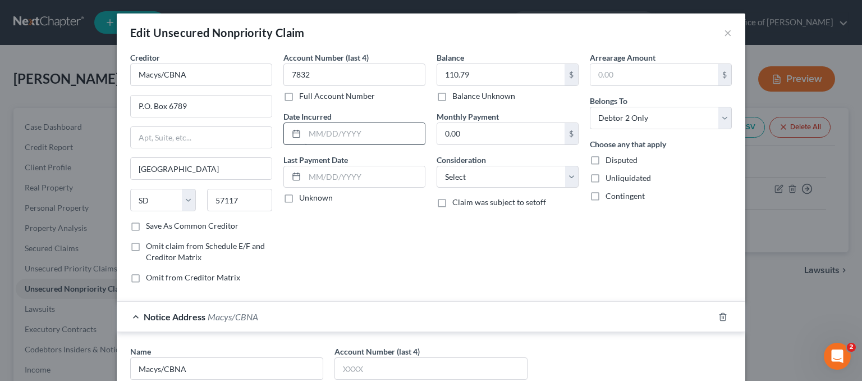
type input "Bankruptcy Noticing"
click at [340, 127] on input "text" at bounding box center [365, 133] width 120 height 21
type input "7/2024"
click at [486, 176] on select "Select Cable / Satellite Services Collection Agency Credit Card Debt Debt Couns…" at bounding box center [508, 177] width 142 height 22
select select "2"
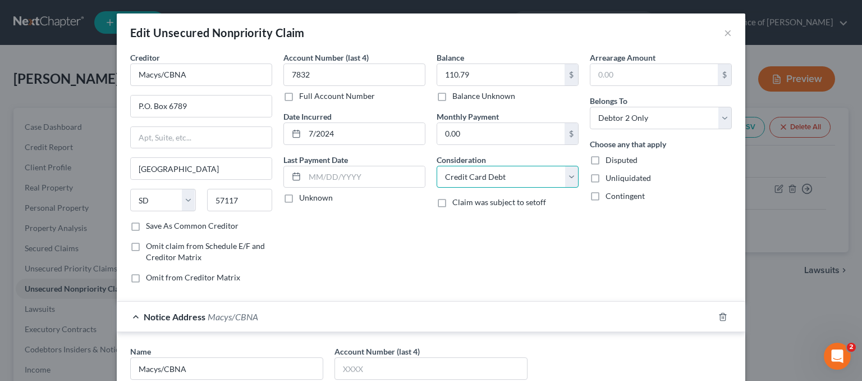
click at [437, 166] on select "Select Cable / Satellite Services Collection Agency Credit Card Debt Debt Couns…" at bounding box center [508, 177] width 142 height 22
click at [619, 121] on select "Select Debtor 1 Only Debtor 2 Only Debtor 1 And Debtor 2 Only At Least One Of T…" at bounding box center [661, 118] width 142 height 22
click at [494, 296] on form "Creditor * Macys/CBNA P.O. Box 6789 Sioux Falls State AL AK AR AZ CA CO CT DE D…" at bounding box center [431, 297] width 602 height 491
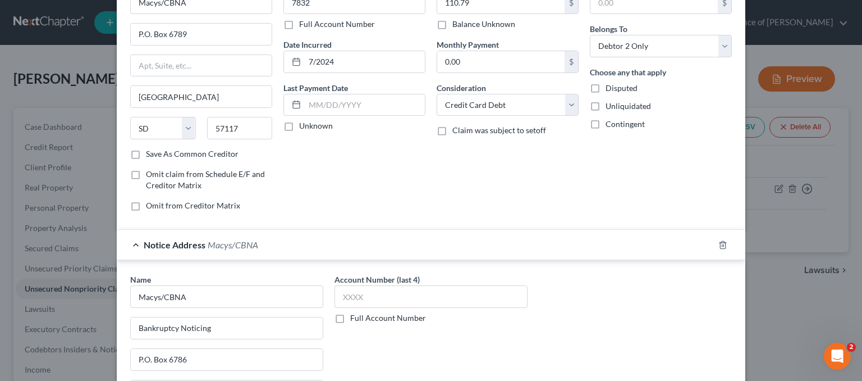
scroll to position [225, 0]
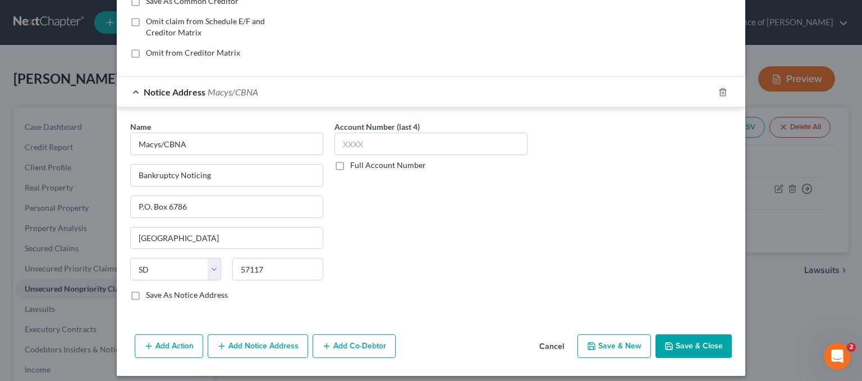
click at [687, 334] on button "Save & Close" at bounding box center [694, 346] width 76 height 24
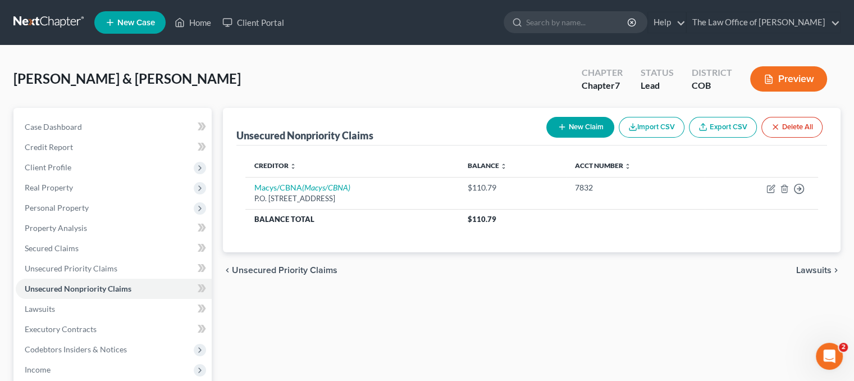
click at [583, 123] on button "New Claim" at bounding box center [580, 127] width 68 height 21
select select "2"
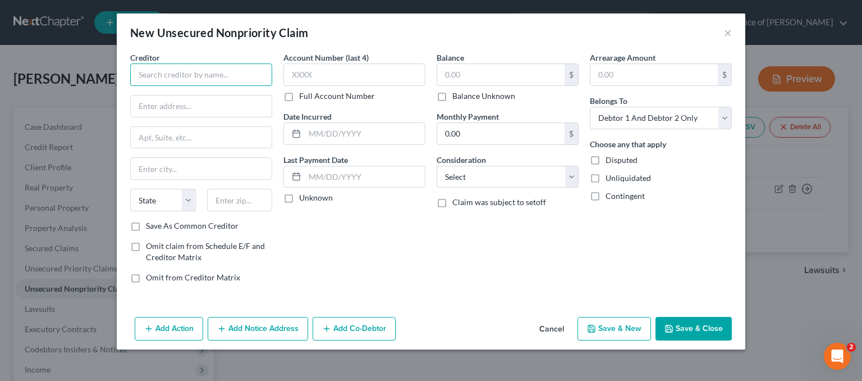
click at [216, 73] on input "text" at bounding box center [201, 74] width 142 height 22
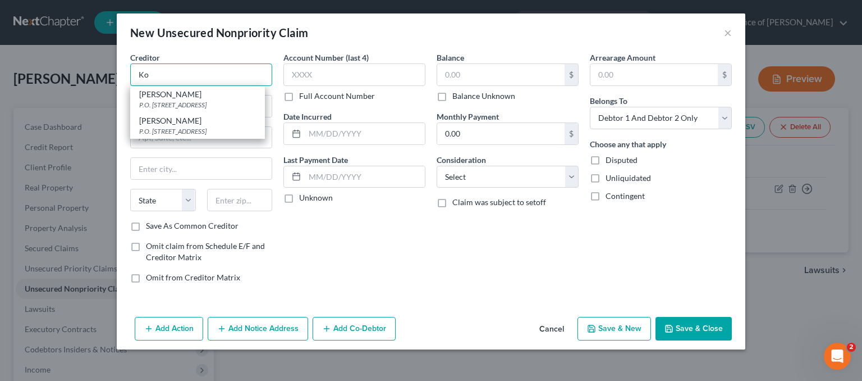
type input "K"
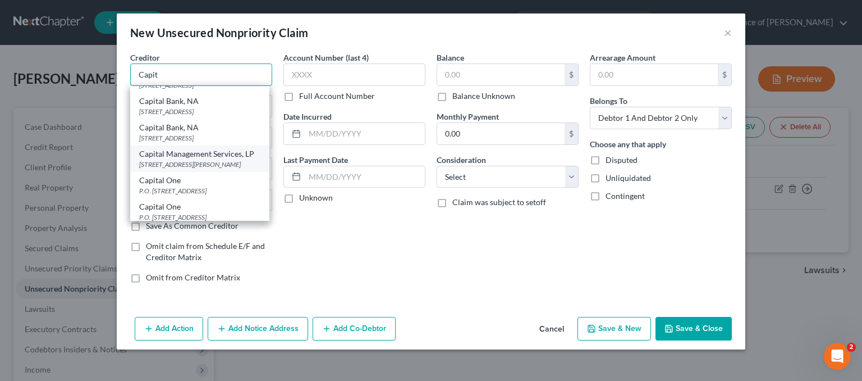
scroll to position [0, 0]
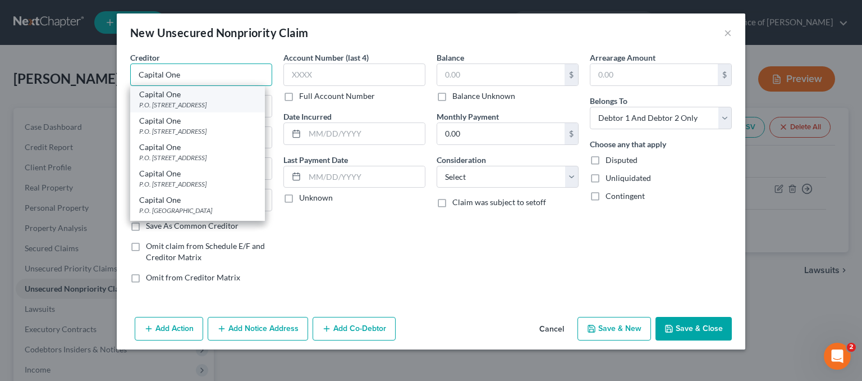
type input "Capital One"
click at [210, 97] on div "Capital One" at bounding box center [197, 94] width 117 height 11
type input "P.O. Box 31293"
type input "Salt Lake City"
select select "46"
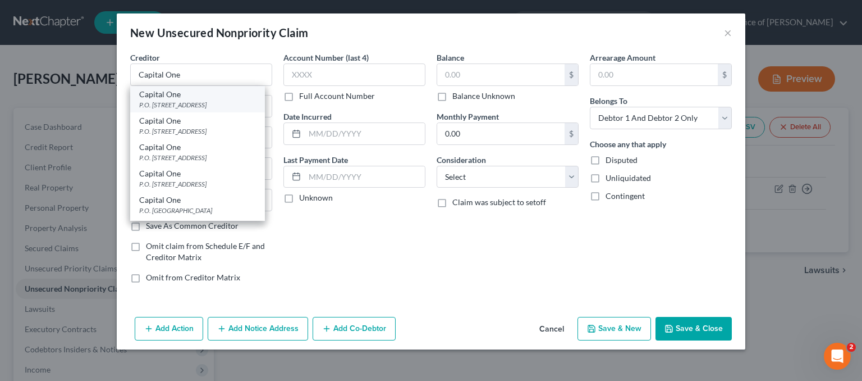
type input "84131"
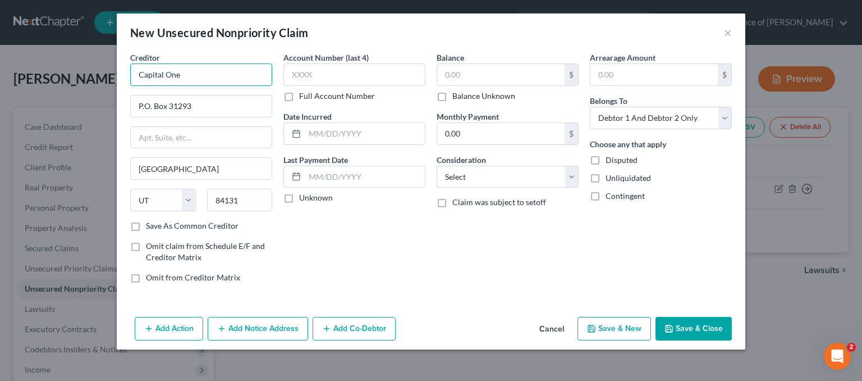
click at [218, 74] on input "Capital One" at bounding box center [201, 74] width 142 height 22
type input "Capital One/Kohls"
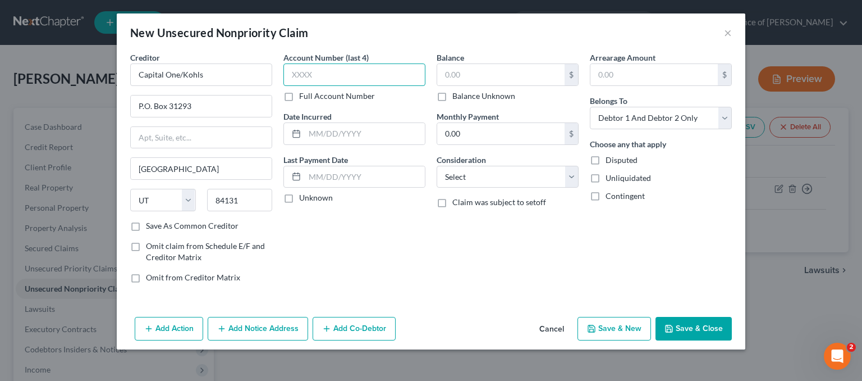
click at [337, 74] on input "text" at bounding box center [354, 74] width 142 height 22
type input "9945"
click at [348, 129] on input "text" at bounding box center [365, 133] width 120 height 21
click at [323, 132] on input "text" at bounding box center [365, 133] width 120 height 21
type input "7"
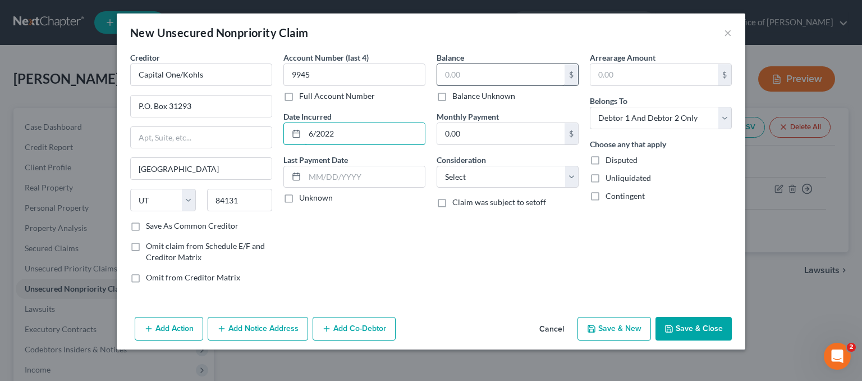
type input "6/2022"
click at [521, 72] on input "text" at bounding box center [500, 74] width 127 height 21
type input "777.00"
drag, startPoint x: 507, startPoint y: 180, endPoint x: 509, endPoint y: 172, distance: 7.9
click at [507, 180] on select "Select Cable / Satellite Services Collection Agency Credit Card Debt Debt Couns…" at bounding box center [508, 177] width 142 height 22
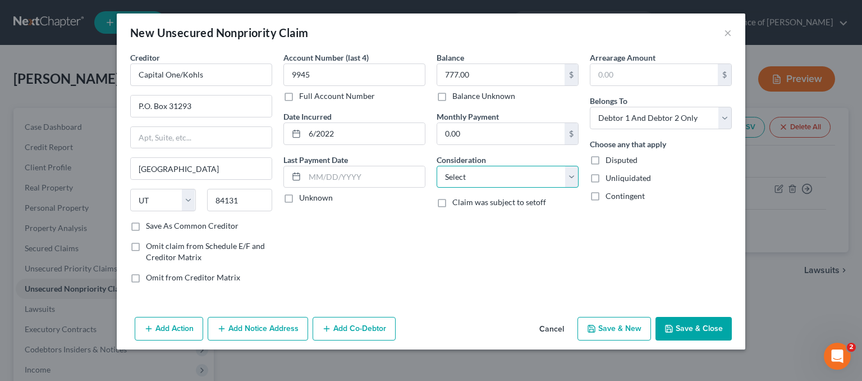
select select "2"
click at [437, 166] on select "Select Cable / Satellite Services Collection Agency Credit Card Debt Debt Couns…" at bounding box center [508, 177] width 142 height 22
click at [618, 111] on select "Select Debtor 1 Only Debtor 2 Only Debtor 1 And Debtor 2 Only At Least One Of T…" at bounding box center [661, 118] width 142 height 22
select select "3"
click at [590, 107] on select "Select Debtor 1 Only Debtor 2 Only Debtor 1 And Debtor 2 Only At Least One Of T…" at bounding box center [661, 118] width 142 height 22
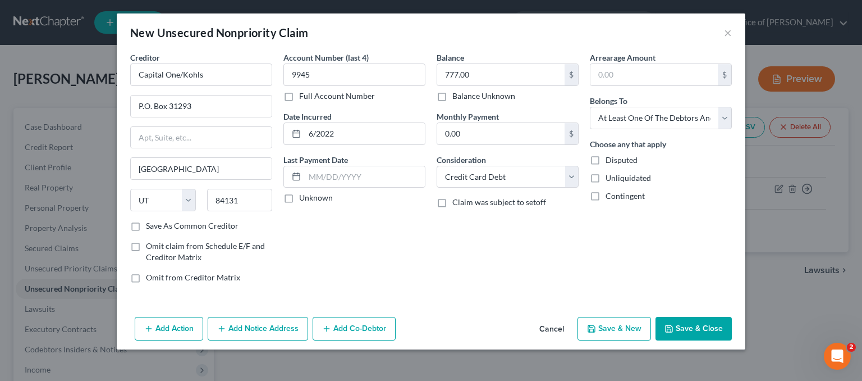
click at [267, 325] on button "Add Notice Address" at bounding box center [258, 329] width 100 height 24
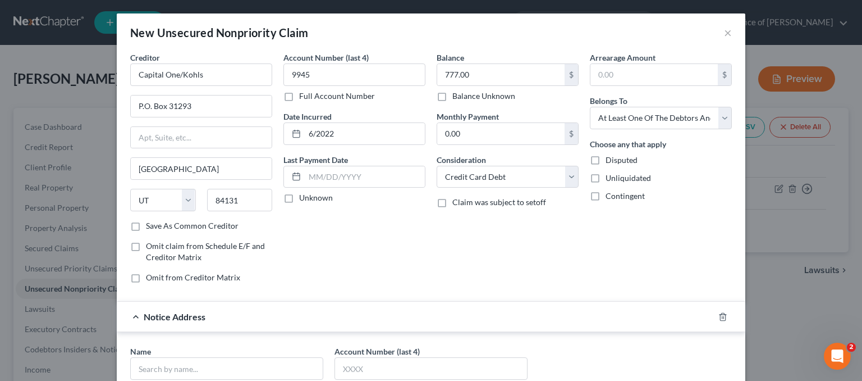
scroll to position [168, 0]
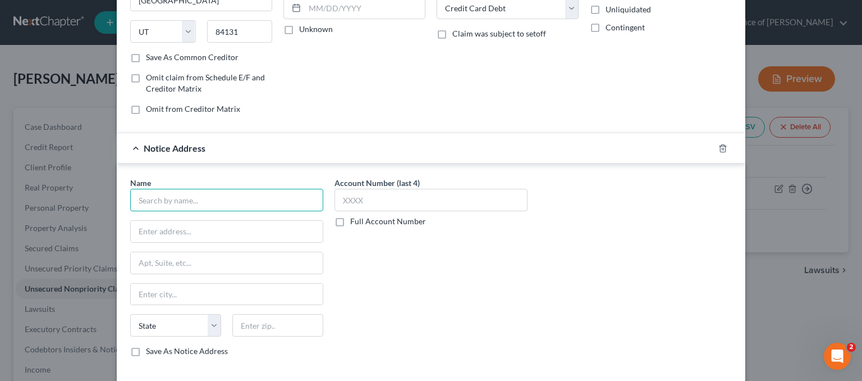
click at [156, 203] on input "text" at bounding box center [226, 200] width 193 height 22
click at [160, 199] on input "Capital One" at bounding box center [226, 200] width 193 height 22
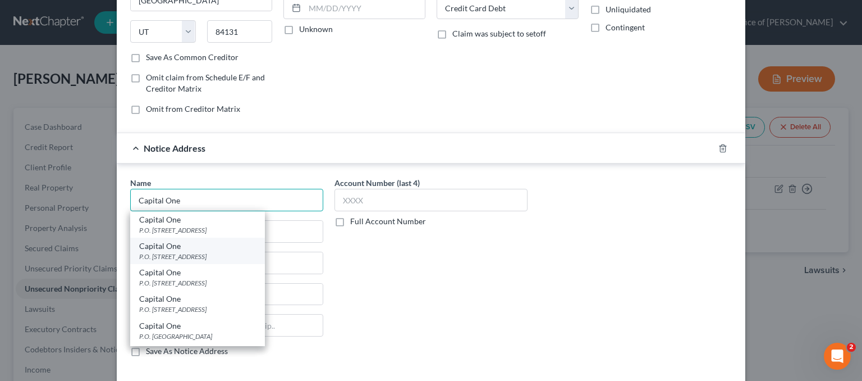
type input "Capital One"
click at [221, 253] on div "P.O. Box 30285, Salt Lake City, UT 84130" at bounding box center [197, 256] width 117 height 10
type input "P.O. Box 30285"
type input "Salt Lake City"
select select "46"
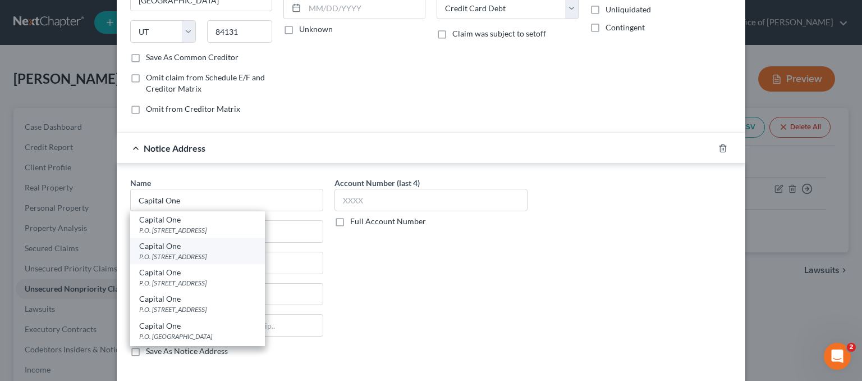
type input "84130"
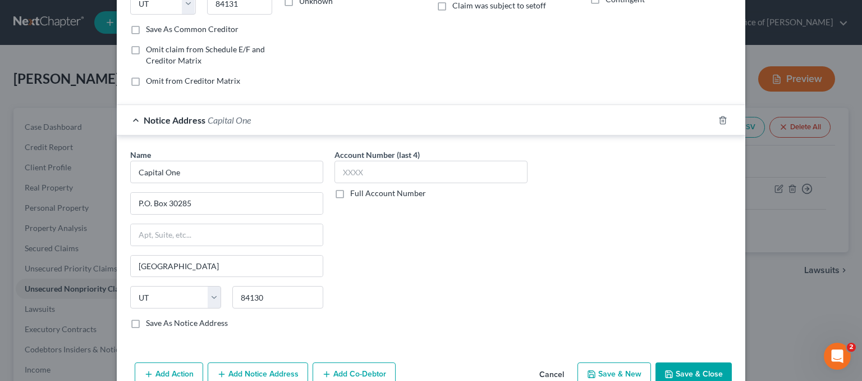
scroll to position [222, 0]
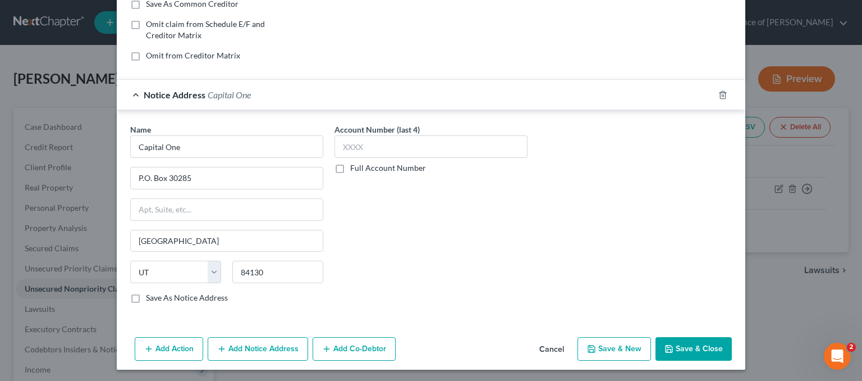
click at [697, 344] on button "Save & Close" at bounding box center [694, 349] width 76 height 24
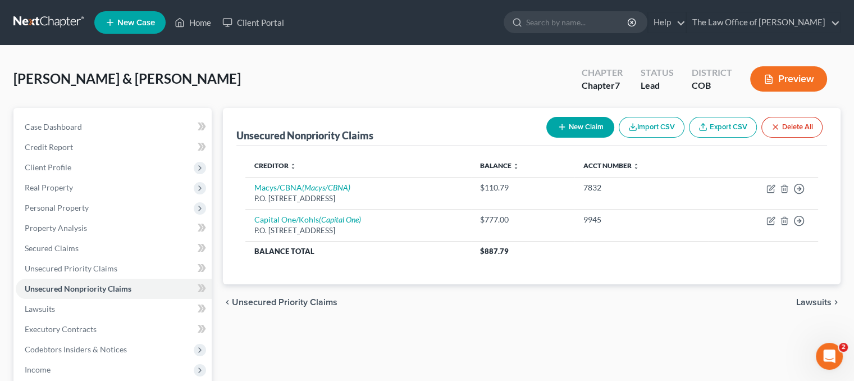
click at [588, 128] on button "New Claim" at bounding box center [580, 127] width 68 height 21
select select "2"
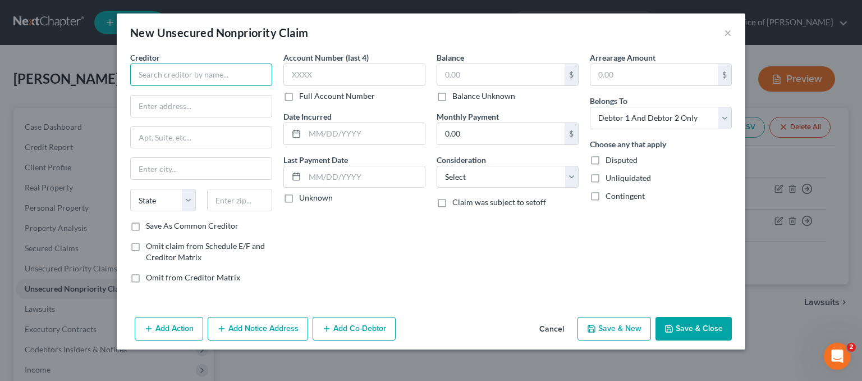
click at [194, 73] on input "text" at bounding box center [201, 74] width 142 height 22
type input "Citicards CBNA"
type input "5800 South Corporate Place"
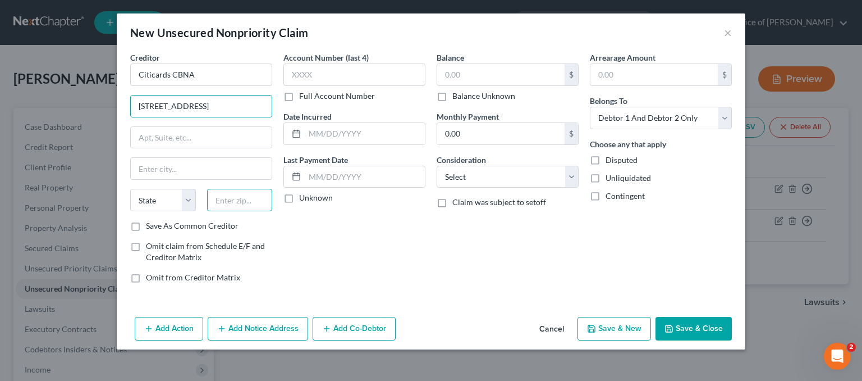
click at [225, 198] on input "text" at bounding box center [240, 200] width 66 height 22
type input "57108"
type input "Sioux Falls"
select select "43"
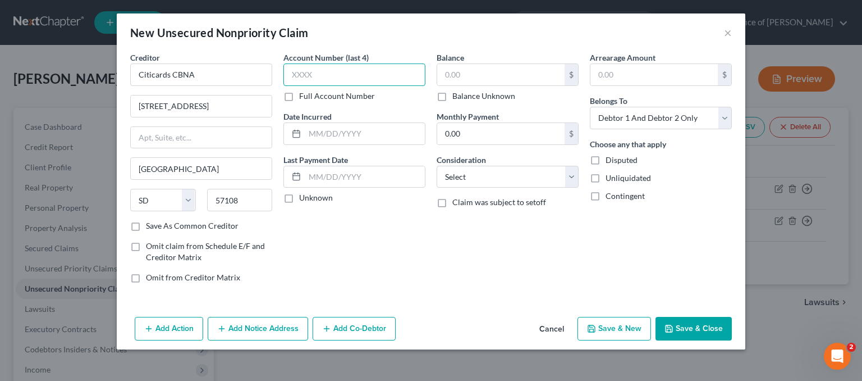
click at [337, 76] on input "text" at bounding box center [354, 74] width 142 height 22
type input "0434"
type input "12/2017"
click at [475, 75] on input "text" at bounding box center [500, 74] width 127 height 21
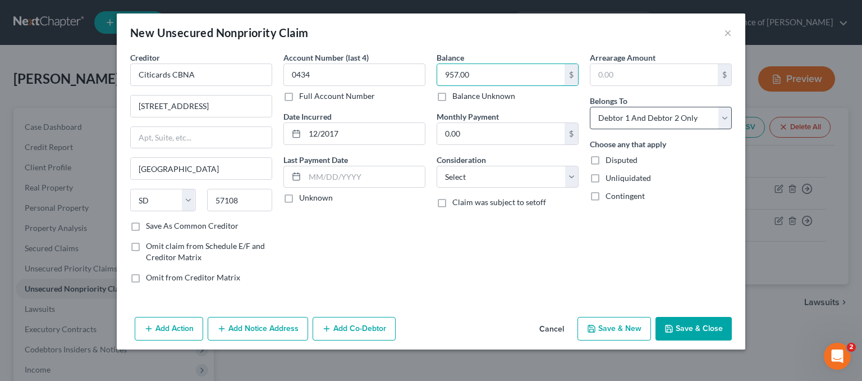
type input "957.00"
drag, startPoint x: 633, startPoint y: 118, endPoint x: 633, endPoint y: 125, distance: 6.7
click at [633, 118] on select "Select Debtor 1 Only Debtor 2 Only Debtor 1 And Debtor 2 Only At Least One Of T…" at bounding box center [661, 118] width 142 height 22
select select "3"
click at [590, 107] on select "Select Debtor 1 Only Debtor 2 Only Debtor 1 And Debtor 2 Only At Least One Of T…" at bounding box center [661, 118] width 142 height 22
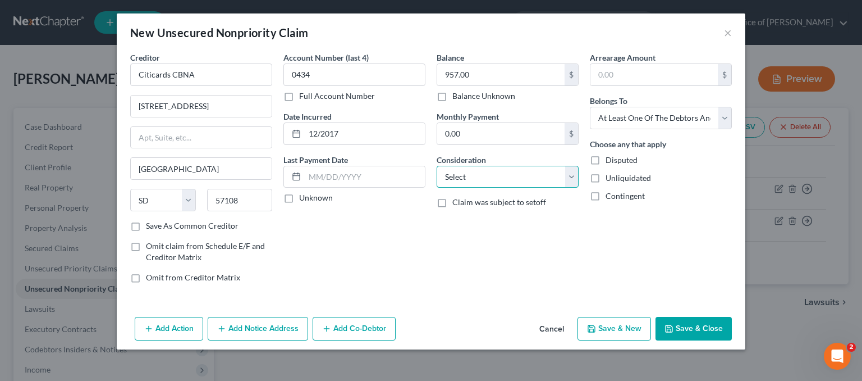
click at [501, 177] on select "Select Cable / Satellite Services Collection Agency Credit Card Debt Debt Couns…" at bounding box center [508, 177] width 142 height 22
select select "2"
click at [437, 166] on select "Select Cable / Satellite Services Collection Agency Credit Card Debt Debt Couns…" at bounding box center [508, 177] width 142 height 22
click at [257, 334] on button "Add Notice Address" at bounding box center [258, 329] width 100 height 24
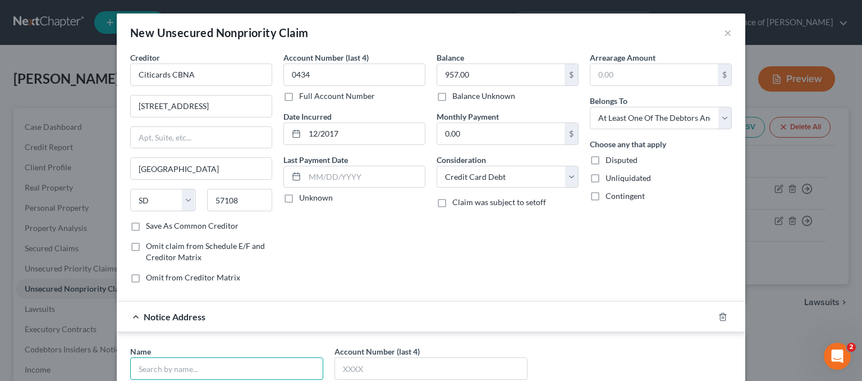
click at [171, 363] on input "text" at bounding box center [226, 368] width 193 height 22
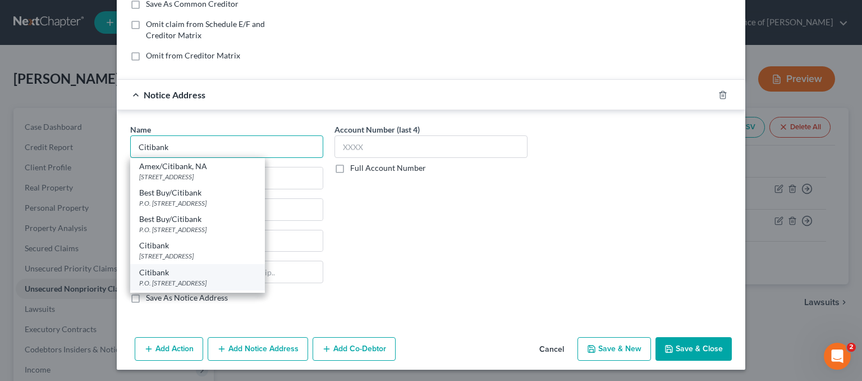
type input "Citibank"
click at [206, 278] on div "P.O. Box 6500, Sioux Falls, SD 57117" at bounding box center [197, 283] width 117 height 10
type input "P.O. Box 6500"
type input "Sioux Falls"
select select "43"
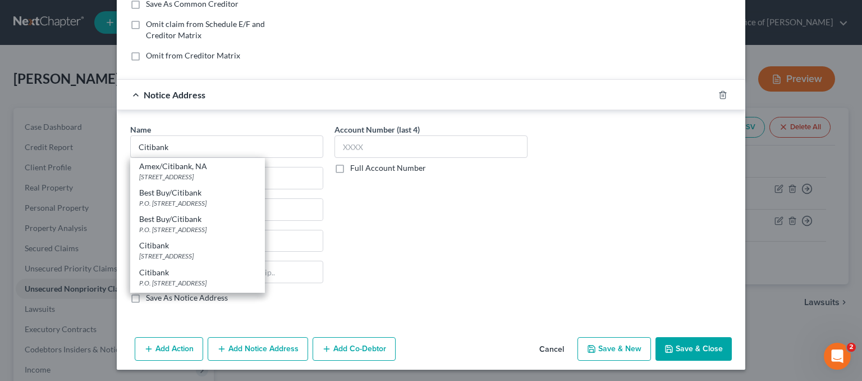
type input "57117"
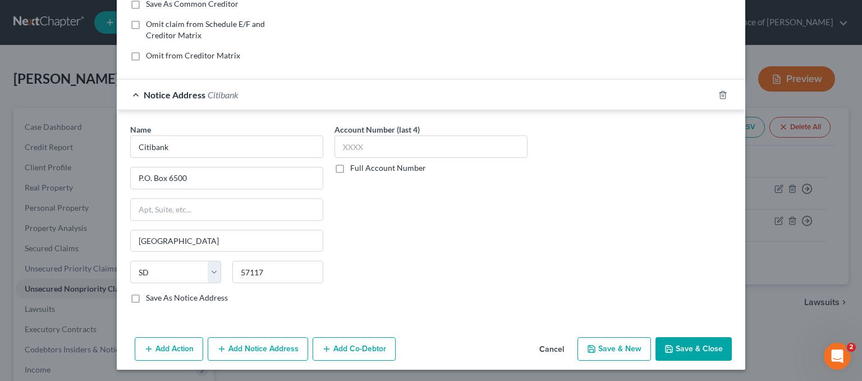
click at [672, 342] on button "Save & Close" at bounding box center [694, 349] width 76 height 24
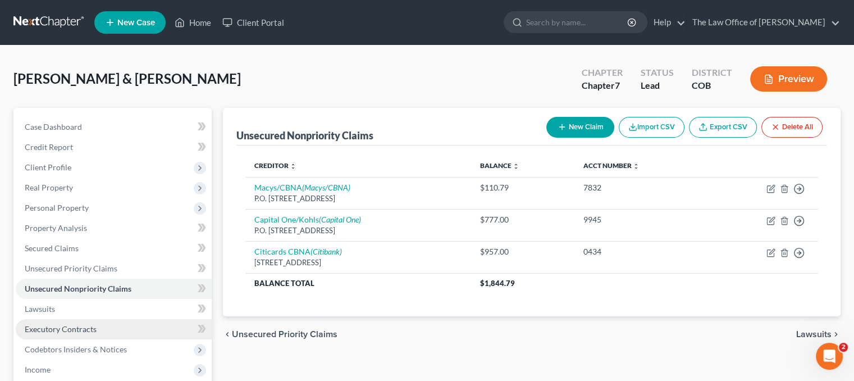
click at [106, 319] on link "Executory Contracts" at bounding box center [114, 329] width 196 height 20
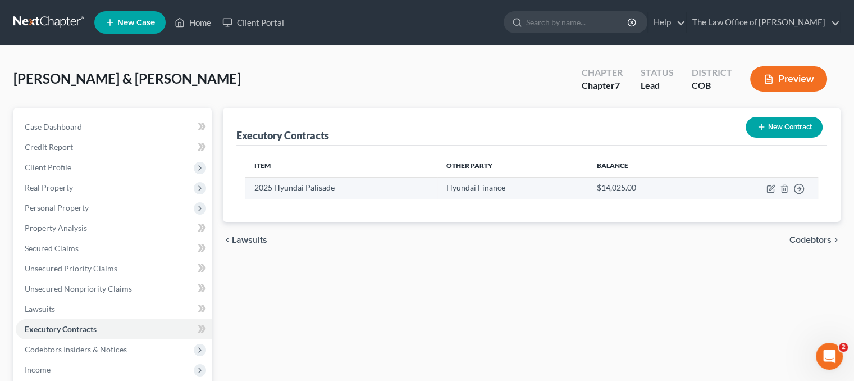
click at [340, 193] on td "2025 Hyundai Palisade" at bounding box center [341, 188] width 192 height 22
click at [770, 185] on icon "button" at bounding box center [770, 188] width 9 height 9
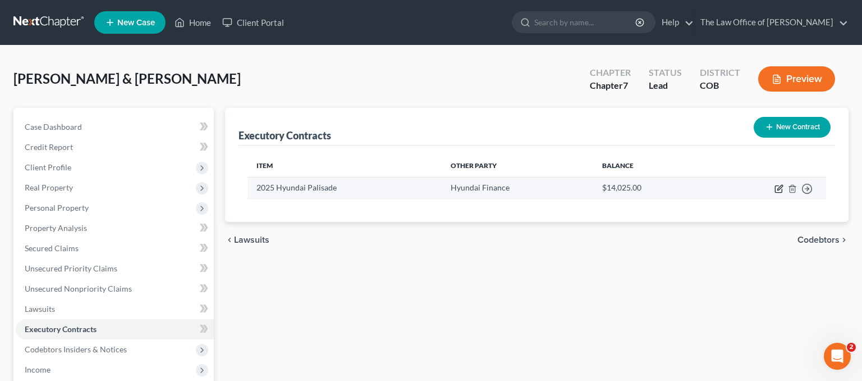
select select "3"
select select "4"
select select "0"
select select "1"
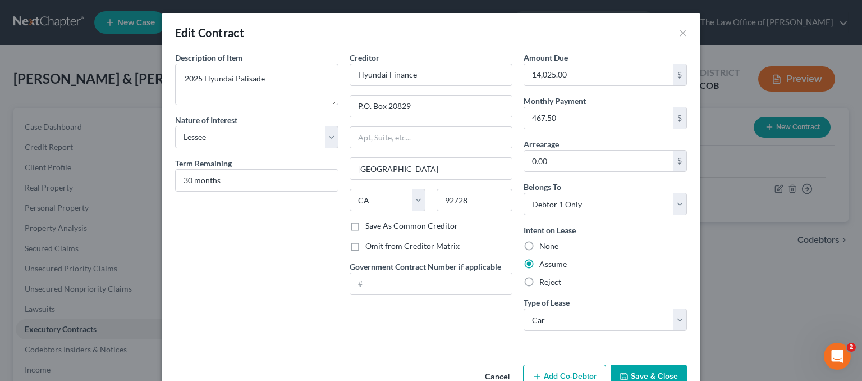
scroll to position [29, 0]
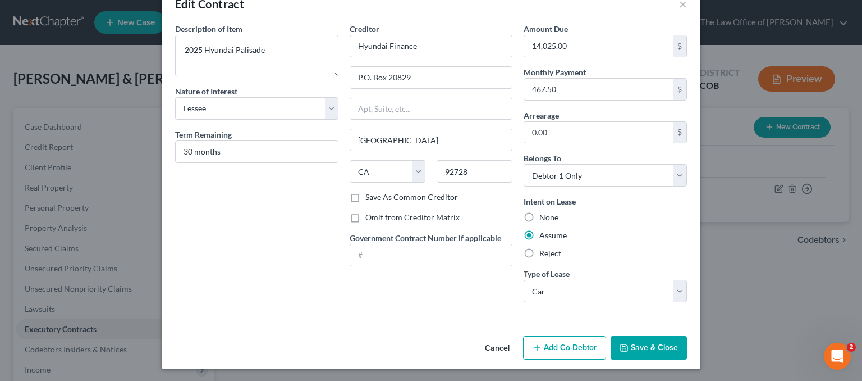
click at [640, 342] on button "Save & Close" at bounding box center [649, 348] width 76 height 24
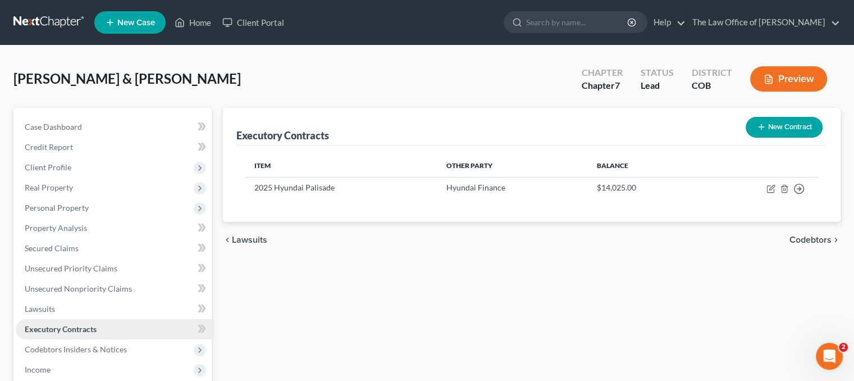
click at [126, 324] on link "Executory Contracts" at bounding box center [114, 329] width 196 height 20
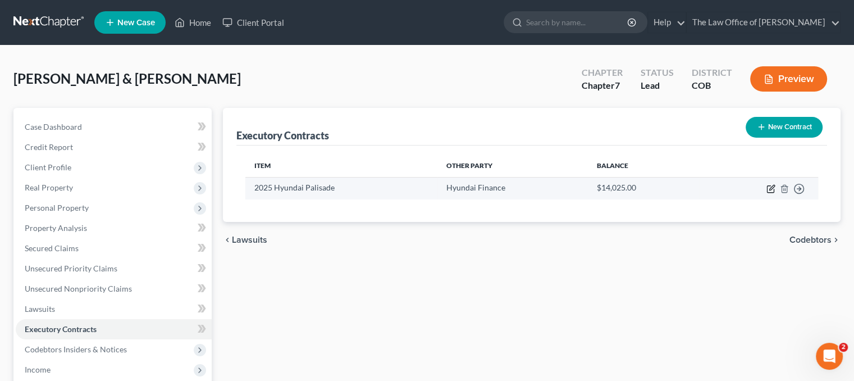
click at [768, 187] on icon "button" at bounding box center [770, 188] width 9 height 9
select select "3"
select select "4"
select select "0"
select select "1"
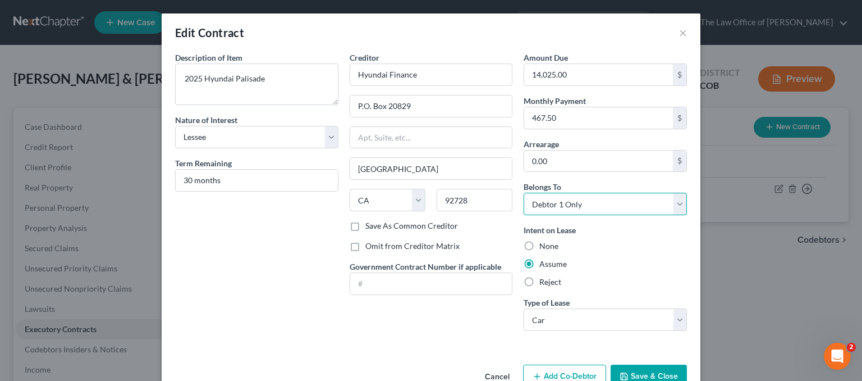
click at [596, 207] on select "Select Debtor 1 Only Debtor 2 Only Debtor 1 And Debtor 2 Only At Least One Of T…" at bounding box center [605, 204] width 163 height 22
select select "2"
click at [524, 193] on select "Select Debtor 1 Only Debtor 2 Only Debtor 1 And Debtor 2 Only At Least One Of T…" at bounding box center [605, 204] width 163 height 22
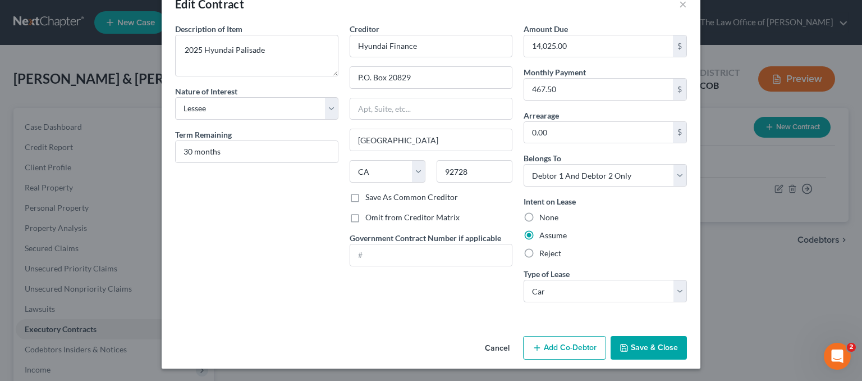
click at [629, 347] on button "Save & Close" at bounding box center [649, 348] width 76 height 24
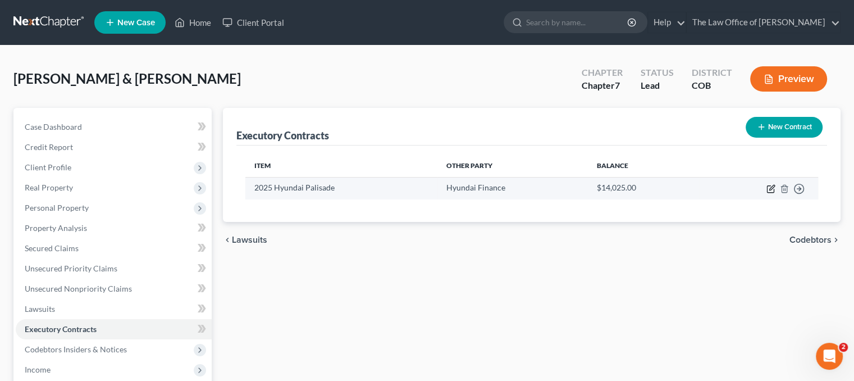
click at [767, 187] on icon "button" at bounding box center [770, 189] width 7 height 7
select select "3"
select select "4"
select select "2"
select select "1"
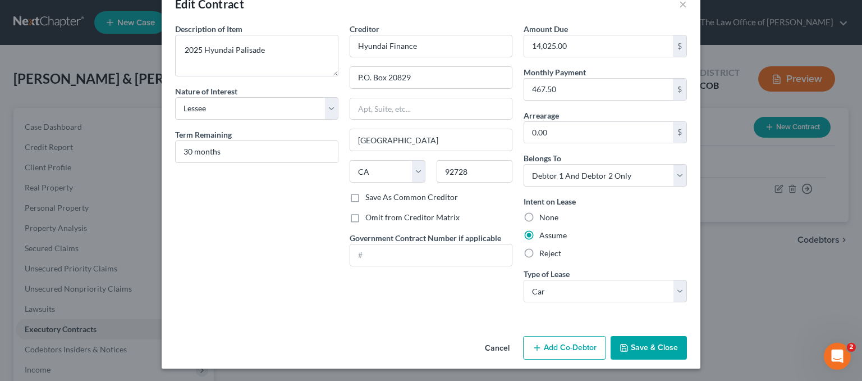
click at [646, 344] on button "Save & Close" at bounding box center [649, 348] width 76 height 24
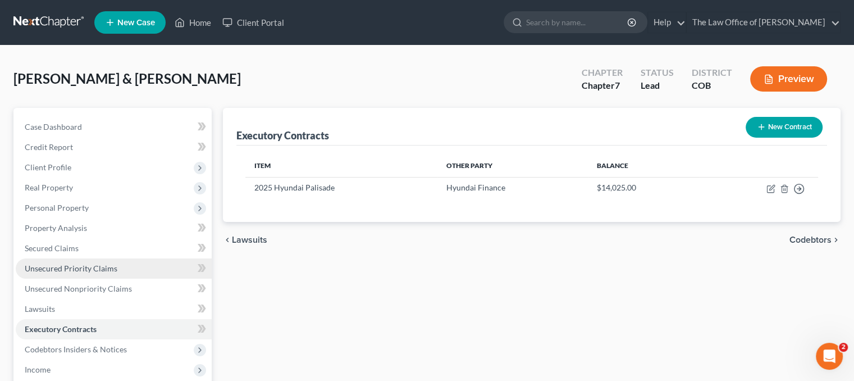
click at [83, 270] on span "Unsecured Priority Claims" at bounding box center [71, 268] width 93 height 10
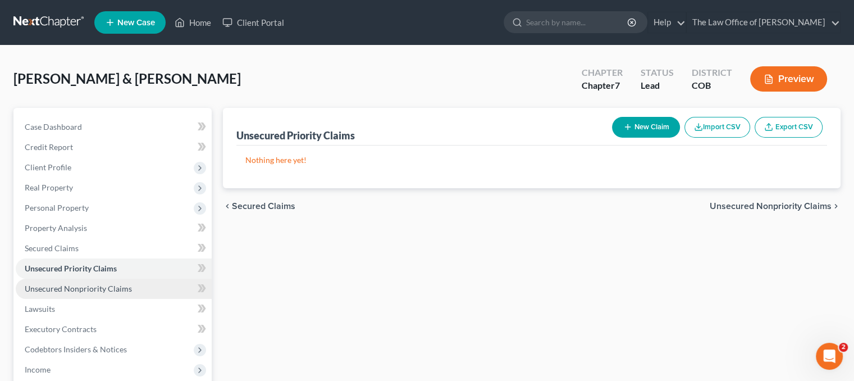
click at [91, 285] on span "Unsecured Nonpriority Claims" at bounding box center [78, 288] width 107 height 10
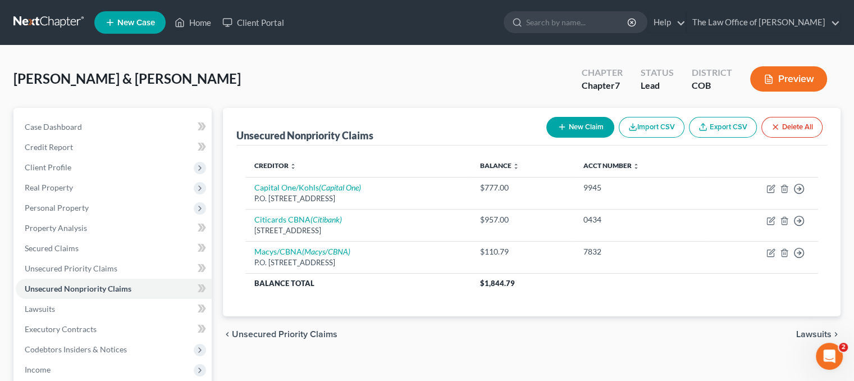
click at [576, 122] on button "New Claim" at bounding box center [580, 127] width 68 height 21
select select "2"
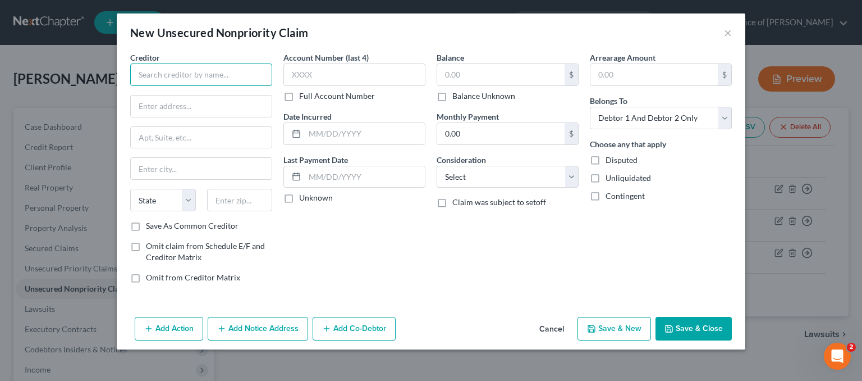
click at [169, 77] on input "text" at bounding box center [201, 74] width 142 height 22
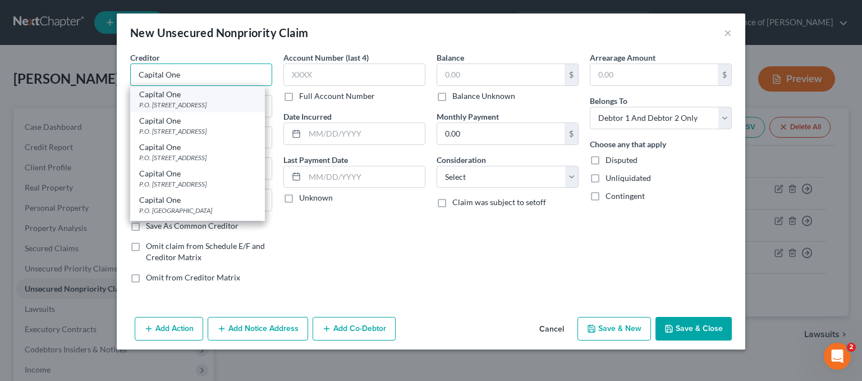
type input "Capital One"
click at [166, 104] on div "P.O. Box 31293, Salt Lake City, UT 84131" at bounding box center [197, 105] width 117 height 10
type input "P.O. Box 31293"
type input "Salt Lake City"
select select "46"
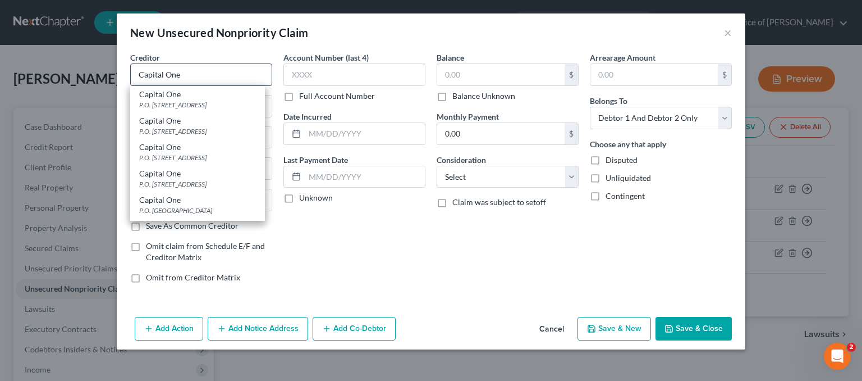
type input "84131"
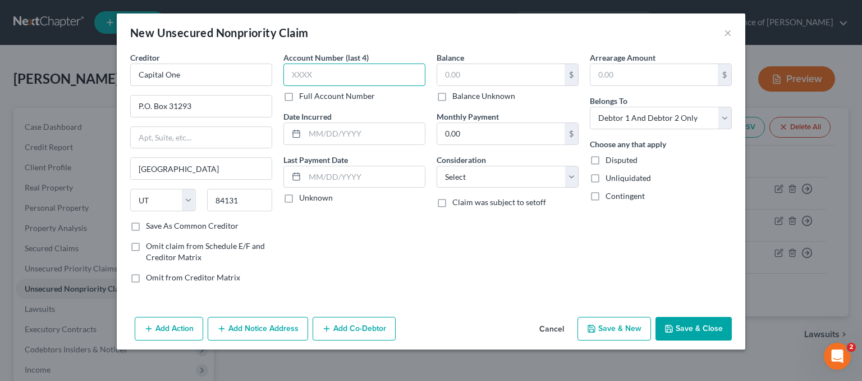
click at [323, 71] on input "text" at bounding box center [354, 74] width 142 height 22
type input "1013"
click at [269, 312] on div "Add Action Add Notice Address Add Co-Debtor Cancel Save & New Save & Close" at bounding box center [431, 330] width 629 height 37
click at [273, 326] on button "Add Notice Address" at bounding box center [258, 329] width 100 height 24
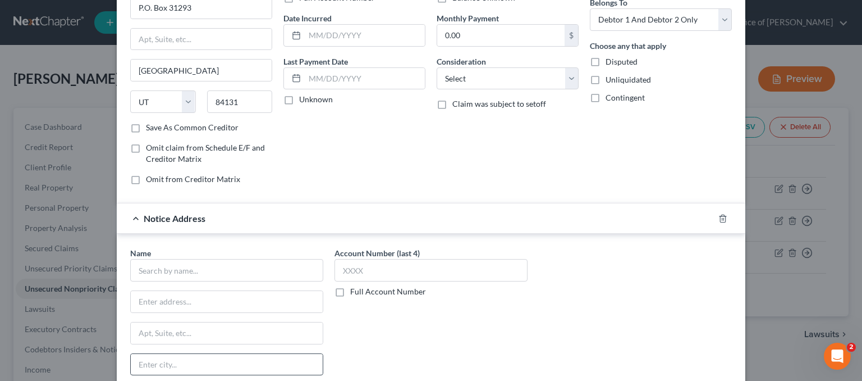
scroll to position [168, 0]
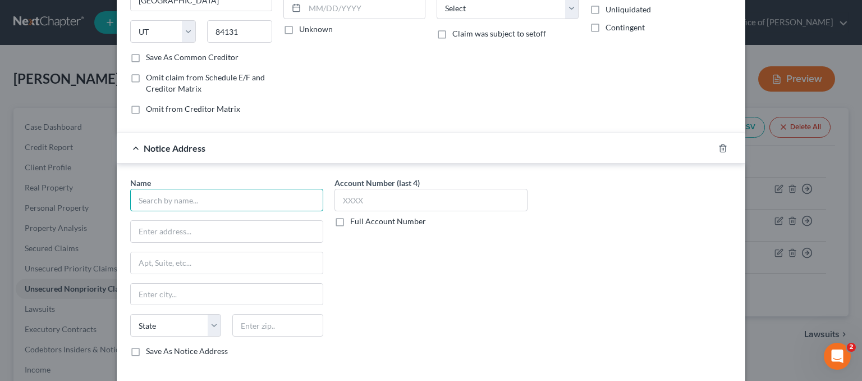
click at [189, 198] on input "text" at bounding box center [226, 200] width 193 height 22
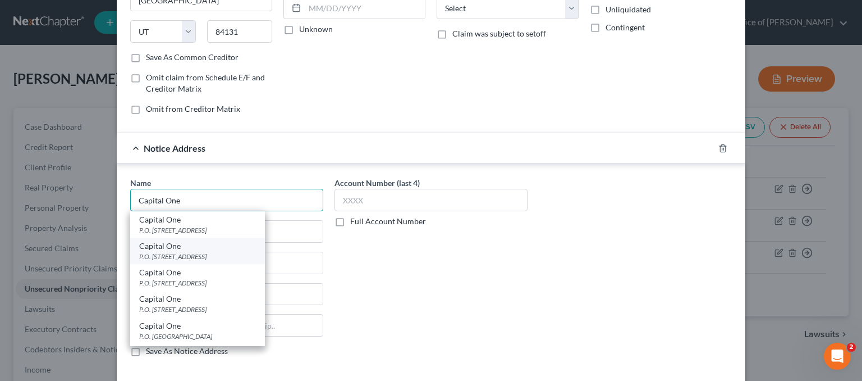
type input "Capital One"
click at [219, 253] on div "P.O. Box 30285, Salt Lake City, UT 84130" at bounding box center [197, 256] width 117 height 10
type input "P.O. Box 30285"
type input "Salt Lake City"
select select "46"
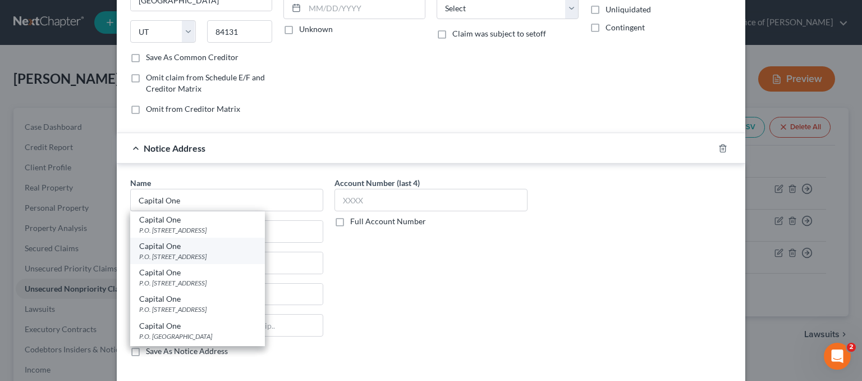
type input "84130"
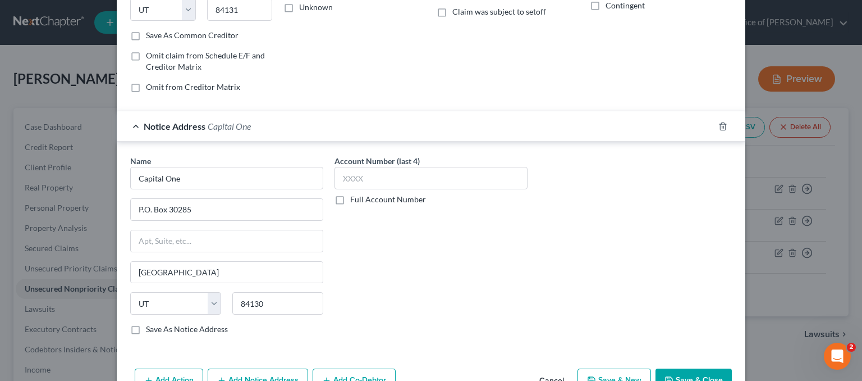
scroll to position [0, 0]
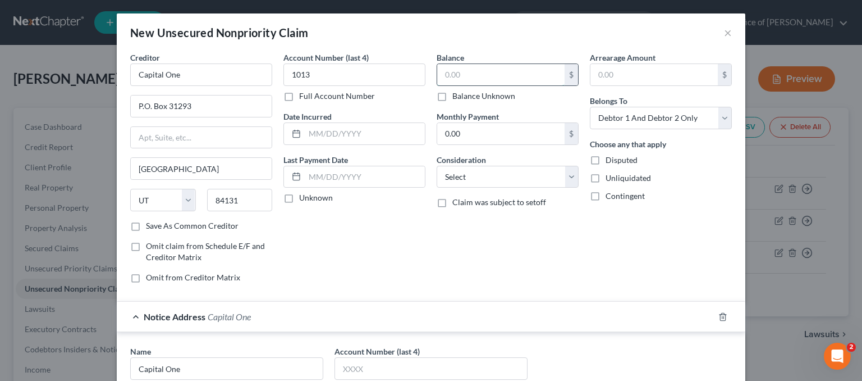
click at [472, 68] on input "text" at bounding box center [500, 74] width 127 height 21
type input "2,931.33"
click at [490, 186] on select "Select Cable / Satellite Services Collection Agency Credit Card Debt Debt Couns…" at bounding box center [508, 177] width 142 height 22
select select "2"
click at [437, 166] on select "Select Cable / Satellite Services Collection Agency Credit Card Debt Debt Couns…" at bounding box center [508, 177] width 142 height 22
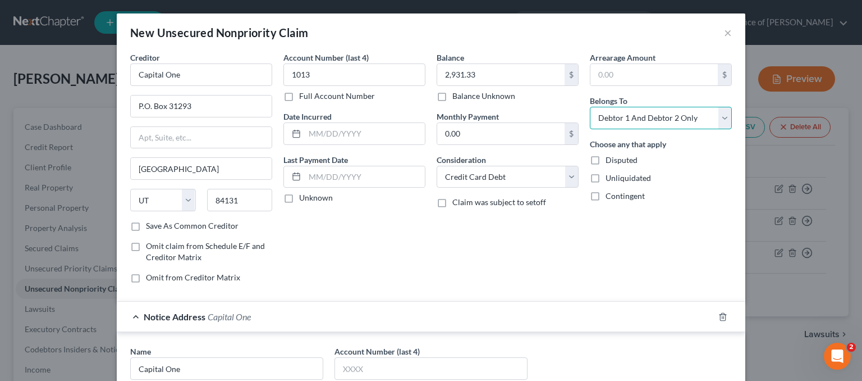
drag, startPoint x: 665, startPoint y: 115, endPoint x: 665, endPoint y: 126, distance: 10.7
click at [665, 115] on select "Select Debtor 1 Only Debtor 2 Only Debtor 1 And Debtor 2 Only At Least One Of T…" at bounding box center [661, 118] width 142 height 22
select select "1"
click at [590, 107] on select "Select Debtor 1 Only Debtor 2 Only Debtor 1 And Debtor 2 Only At Least One Of T…" at bounding box center [661, 118] width 142 height 22
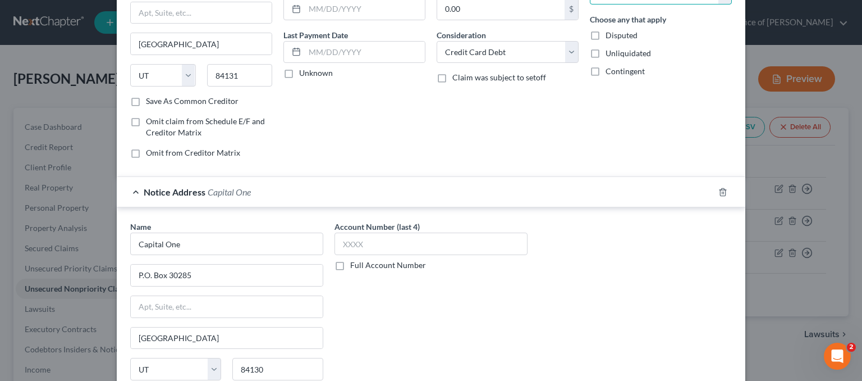
scroll to position [222, 0]
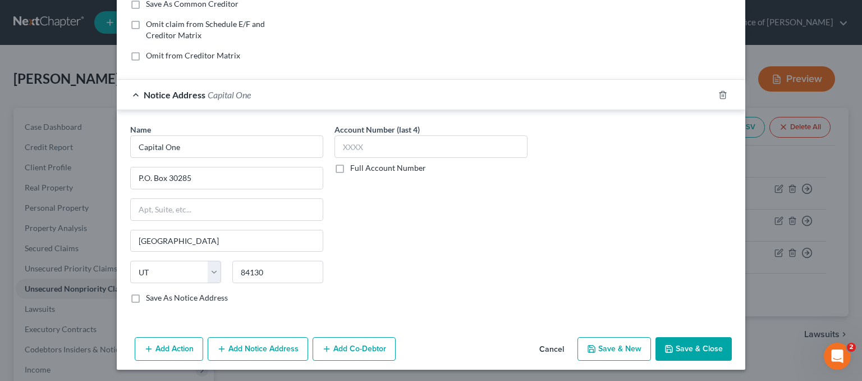
click at [620, 347] on button "Save & New" at bounding box center [615, 349] width 74 height 24
select select "2"
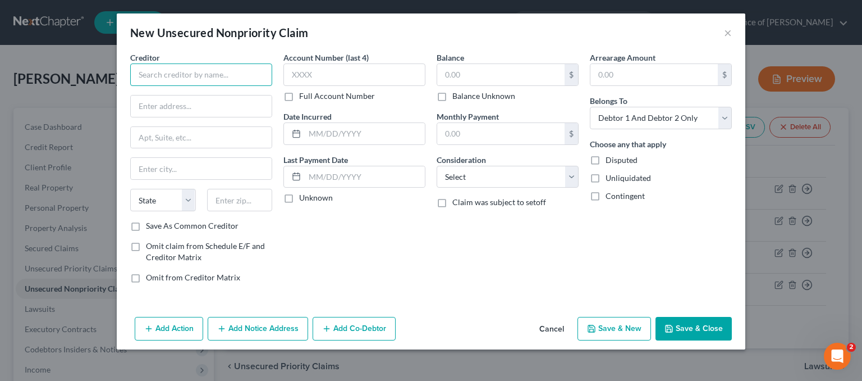
click at [204, 75] on input "text" at bounding box center [201, 74] width 142 height 22
click at [555, 326] on button "Cancel" at bounding box center [551, 329] width 43 height 22
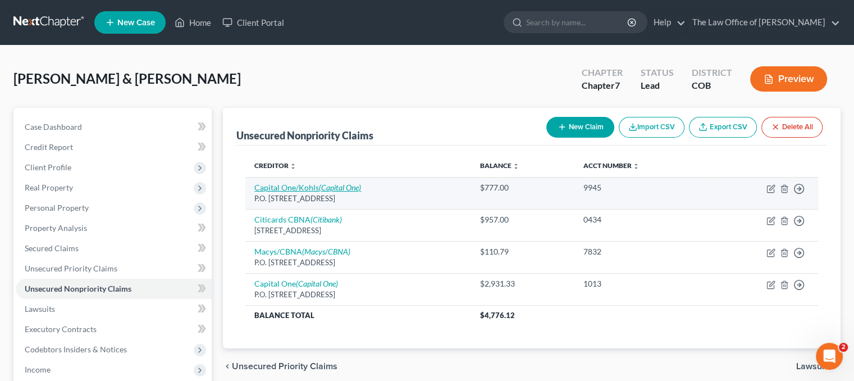
click at [357, 186] on icon "(Capital One)" at bounding box center [340, 187] width 42 height 10
select select "46"
select select "2"
select select "3"
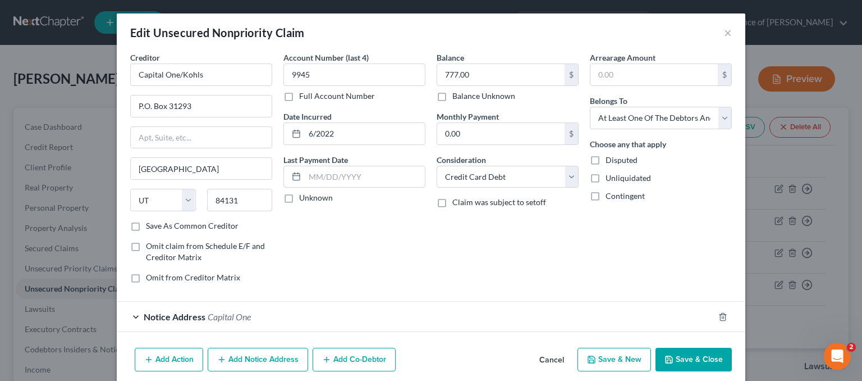
click at [687, 353] on button "Save & Close" at bounding box center [694, 359] width 76 height 24
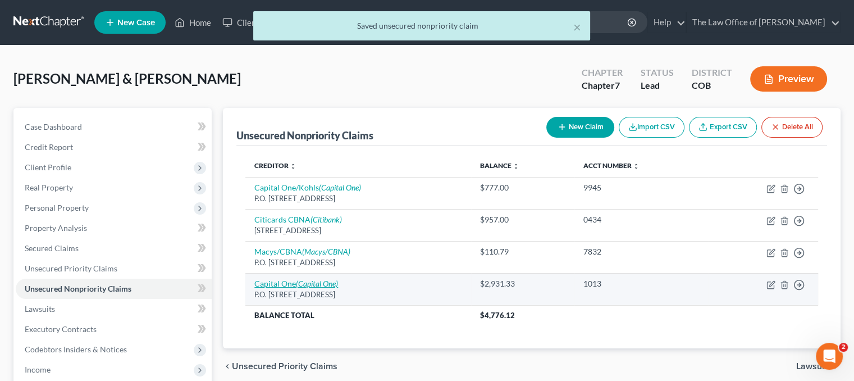
click at [332, 283] on icon "(Capital One)" at bounding box center [317, 283] width 42 height 10
select select "46"
select select "2"
select select "1"
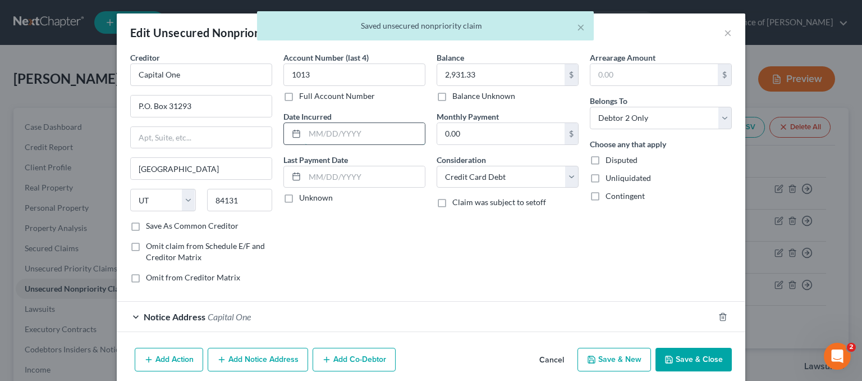
click at [361, 134] on input "text" at bounding box center [365, 133] width 120 height 21
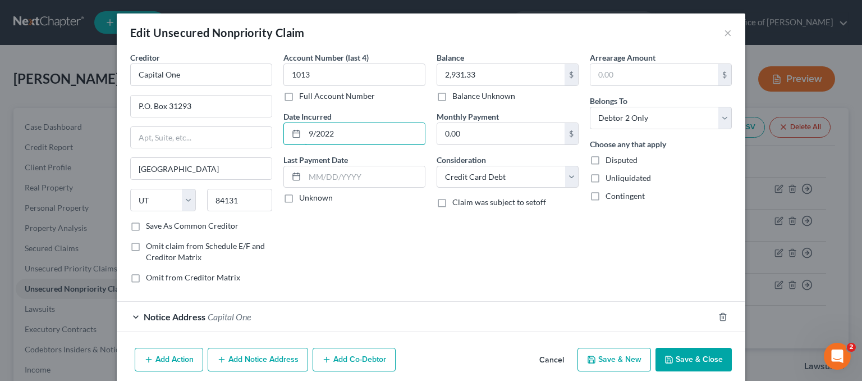
type input "9/2022"
click at [687, 363] on button "Save & Close" at bounding box center [694, 359] width 76 height 24
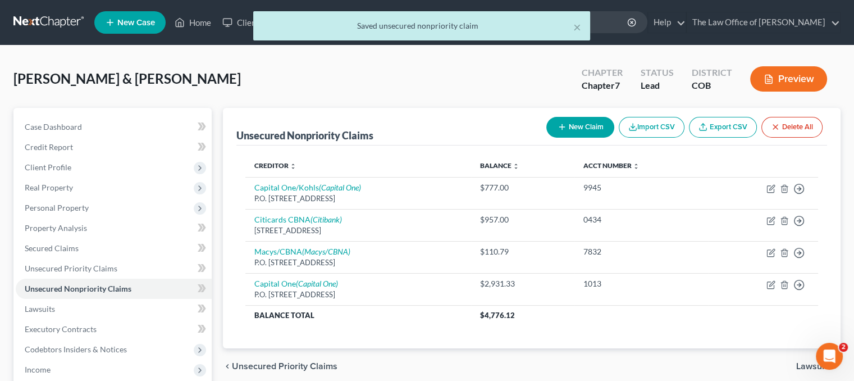
click at [577, 130] on button "New Claim" at bounding box center [580, 127] width 68 height 21
select select "2"
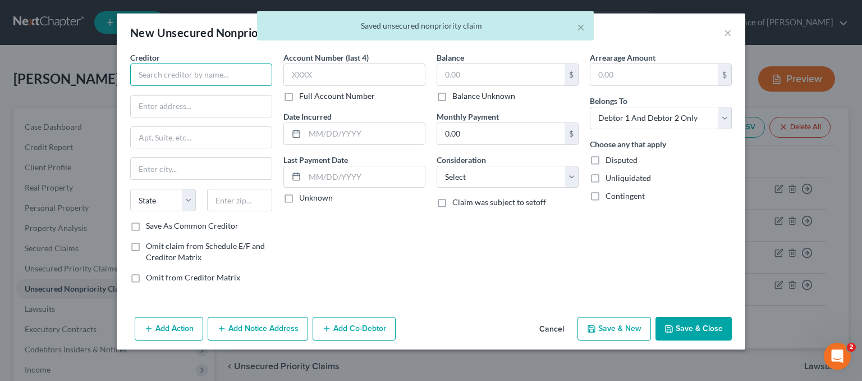
click at [164, 79] on input "text" at bounding box center [201, 74] width 142 height 22
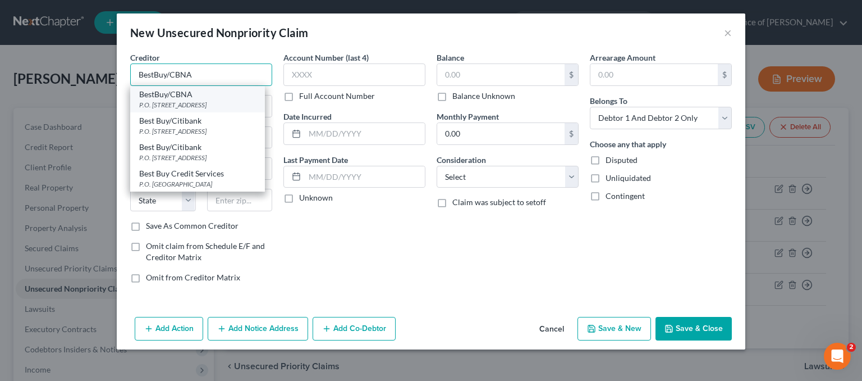
type input "BestBuy/CBNA"
click at [166, 98] on div "BestBuy/CBNA" at bounding box center [197, 94] width 117 height 11
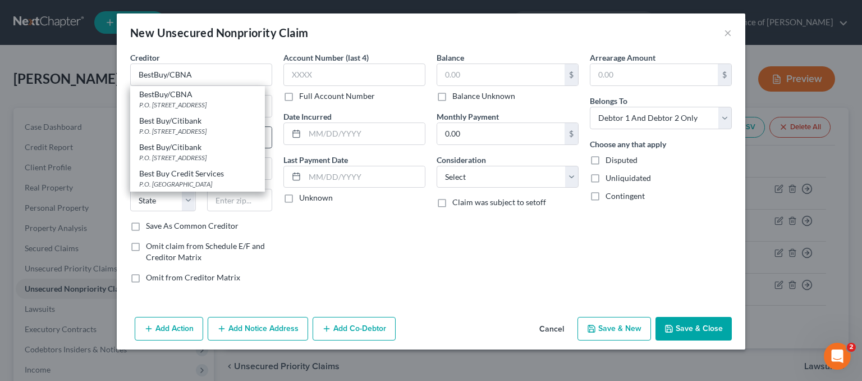
type input "P.O. Box 6497"
type input "Sioux Falls"
select select "43"
type input "57117"
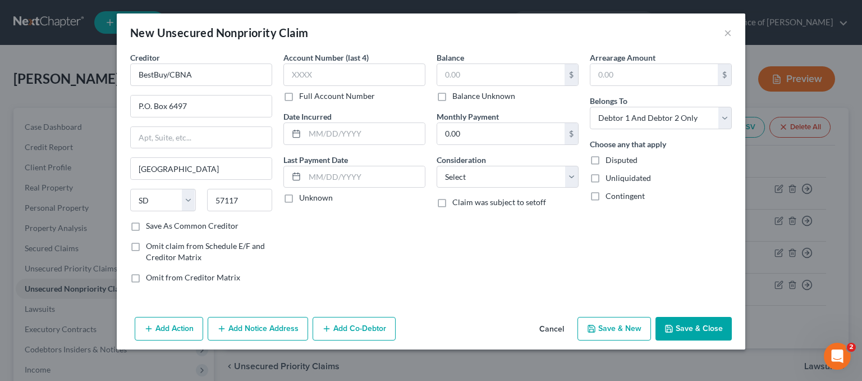
click at [251, 328] on button "Add Notice Address" at bounding box center [258, 329] width 100 height 24
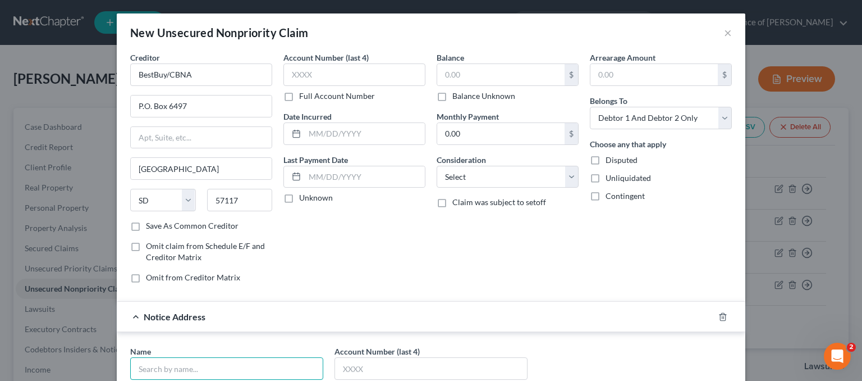
click at [176, 372] on input "text" at bounding box center [226, 368] width 193 height 22
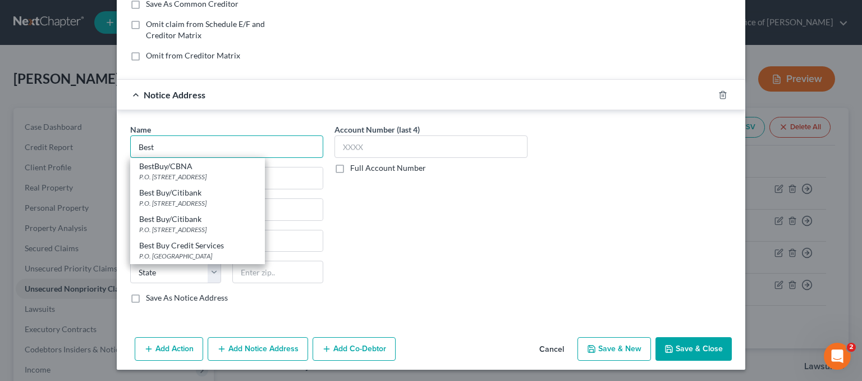
drag, startPoint x: 153, startPoint y: 144, endPoint x: 110, endPoint y: 145, distance: 43.2
click at [110, 144] on div "New Unsecured Nonpriority Claim × Creditor * BestBuy/CBNA P.O. Box 6497 Sioux F…" at bounding box center [431, 190] width 862 height 381
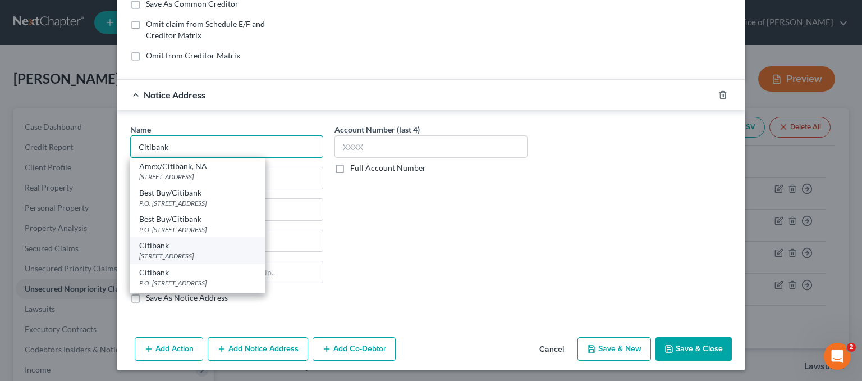
type input "Citibank"
click at [180, 252] on div "5800 South Corporate Place, Sioux Falls, SD 57108" at bounding box center [197, 256] width 117 height 10
type input "5800 South Corporate Place"
type input "Sioux Falls"
select select "43"
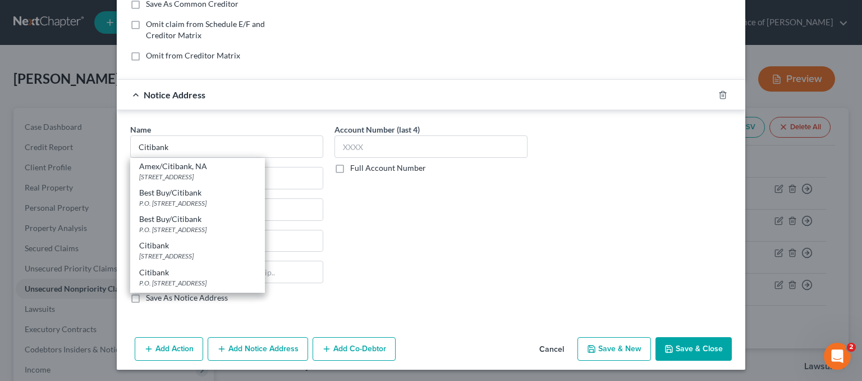
type input "57108"
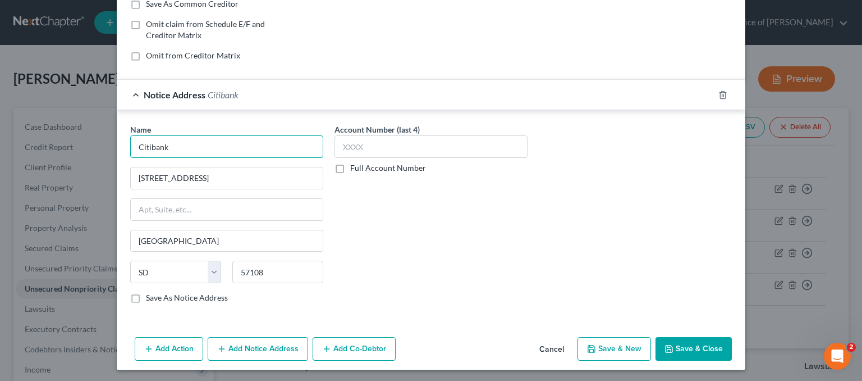
click at [132, 146] on input "Citibank" at bounding box center [226, 146] width 193 height 22
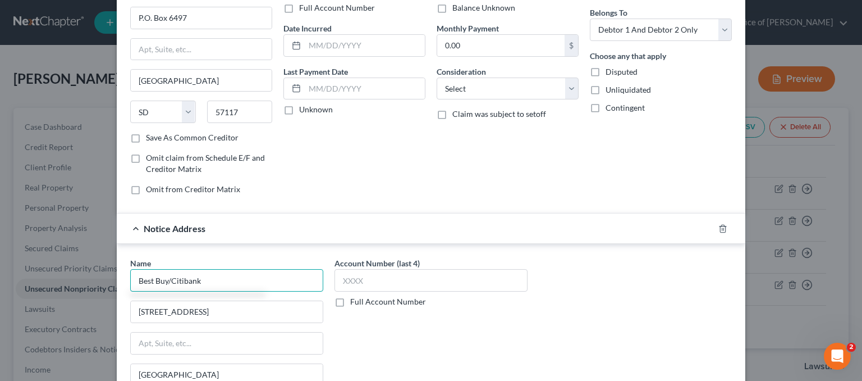
scroll to position [0, 0]
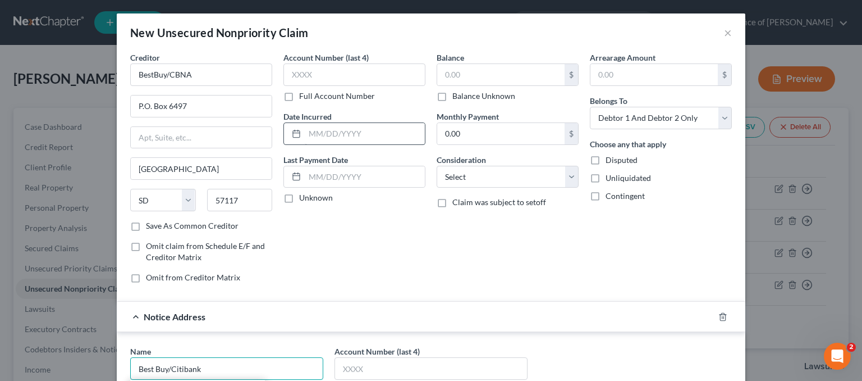
type input "Best Buy/Citibank"
click at [323, 132] on input "text" at bounding box center [365, 133] width 120 height 21
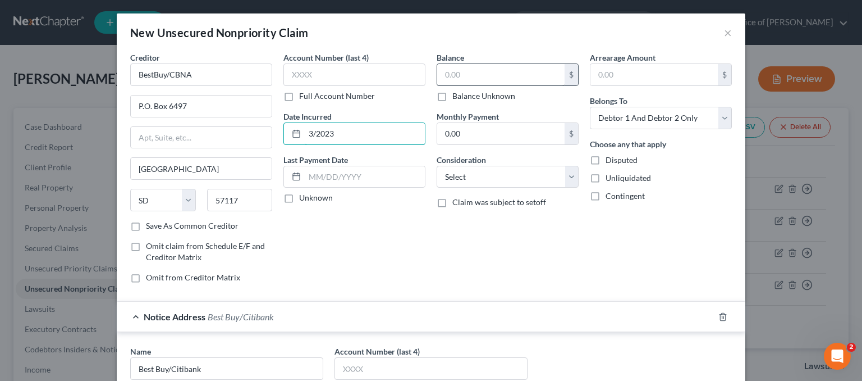
type input "3/2023"
click at [479, 75] on input "text" at bounding box center [500, 74] width 127 height 21
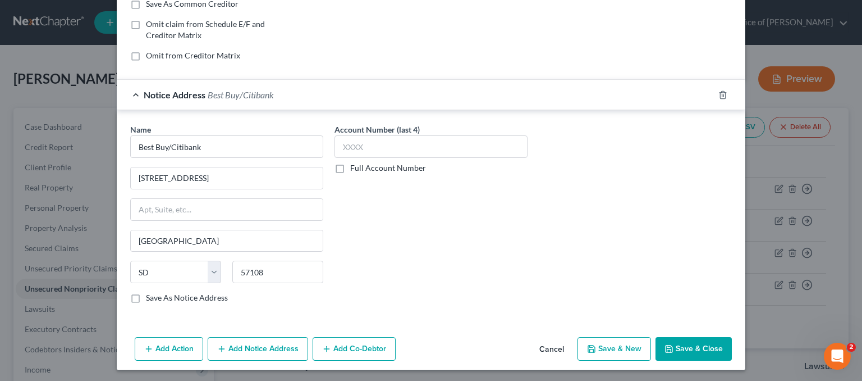
click at [257, 349] on button "Add Notice Address" at bounding box center [258, 349] width 100 height 24
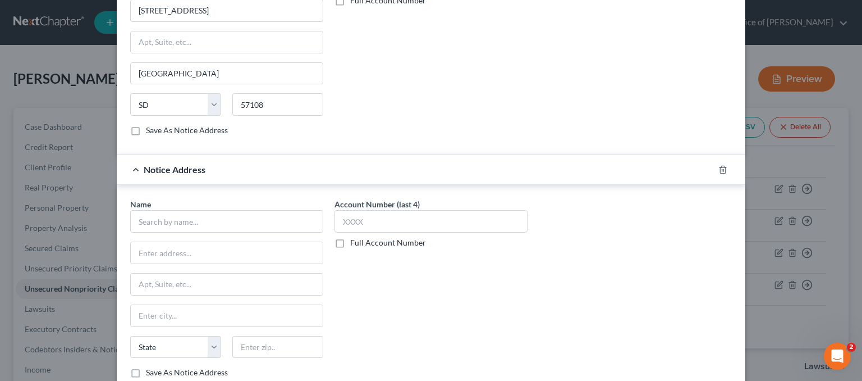
scroll to position [390, 0]
click at [162, 225] on input "text" at bounding box center [226, 220] width 193 height 22
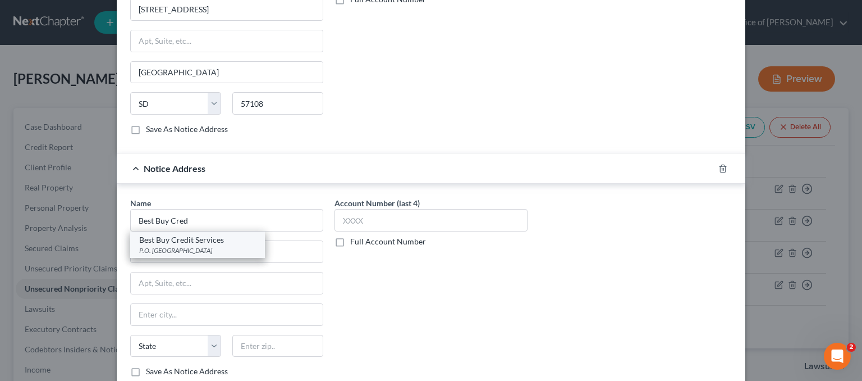
click at [190, 245] on div "P.O. Box 790441, Saint Louis, MO 63179" at bounding box center [197, 250] width 117 height 10
type input "Best Buy Credit Services"
type input "P.O. Box 790441"
type input "Saint Louis"
select select "26"
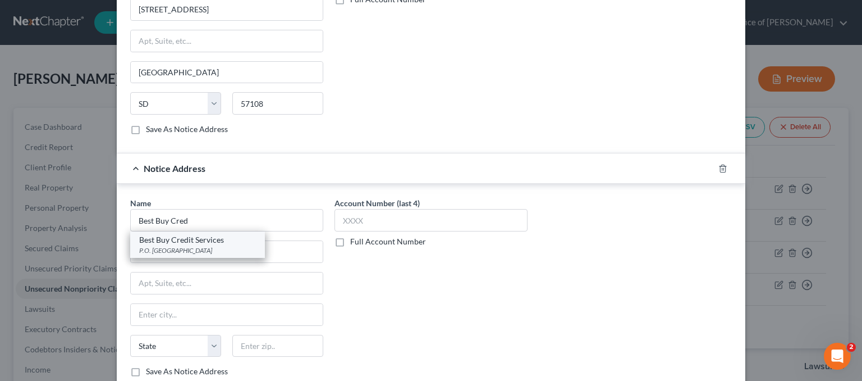
type input "63179"
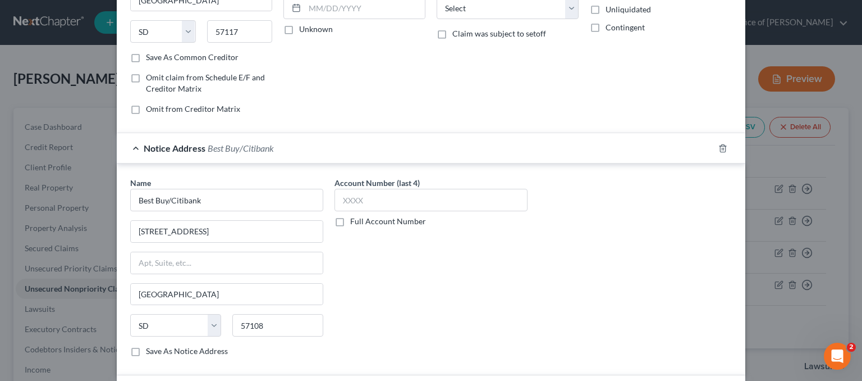
scroll to position [0, 0]
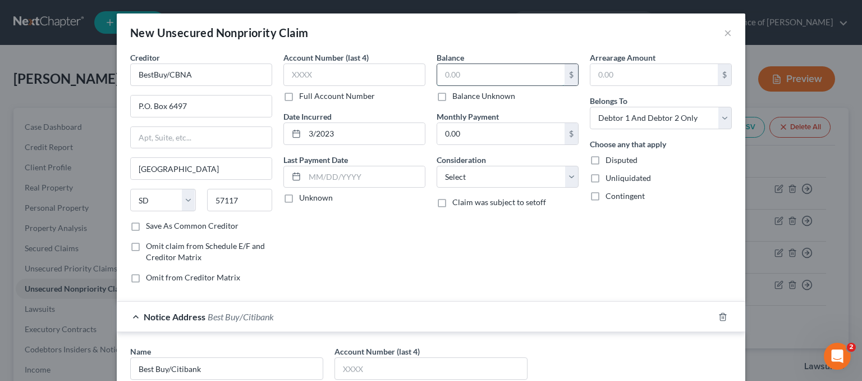
click at [459, 76] on input "text" at bounding box center [500, 74] width 127 height 21
click at [289, 66] on input "text" at bounding box center [354, 74] width 142 height 22
type input "0966"
drag, startPoint x: 640, startPoint y: 111, endPoint x: 642, endPoint y: 124, distance: 13.7
click at [640, 111] on select "Select Debtor 1 Only Debtor 2 Only Debtor 1 And Debtor 2 Only At Least One Of T…" at bounding box center [661, 118] width 142 height 22
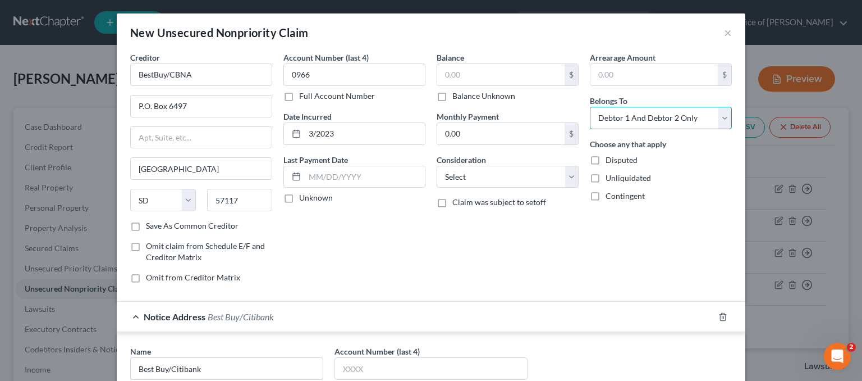
select select "1"
click at [590, 107] on select "Select Debtor 1 Only Debtor 2 Only Debtor 1 And Debtor 2 Only At Least One Of T…" at bounding box center [661, 118] width 142 height 22
click at [491, 75] on input "text" at bounding box center [500, 74] width 127 height 21
click at [476, 75] on input "1,823" at bounding box center [500, 74] width 127 height 21
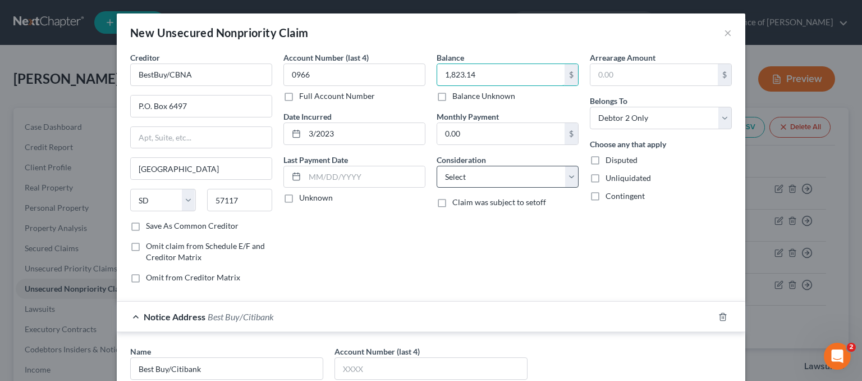
type input "1,823.14"
click at [510, 172] on select "Select Cable / Satellite Services Collection Agency Credit Card Debt Debt Couns…" at bounding box center [508, 177] width 142 height 22
select select "2"
click at [437, 166] on select "Select Cable / Satellite Services Collection Agency Credit Card Debt Debt Couns…" at bounding box center [508, 177] width 142 height 22
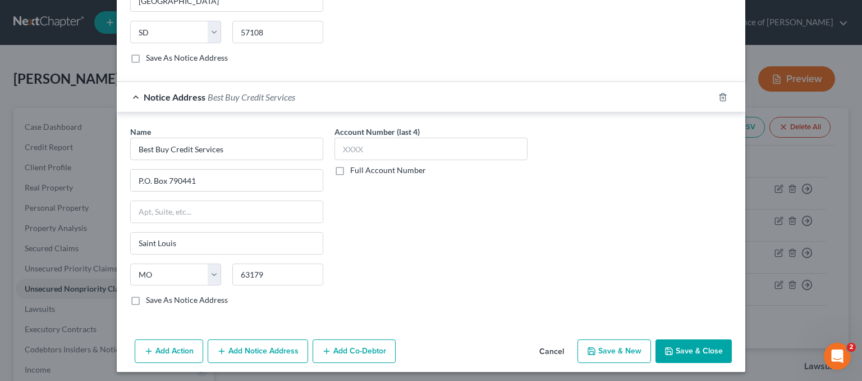
scroll to position [463, 0]
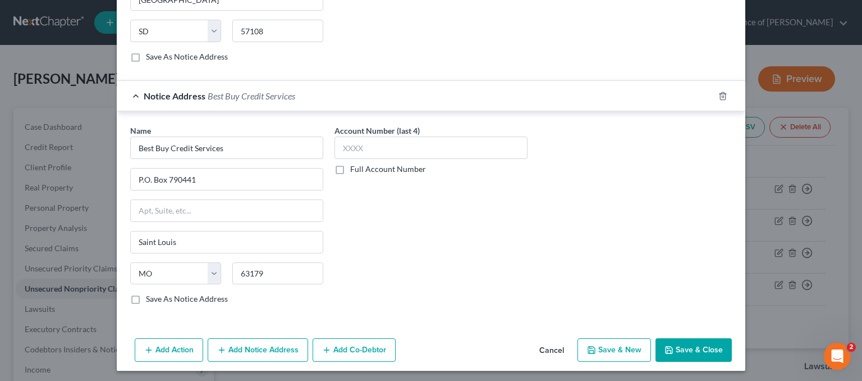
click at [708, 338] on button "Save & Close" at bounding box center [694, 350] width 76 height 24
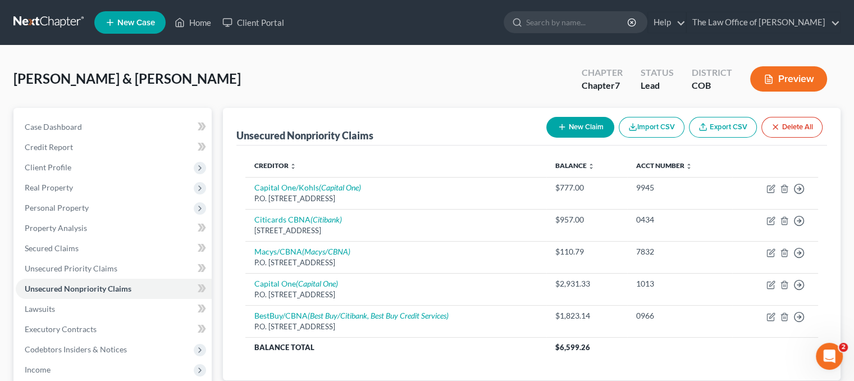
click at [586, 122] on button "New Claim" at bounding box center [580, 127] width 68 height 21
select select "2"
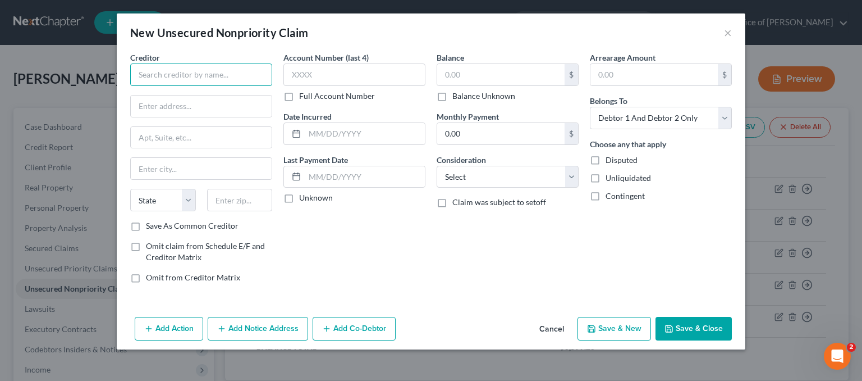
click at [172, 75] on input "text" at bounding box center [201, 74] width 142 height 22
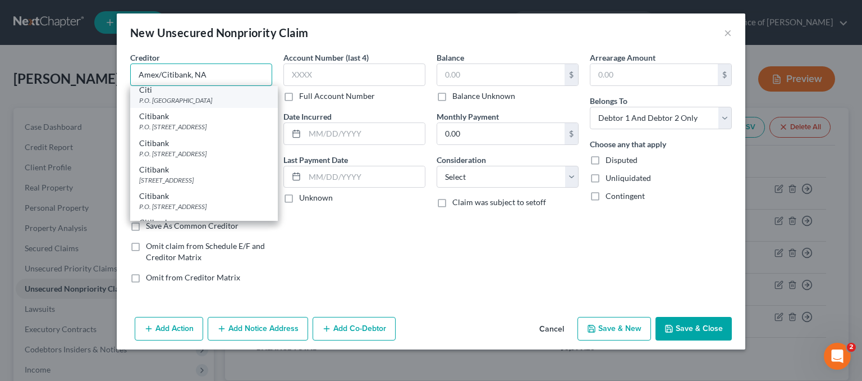
scroll to position [112, 0]
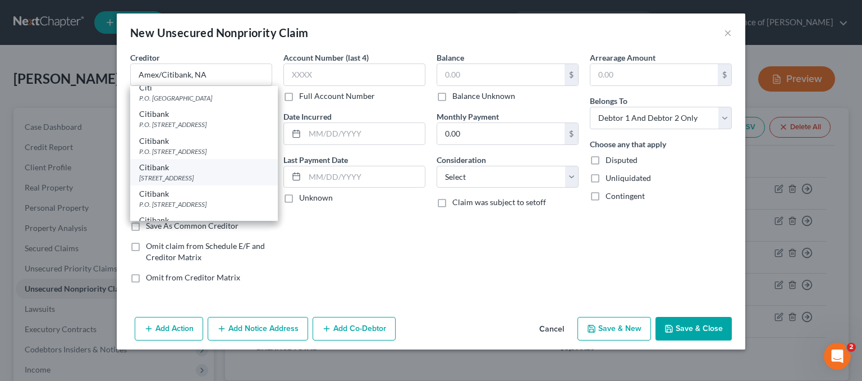
click at [169, 178] on div "5800 South Corporate Place, Sioux Falls, SD 57108" at bounding box center [204, 178] width 130 height 10
type input "Citibank"
type input "5800 South Corporate Place"
type input "Sioux Falls"
select select "43"
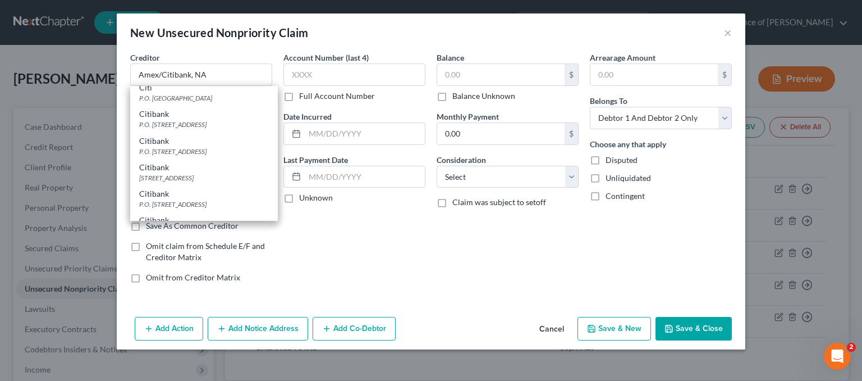
type input "57108"
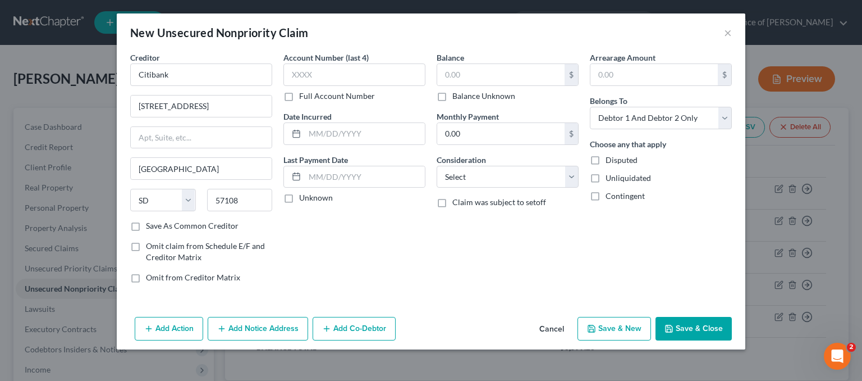
scroll to position [0, 0]
click at [322, 66] on input "text" at bounding box center [354, 74] width 142 height 22
type input "8620"
click at [653, 120] on select "Select Debtor 1 Only Debtor 2 Only Debtor 1 And Debtor 2 Only At Least One Of T…" at bounding box center [661, 118] width 142 height 22
select select "3"
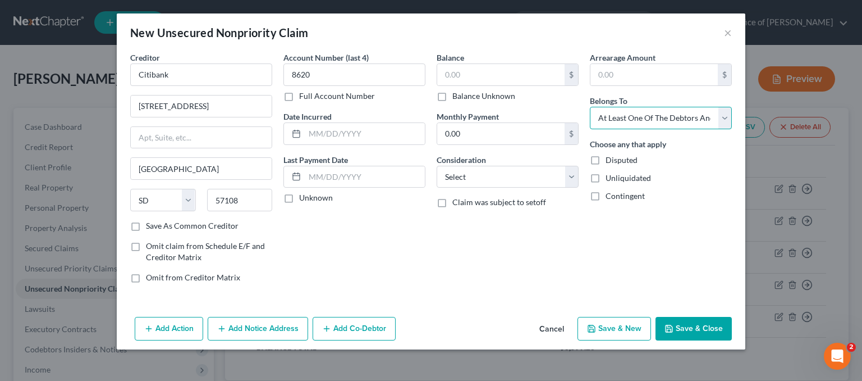
click at [590, 107] on select "Select Debtor 1 Only Debtor 2 Only Debtor 1 And Debtor 2 Only At Least One Of T…" at bounding box center [661, 118] width 142 height 22
click at [356, 135] on input "text" at bounding box center [365, 133] width 120 height 21
type input "2/2024"
click at [487, 76] on input "text" at bounding box center [500, 74] width 127 height 21
click at [486, 72] on input "5,780.00" at bounding box center [500, 74] width 127 height 21
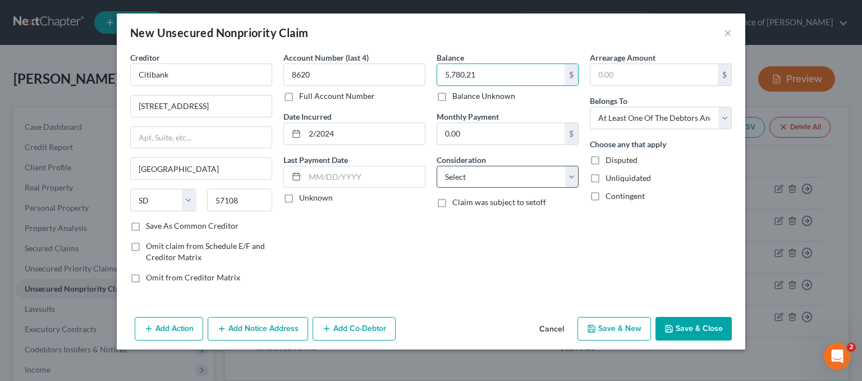
type input "5,780.21"
click at [475, 173] on select "Select Cable / Satellite Services Collection Agency Credit Card Debt Debt Couns…" at bounding box center [508, 177] width 142 height 22
select select "2"
click at [437, 166] on select "Select Cable / Satellite Services Collection Agency Credit Card Debt Debt Couns…" at bounding box center [508, 177] width 142 height 22
drag, startPoint x: 341, startPoint y: 328, endPoint x: 217, endPoint y: 146, distance: 220.9
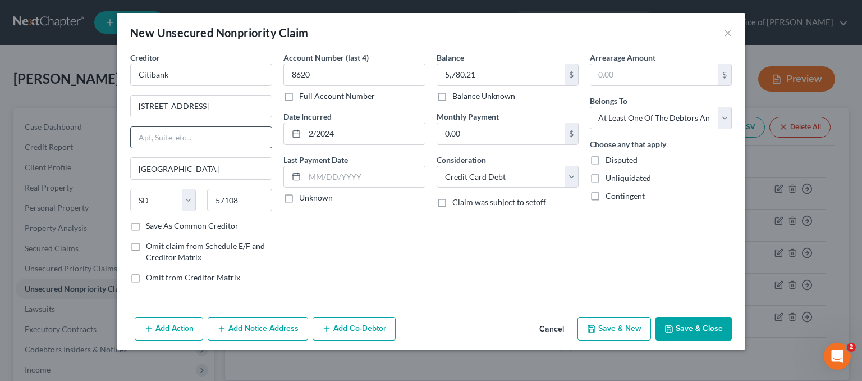
click at [341, 328] on button "Add Co-Debtor" at bounding box center [354, 329] width 83 height 24
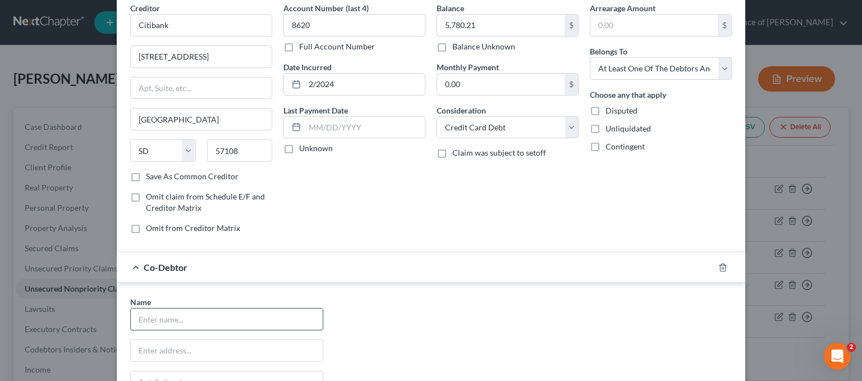
scroll to position [112, 0]
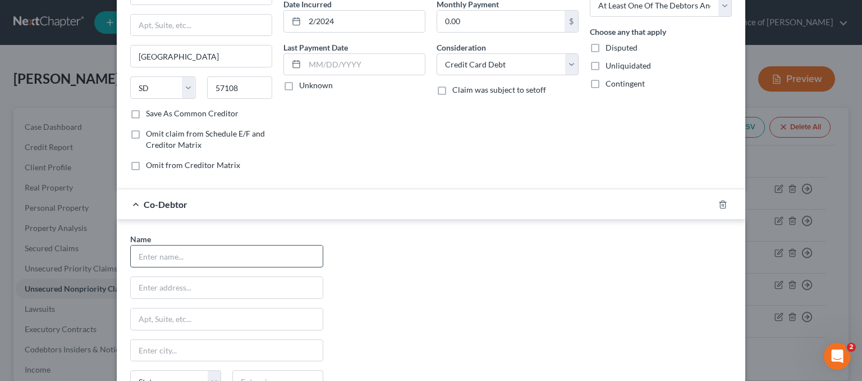
click at [164, 263] on input "text" at bounding box center [227, 255] width 192 height 21
type input "Cheyenne Taylor"
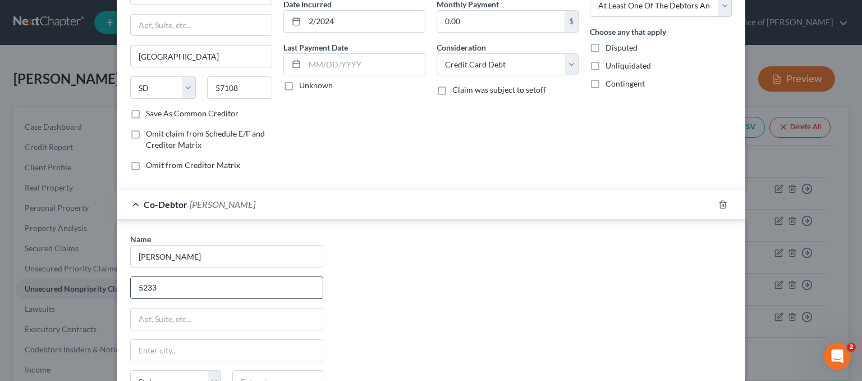
type input "5233 Pelican Street"
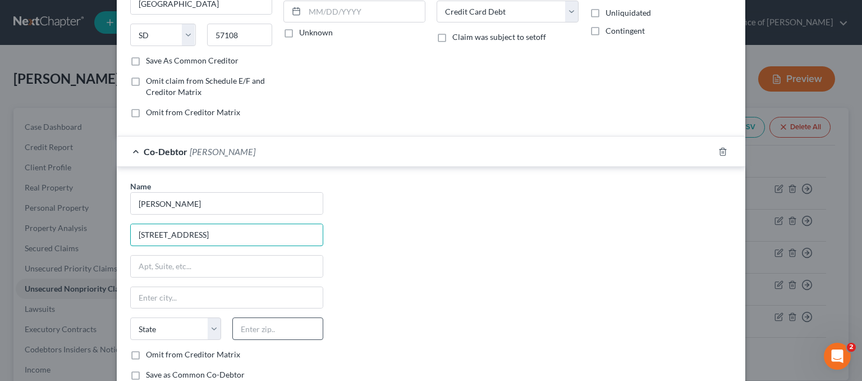
scroll to position [242, 0]
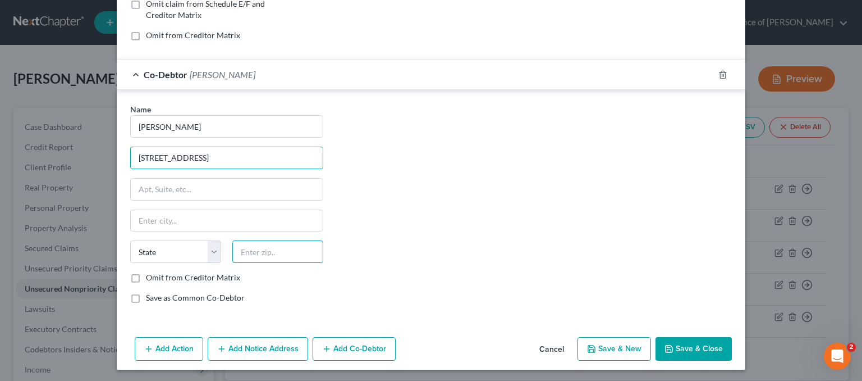
click at [268, 253] on input "text" at bounding box center [277, 251] width 91 height 22
type input "80601"
type input "Brighton"
select select "5"
click at [184, 295] on label "Save as Common Co-Debtor" at bounding box center [195, 297] width 99 height 11
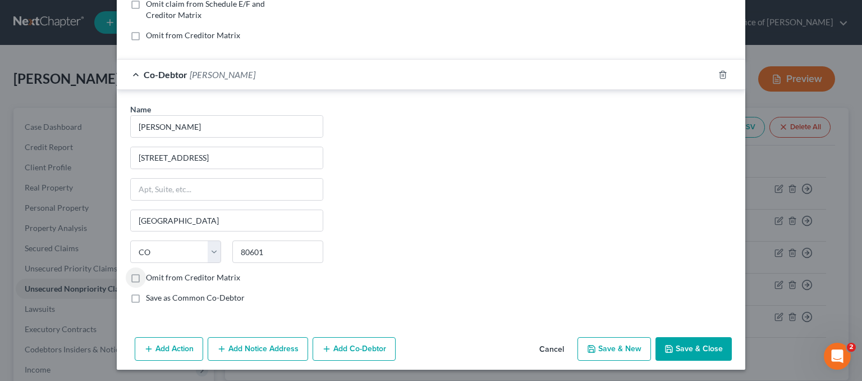
click at [158, 295] on input "Save as Common Co-Debtor" at bounding box center [153, 295] width 7 height 7
checkbox input "true"
click at [271, 344] on button "Add Notice Address" at bounding box center [258, 349] width 100 height 24
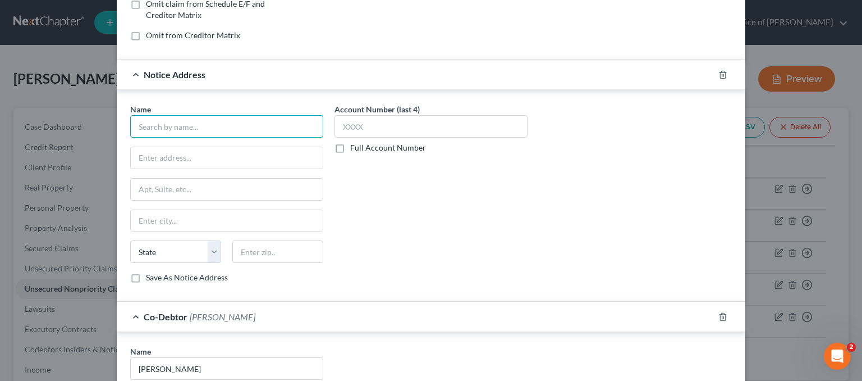
click at [163, 124] on input "text" at bounding box center [226, 126] width 193 height 22
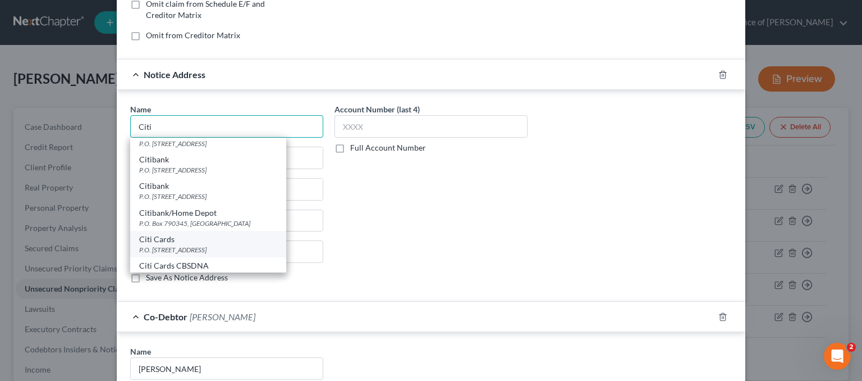
scroll to position [281, 0]
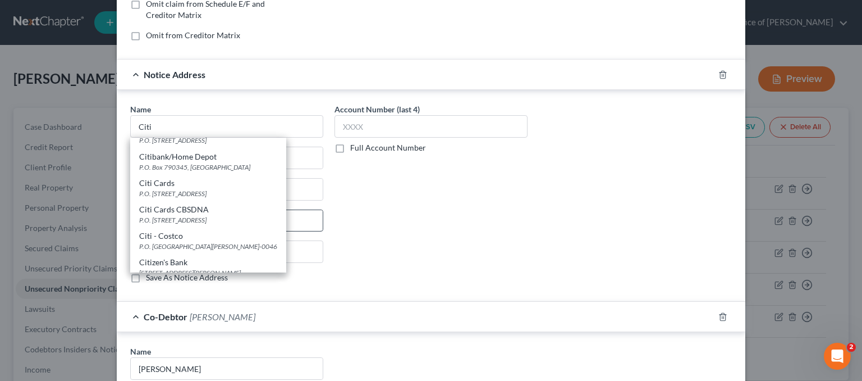
click at [185, 216] on div "P.O. Box 6500, Sioux Falls, SD 57117" at bounding box center [208, 220] width 138 height 10
type input "Citi Cards CBSDNA"
type input "P.O. Box 6500"
type input "Sioux Falls"
select select "43"
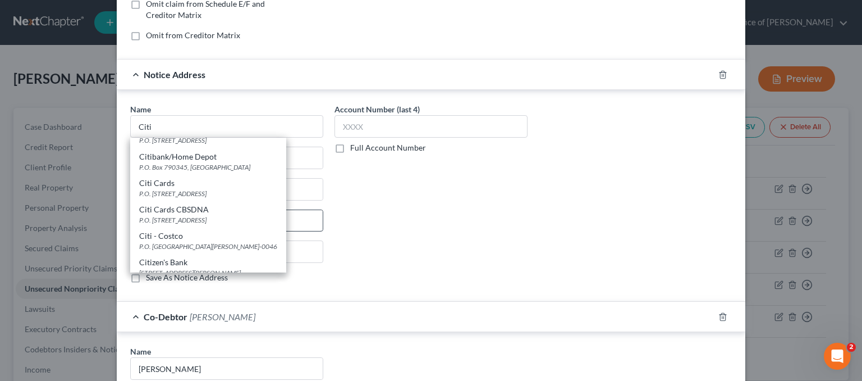
type input "57117"
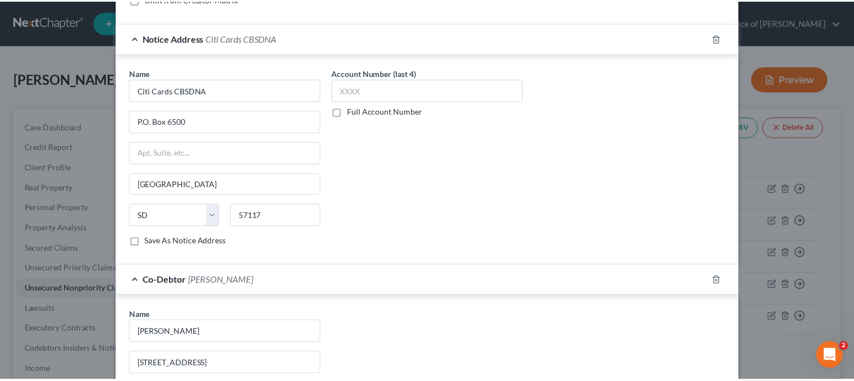
scroll to position [483, 0]
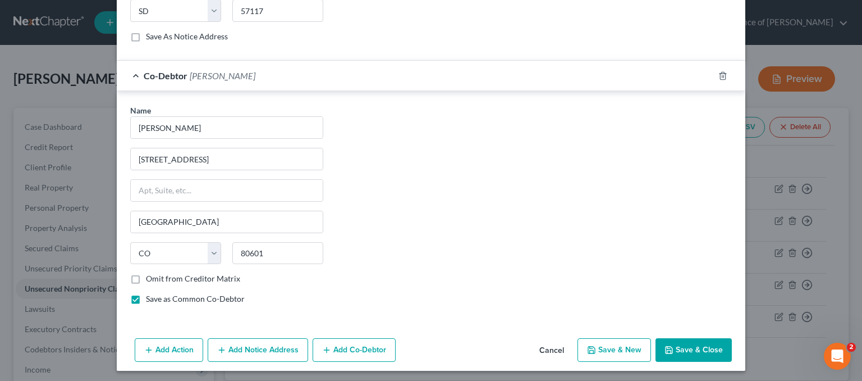
click at [703, 347] on button "Save & Close" at bounding box center [694, 350] width 76 height 24
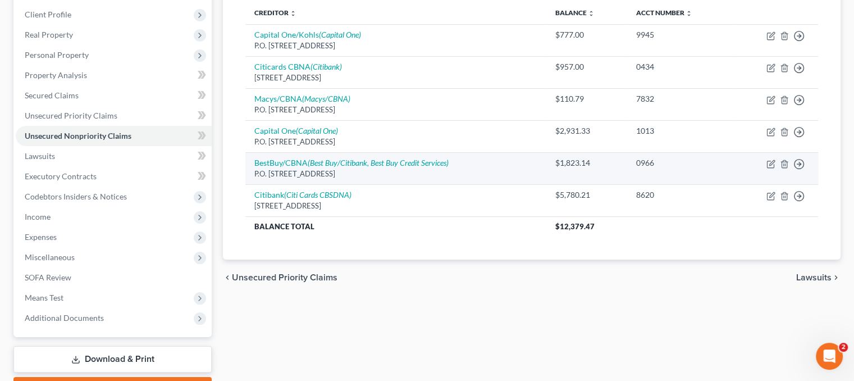
scroll to position [216, 0]
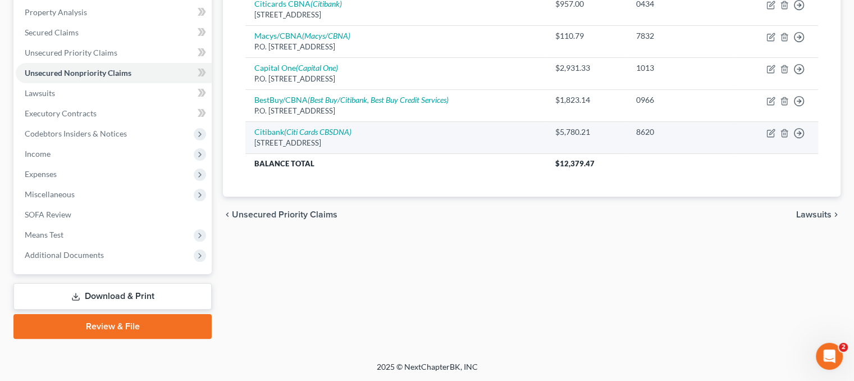
drag, startPoint x: 431, startPoint y: 131, endPoint x: 451, endPoint y: 139, distance: 22.4
click at [431, 131] on td "Citibank (Citi Cards CBSDNA) 5800 South Corporate Place, Sioux Falls, SD 57108" at bounding box center [395, 137] width 300 height 32
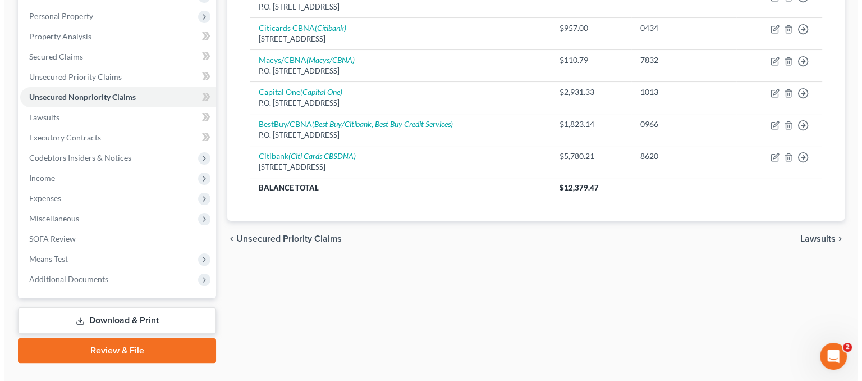
scroll to position [0, 0]
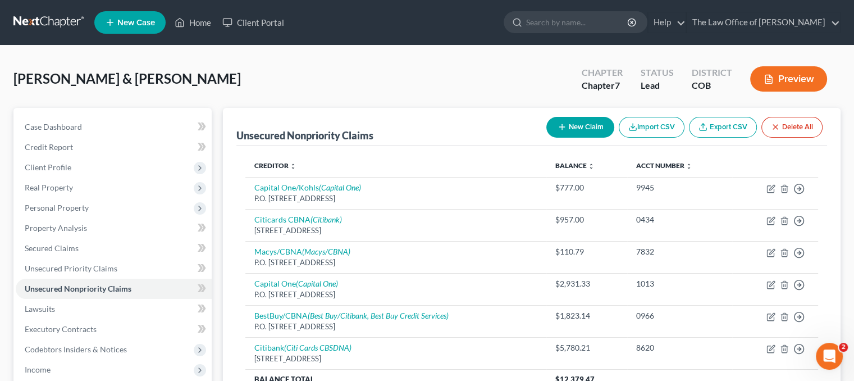
click at [582, 121] on button "New Claim" at bounding box center [580, 127] width 68 height 21
select select "2"
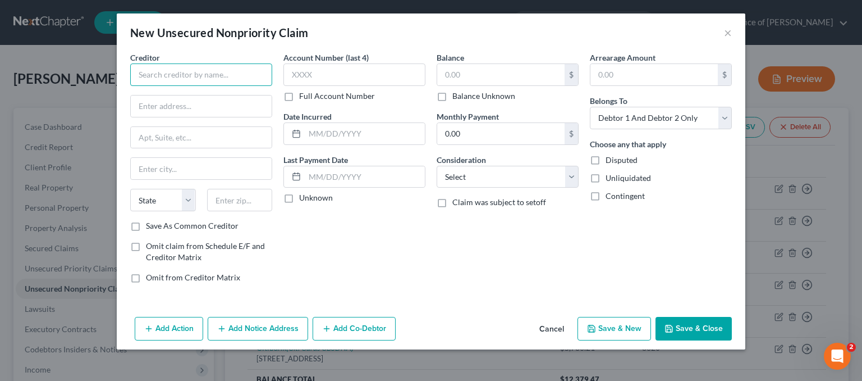
click at [152, 70] on input "text" at bounding box center [201, 74] width 142 height 22
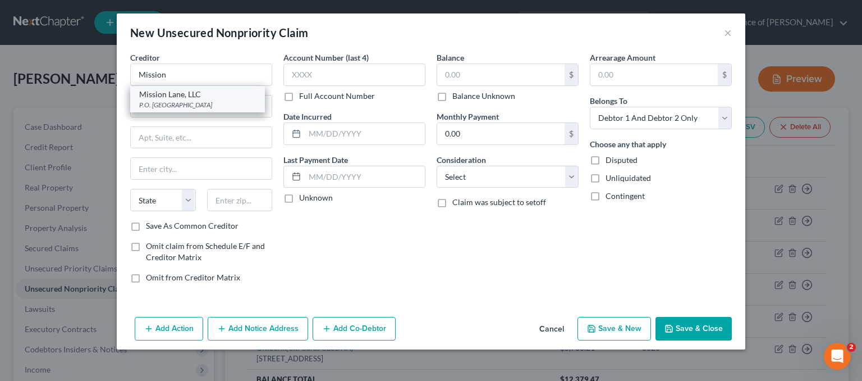
click at [193, 104] on div "P.O. Box 105286, Atlanta, GA 30348" at bounding box center [197, 105] width 117 height 10
type input "Mission Lane, LLC"
type input "P.O. Box 105286"
type input "Atlanta"
select select "10"
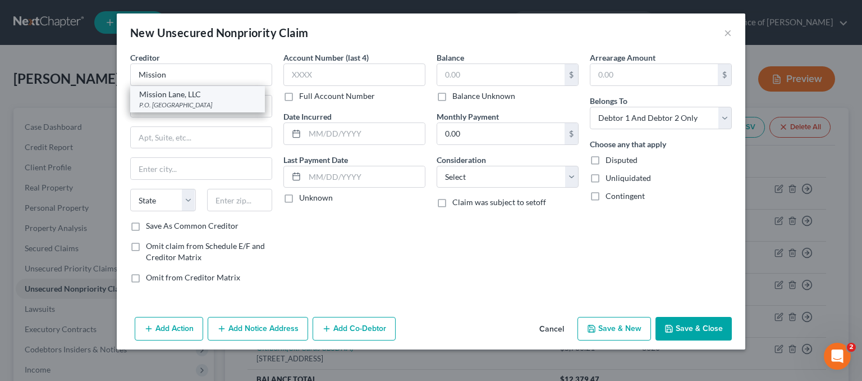
type input "30348"
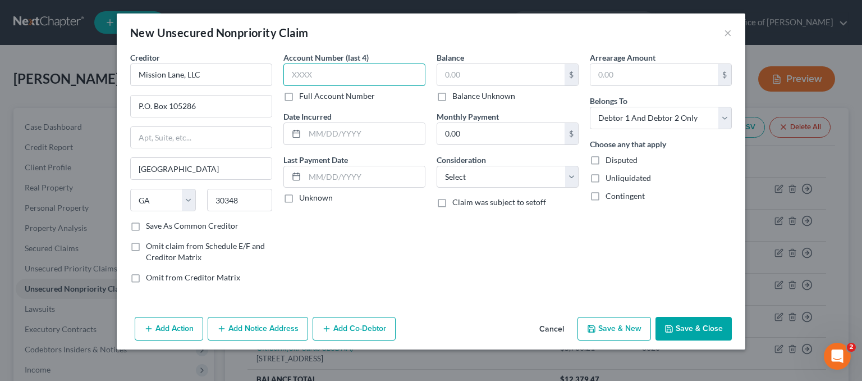
click at [397, 67] on input "text" at bounding box center [354, 74] width 142 height 22
type input "1695"
click at [399, 121] on div "Date Incurred" at bounding box center [354, 128] width 142 height 34
click at [401, 128] on input "text" at bounding box center [365, 133] width 120 height 21
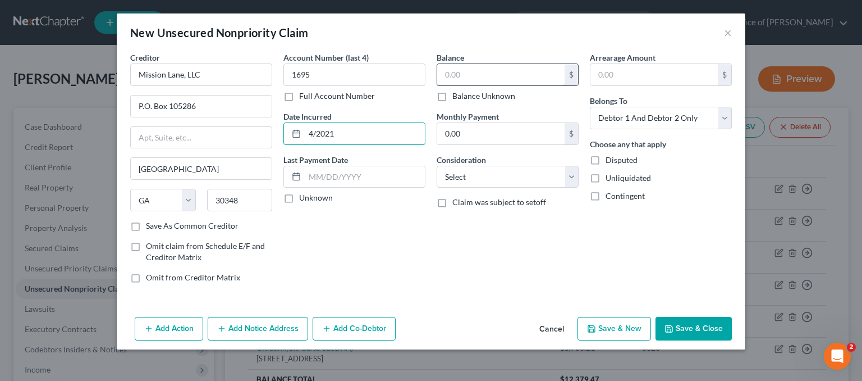
type input "4/2021"
click at [478, 71] on input "text" at bounding box center [500, 74] width 127 height 21
type input "243.00"
click at [604, 126] on select "Select Debtor 1 Only Debtor 2 Only Debtor 1 And Debtor 2 Only At Least One Of T…" at bounding box center [661, 118] width 142 height 22
select select "1"
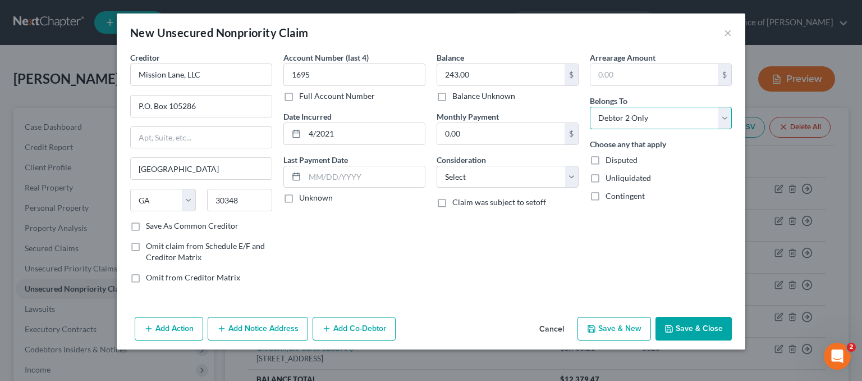
click at [590, 107] on select "Select Debtor 1 Only Debtor 2 Only Debtor 1 And Debtor 2 Only At Least One Of T…" at bounding box center [661, 118] width 142 height 22
click at [552, 176] on select "Select Cable / Satellite Services Collection Agency Credit Card Debt Debt Couns…" at bounding box center [508, 177] width 142 height 22
select select "2"
click at [437, 166] on select "Select Cable / Satellite Services Collection Agency Credit Card Debt Debt Couns…" at bounding box center [508, 177] width 142 height 22
click at [702, 327] on button "Save & Close" at bounding box center [694, 329] width 76 height 24
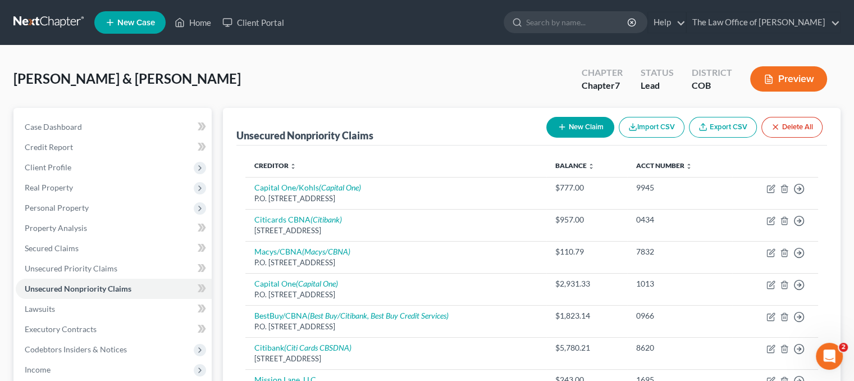
click at [561, 127] on line "button" at bounding box center [561, 127] width 5 height 0
select select "2"
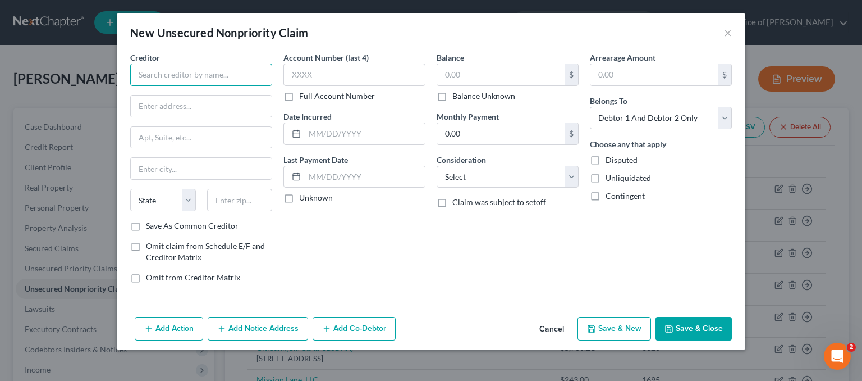
click at [151, 72] on input "text" at bounding box center [201, 74] width 142 height 22
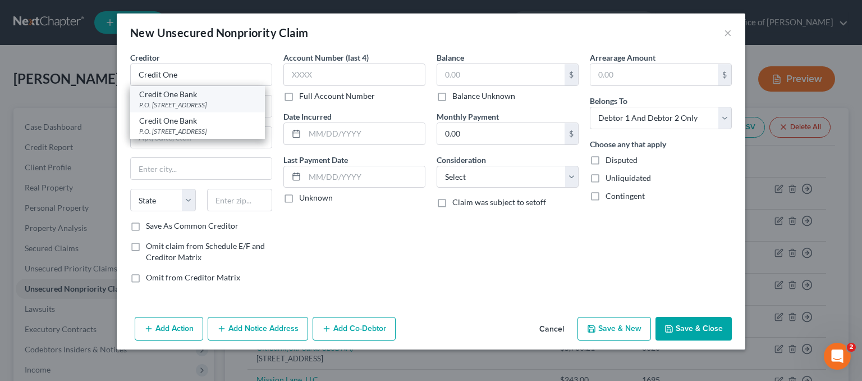
click at [214, 108] on div "P.O. Box 98872, Las Vegas, NV 89193" at bounding box center [197, 105] width 117 height 10
type input "Credit One Bank"
type input "P.O. Box 98872"
type input "Las Vegas"
select select "31"
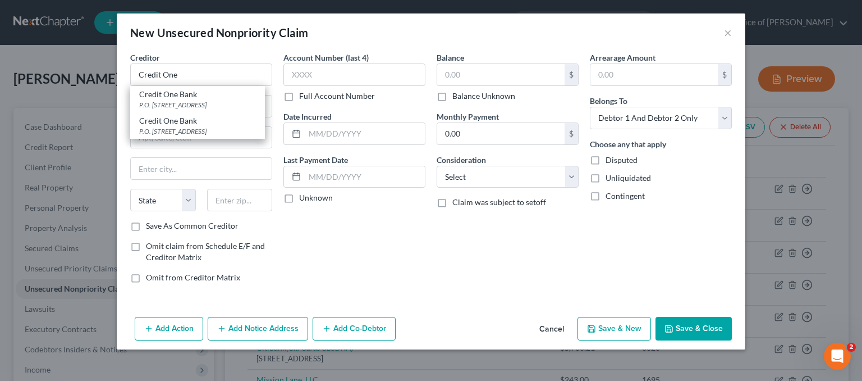
type input "89193"
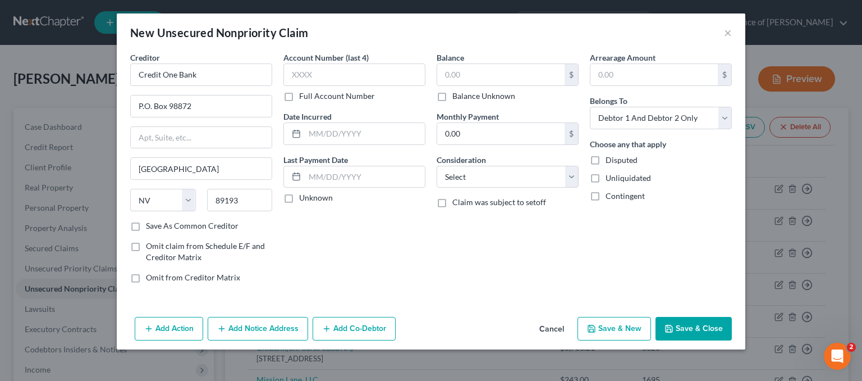
click at [267, 330] on button "Add Notice Address" at bounding box center [258, 329] width 100 height 24
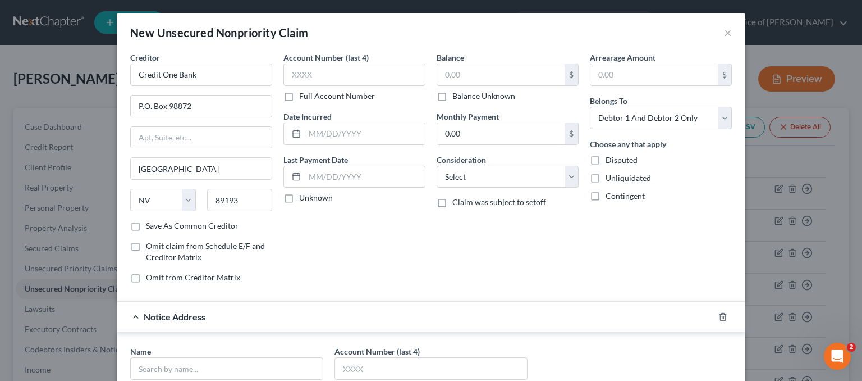
scroll to position [222, 0]
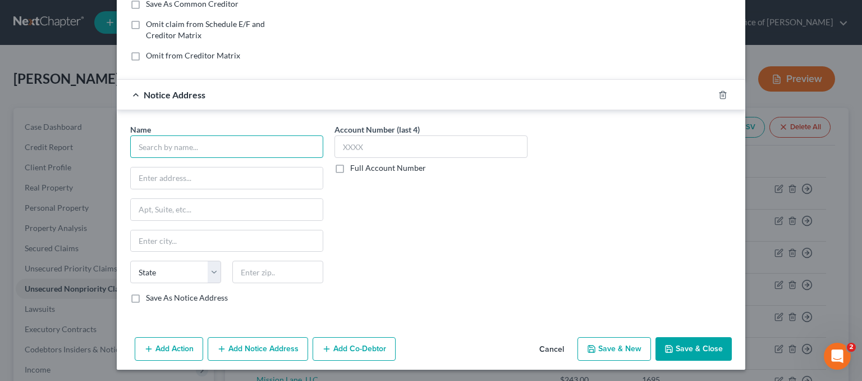
click at [163, 144] on input "text" at bounding box center [226, 146] width 193 height 22
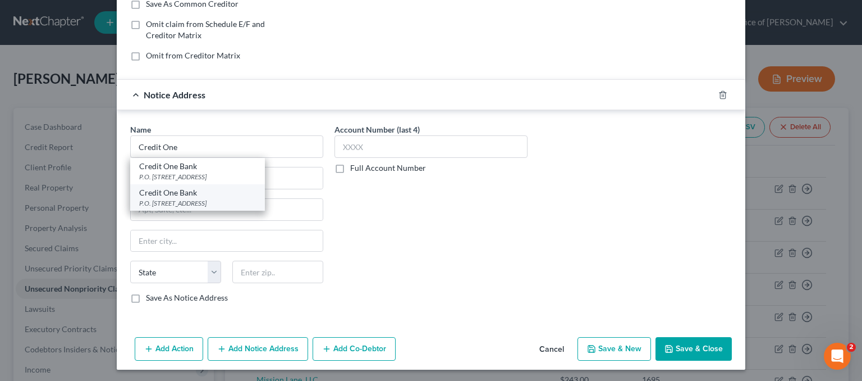
click at [201, 195] on div "Credit One Bank" at bounding box center [197, 192] width 117 height 11
type input "Credit One Bank"
type input "P.O. Box 98873"
type input "Las Vegas"
select select "31"
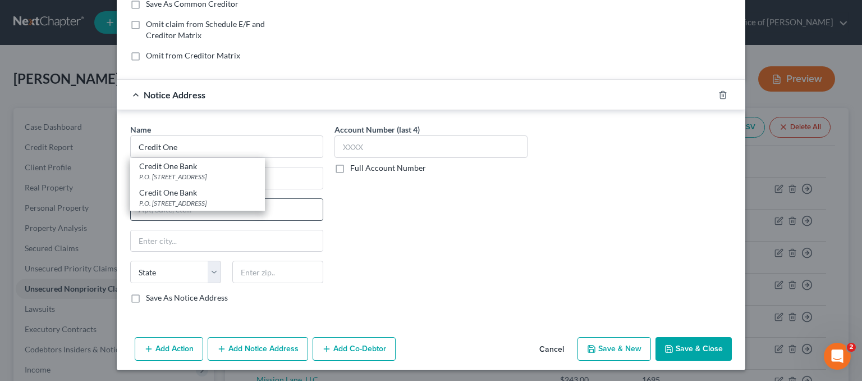
type input "89193"
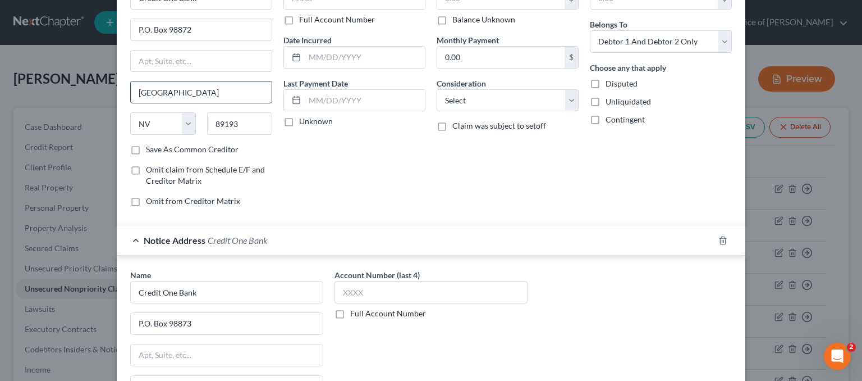
scroll to position [0, 0]
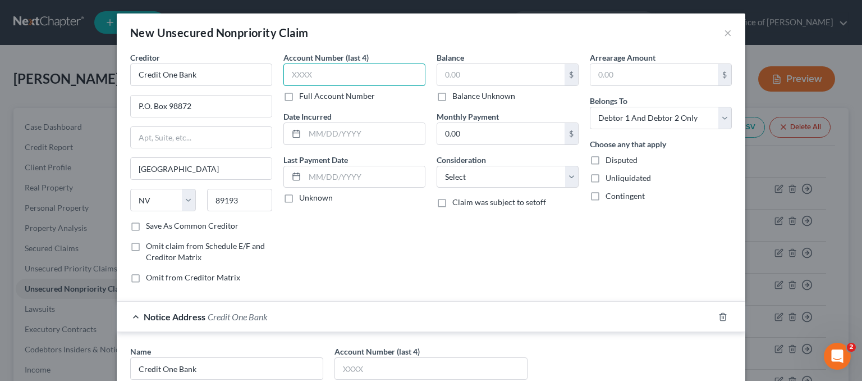
click at [299, 68] on input "text" at bounding box center [354, 74] width 142 height 22
type input "6192"
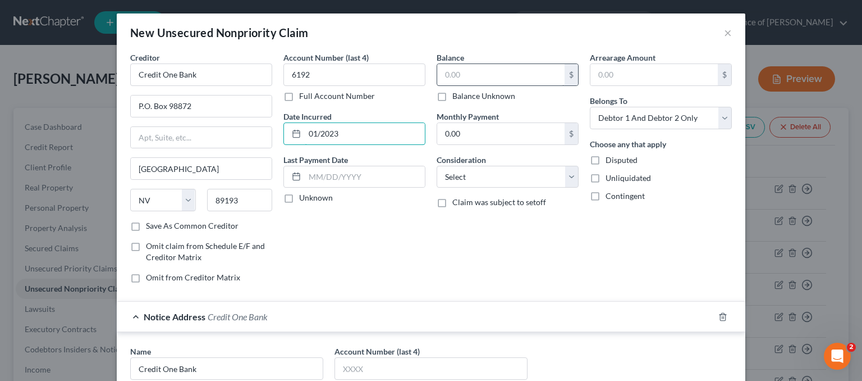
type input "01/2023"
click at [467, 66] on input "text" at bounding box center [500, 74] width 127 height 21
type input "307.35"
click at [458, 181] on select "Select Cable / Satellite Services Collection Agency Credit Card Debt Debt Couns…" at bounding box center [508, 177] width 142 height 22
select select "2"
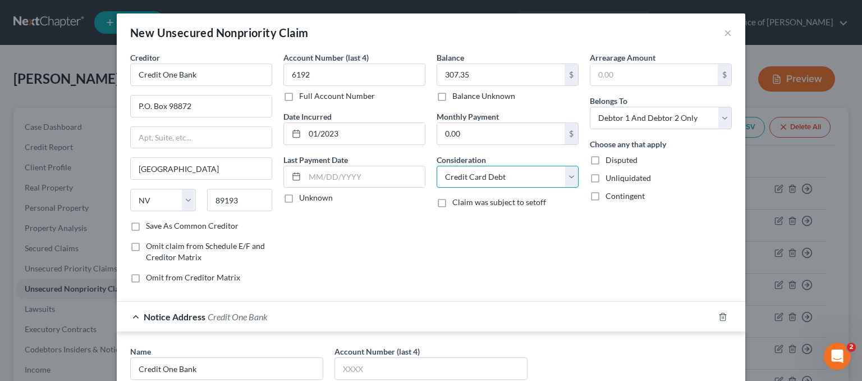
click at [437, 166] on select "Select Cable / Satellite Services Collection Agency Credit Card Debt Debt Couns…" at bounding box center [508, 177] width 142 height 22
drag, startPoint x: 622, startPoint y: 117, endPoint x: 624, endPoint y: 126, distance: 9.3
click at [622, 117] on select "Select Debtor 1 Only Debtor 2 Only Debtor 1 And Debtor 2 Only At Least One Of T…" at bounding box center [661, 118] width 142 height 22
select select "1"
click at [590, 107] on select "Select Debtor 1 Only Debtor 2 Only Debtor 1 And Debtor 2 Only At Least One Of T…" at bounding box center [661, 118] width 142 height 22
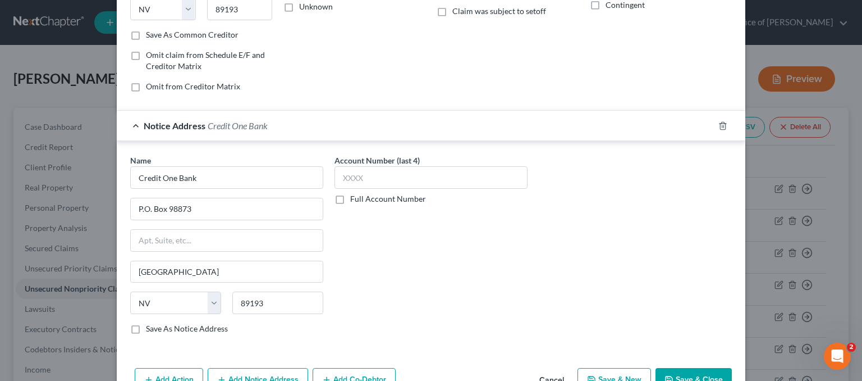
scroll to position [222, 0]
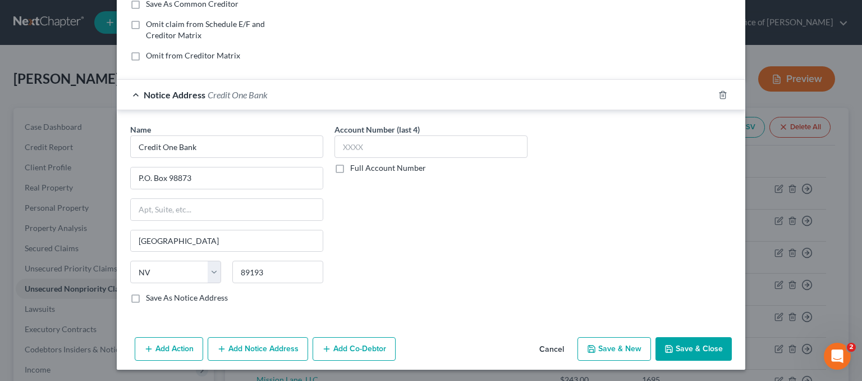
click at [682, 346] on button "Save & Close" at bounding box center [694, 349] width 76 height 24
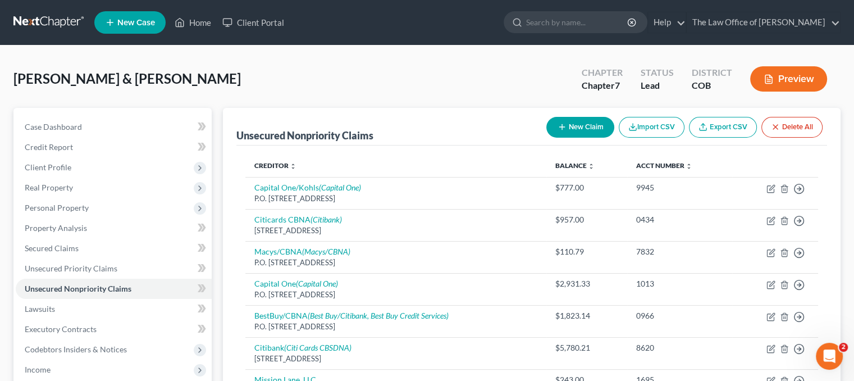
click at [581, 121] on button "New Claim" at bounding box center [580, 127] width 68 height 21
select select "2"
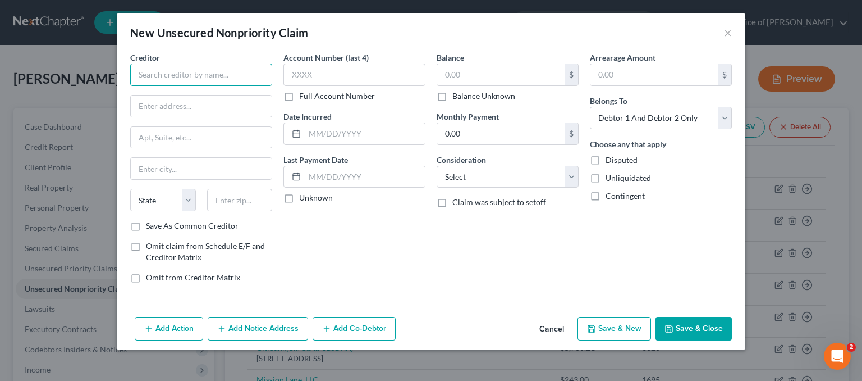
click at [153, 77] on input "text" at bounding box center [201, 74] width 142 height 22
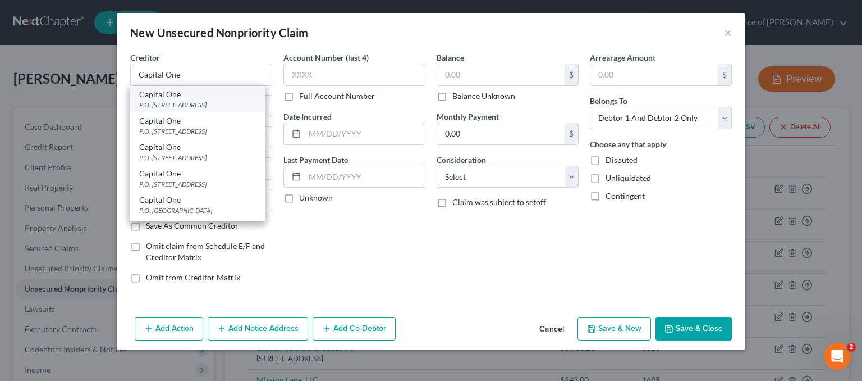
click at [198, 104] on div "P.O. Box 31293, Salt Lake City, UT 84131" at bounding box center [197, 105] width 117 height 10
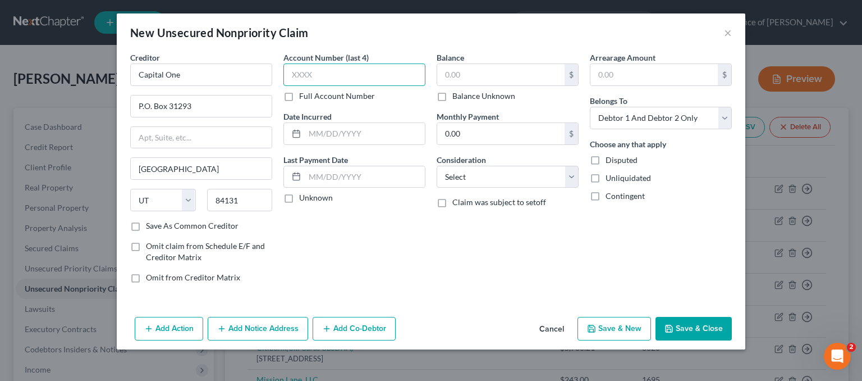
click at [341, 68] on input "text" at bounding box center [354, 74] width 142 height 22
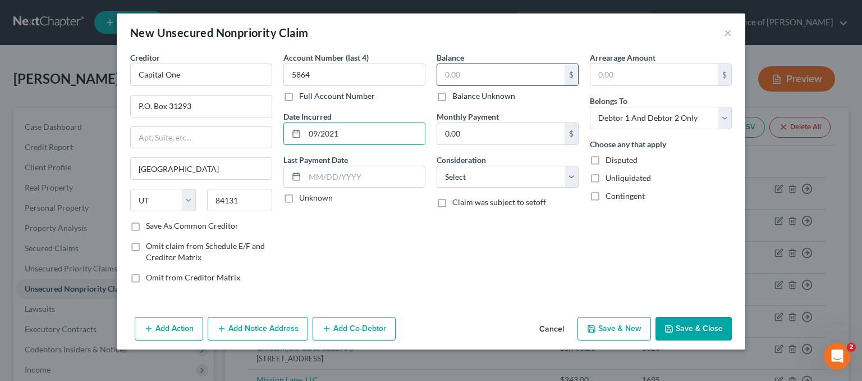
click at [456, 77] on input "text" at bounding box center [500, 74] width 127 height 21
click at [256, 317] on button "Add Notice Address" at bounding box center [258, 329] width 100 height 24
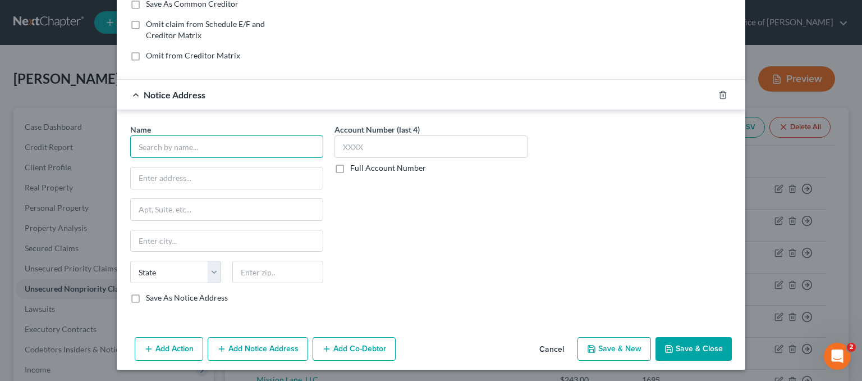
click at [168, 141] on input "text" at bounding box center [226, 146] width 193 height 22
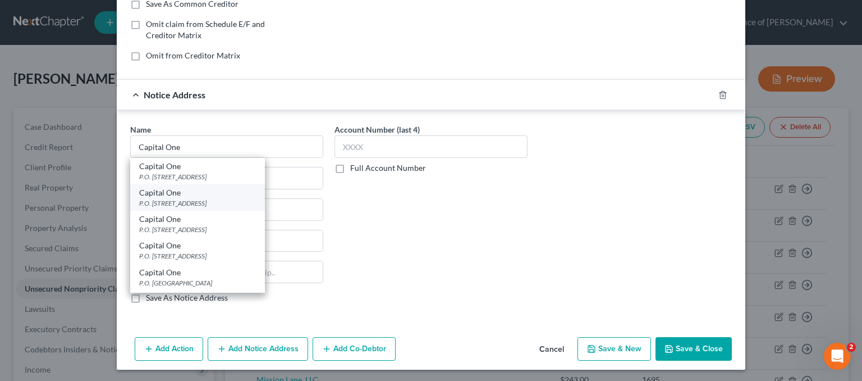
click at [196, 200] on div "P.O. Box 30285, Salt Lake City, UT 84130" at bounding box center [197, 203] width 117 height 10
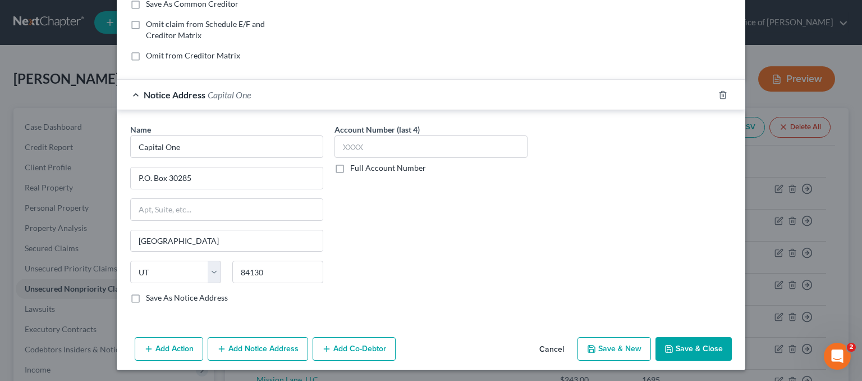
drag, startPoint x: 692, startPoint y: 341, endPoint x: 620, endPoint y: 201, distance: 157.2
click at [622, 208] on div "New Unsecured Nonpriority Claim × Creditor * Capital One P.O. Box 31293 Salt La…" at bounding box center [431, 81] width 629 height 578
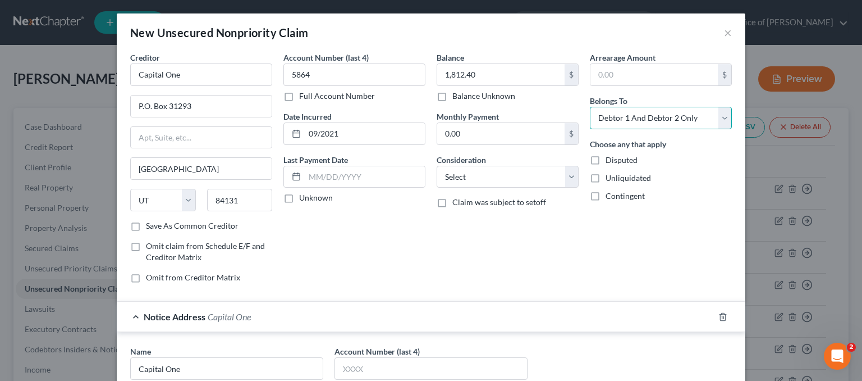
click at [647, 114] on select "Select Debtor 1 Only Debtor 2 Only Debtor 1 And Debtor 2 Only At Least One Of T…" at bounding box center [661, 118] width 142 height 22
click at [590, 107] on select "Select Debtor 1 Only Debtor 2 Only Debtor 1 And Debtor 2 Only At Least One Of T…" at bounding box center [661, 118] width 142 height 22
click at [469, 174] on select "Select Cable / Satellite Services Collection Agency Credit Card Debt Debt Couns…" at bounding box center [508, 177] width 142 height 22
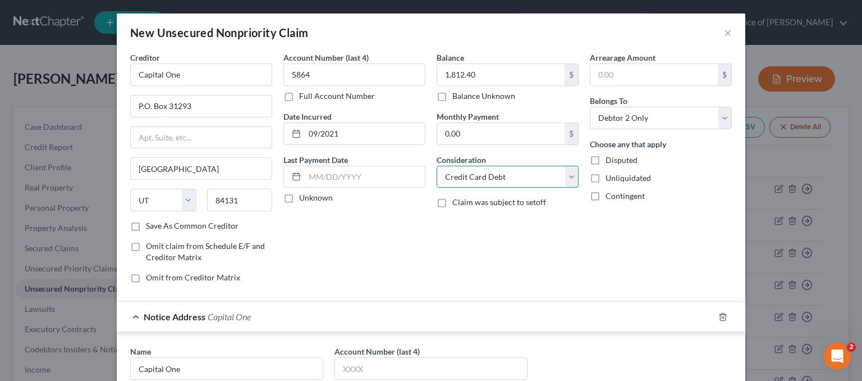
click at [437, 166] on select "Select Cable / Satellite Services Collection Agency Credit Card Debt Debt Couns…" at bounding box center [508, 177] width 142 height 22
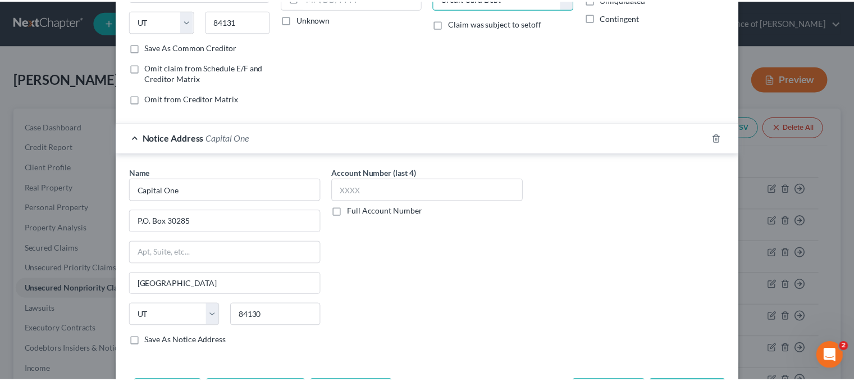
scroll to position [222, 0]
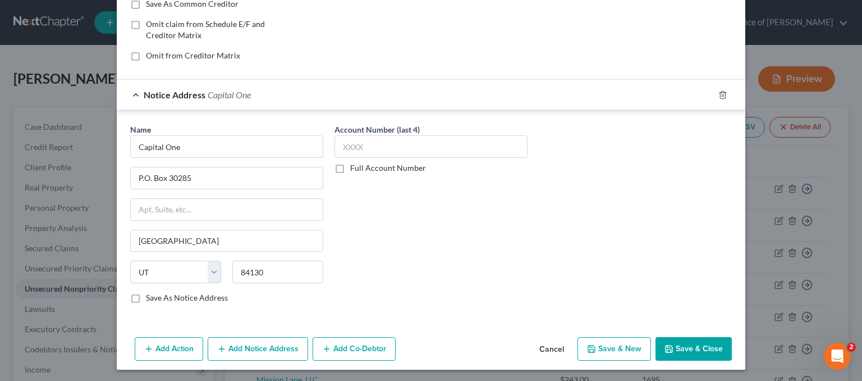
click at [700, 346] on button "Save & Close" at bounding box center [694, 349] width 76 height 24
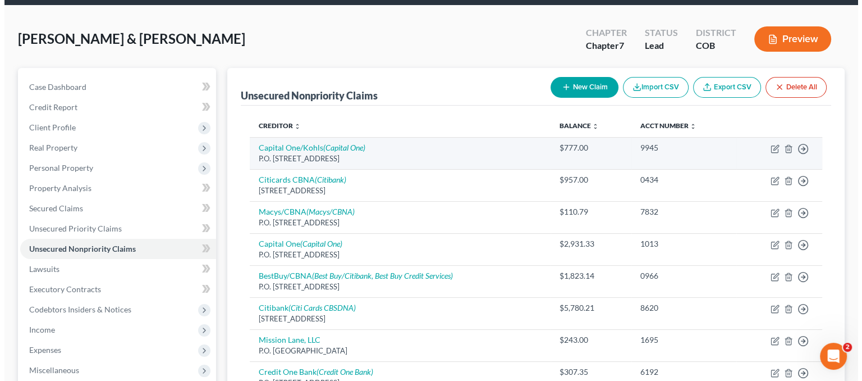
scroll to position [0, 0]
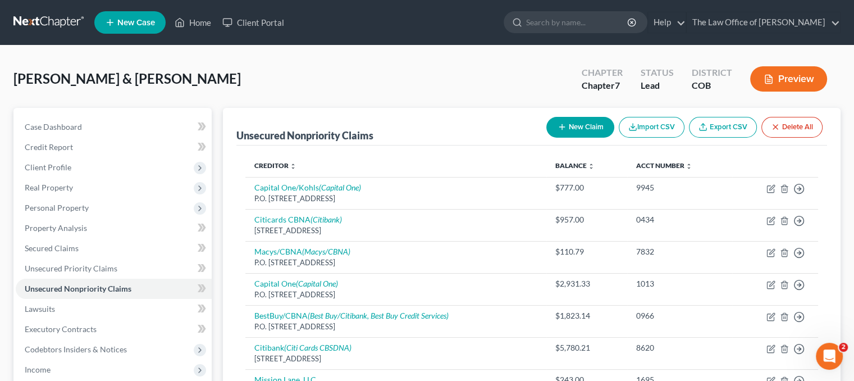
click at [560, 127] on line "button" at bounding box center [561, 127] width 5 height 0
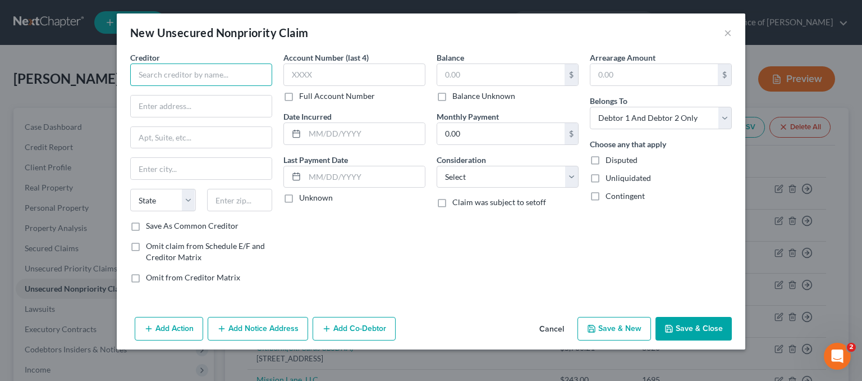
click at [229, 75] on input "text" at bounding box center [201, 74] width 142 height 22
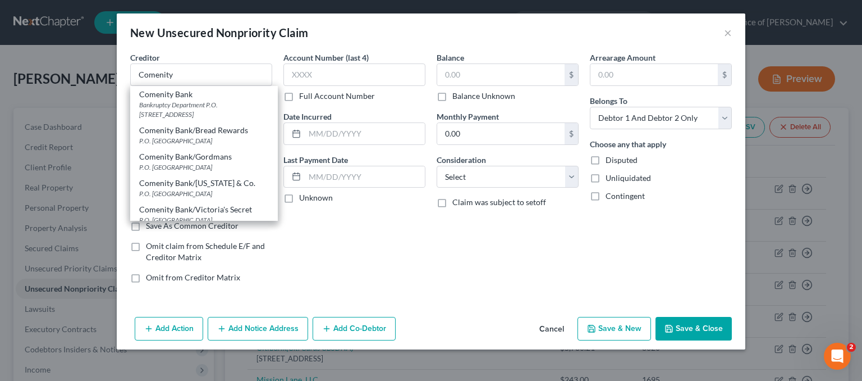
click at [228, 107] on div "Bankruptcy Department P.O. Box 182125, Columbus, OH 43218" at bounding box center [204, 109] width 130 height 19
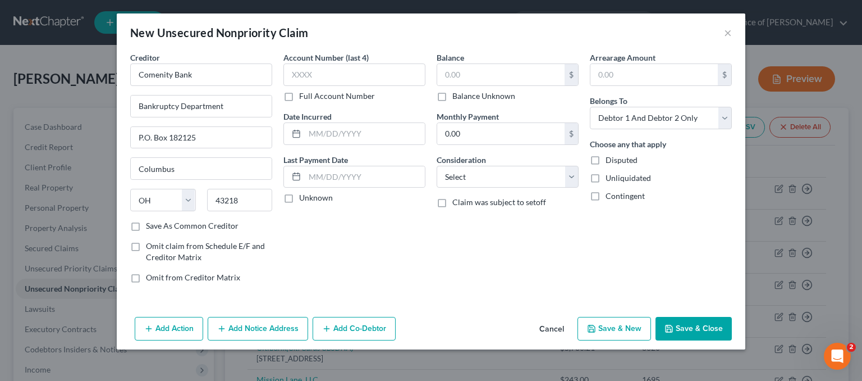
click at [248, 328] on button "Add Notice Address" at bounding box center [258, 329] width 100 height 24
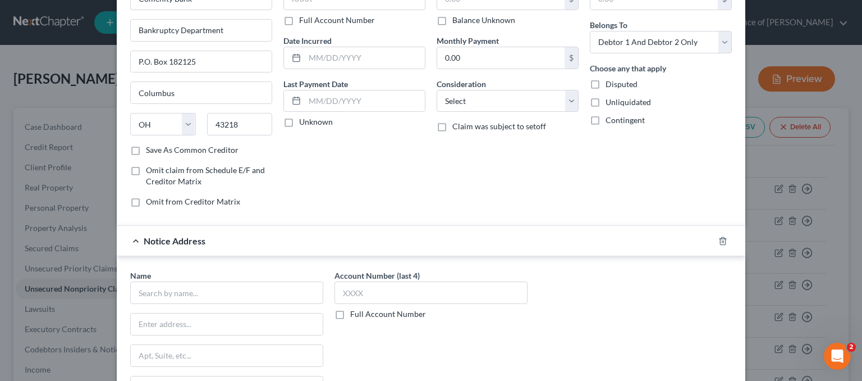
scroll to position [168, 0]
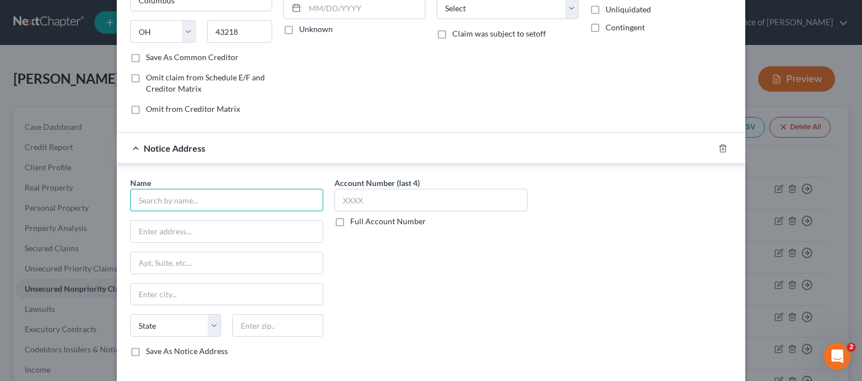
click at [194, 203] on input "text" at bounding box center [226, 200] width 193 height 22
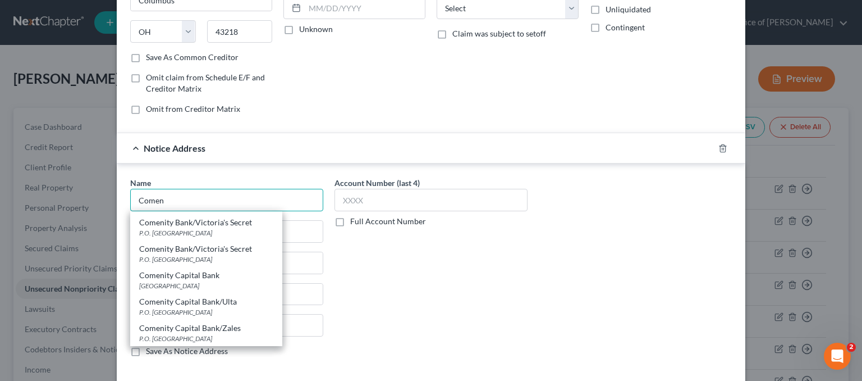
scroll to position [112, 0]
click at [228, 281] on div "PO Box 183003, Columbus, OH 43218" at bounding box center [206, 286] width 134 height 10
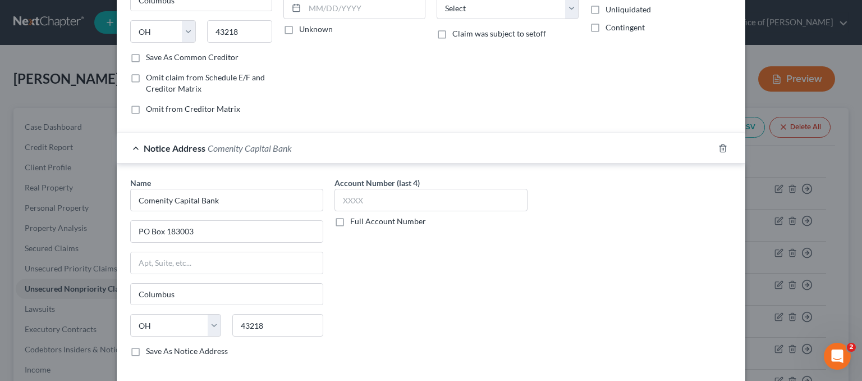
scroll to position [0, 0]
click at [233, 196] on input "Comenity Capital Bank" at bounding box center [226, 200] width 193 height 22
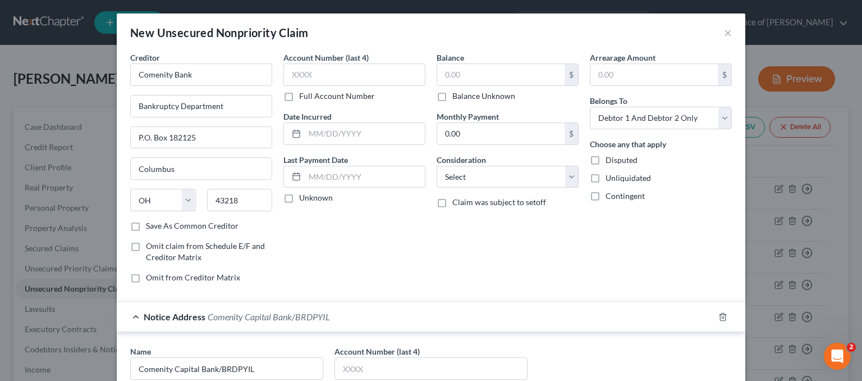
scroll to position [222, 0]
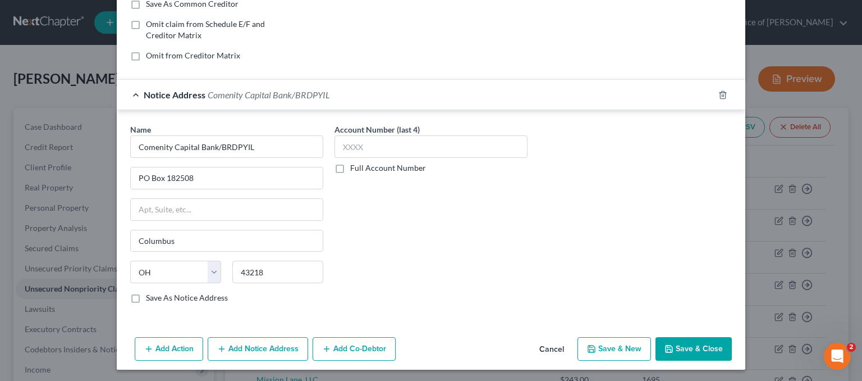
click at [146, 298] on label "Save As Notice Address" at bounding box center [187, 297] width 82 height 11
click at [150, 298] on input "Save As Notice Address" at bounding box center [153, 295] width 7 height 7
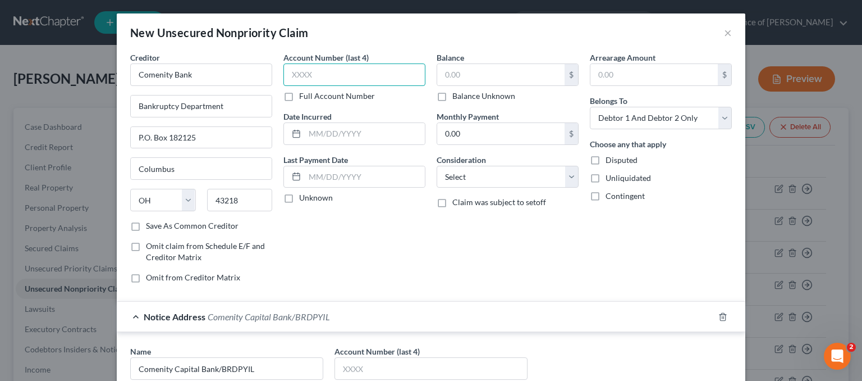
click at [312, 66] on input "text" at bounding box center [354, 74] width 142 height 22
click at [355, 135] on input "text" at bounding box center [365, 133] width 120 height 21
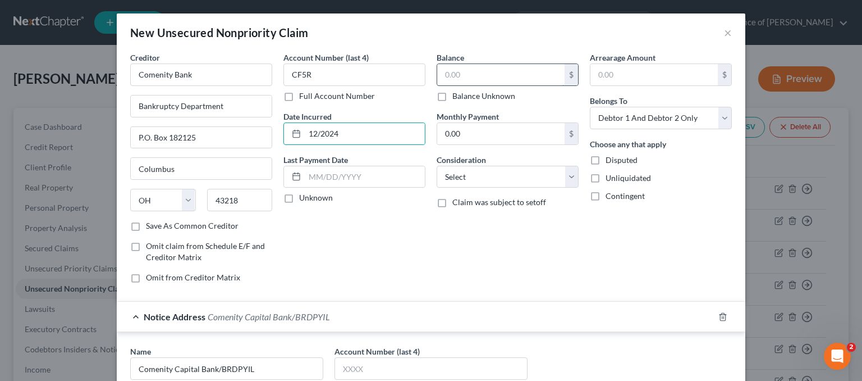
click at [514, 81] on input "text" at bounding box center [500, 74] width 127 height 21
click at [710, 114] on select "Select Debtor 1 Only Debtor 2 Only Debtor 1 And Debtor 2 Only At Least One Of T…" at bounding box center [661, 118] width 142 height 22
click at [590, 107] on select "Select Debtor 1 Only Debtor 2 Only Debtor 1 And Debtor 2 Only At Least One Of T…" at bounding box center [661, 118] width 142 height 22
drag, startPoint x: 495, startPoint y: 172, endPoint x: 490, endPoint y: 180, distance: 9.8
click at [495, 172] on select "Select Cable / Satellite Services Collection Agency Credit Card Debt Debt Couns…" at bounding box center [508, 177] width 142 height 22
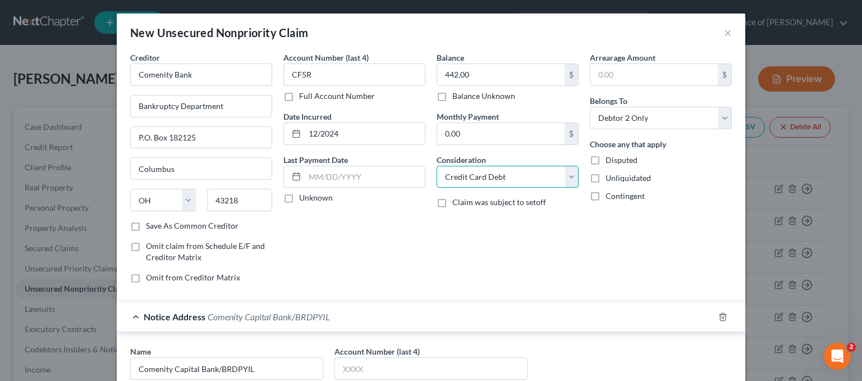
click at [437, 166] on select "Select Cable / Satellite Services Collection Agency Credit Card Debt Debt Couns…" at bounding box center [508, 177] width 142 height 22
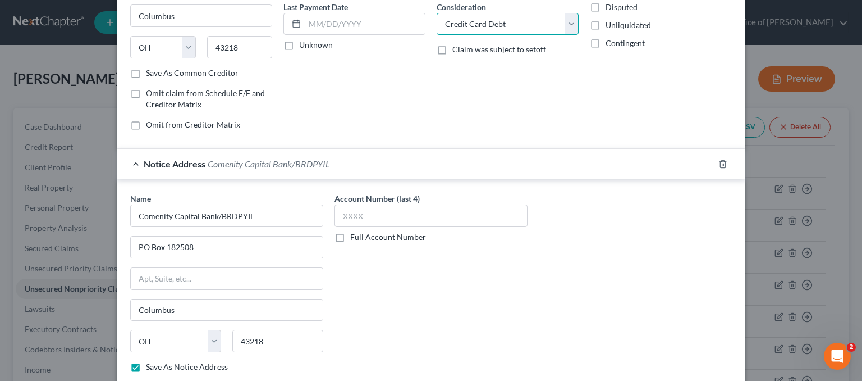
scroll to position [222, 0]
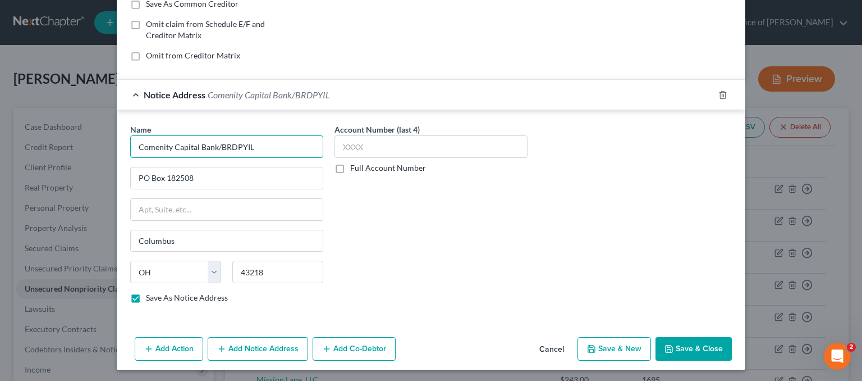
click at [264, 141] on input "Comenity Capital Bank/BRDPYIL" at bounding box center [226, 146] width 193 height 22
drag, startPoint x: 264, startPoint y: 141, endPoint x: 55, endPoint y: 137, distance: 209.4
click at [55, 137] on div "New Unsecured Nonpriority Claim × Creditor * Comenity Bank Bankruptcy Departmen…" at bounding box center [431, 190] width 862 height 381
click at [612, 341] on button "Save & New" at bounding box center [615, 349] width 74 height 24
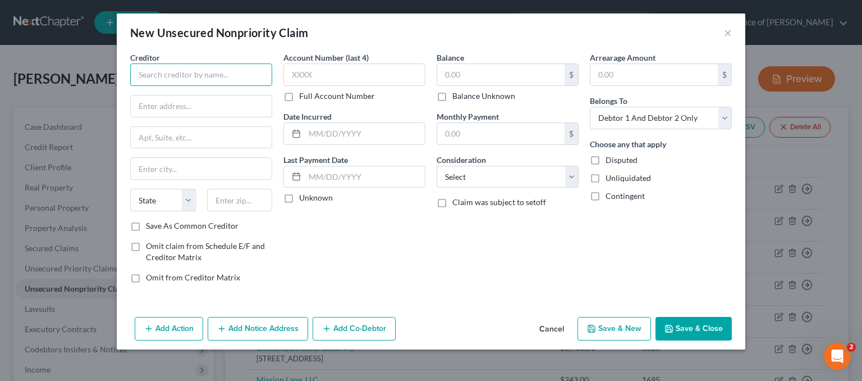
click at [196, 77] on input "text" at bounding box center [201, 74] width 142 height 22
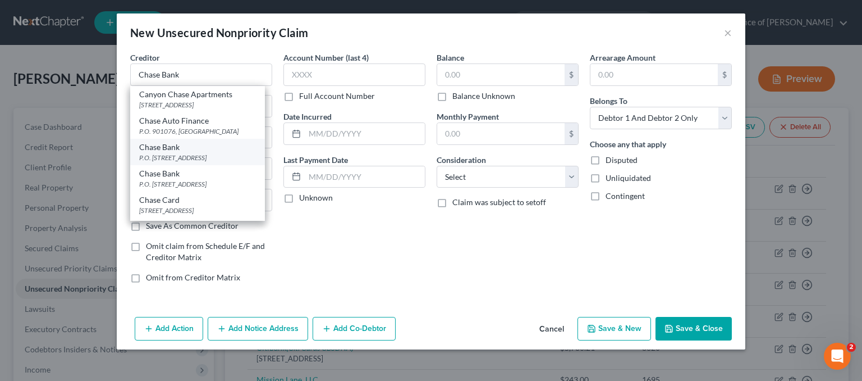
click at [185, 162] on div "P.O. Box 15298, Wilmington, DE 19850" at bounding box center [197, 158] width 117 height 10
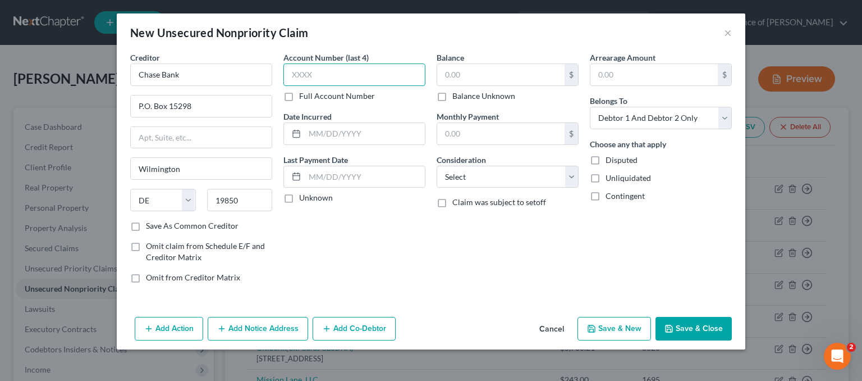
click at [365, 68] on input "text" at bounding box center [354, 74] width 142 height 22
click at [522, 75] on input "text" at bounding box center [500, 74] width 127 height 21
click at [483, 71] on input "622" at bounding box center [500, 74] width 127 height 21
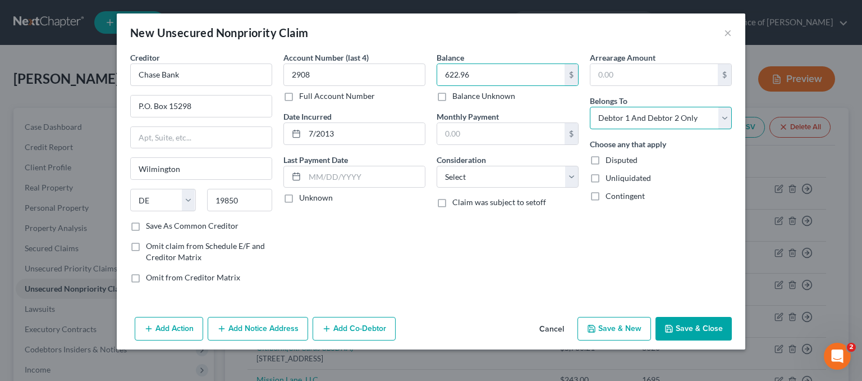
click at [609, 120] on select "Select Debtor 1 Only Debtor 2 Only Debtor 1 And Debtor 2 Only At Least One Of T…" at bounding box center [661, 118] width 142 height 22
click at [590, 107] on select "Select Debtor 1 Only Debtor 2 Only Debtor 1 And Debtor 2 Only At Least One Of T…" at bounding box center [661, 118] width 142 height 22
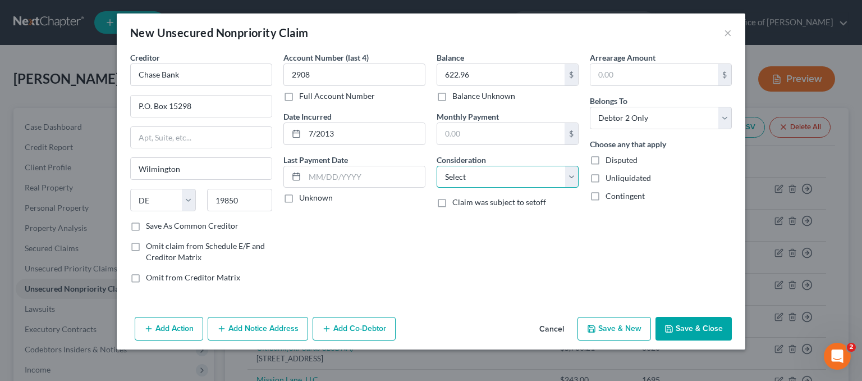
click at [460, 170] on select "Select Cable / Satellite Services Collection Agency Credit Card Debt Debt Couns…" at bounding box center [508, 177] width 142 height 22
click at [437, 166] on select "Select Cable / Satellite Services Collection Agency Credit Card Debt Debt Couns…" at bounding box center [508, 177] width 142 height 22
click at [251, 326] on button "Add Notice Address" at bounding box center [258, 329] width 100 height 24
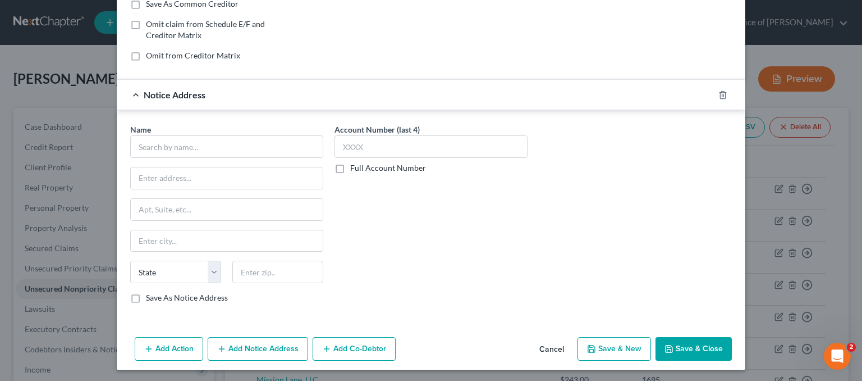
click at [174, 126] on div "Name *" at bounding box center [226, 140] width 193 height 34
click at [169, 136] on input "text" at bounding box center [226, 146] width 193 height 22
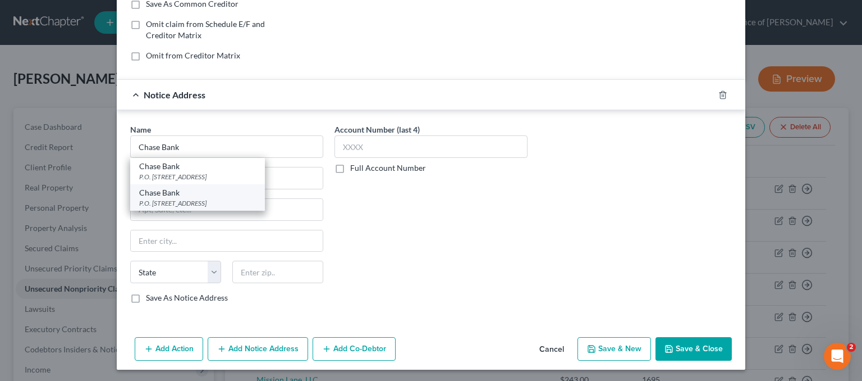
click at [215, 203] on div "P.O. Box 15123, Wilmington, DE 19850" at bounding box center [197, 203] width 117 height 10
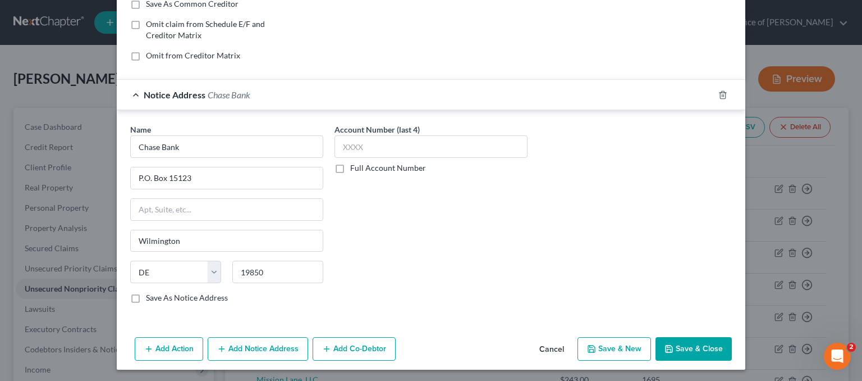
click at [685, 343] on button "Save & Close" at bounding box center [694, 349] width 76 height 24
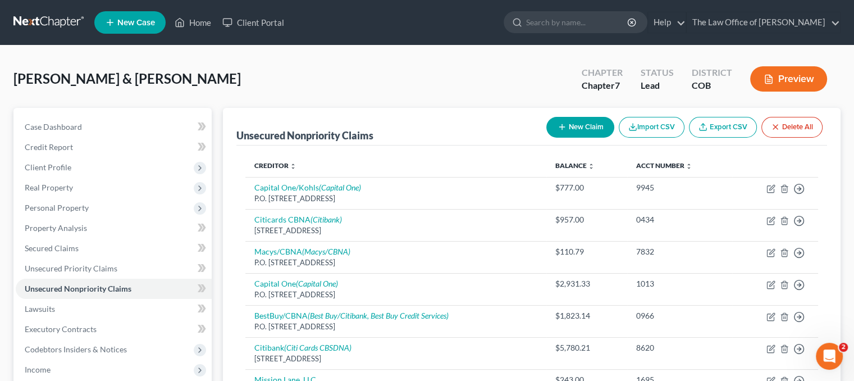
click at [584, 122] on button "New Claim" at bounding box center [580, 127] width 68 height 21
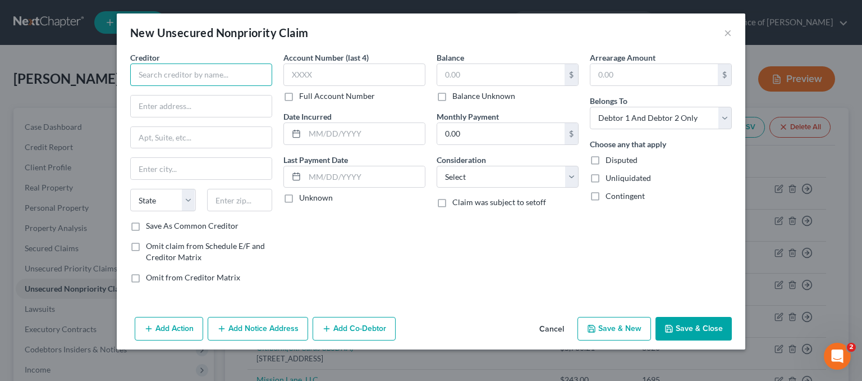
click at [216, 80] on input "text" at bounding box center [201, 74] width 142 height 22
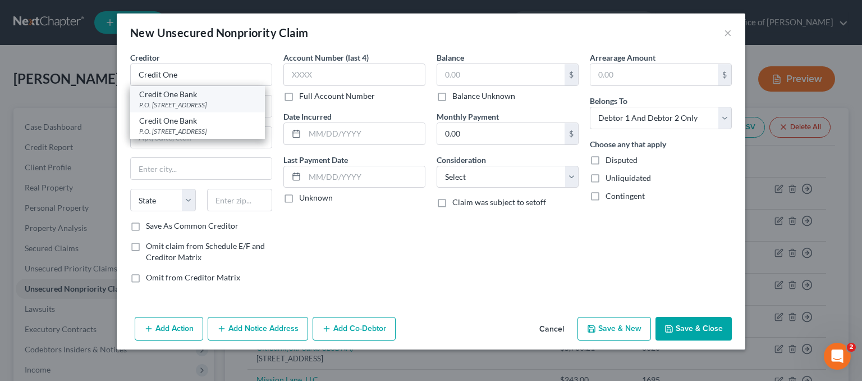
click at [210, 106] on div "P.O. Box 98872, Las Vegas, NV 89193" at bounding box center [197, 105] width 117 height 10
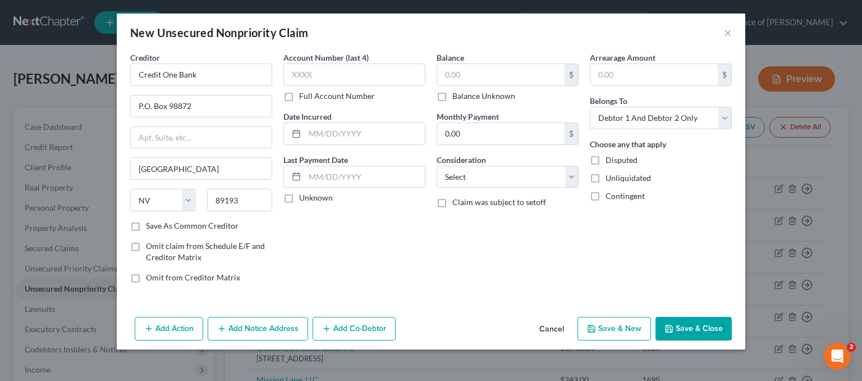
click at [251, 330] on button "Add Notice Address" at bounding box center [258, 329] width 100 height 24
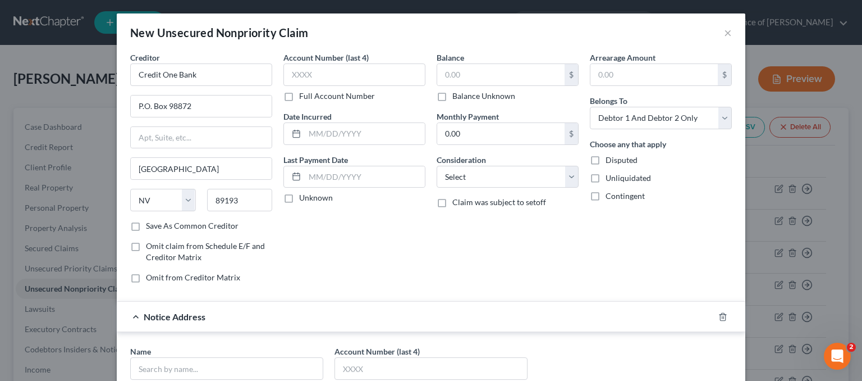
scroll to position [112, 0]
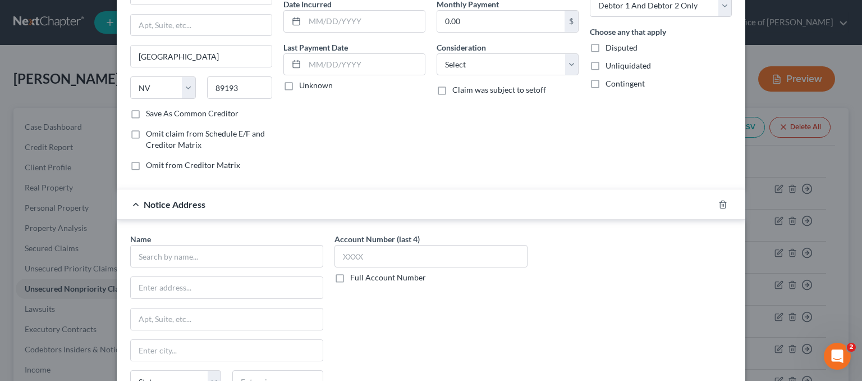
click at [153, 241] on div "Name *" at bounding box center [226, 250] width 193 height 34
click at [157, 251] on input "text" at bounding box center [226, 256] width 193 height 22
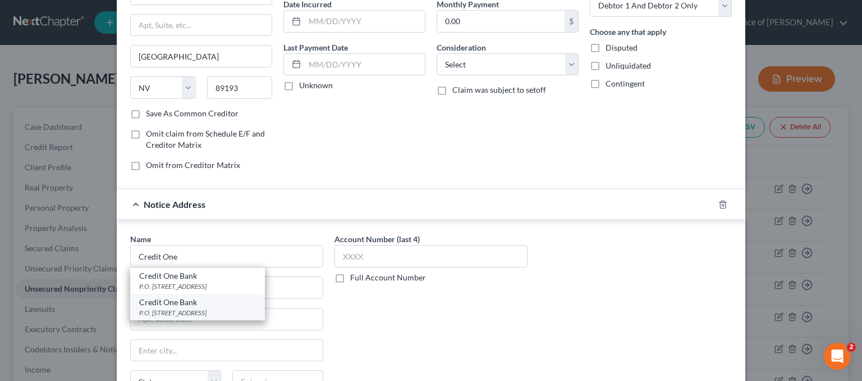
click at [198, 309] on div "P.O. Box 98873, Las Vegas, NV 89193" at bounding box center [197, 313] width 117 height 10
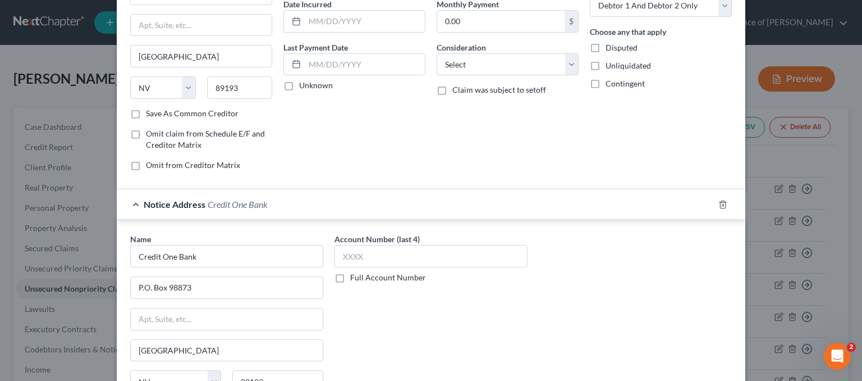
scroll to position [0, 0]
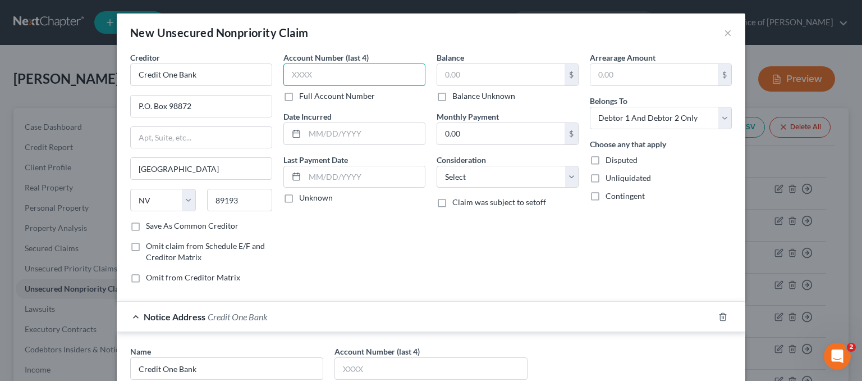
click at [301, 72] on input "text" at bounding box center [354, 74] width 142 height 22
click at [465, 80] on input "text" at bounding box center [500, 74] width 127 height 21
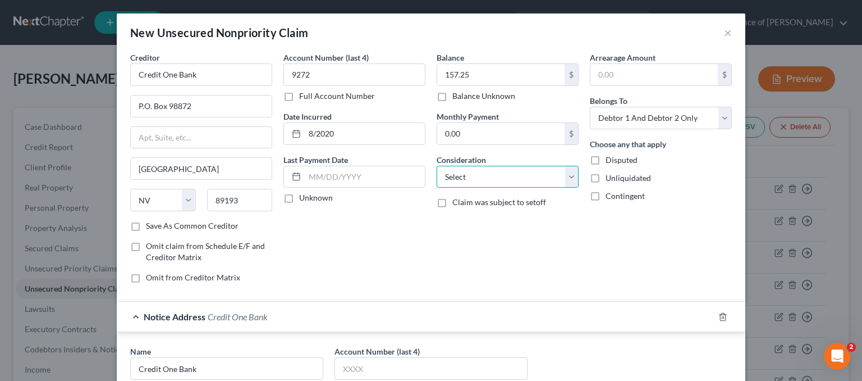
click at [466, 170] on select "Select Cable / Satellite Services Collection Agency Credit Card Debt Debt Couns…" at bounding box center [508, 177] width 142 height 22
click at [437, 166] on select "Select Cable / Satellite Services Collection Agency Credit Card Debt Debt Couns…" at bounding box center [508, 177] width 142 height 22
click at [619, 125] on select "Select Debtor 1 Only Debtor 2 Only Debtor 1 And Debtor 2 Only At Least One Of T…" at bounding box center [661, 118] width 142 height 22
click at [590, 107] on select "Select Debtor 1 Only Debtor 2 Only Debtor 1 And Debtor 2 Only At Least One Of T…" at bounding box center [661, 118] width 142 height 22
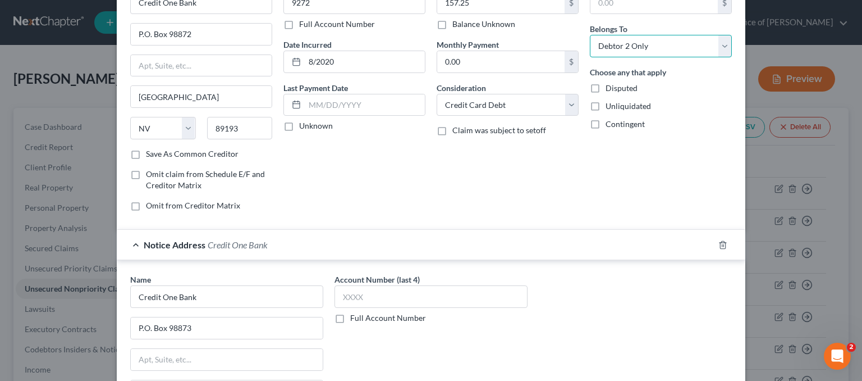
scroll to position [222, 0]
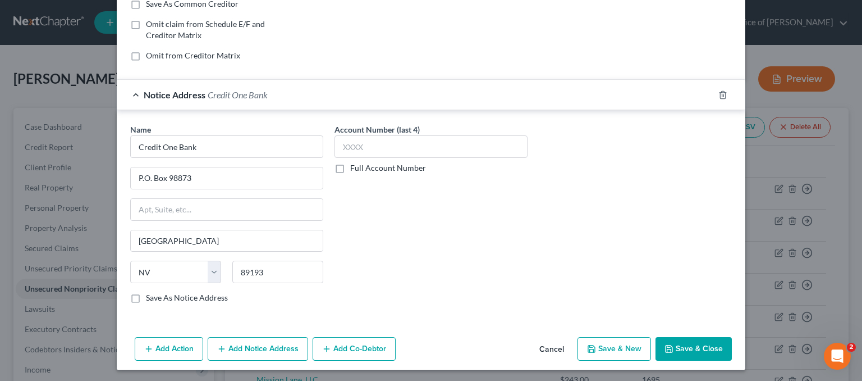
click at [698, 344] on button "Save & Close" at bounding box center [694, 349] width 76 height 24
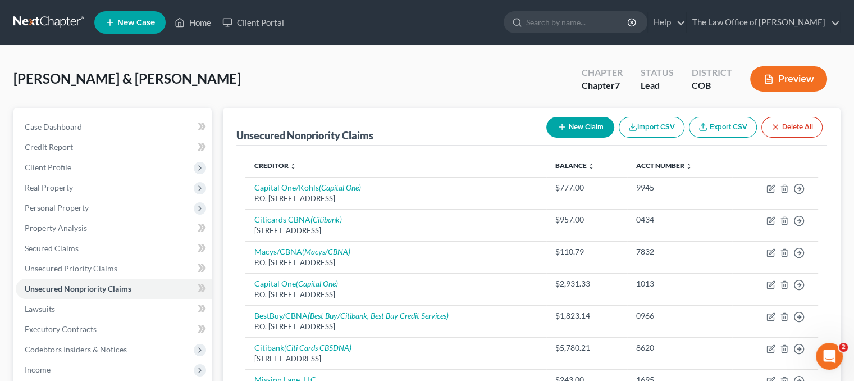
click at [581, 122] on button "New Claim" at bounding box center [580, 127] width 68 height 21
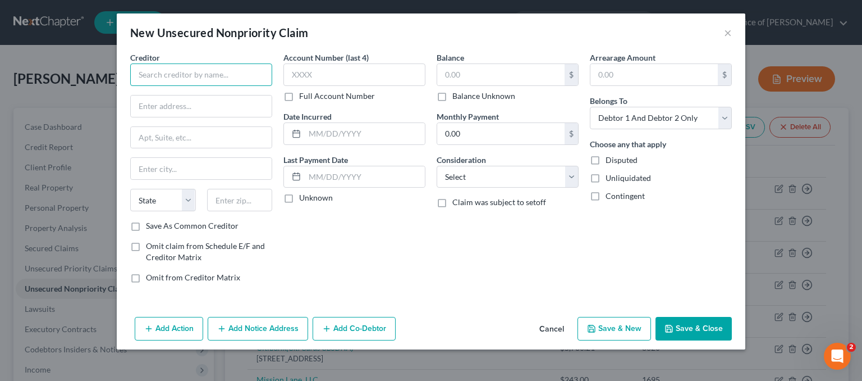
click at [162, 70] on input "text" at bounding box center [201, 74] width 142 height 22
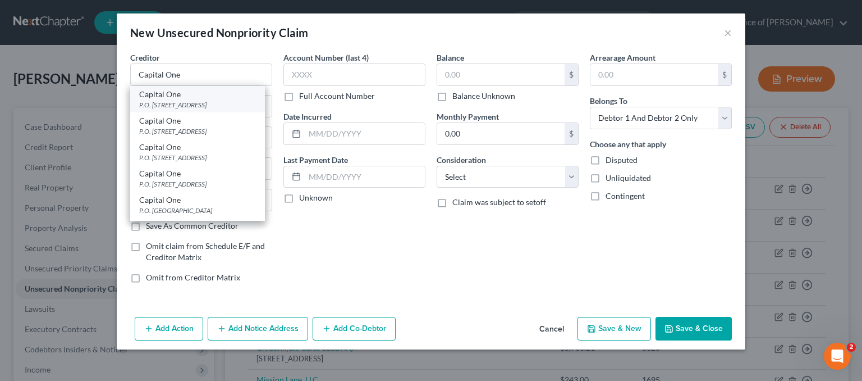
click at [186, 104] on div "P.O. Box 31293, Salt Lake City, UT 84131" at bounding box center [197, 105] width 117 height 10
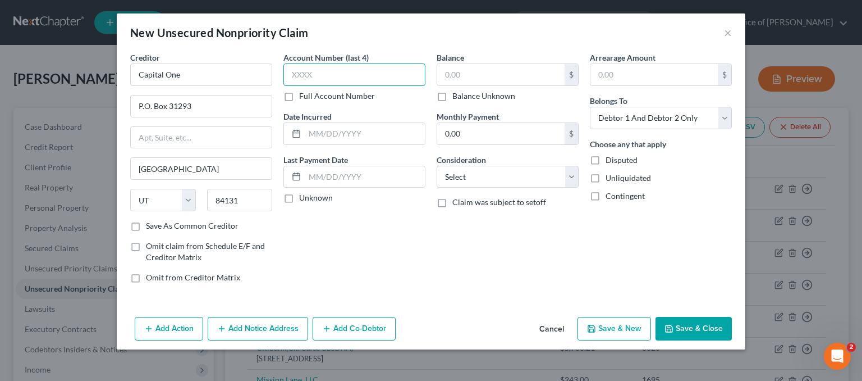
click at [305, 66] on input "text" at bounding box center [354, 74] width 142 height 22
click at [338, 135] on input "text" at bounding box center [365, 133] width 120 height 21
click at [470, 74] on input "text" at bounding box center [500, 74] width 127 height 21
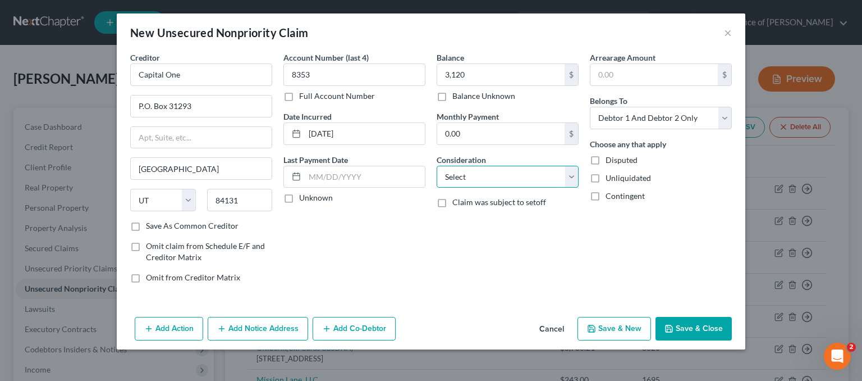
drag, startPoint x: 485, startPoint y: 181, endPoint x: 474, endPoint y: 199, distance: 20.9
click at [485, 181] on select "Select Cable / Satellite Services Collection Agency Credit Card Debt Debt Couns…" at bounding box center [508, 177] width 142 height 22
click at [437, 166] on select "Select Cable / Satellite Services Collection Agency Credit Card Debt Debt Couns…" at bounding box center [508, 177] width 142 height 22
click at [479, 67] on input "3,120" at bounding box center [500, 74] width 127 height 21
click at [481, 72] on input "3,120" at bounding box center [500, 74] width 127 height 21
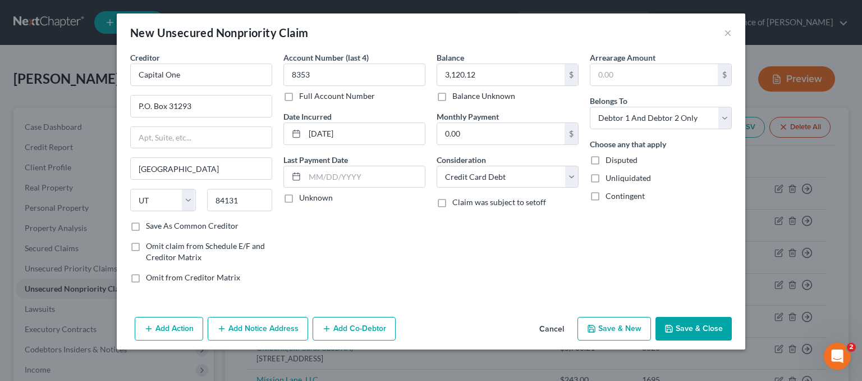
click at [258, 331] on button "Add Notice Address" at bounding box center [258, 329] width 100 height 24
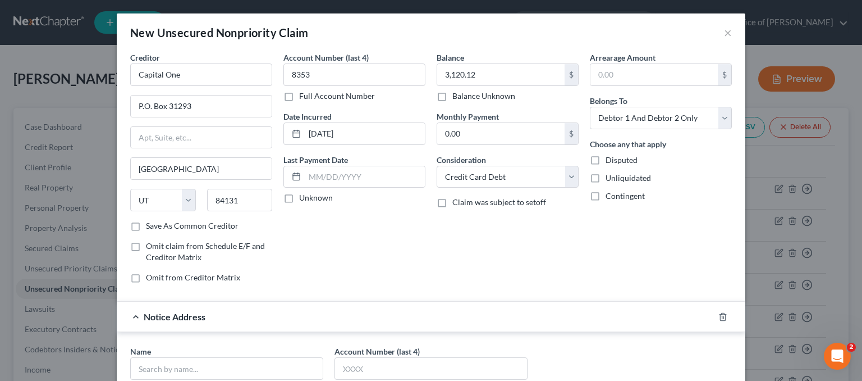
scroll to position [112, 0]
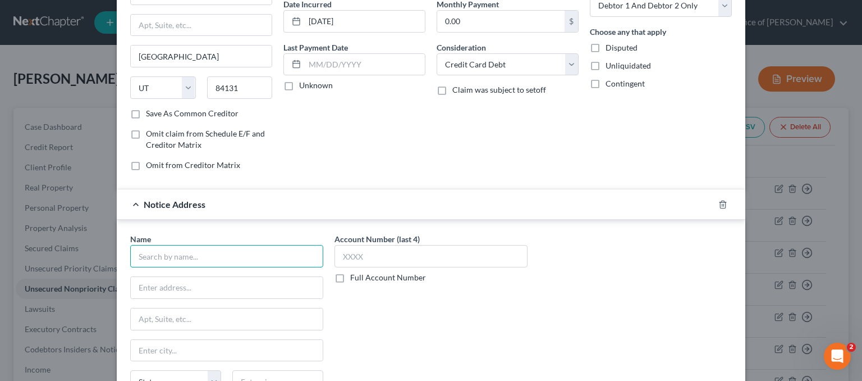
click at [206, 248] on input "text" at bounding box center [226, 256] width 193 height 22
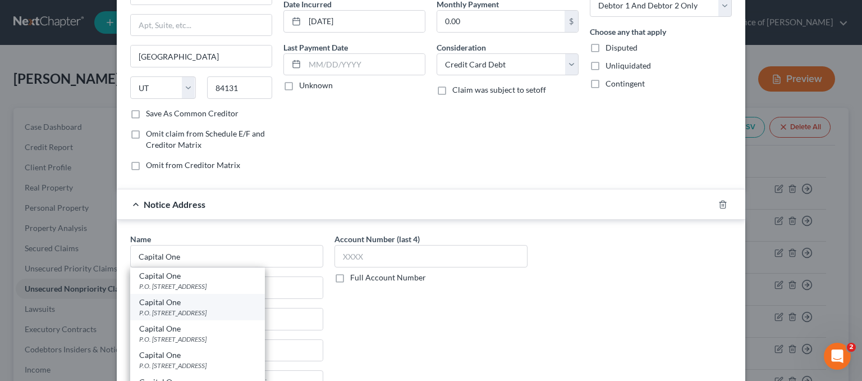
click at [234, 301] on div "Capital One" at bounding box center [197, 301] width 117 height 11
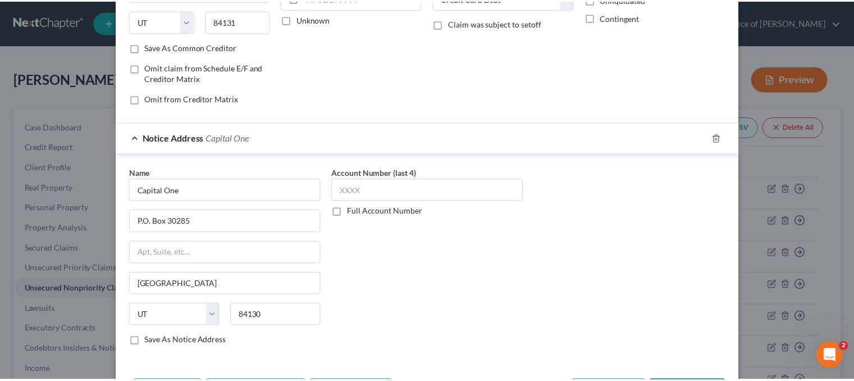
scroll to position [222, 0]
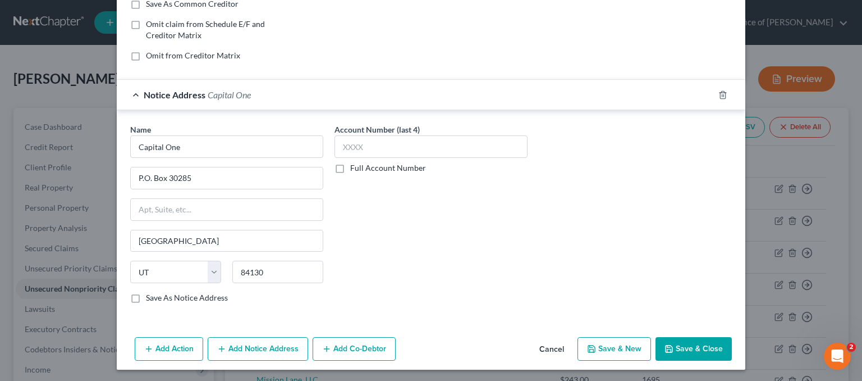
click at [676, 346] on button "Save & Close" at bounding box center [694, 349] width 76 height 24
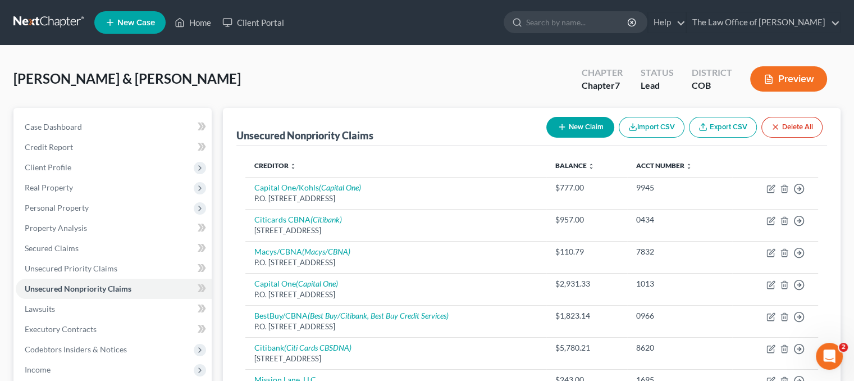
click at [594, 123] on button "New Claim" at bounding box center [580, 127] width 68 height 21
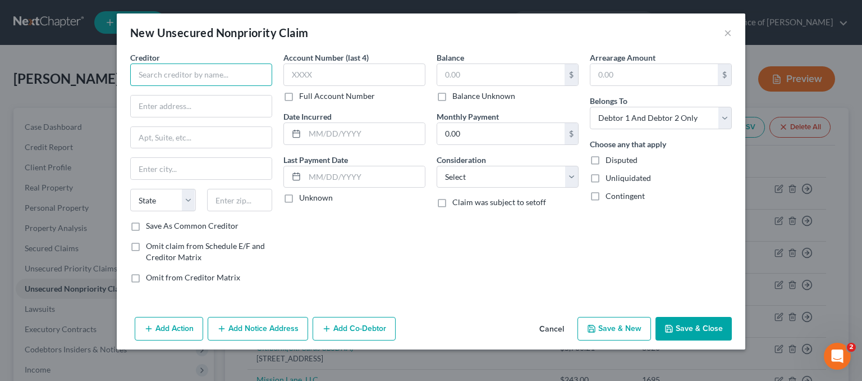
click at [172, 72] on input "text" at bounding box center [201, 74] width 142 height 22
click at [564, 323] on button "Cancel" at bounding box center [551, 329] width 43 height 22
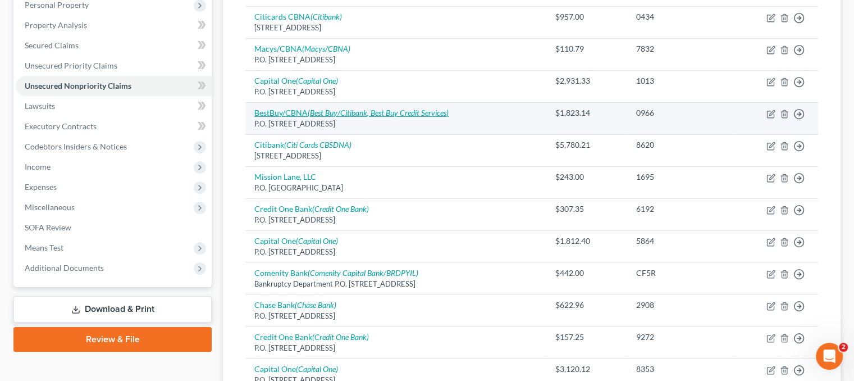
scroll to position [281, 0]
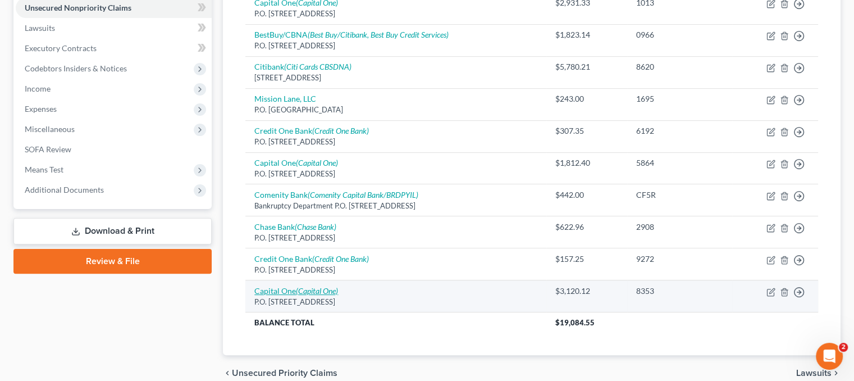
click at [326, 286] on icon "(Capital One)" at bounding box center [317, 291] width 42 height 10
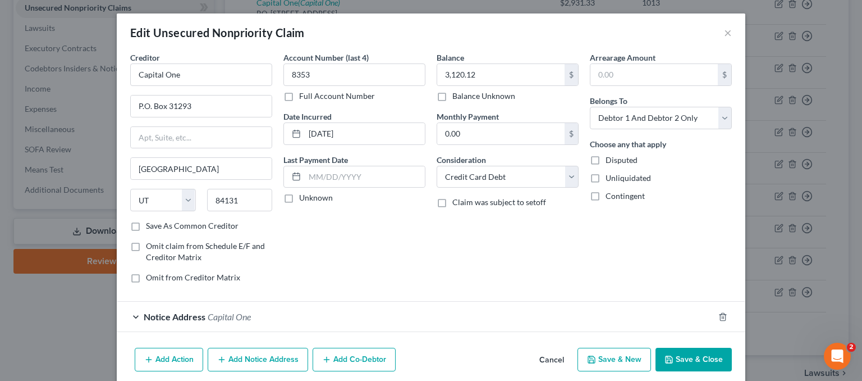
click at [662, 102] on div "Belongs To * Select Debtor 1 Only Debtor 2 Only Debtor 1 And Debtor 2 Only At L…" at bounding box center [661, 112] width 142 height 34
click at [657, 121] on select "Select Debtor 1 Only Debtor 2 Only Debtor 1 And Debtor 2 Only At Least One Of T…" at bounding box center [661, 118] width 142 height 22
click at [590, 107] on select "Select Debtor 1 Only Debtor 2 Only Debtor 1 And Debtor 2 Only At Least One Of T…" at bounding box center [661, 118] width 142 height 22
click at [689, 357] on button "Save & Close" at bounding box center [694, 359] width 76 height 24
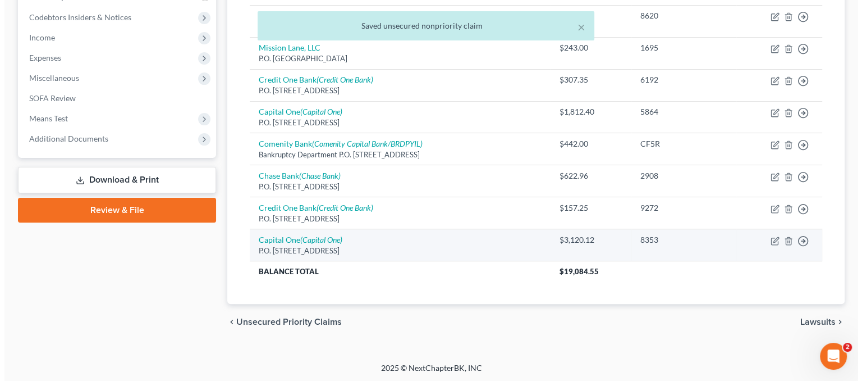
scroll to position [51, 0]
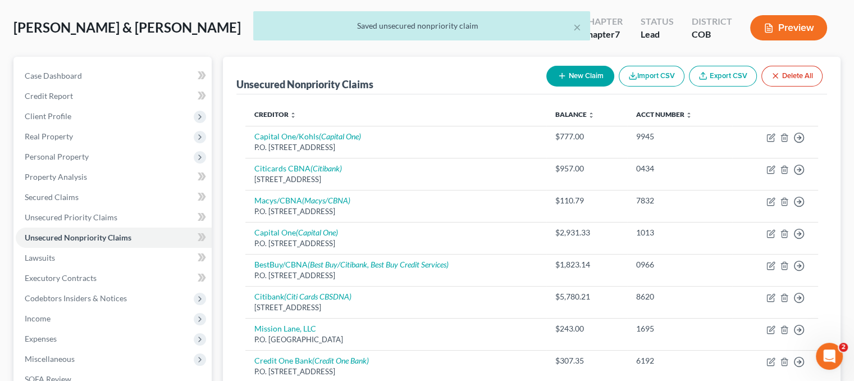
click at [568, 76] on button "New Claim" at bounding box center [580, 76] width 68 height 21
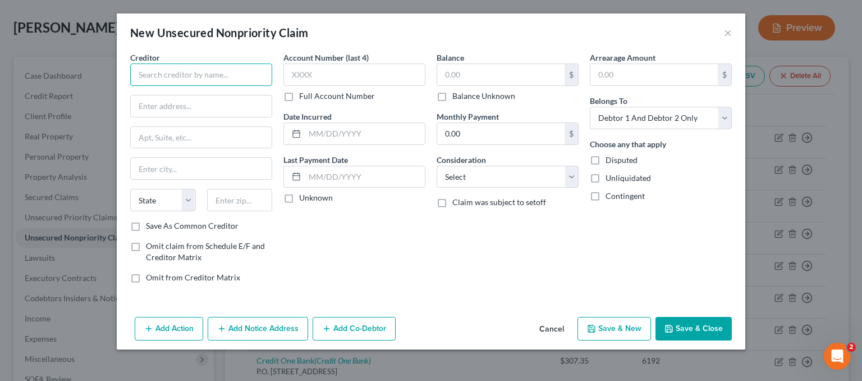
click at [158, 75] on input "text" at bounding box center [201, 74] width 142 height 22
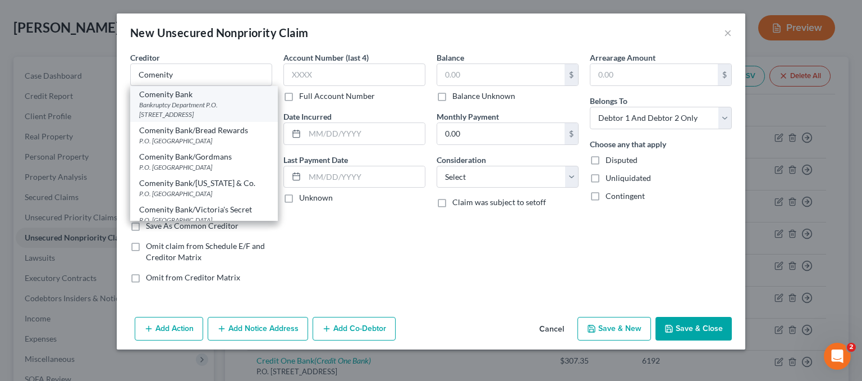
click at [198, 105] on div "Bankruptcy Department P.O. Box 182125, Columbus, OH 43218" at bounding box center [204, 109] width 130 height 19
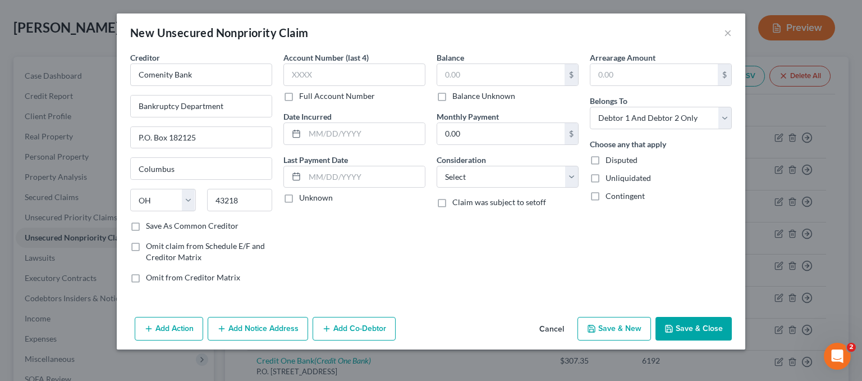
click at [257, 326] on button "Add Notice Address" at bounding box center [258, 329] width 100 height 24
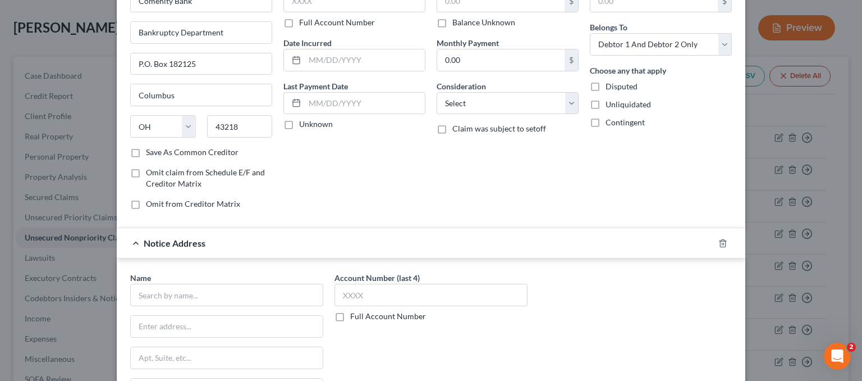
scroll to position [168, 0]
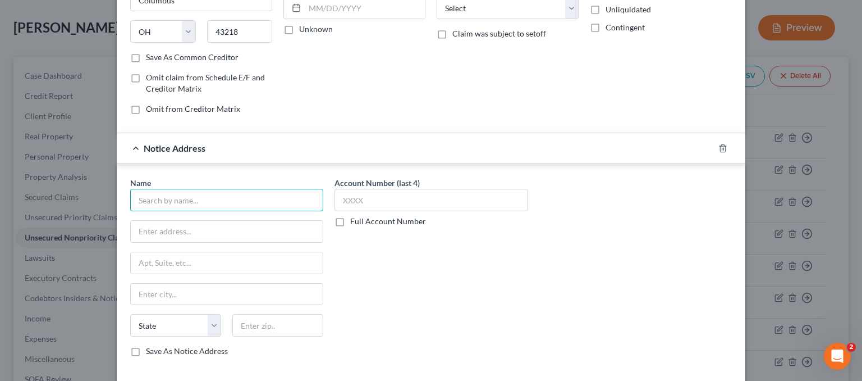
click at [159, 190] on input "text" at bounding box center [226, 200] width 193 height 22
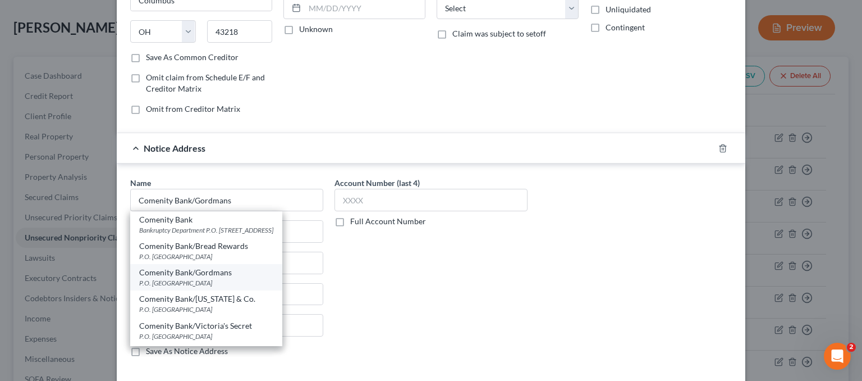
click at [220, 287] on div "P.O. Box 182789, Columbus, OH 43218" at bounding box center [206, 283] width 134 height 10
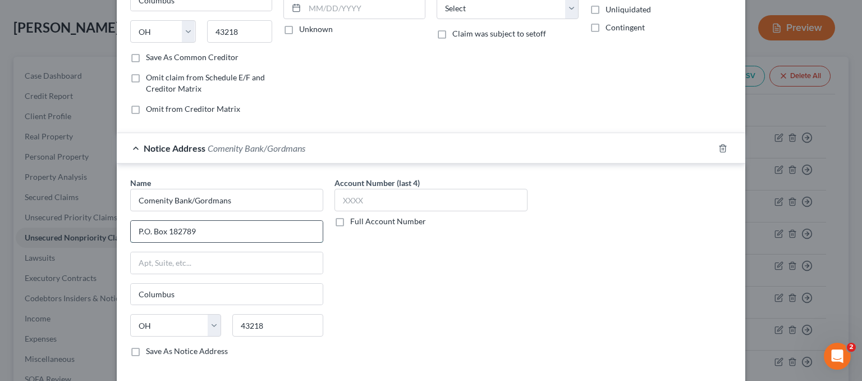
click at [225, 225] on input "P.O. Box 182789" at bounding box center [227, 231] width 192 height 21
click at [209, 195] on input "Comenity Bank/Gordmans" at bounding box center [226, 200] width 193 height 22
drag, startPoint x: 190, startPoint y: 197, endPoint x: 272, endPoint y: 202, distance: 82.1
click at [272, 202] on input "Comenity Bank/Gordmans" at bounding box center [226, 200] width 193 height 22
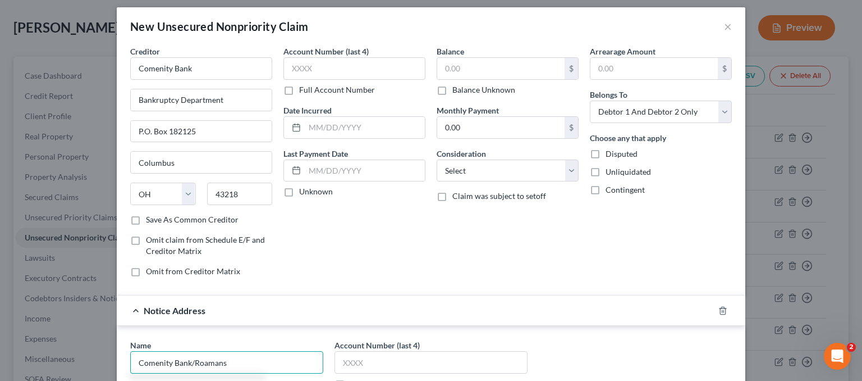
scroll to position [0, 0]
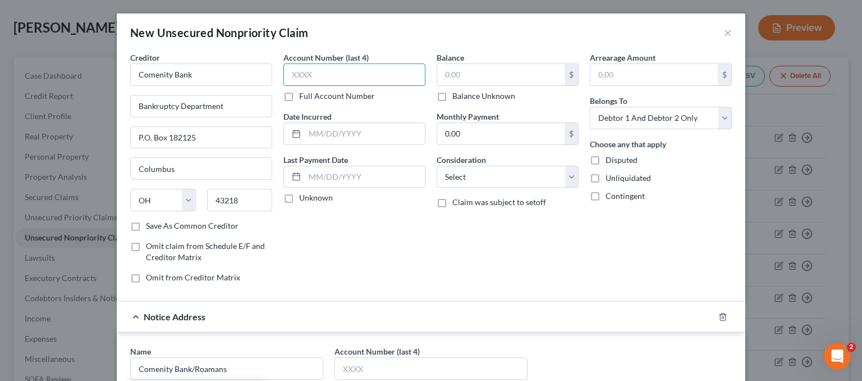
click at [336, 76] on input "text" at bounding box center [354, 74] width 142 height 22
click at [363, 130] on input "text" at bounding box center [365, 133] width 120 height 21
click at [457, 70] on input "text" at bounding box center [500, 74] width 127 height 21
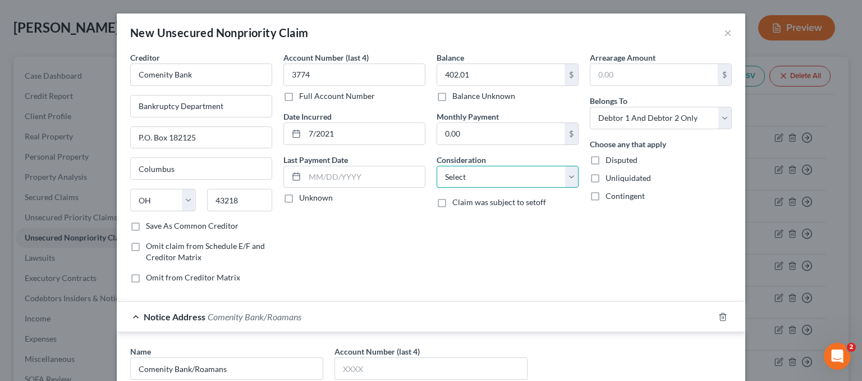
click at [463, 178] on select "Select Cable / Satellite Services Collection Agency Credit Card Debt Debt Couns…" at bounding box center [508, 177] width 142 height 22
click at [437, 166] on select "Select Cable / Satellite Services Collection Agency Credit Card Debt Debt Couns…" at bounding box center [508, 177] width 142 height 22
drag, startPoint x: 661, startPoint y: 116, endPoint x: 653, endPoint y: 126, distance: 12.8
click at [661, 116] on select "Select Debtor 1 Only Debtor 2 Only Debtor 1 And Debtor 2 Only At Least One Of T…" at bounding box center [661, 118] width 142 height 22
click at [590, 107] on select "Select Debtor 1 Only Debtor 2 Only Debtor 1 And Debtor 2 Only At Least One Of T…" at bounding box center [661, 118] width 142 height 22
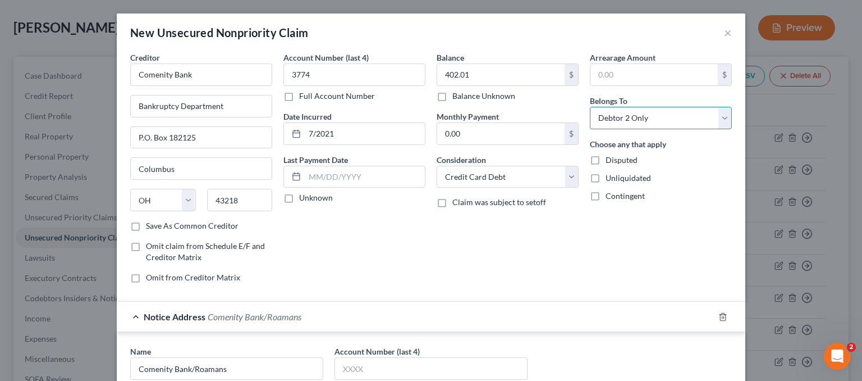
scroll to position [222, 0]
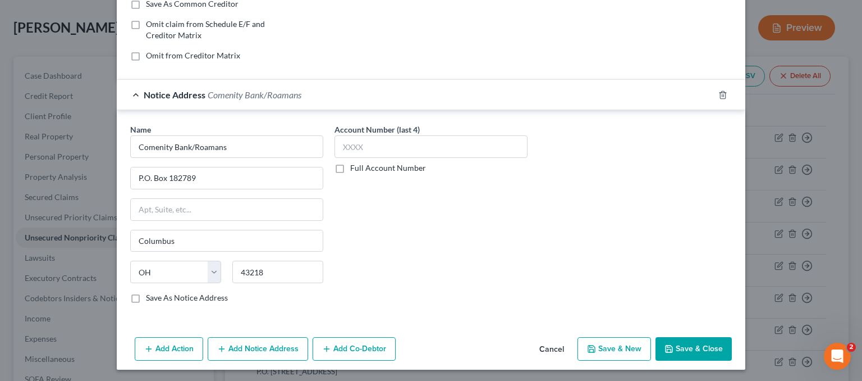
click at [628, 347] on button "Save & New" at bounding box center [615, 349] width 74 height 24
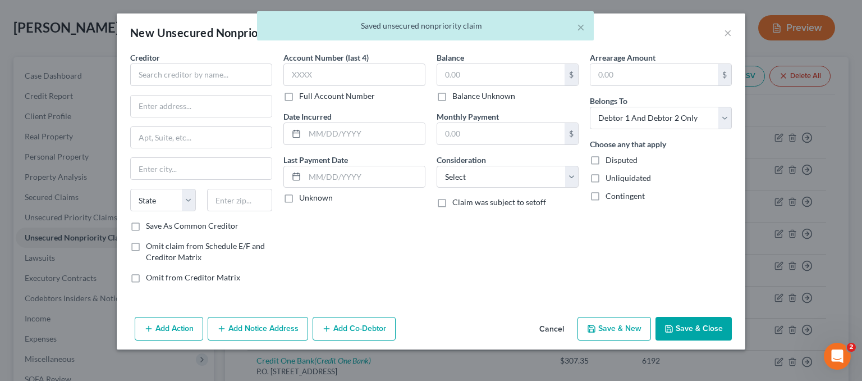
scroll to position [0, 0]
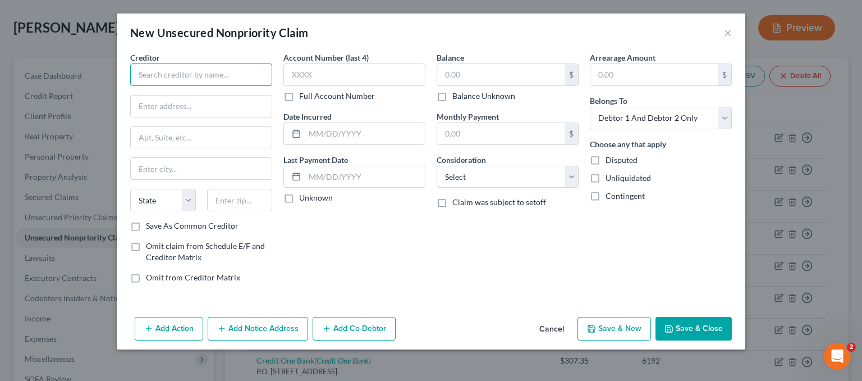
click at [220, 79] on input "text" at bounding box center [201, 74] width 142 height 22
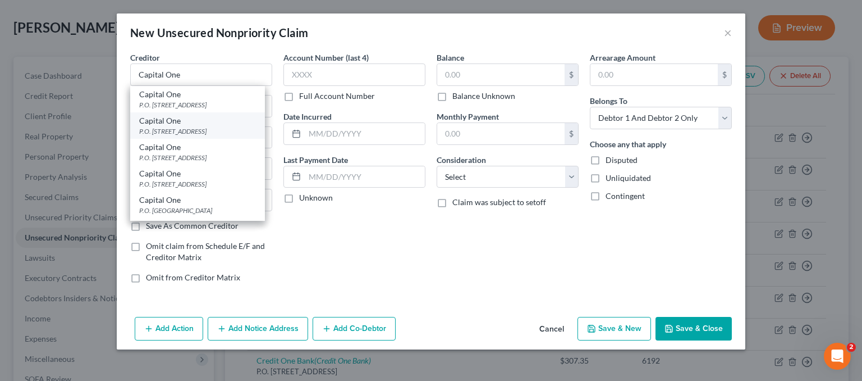
click at [205, 131] on div "P.O. Box 30285, Salt Lake City, UT 84130" at bounding box center [197, 131] width 117 height 10
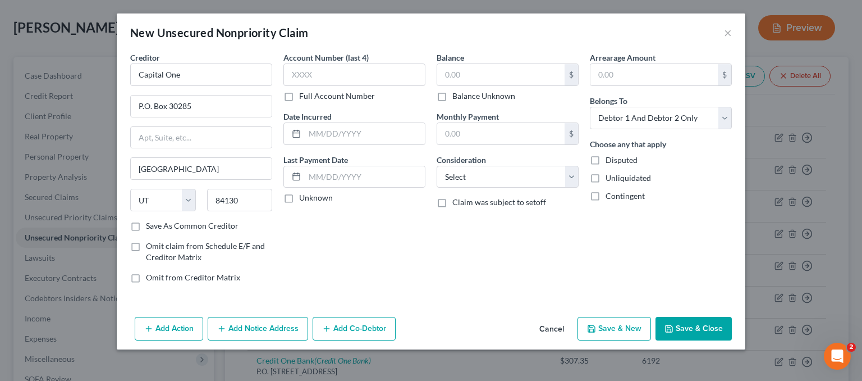
click at [234, 330] on button "Add Notice Address" at bounding box center [258, 329] width 100 height 24
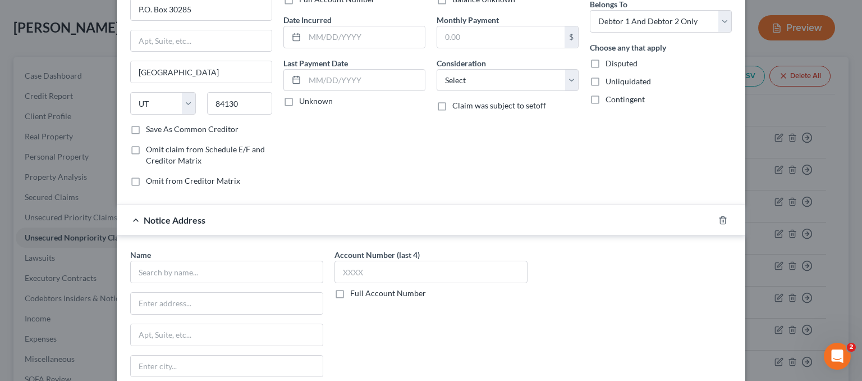
scroll to position [222, 0]
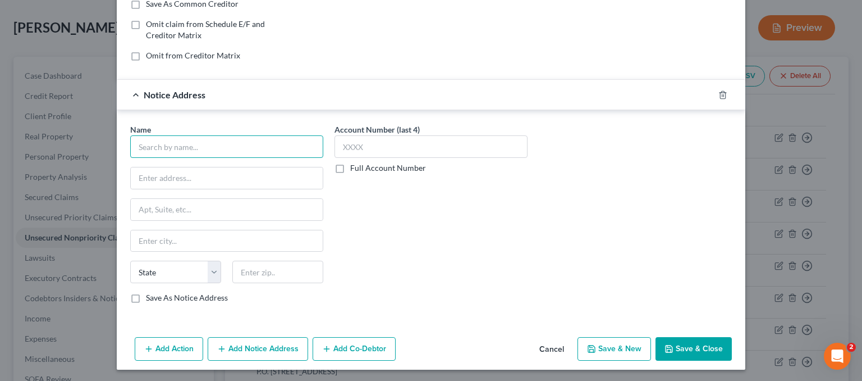
click at [171, 149] on input "text" at bounding box center [226, 146] width 193 height 22
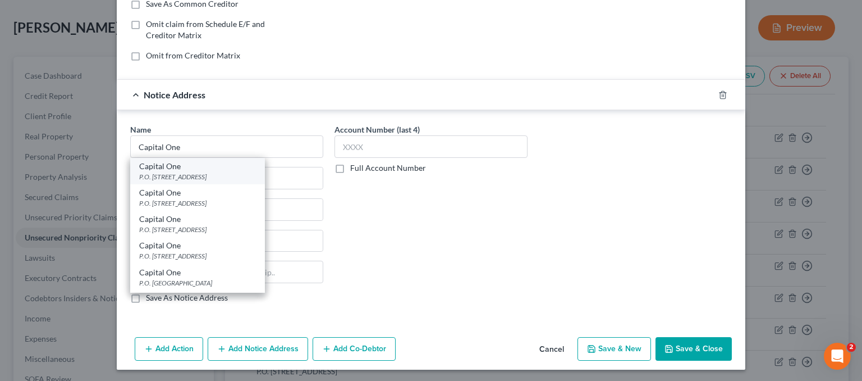
click at [209, 172] on div "P.O. Box 31293, Salt Lake City, UT 84131" at bounding box center [197, 177] width 117 height 10
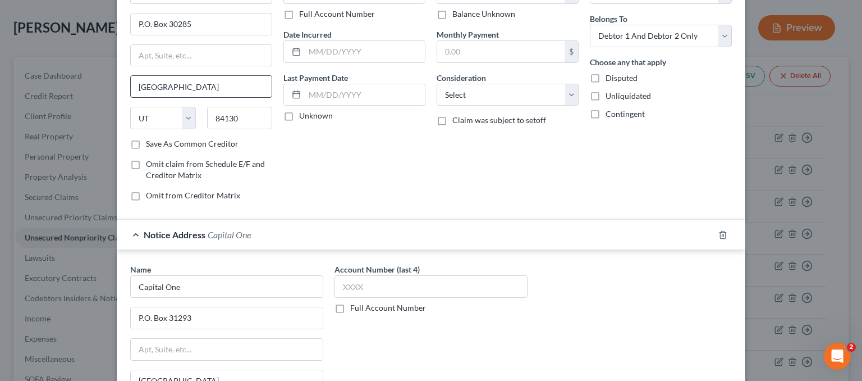
scroll to position [0, 0]
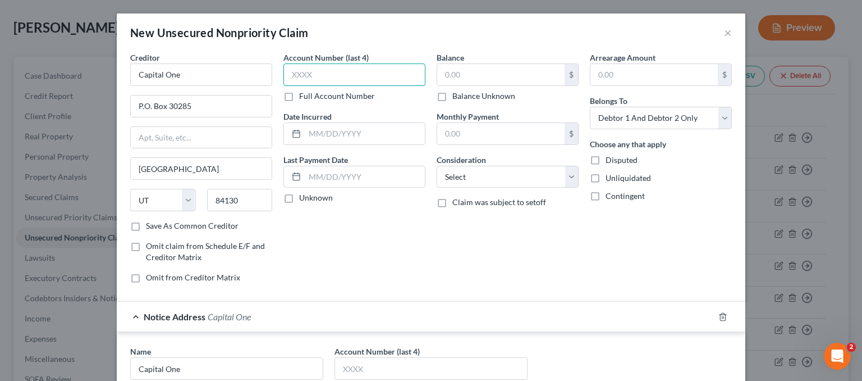
click at [317, 68] on input "text" at bounding box center [354, 74] width 142 height 22
click at [500, 80] on input "text" at bounding box center [500, 74] width 127 height 21
click at [495, 77] on input "1,980." at bounding box center [500, 74] width 127 height 21
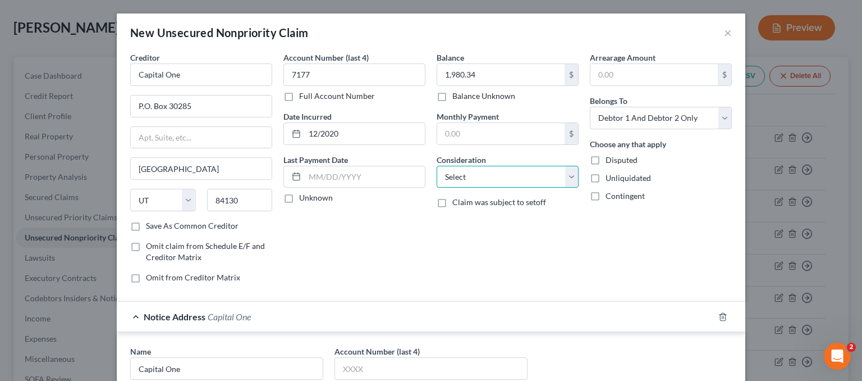
click at [473, 175] on select "Select Cable / Satellite Services Collection Agency Credit Card Debt Debt Couns…" at bounding box center [508, 177] width 142 height 22
click at [437, 166] on select "Select Cable / Satellite Services Collection Agency Credit Card Debt Debt Couns…" at bounding box center [508, 177] width 142 height 22
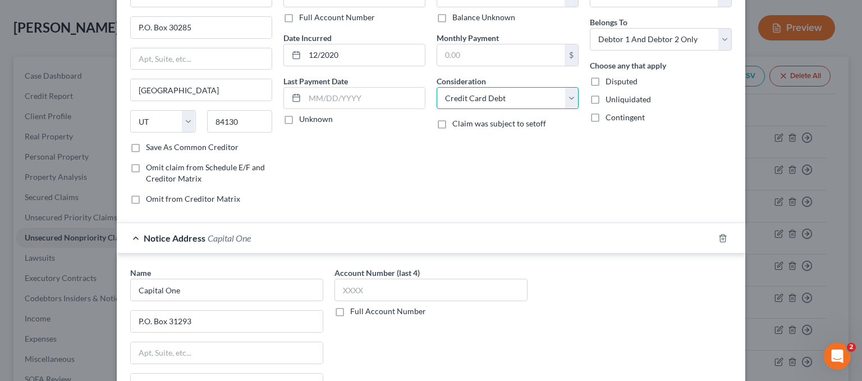
scroll to position [222, 0]
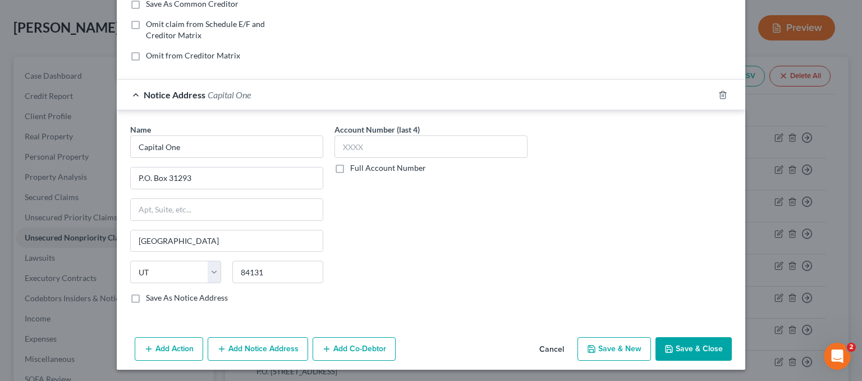
click at [699, 349] on button "Save & Close" at bounding box center [694, 349] width 76 height 24
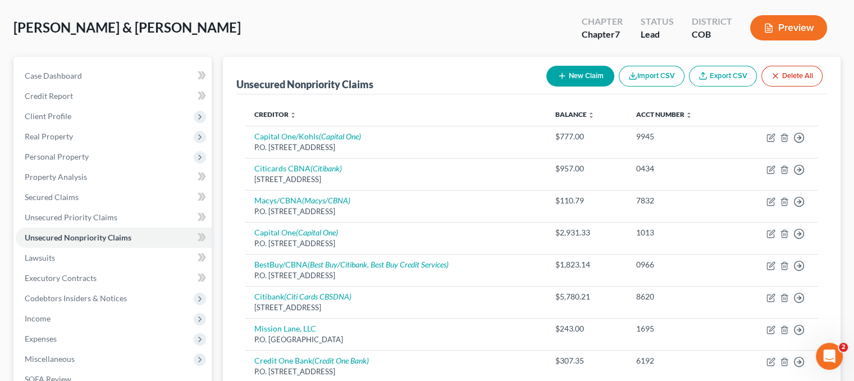
click at [576, 76] on button "New Claim" at bounding box center [580, 76] width 68 height 21
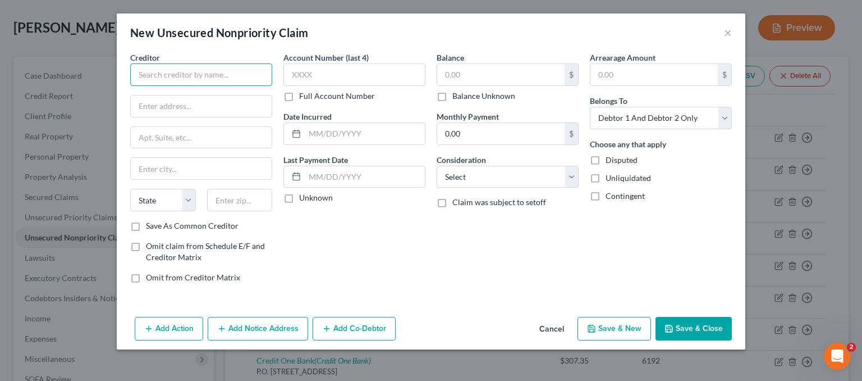
click at [154, 76] on input "text" at bounding box center [201, 74] width 142 height 22
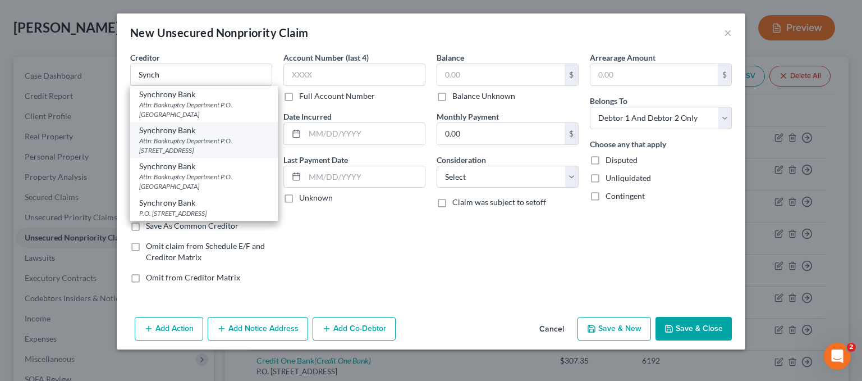
click at [181, 140] on div "Attn: Bankruptcy Department P.O. Box 71783, Philadelphia, PA 19176" at bounding box center [204, 145] width 130 height 19
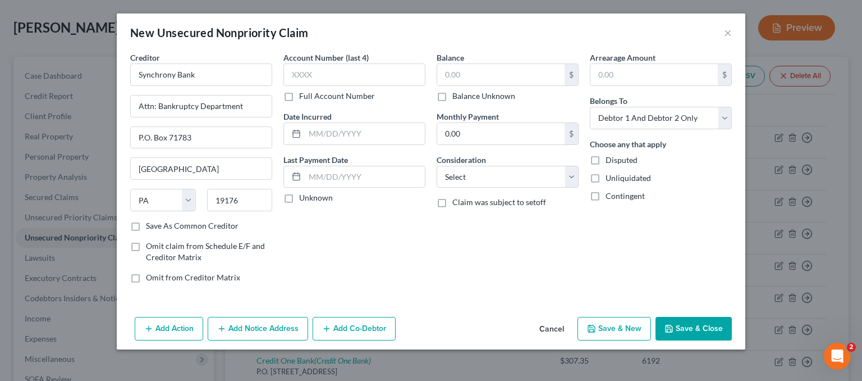
click at [246, 335] on button "Add Notice Address" at bounding box center [258, 329] width 100 height 24
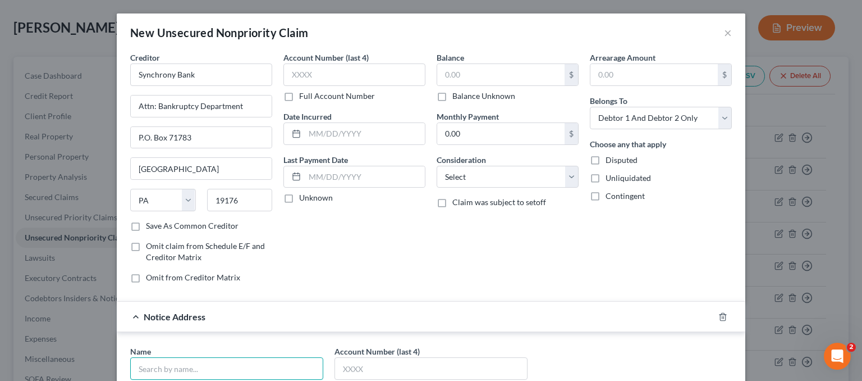
click at [166, 368] on input "text" at bounding box center [226, 368] width 193 height 22
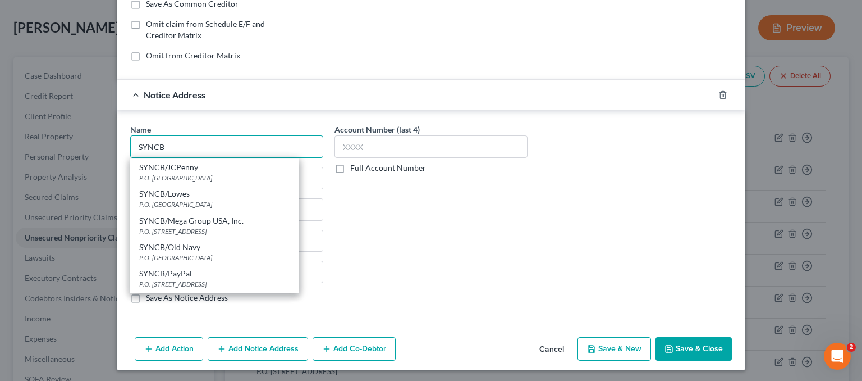
scroll to position [505, 0]
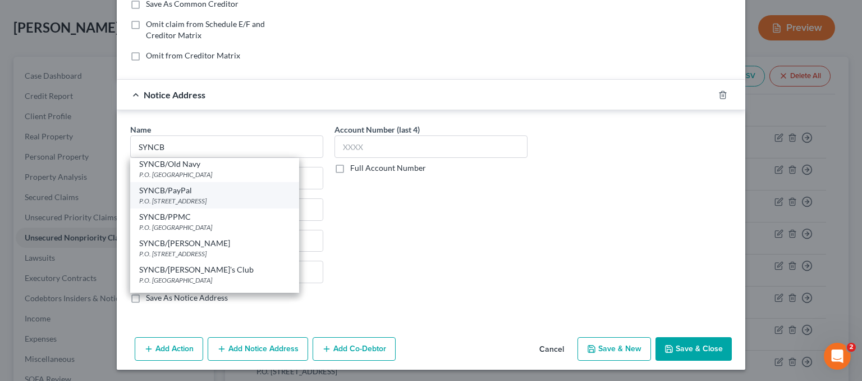
click at [205, 198] on div "P.O. Box 965003, Orlando, FL 32896" at bounding box center [214, 201] width 151 height 10
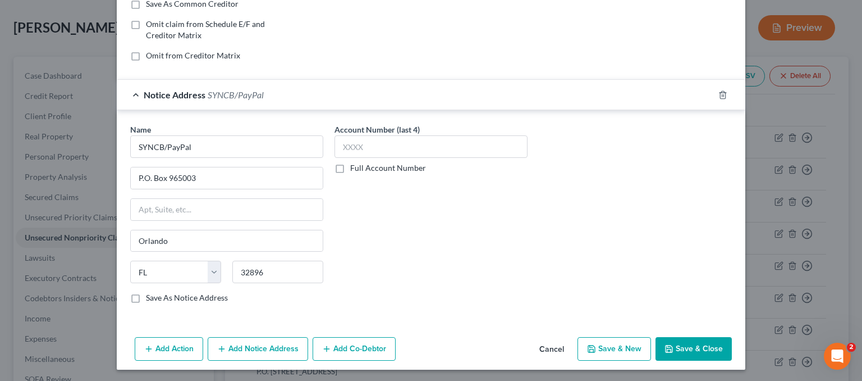
scroll to position [0, 0]
click at [192, 174] on input "P.O. Box 965003" at bounding box center [227, 177] width 192 height 21
click at [268, 268] on input "19176" at bounding box center [277, 271] width 91 height 22
click at [218, 241] on input "Orlando" at bounding box center [227, 240] width 192 height 21
drag, startPoint x: 216, startPoint y: 239, endPoint x: 99, endPoint y: 261, distance: 118.9
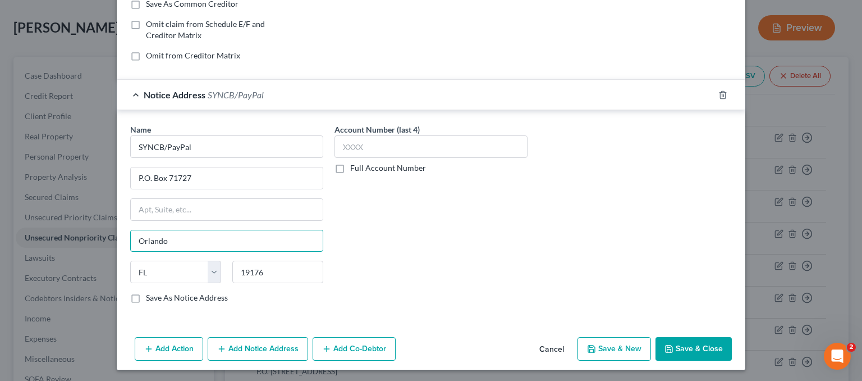
click at [99, 261] on div "New Unsecured Nonpriority Claim × Creditor * Synchrony Bank Attn: Bankruptcy De…" at bounding box center [431, 190] width 862 height 381
click at [168, 271] on select "State [US_STATE] AK AR AZ CA CO CT DE DC [GEOGRAPHIC_DATA] [GEOGRAPHIC_DATA] GU…" at bounding box center [175, 271] width 91 height 22
click at [130, 260] on select "State [US_STATE] AK AR AZ CA CO CT DE DC [GEOGRAPHIC_DATA] [GEOGRAPHIC_DATA] GU…" at bounding box center [175, 271] width 91 height 22
click at [459, 228] on div "Account Number (last 4) Full Account Number" at bounding box center [431, 217] width 204 height 189
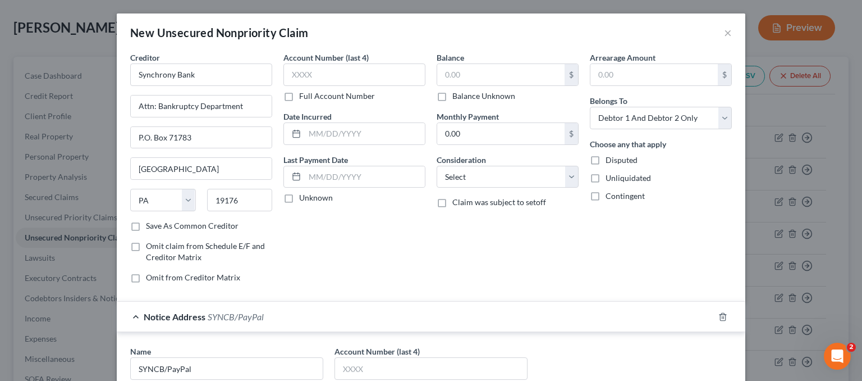
scroll to position [222, 0]
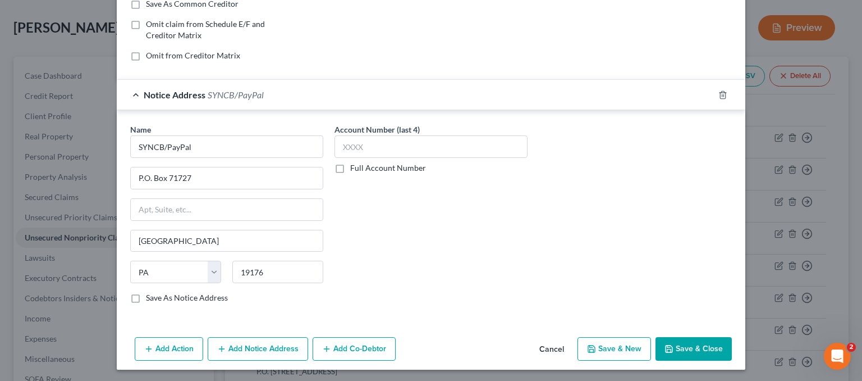
click at [146, 298] on label "Save As Notice Address" at bounding box center [187, 297] width 82 height 11
click at [150, 298] on input "Save As Notice Address" at bounding box center [153, 295] width 7 height 7
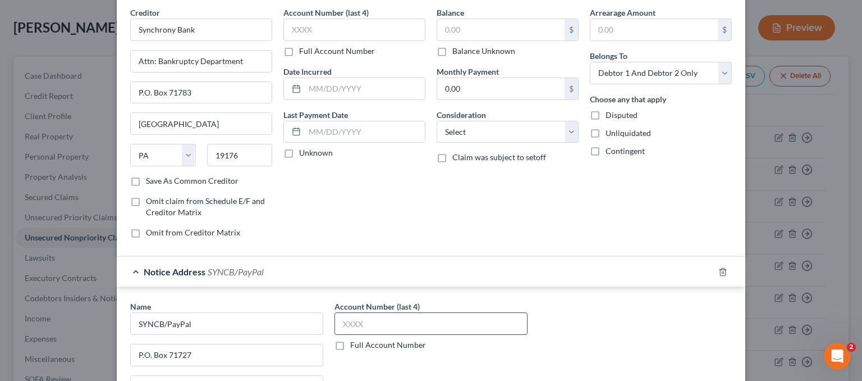
scroll to position [0, 0]
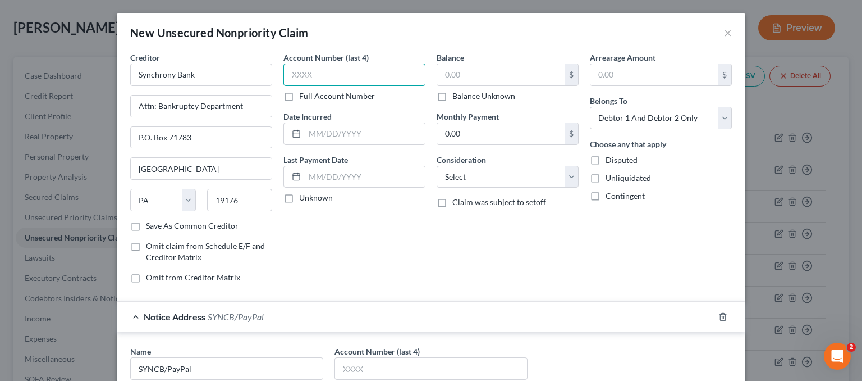
click at [377, 64] on input "text" at bounding box center [354, 74] width 142 height 22
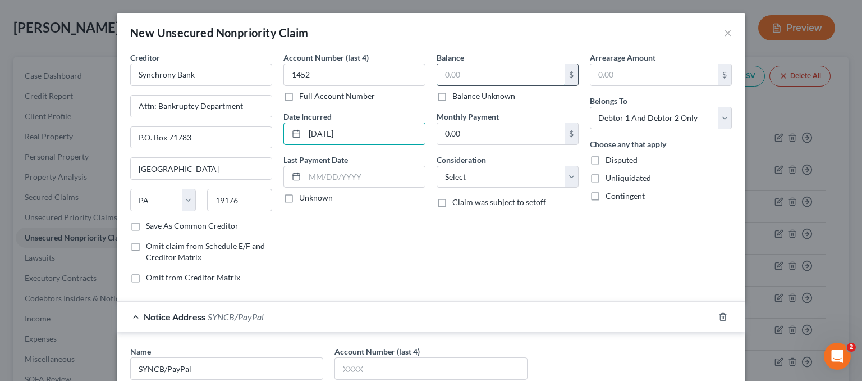
click at [465, 64] on input "text" at bounding box center [500, 74] width 127 height 21
click at [491, 69] on input "1,881" at bounding box center [500, 74] width 127 height 21
click at [528, 173] on select "Select Cable / Satellite Services Collection Agency Credit Card Debt Debt Couns…" at bounding box center [508, 177] width 142 height 22
click at [437, 166] on select "Select Cable / Satellite Services Collection Agency Credit Card Debt Debt Couns…" at bounding box center [508, 177] width 142 height 22
click at [622, 115] on select "Select Debtor 1 Only Debtor 2 Only Debtor 1 And Debtor 2 Only At Least One Of T…" at bounding box center [661, 118] width 142 height 22
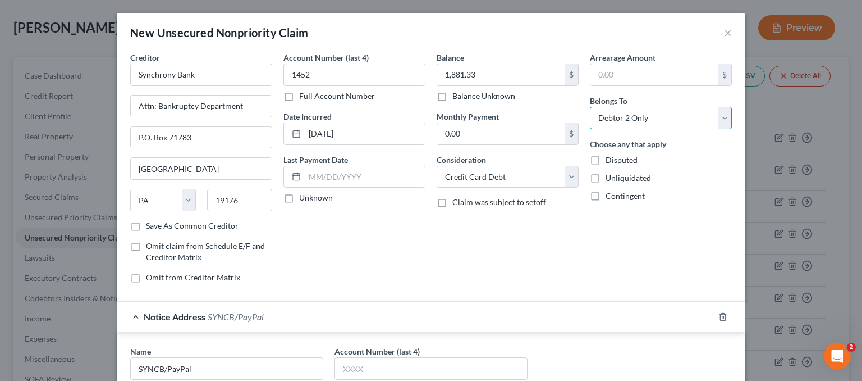
click at [590, 107] on select "Select Debtor 1 Only Debtor 2 Only Debtor 1 And Debtor 2 Only At Least One Of T…" at bounding box center [661, 118] width 142 height 22
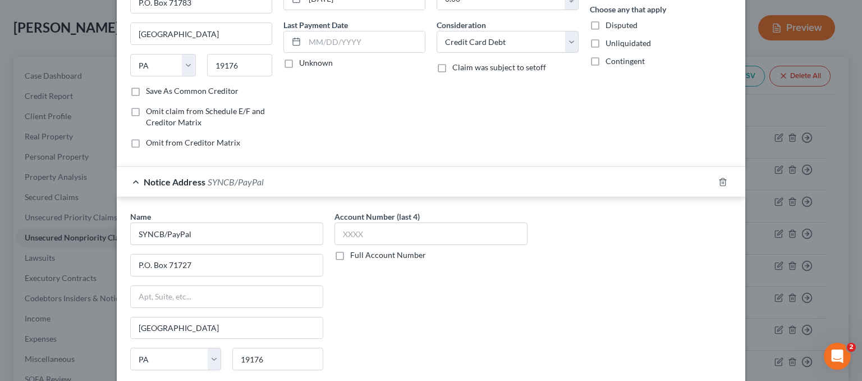
scroll to position [222, 0]
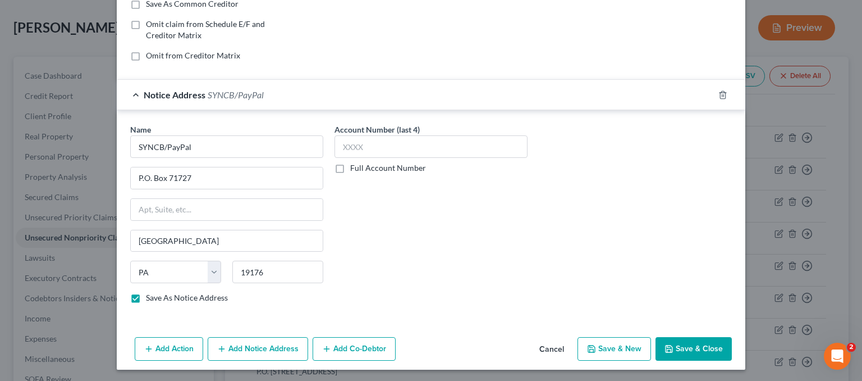
click at [692, 347] on button "Save & Close" at bounding box center [694, 349] width 76 height 24
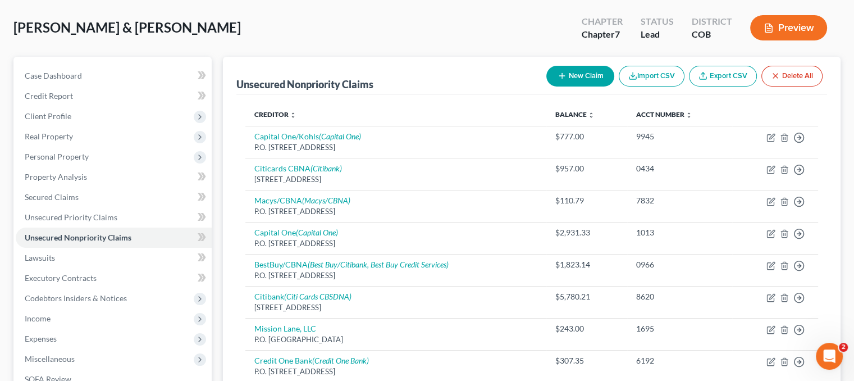
click at [595, 66] on button "New Claim" at bounding box center [580, 76] width 68 height 21
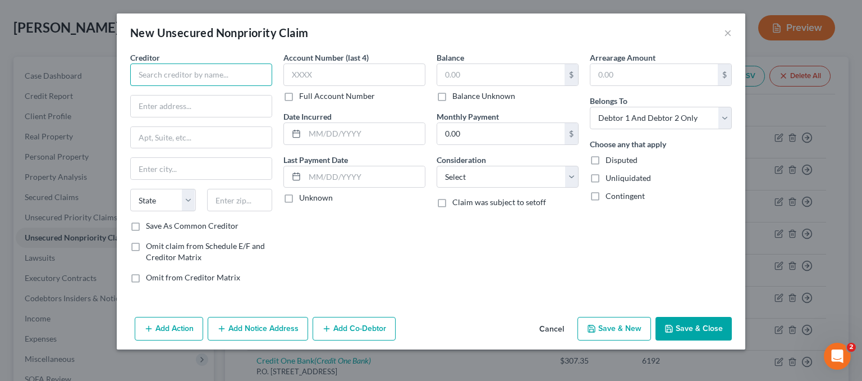
click at [211, 82] on input "text" at bounding box center [201, 74] width 142 height 22
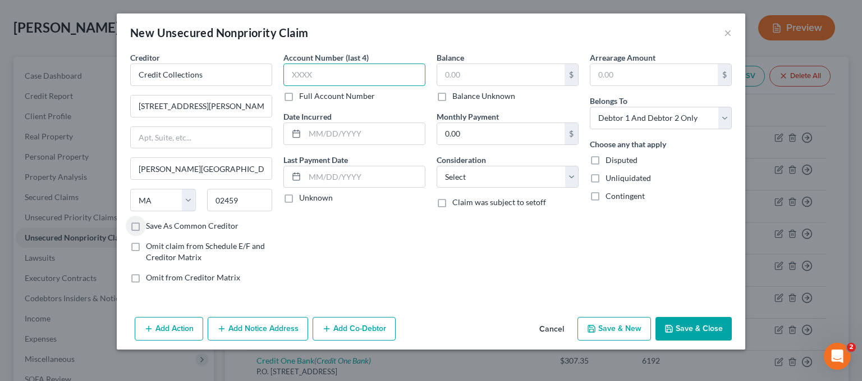
click at [385, 80] on input "text" at bounding box center [354, 74] width 142 height 22
click at [390, 135] on input "text" at bounding box center [365, 133] width 120 height 21
click at [465, 76] on input "text" at bounding box center [500, 74] width 127 height 21
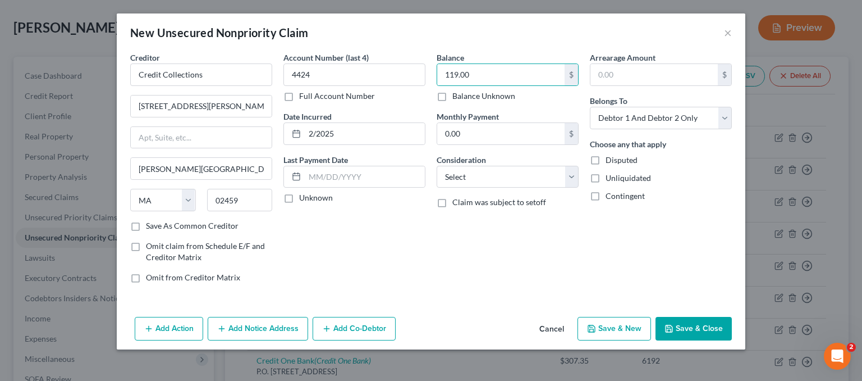
click at [480, 189] on div "Balance 119.00 $ Balance Unknown Balance Undetermined 119.00 $ Balance Unknown …" at bounding box center [507, 172] width 153 height 240
click at [477, 173] on select "Select Cable / Satellite Services Collection Agency Credit Card Debt Debt Couns…" at bounding box center [508, 177] width 142 height 22
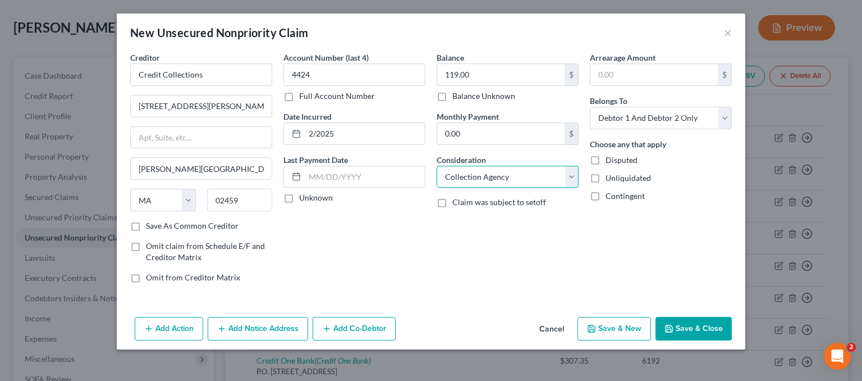
click at [437, 166] on select "Select Cable / Satellite Services Collection Agency Credit Card Debt Debt Couns…" at bounding box center [508, 177] width 142 height 22
click at [244, 324] on button "Add Notice Address" at bounding box center [258, 329] width 100 height 24
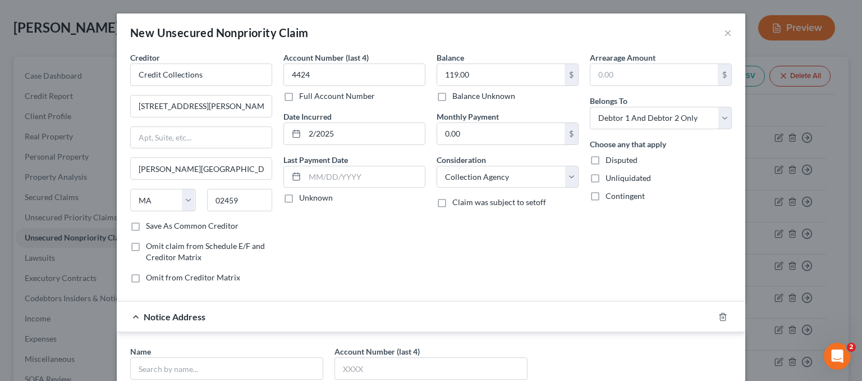
scroll to position [168, 0]
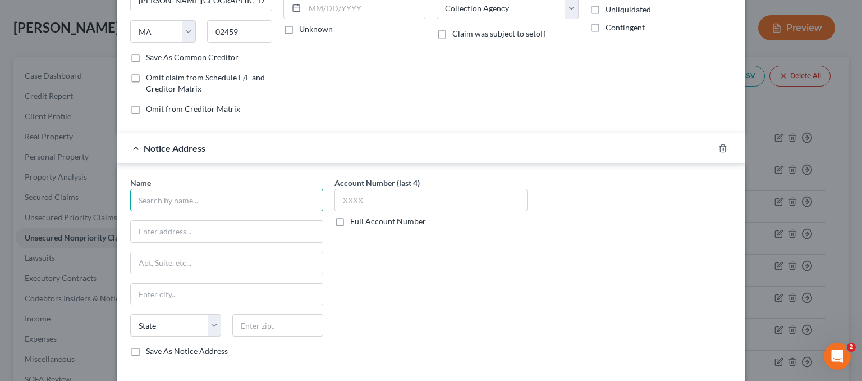
click at [150, 198] on input "text" at bounding box center [226, 200] width 193 height 22
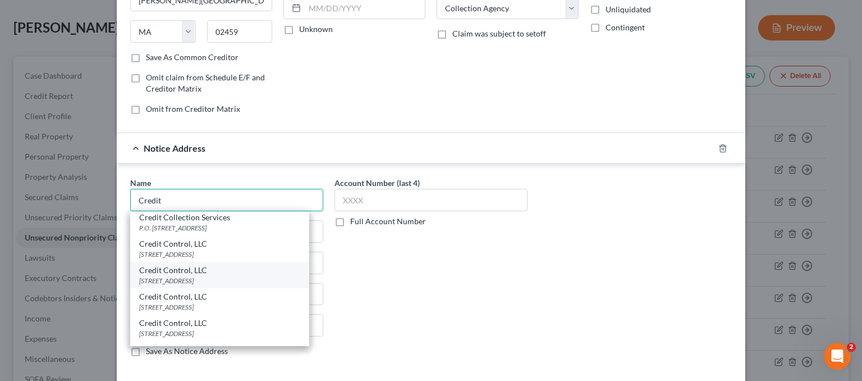
scroll to position [449, 0]
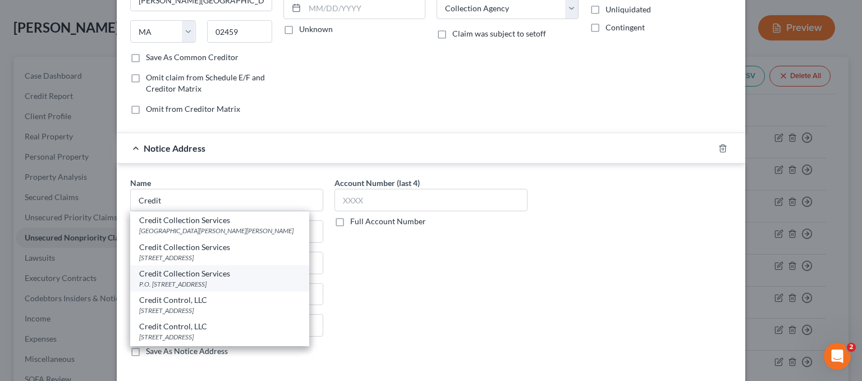
click at [231, 289] on div "P.O. Box 607, Norwood, MA 02062" at bounding box center [219, 284] width 161 height 10
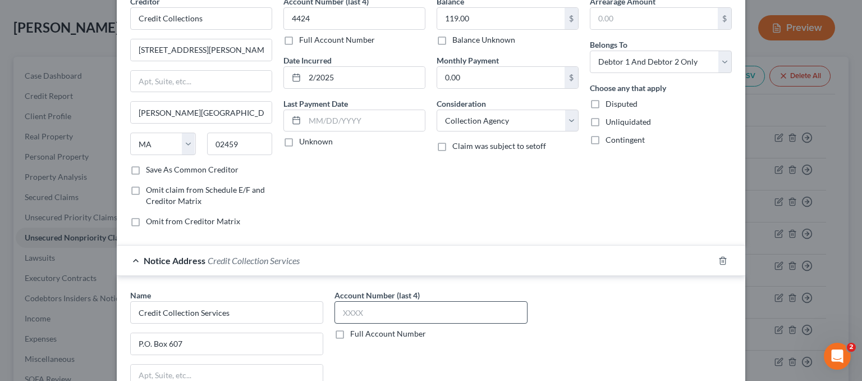
scroll to position [222, 0]
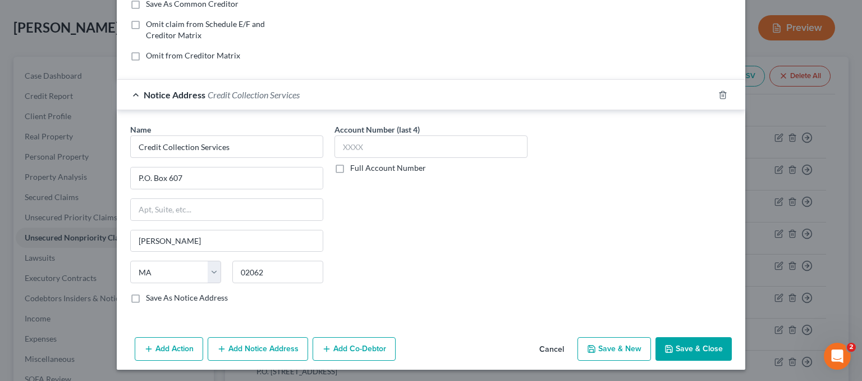
click at [239, 344] on button "Add Notice Address" at bounding box center [258, 349] width 100 height 24
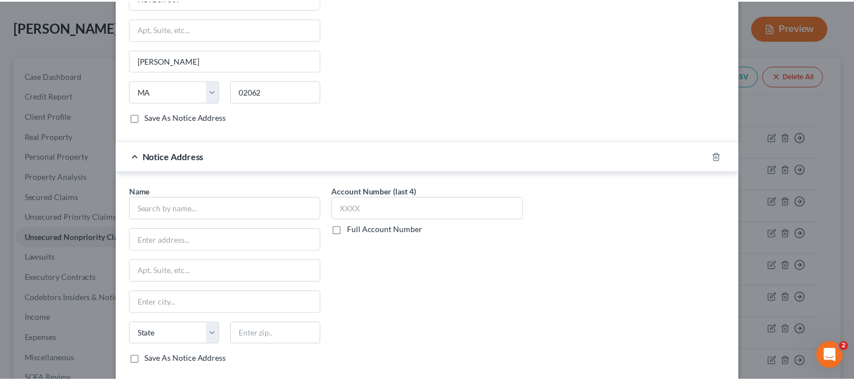
scroll to position [463, 0]
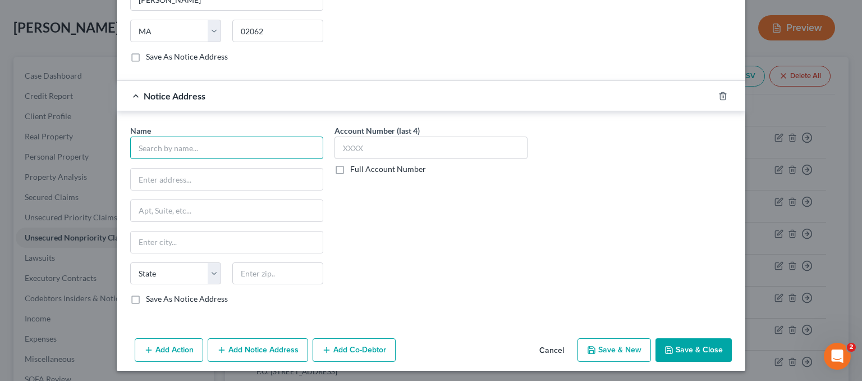
click at [150, 143] on input "text" at bounding box center [226, 147] width 193 height 22
click at [238, 179] on input "text" at bounding box center [227, 178] width 192 height 21
paste input "401 Merritt 7"
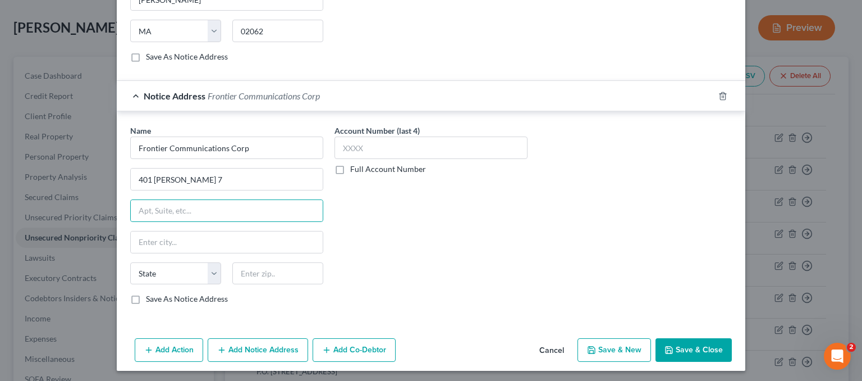
click at [319, 266] on div at bounding box center [278, 273] width 102 height 22
click at [300, 268] on input "text" at bounding box center [277, 273] width 91 height 22
click at [146, 293] on label "Save As Notice Address" at bounding box center [187, 298] width 82 height 11
click at [150, 293] on input "Save As Notice Address" at bounding box center [153, 296] width 7 height 7
click at [710, 343] on button "Save & Close" at bounding box center [694, 350] width 76 height 24
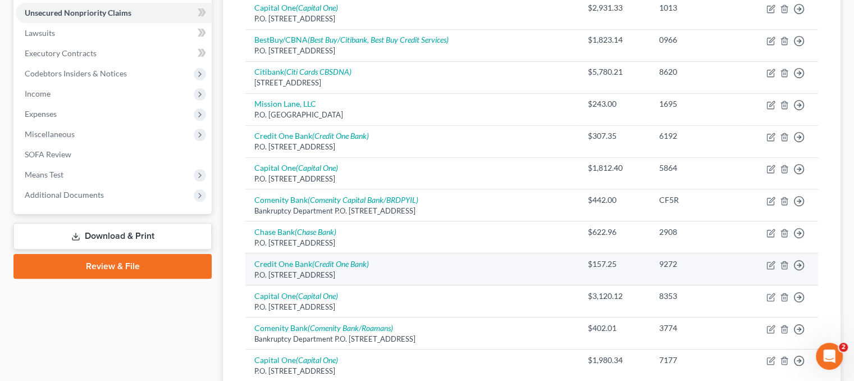
scroll to position [459, 0]
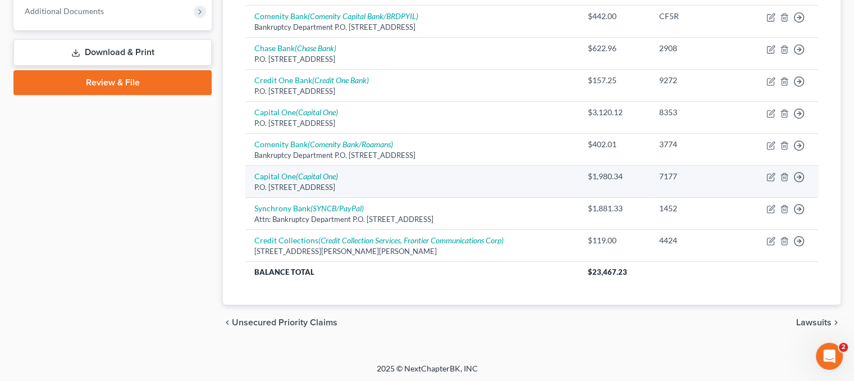
click at [431, 182] on div "P.O. Box 30285, Salt Lake City, UT 84130" at bounding box center [411, 187] width 315 height 11
click at [290, 182] on div "P.O. Box 30285, Salt Lake City, UT 84130" at bounding box center [411, 187] width 315 height 11
click at [294, 175] on link "Capital One (Capital One)" at bounding box center [296, 176] width 84 height 10
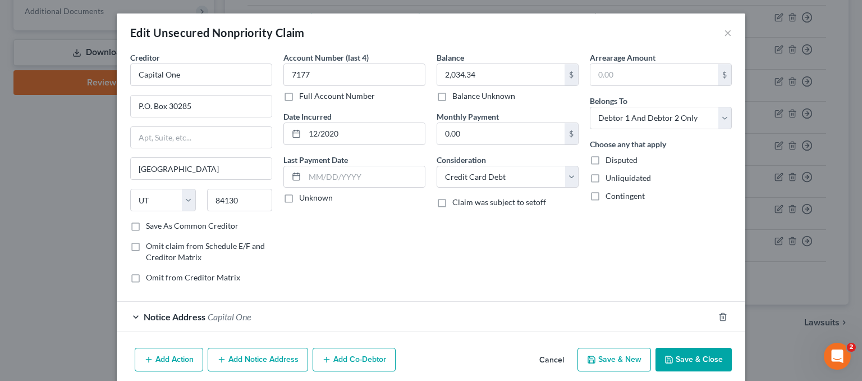
click at [681, 360] on button "Save & Close" at bounding box center [694, 359] width 76 height 24
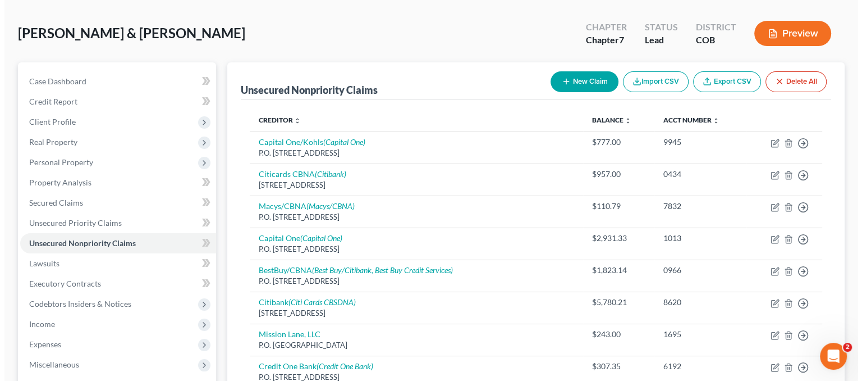
scroll to position [0, 0]
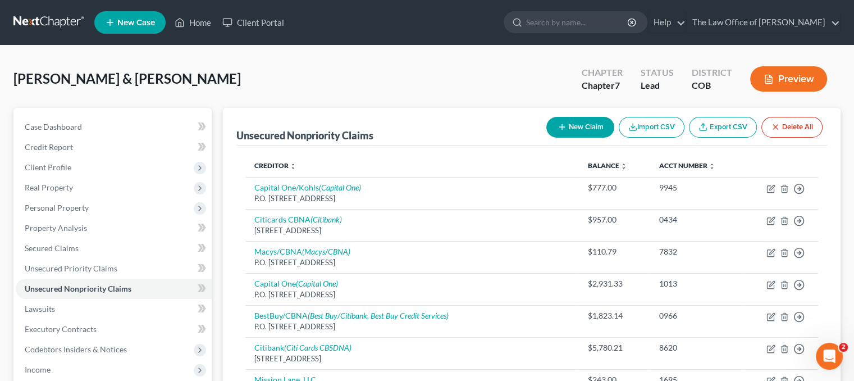
click at [564, 129] on button "New Claim" at bounding box center [580, 127] width 68 height 21
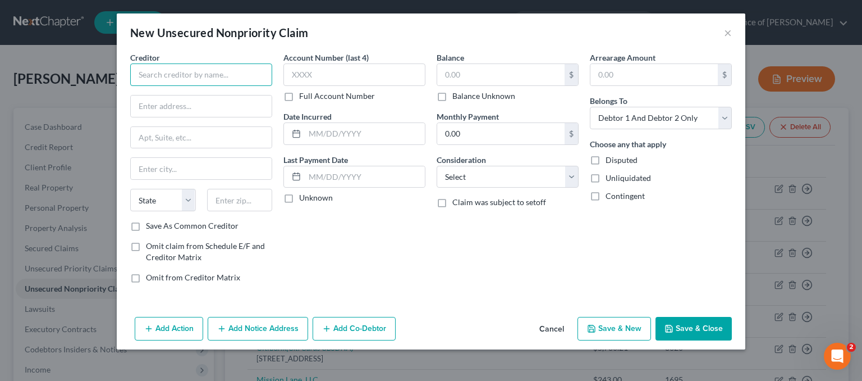
click at [175, 65] on input "text" at bounding box center [201, 74] width 142 height 22
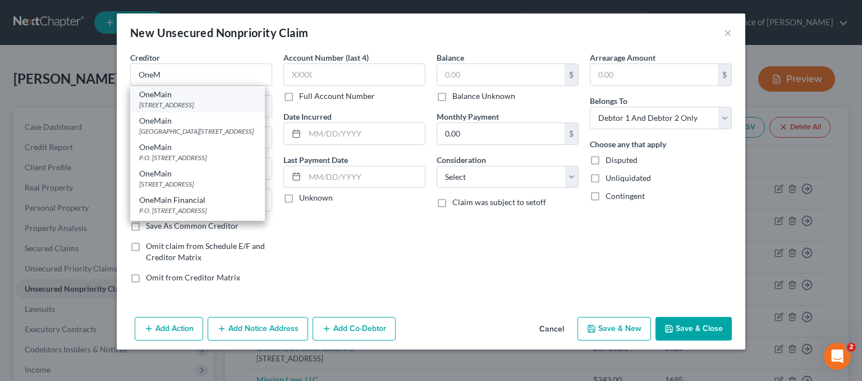
click at [181, 95] on div "OneMain" at bounding box center [197, 94] width 117 height 11
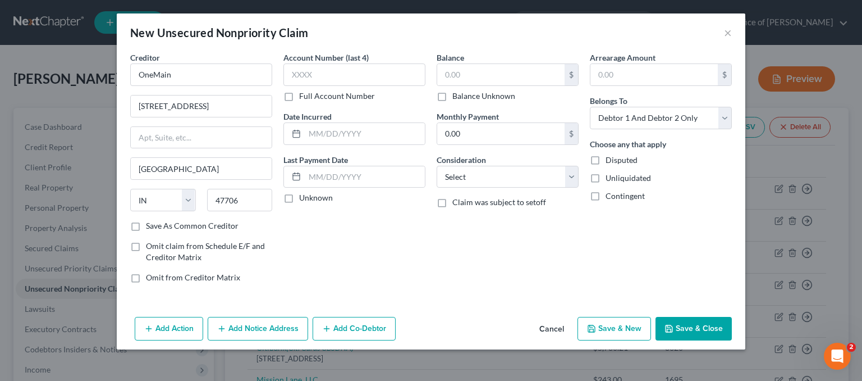
click at [251, 329] on button "Add Notice Address" at bounding box center [258, 329] width 100 height 24
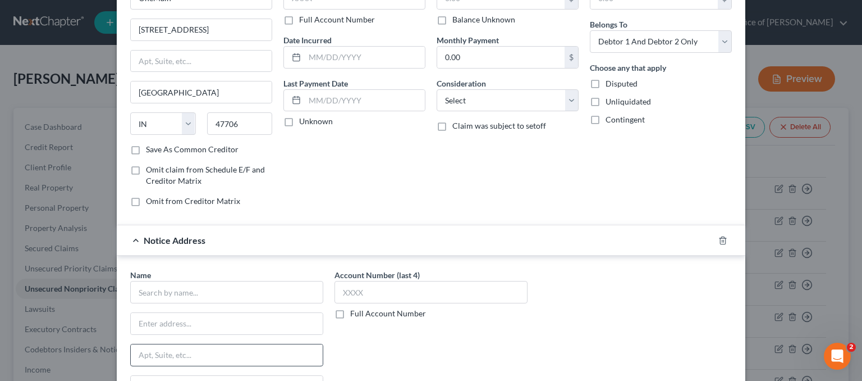
scroll to position [168, 0]
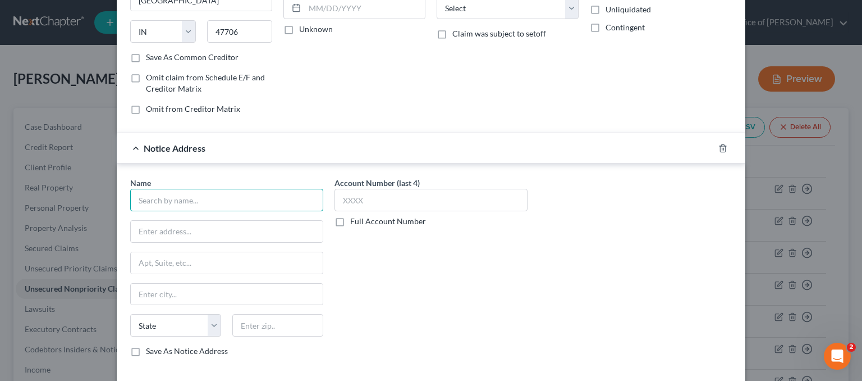
click at [157, 190] on input "text" at bounding box center [226, 200] width 193 height 22
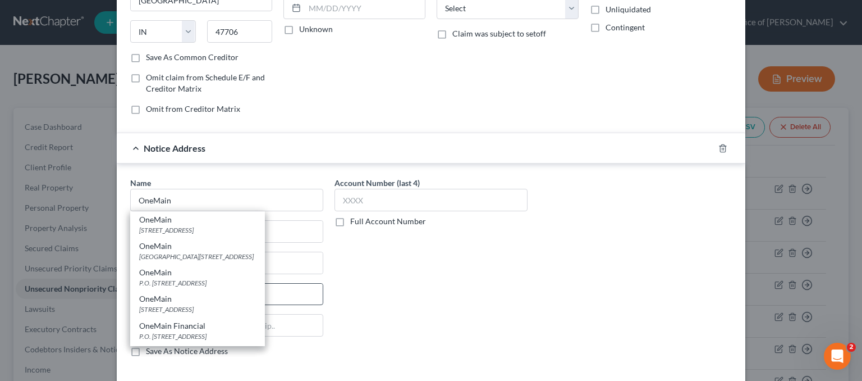
click at [185, 287] on div "P.O. Box 3327, Evansville, IN 47732" at bounding box center [197, 283] width 117 height 10
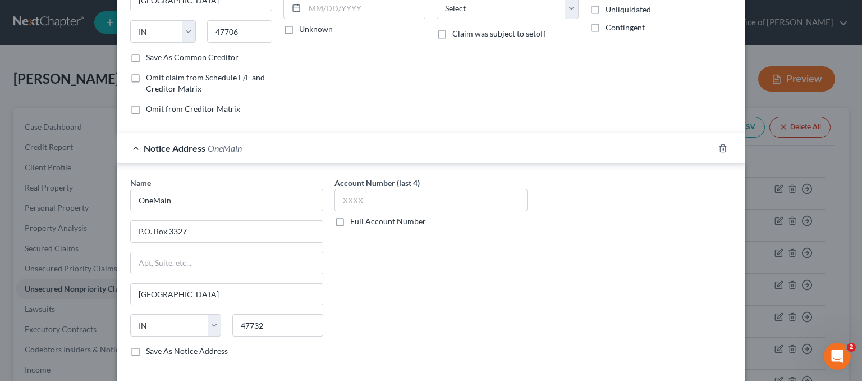
scroll to position [0, 0]
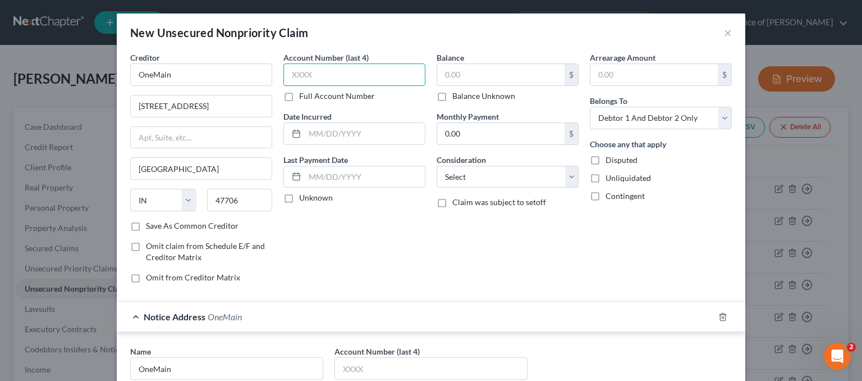
click at [331, 81] on input "text" at bounding box center [354, 74] width 142 height 22
click at [366, 133] on input "text" at bounding box center [365, 133] width 120 height 21
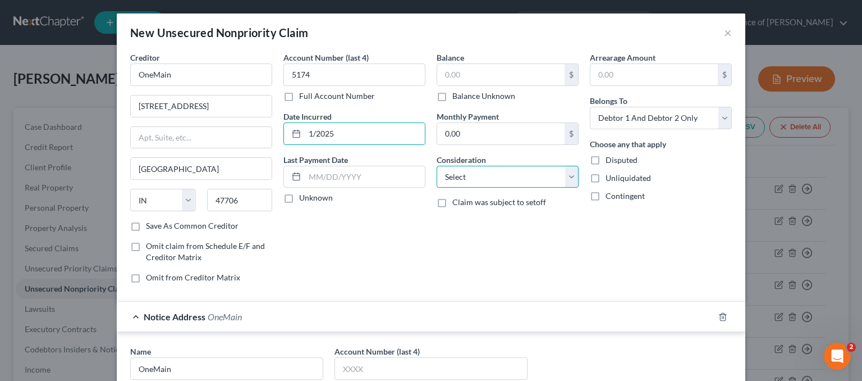
click at [490, 178] on select "Select Cable / Satellite Services Collection Agency Credit Card Debt Debt Couns…" at bounding box center [508, 177] width 142 height 22
click at [437, 166] on select "Select Cable / Satellite Services Collection Agency Credit Card Debt Debt Couns…" at bounding box center [508, 177] width 142 height 22
click at [487, 65] on input "text" at bounding box center [500, 74] width 127 height 21
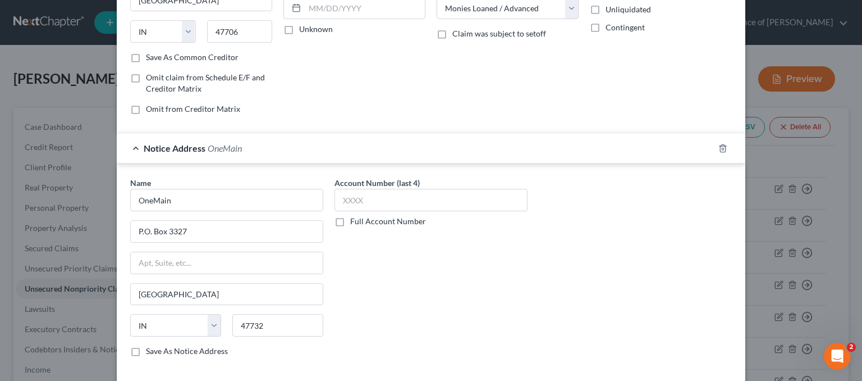
scroll to position [56, 0]
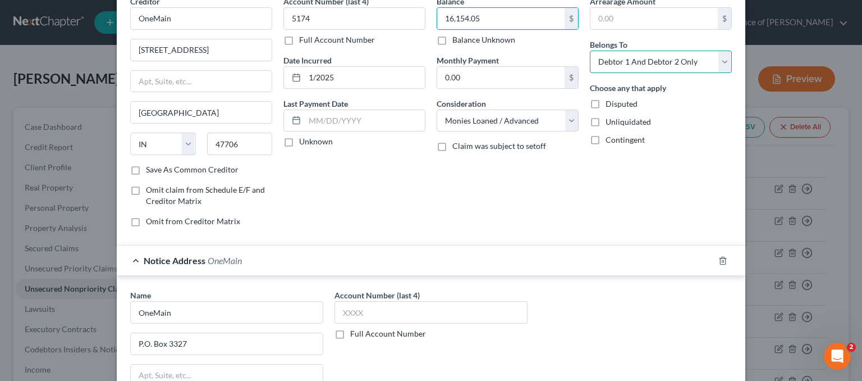
drag, startPoint x: 636, startPoint y: 55, endPoint x: 631, endPoint y: 70, distance: 16.0
click at [636, 55] on select "Select Debtor 1 Only Debtor 2 Only Debtor 1 And Debtor 2 Only At Least One Of T…" at bounding box center [661, 62] width 142 height 22
click at [590, 51] on select "Select Debtor 1 Only Debtor 2 Only Debtor 1 And Debtor 2 Only At Least One Of T…" at bounding box center [661, 62] width 142 height 22
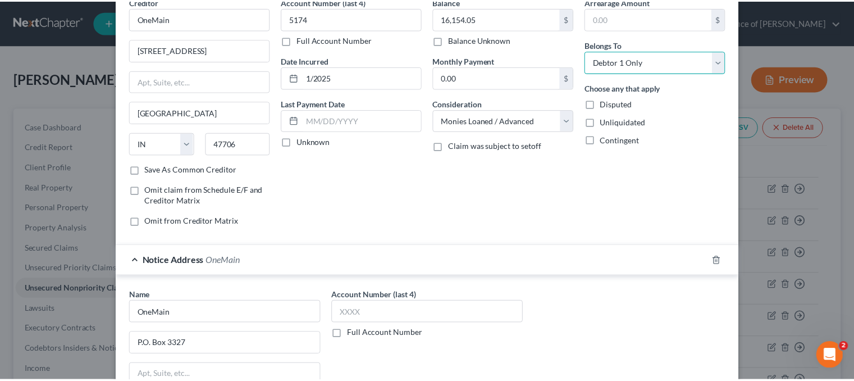
scroll to position [222, 0]
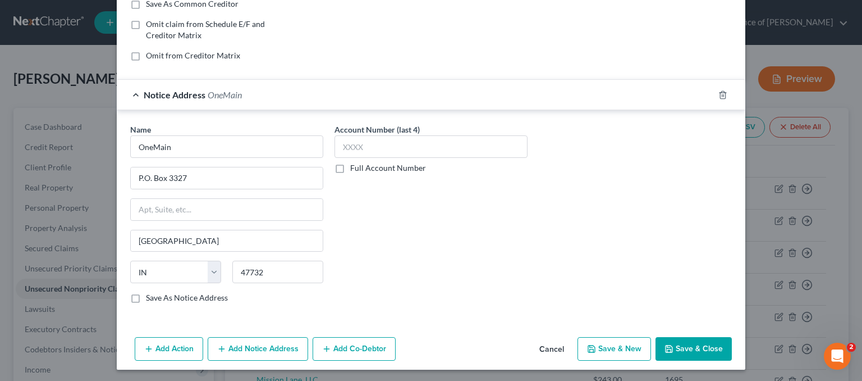
click at [685, 346] on button "Save & Close" at bounding box center [694, 349] width 76 height 24
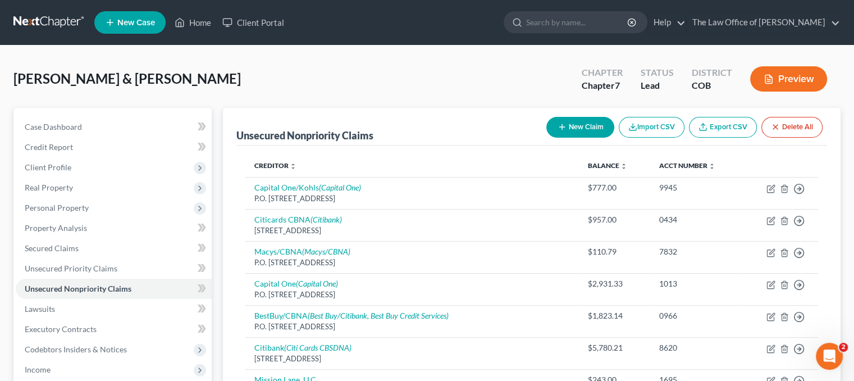
click at [575, 124] on button "New Claim" at bounding box center [580, 127] width 68 height 21
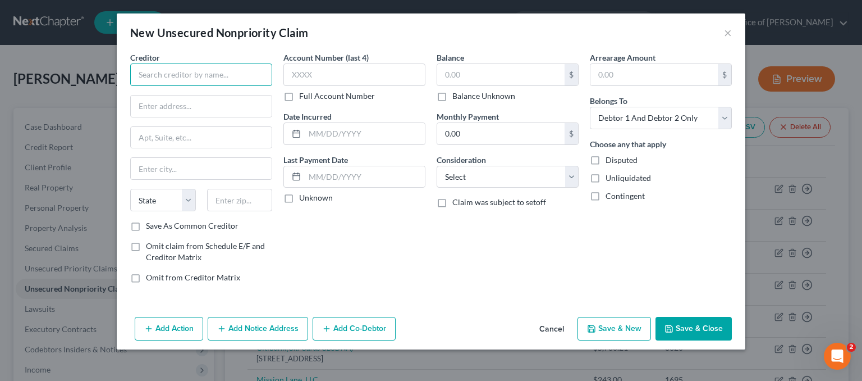
click at [146, 70] on input "text" at bounding box center [201, 74] width 142 height 22
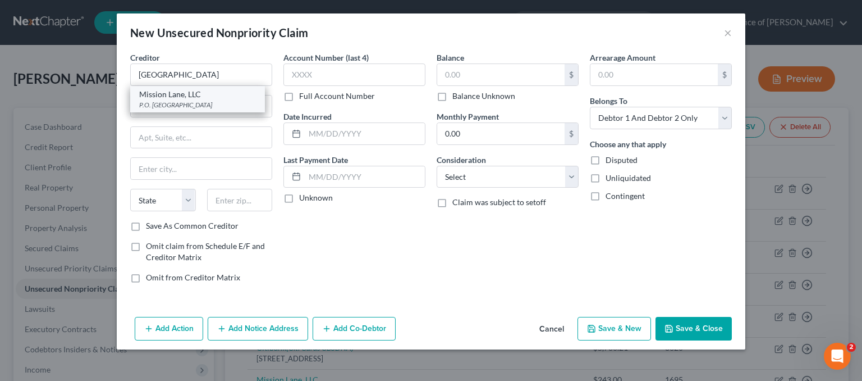
click at [186, 97] on div "Mission Lane, LLC" at bounding box center [197, 94] width 117 height 11
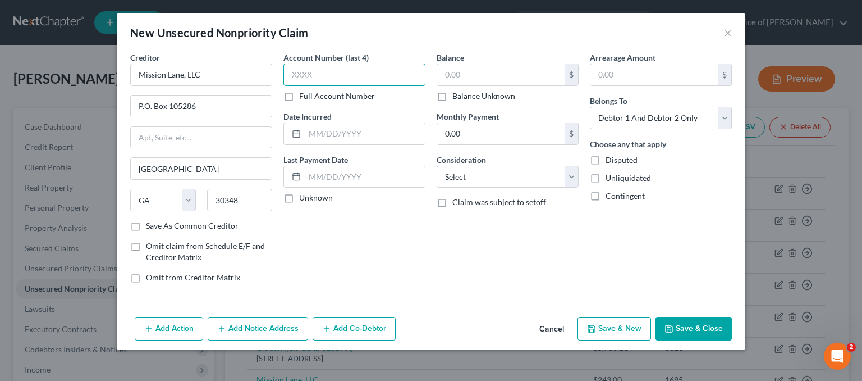
click at [339, 70] on input "text" at bounding box center [354, 74] width 142 height 22
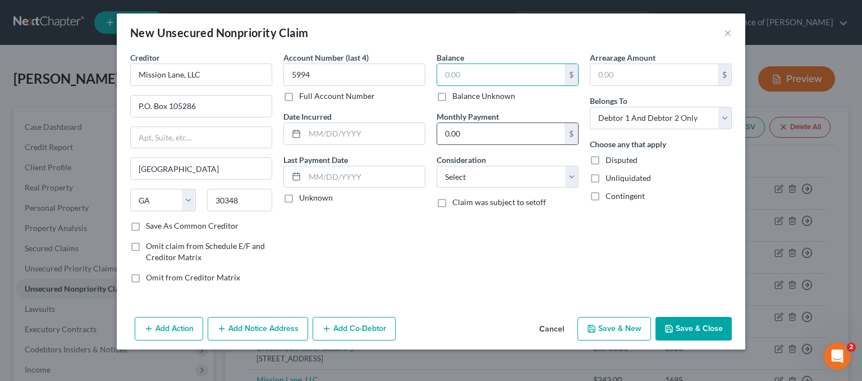
drag, startPoint x: 467, startPoint y: 65, endPoint x: 486, endPoint y: 143, distance: 80.3
click at [468, 65] on input "text" at bounding box center [500, 74] width 127 height 21
click at [505, 181] on select "Select Cable / Satellite Services Collection Agency Credit Card Debt Debt Couns…" at bounding box center [508, 177] width 142 height 22
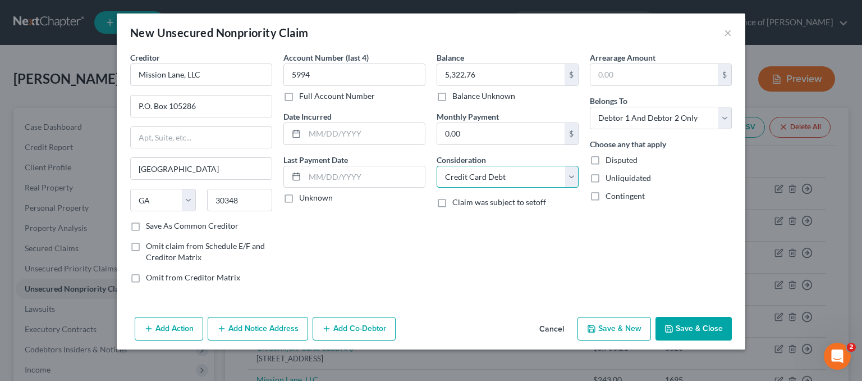
click at [437, 166] on select "Select Cable / Satellite Services Collection Agency Credit Card Debt Debt Couns…" at bounding box center [508, 177] width 142 height 22
click at [704, 110] on select "Select Debtor 1 Only Debtor 2 Only Debtor 1 And Debtor 2 Only At Least One Of T…" at bounding box center [661, 118] width 142 height 22
click at [590, 107] on select "Select Debtor 1 Only Debtor 2 Only Debtor 1 And Debtor 2 Only At Least One Of T…" at bounding box center [661, 118] width 142 height 22
click at [694, 325] on button "Save & Close" at bounding box center [694, 329] width 76 height 24
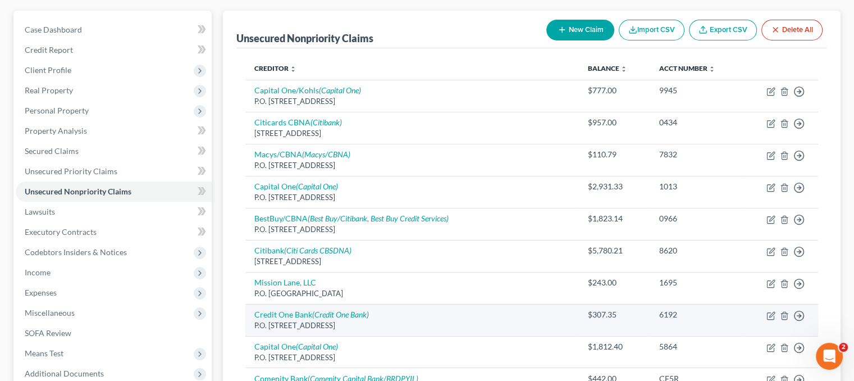
scroll to position [168, 0]
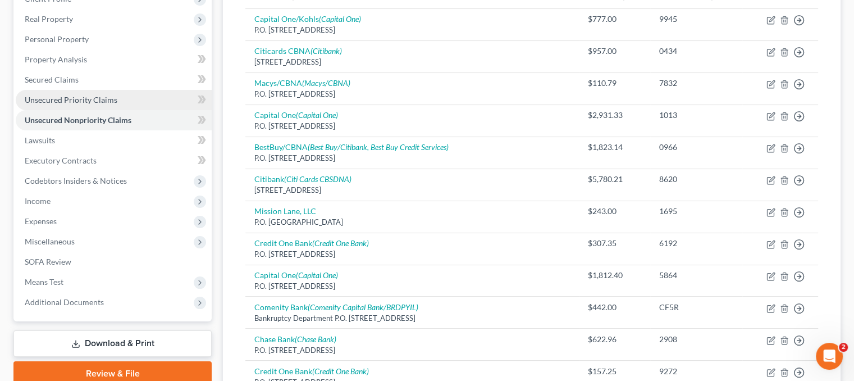
click at [56, 97] on span "Unsecured Priority Claims" at bounding box center [71, 100] width 93 height 10
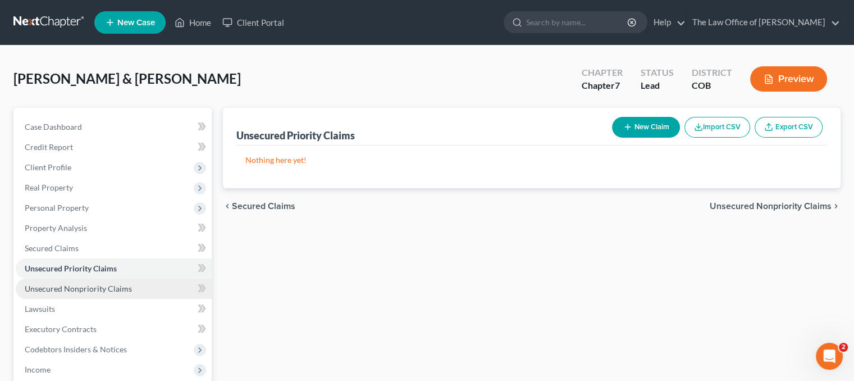
click at [77, 294] on link "Unsecured Nonpriority Claims" at bounding box center [114, 288] width 196 height 20
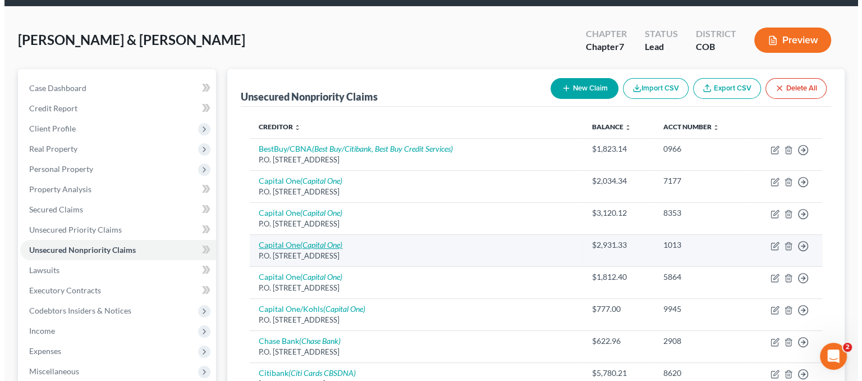
scroll to position [56, 0]
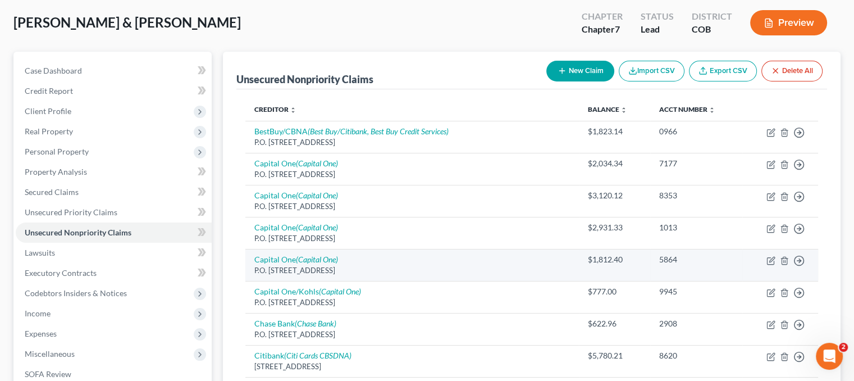
click at [431, 260] on td "Capital One (Capital One) P.O. Box 31293, Salt Lake City, UT 84131" at bounding box center [411, 265] width 333 height 32
click at [772, 257] on icon "button" at bounding box center [771, 259] width 5 height 5
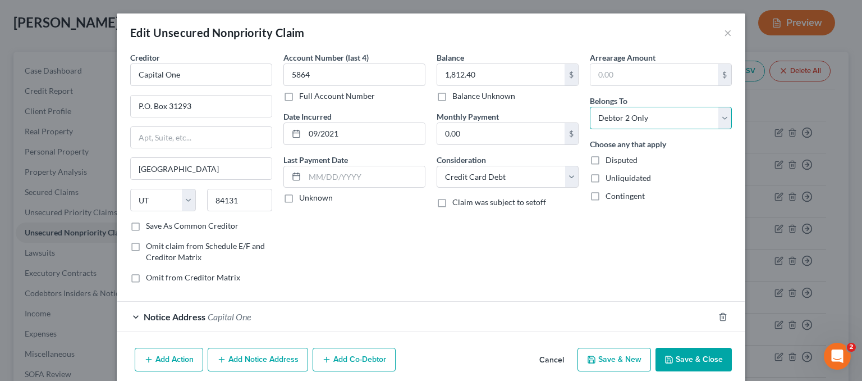
click at [647, 122] on select "Select Debtor 1 Only Debtor 2 Only Debtor 1 And Debtor 2 Only At Least One Of T…" at bounding box center [661, 118] width 142 height 22
click at [590, 107] on select "Select Debtor 1 Only Debtor 2 Only Debtor 1 And Debtor 2 Only At Least One Of T…" at bounding box center [661, 118] width 142 height 22
click at [683, 359] on button "Save & Close" at bounding box center [694, 359] width 76 height 24
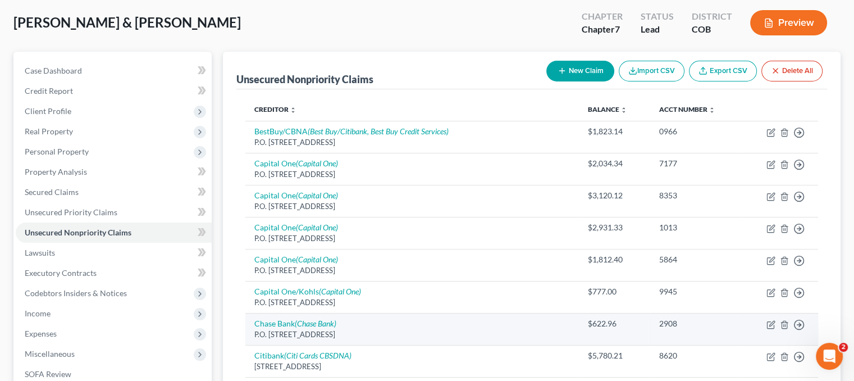
click at [440, 329] on div "P.O. Box 15298, Wilmington, DE 19850" at bounding box center [411, 334] width 315 height 11
click at [771, 324] on icon "button" at bounding box center [770, 324] width 9 height 9
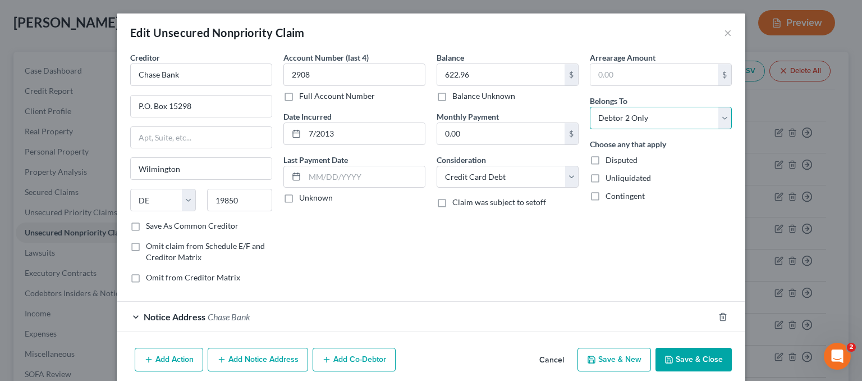
click at [687, 117] on select "Select Debtor 1 Only Debtor 2 Only Debtor 1 And Debtor 2 Only At Least One Of T…" at bounding box center [661, 118] width 142 height 22
click at [590, 107] on select "Select Debtor 1 Only Debtor 2 Only Debtor 1 And Debtor 2 Only At Least One Of T…" at bounding box center [661, 118] width 142 height 22
click at [694, 355] on button "Save & Close" at bounding box center [694, 359] width 76 height 24
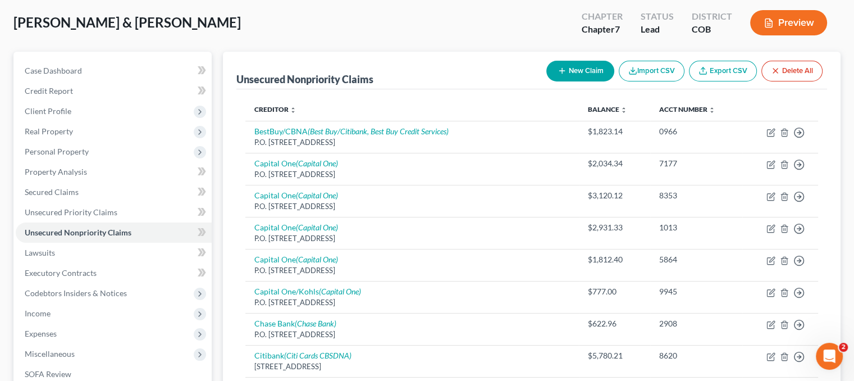
click at [570, 74] on button "New Claim" at bounding box center [580, 71] width 68 height 21
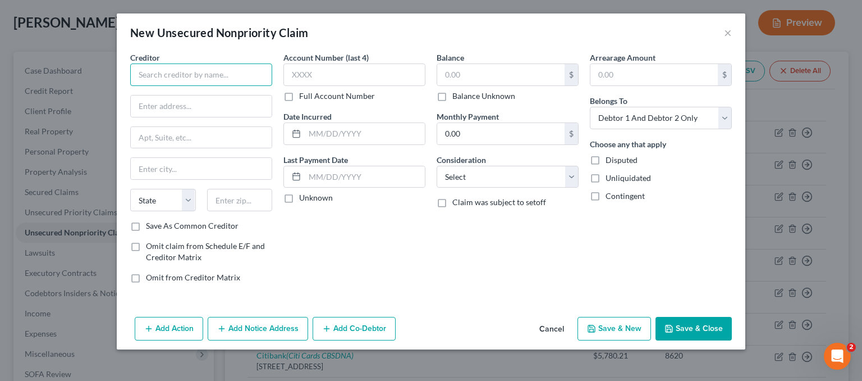
click at [159, 70] on input "text" at bounding box center [201, 74] width 142 height 22
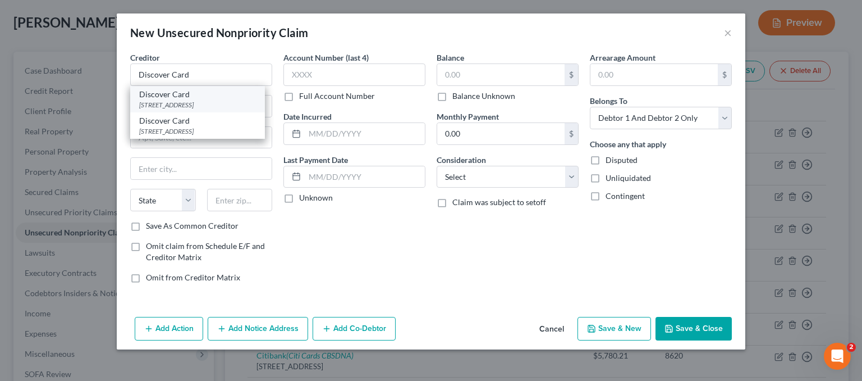
click at [182, 100] on div "PO Box 30421, Salt Lake City, UT 84130" at bounding box center [197, 105] width 117 height 10
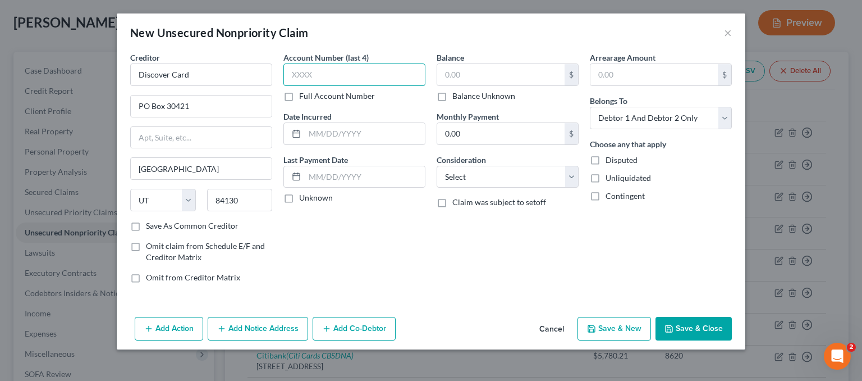
click at [299, 77] on input "text" at bounding box center [354, 74] width 142 height 22
click at [323, 133] on input "text" at bounding box center [365, 133] width 120 height 21
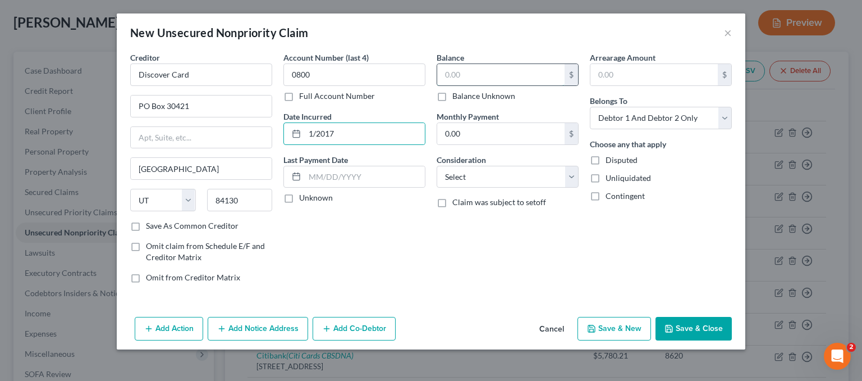
click at [465, 68] on input "text" at bounding box center [500, 74] width 127 height 21
click at [506, 170] on select "Select Cable / Satellite Services Collection Agency Credit Card Debt Debt Couns…" at bounding box center [508, 177] width 142 height 22
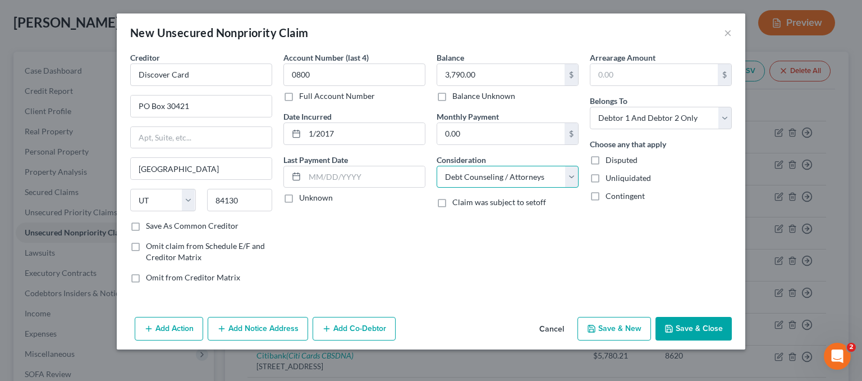
click at [437, 166] on select "Select Cable / Satellite Services Collection Agency Credit Card Debt Debt Couns…" at bounding box center [508, 177] width 142 height 22
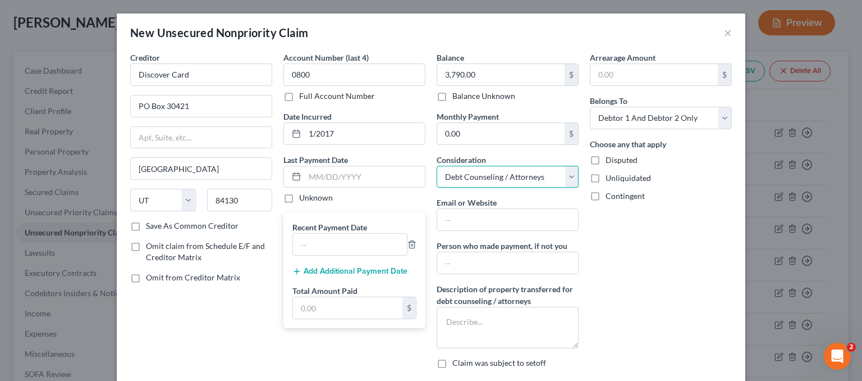
click at [487, 169] on select "Select Cable / Satellite Services Collection Agency Credit Card Debt Debt Couns…" at bounding box center [508, 177] width 142 height 22
click at [437, 166] on select "Select Cable / Satellite Services Collection Agency Credit Card Debt Debt Couns…" at bounding box center [508, 177] width 142 height 22
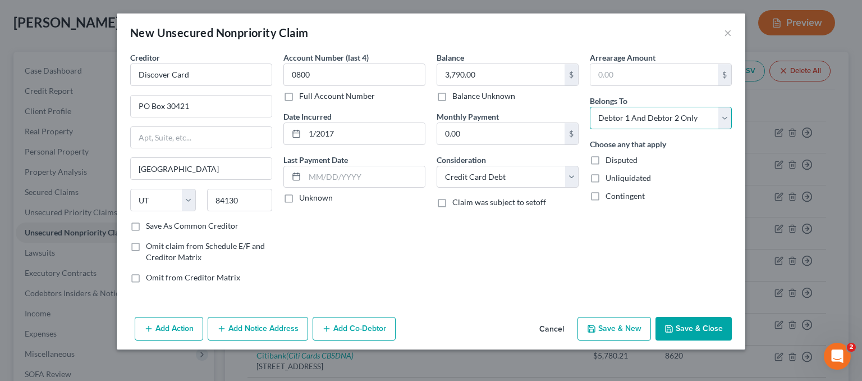
click at [683, 107] on select "Select Debtor 1 Only Debtor 2 Only Debtor 1 And Debtor 2 Only At Least One Of T…" at bounding box center [661, 118] width 142 height 22
click at [590, 107] on select "Select Debtor 1 Only Debtor 2 Only Debtor 1 And Debtor 2 Only At Least One Of T…" at bounding box center [661, 118] width 142 height 22
click at [258, 324] on button "Add Notice Address" at bounding box center [258, 329] width 100 height 24
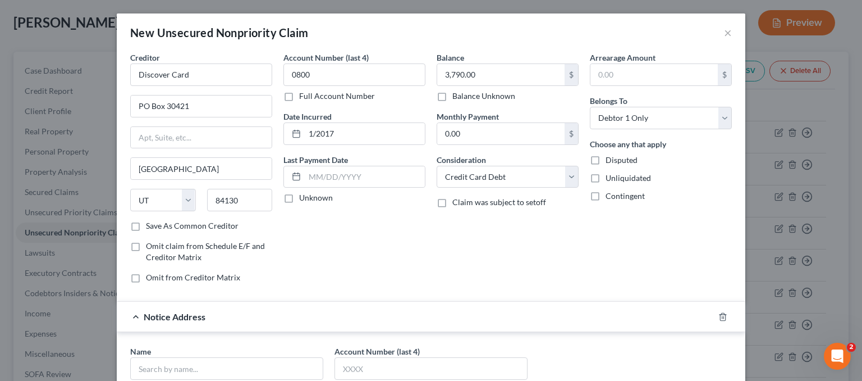
scroll to position [168, 0]
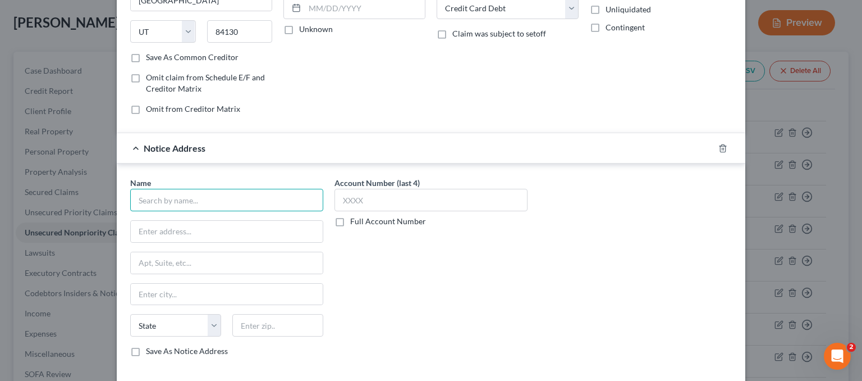
click at [164, 196] on input "text" at bounding box center [226, 200] width 193 height 22
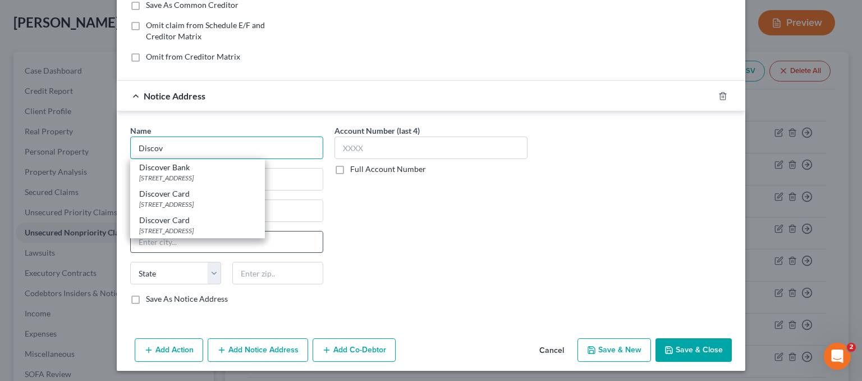
scroll to position [222, 0]
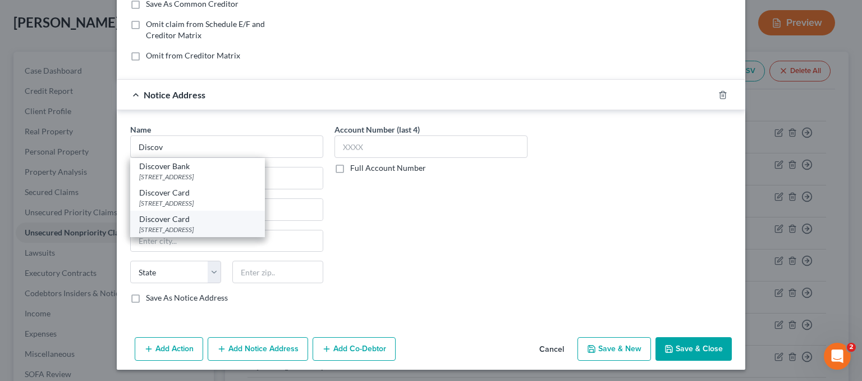
click at [194, 225] on div "PO Box 30943, Salt Lake City, UT 84130" at bounding box center [197, 230] width 117 height 10
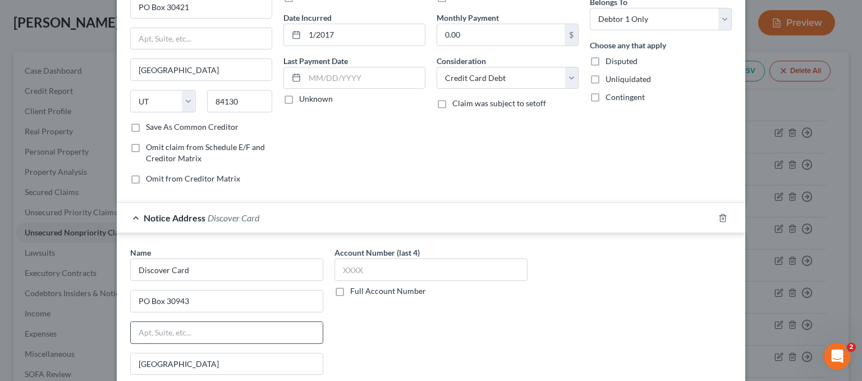
scroll to position [166, 0]
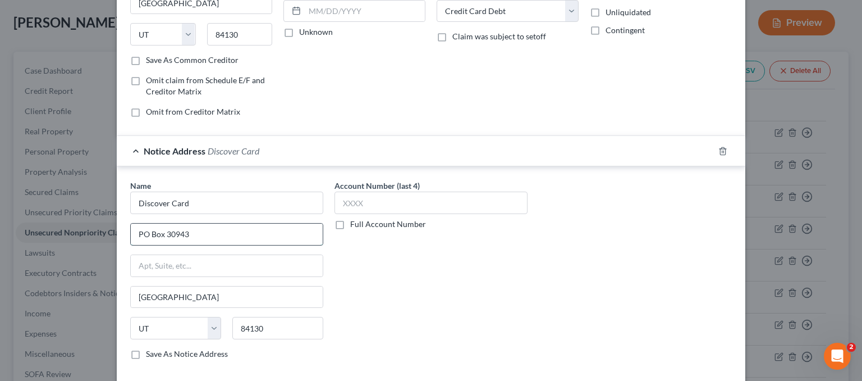
click at [193, 235] on input "PO Box 30943" at bounding box center [227, 233] width 192 height 21
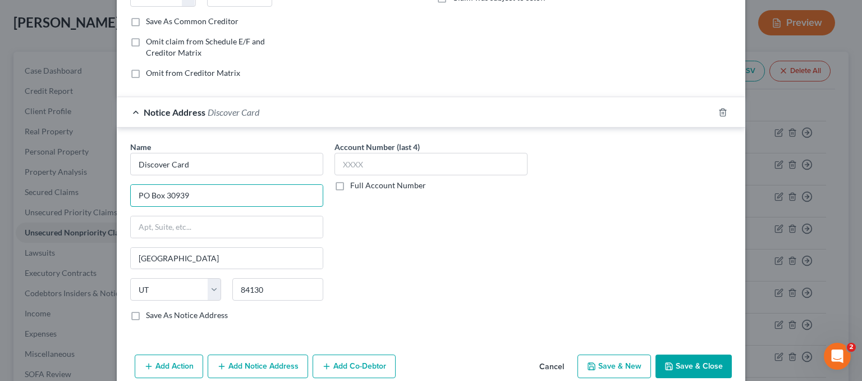
scroll to position [222, 0]
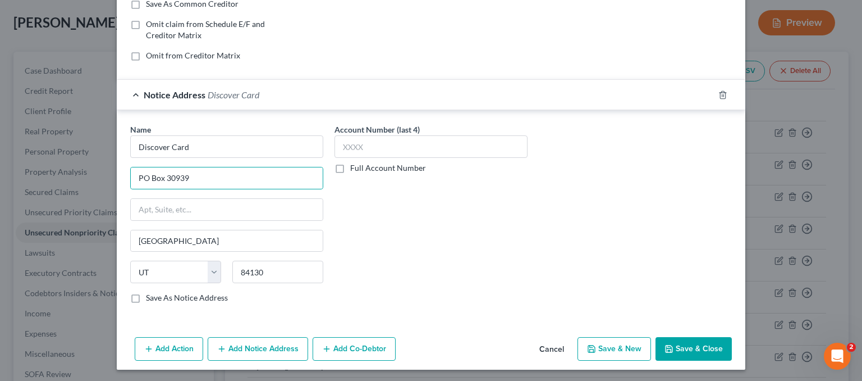
click at [146, 295] on label "Save As Notice Address" at bounding box center [187, 297] width 82 height 11
click at [150, 295] on input "Save As Notice Address" at bounding box center [153, 295] width 7 height 7
click at [694, 345] on button "Save & Close" at bounding box center [694, 349] width 76 height 24
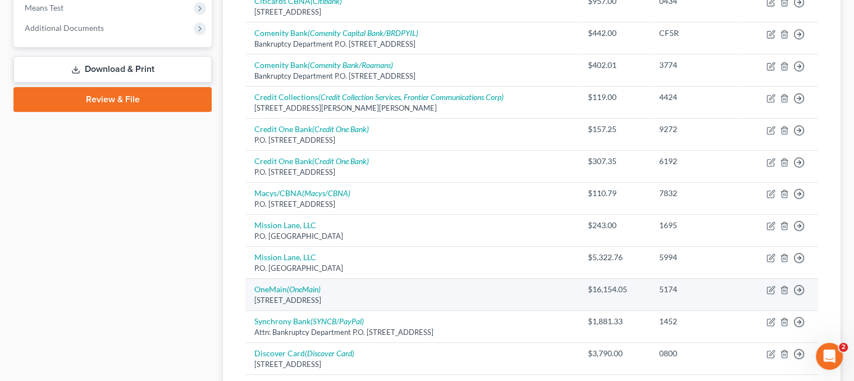
scroll to position [555, 0]
